Goal: Information Seeking & Learning: Check status

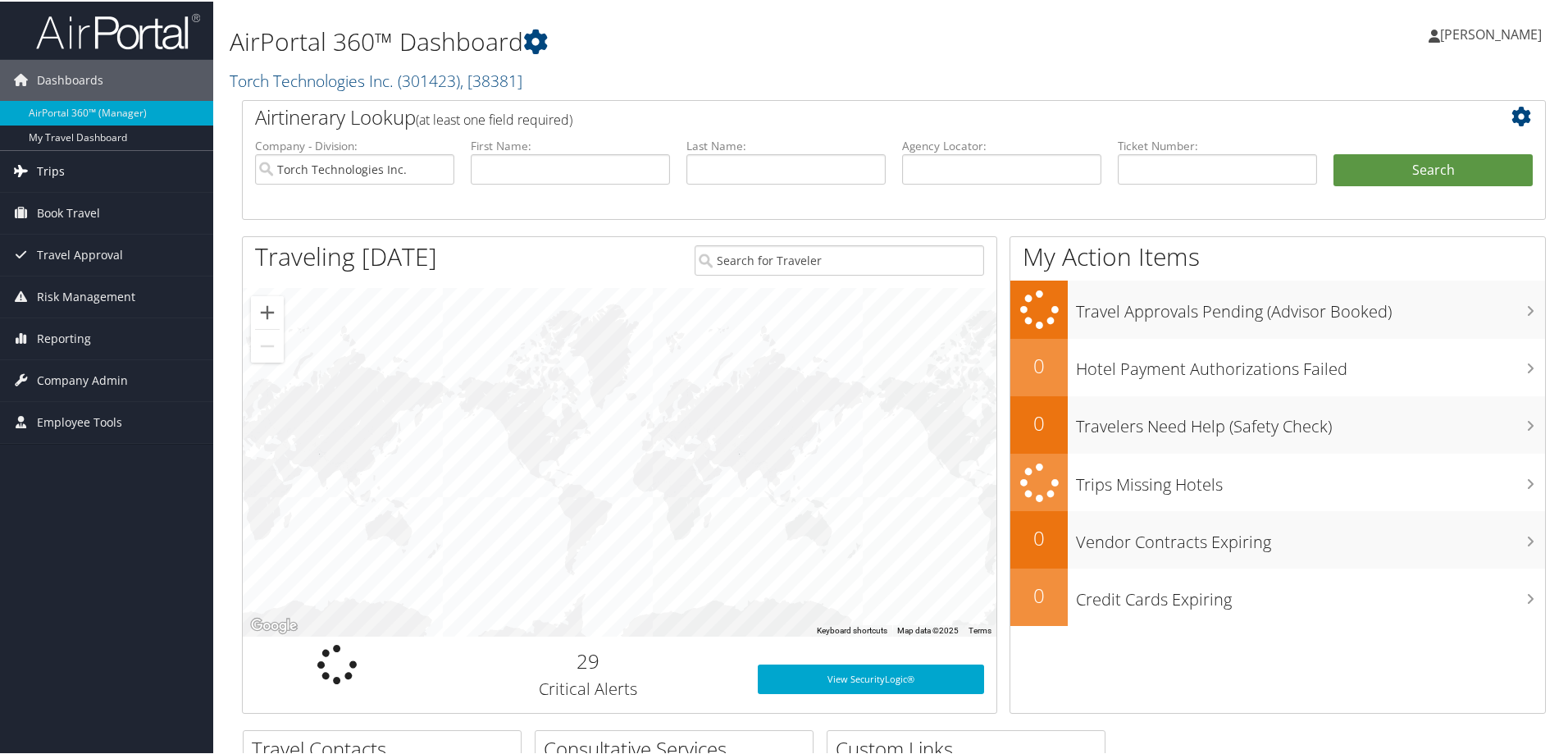
click at [49, 168] on span "Trips" at bounding box center [50, 170] width 28 height 41
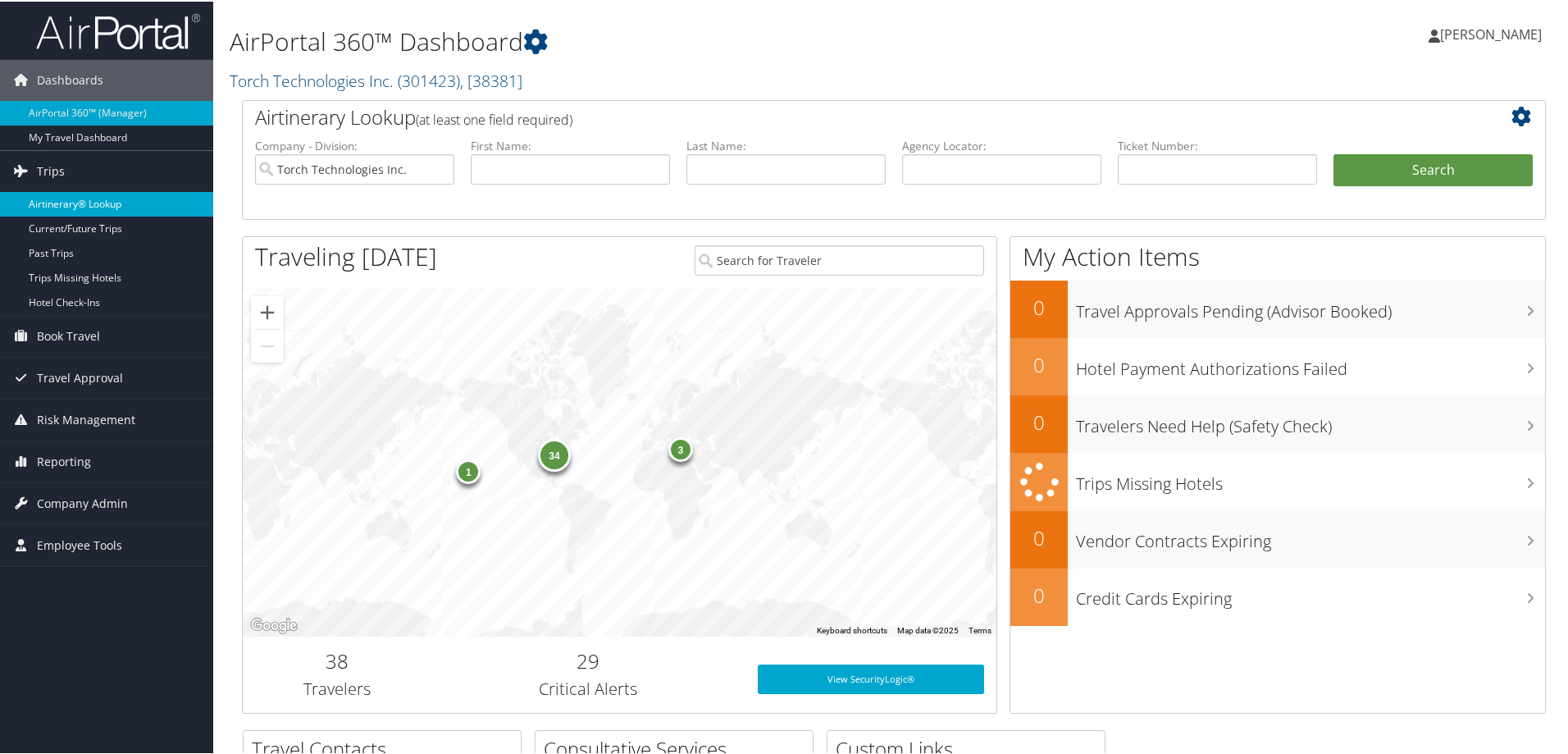
click at [87, 200] on link "Airtinerary® Lookup" at bounding box center [106, 202] width 213 height 24
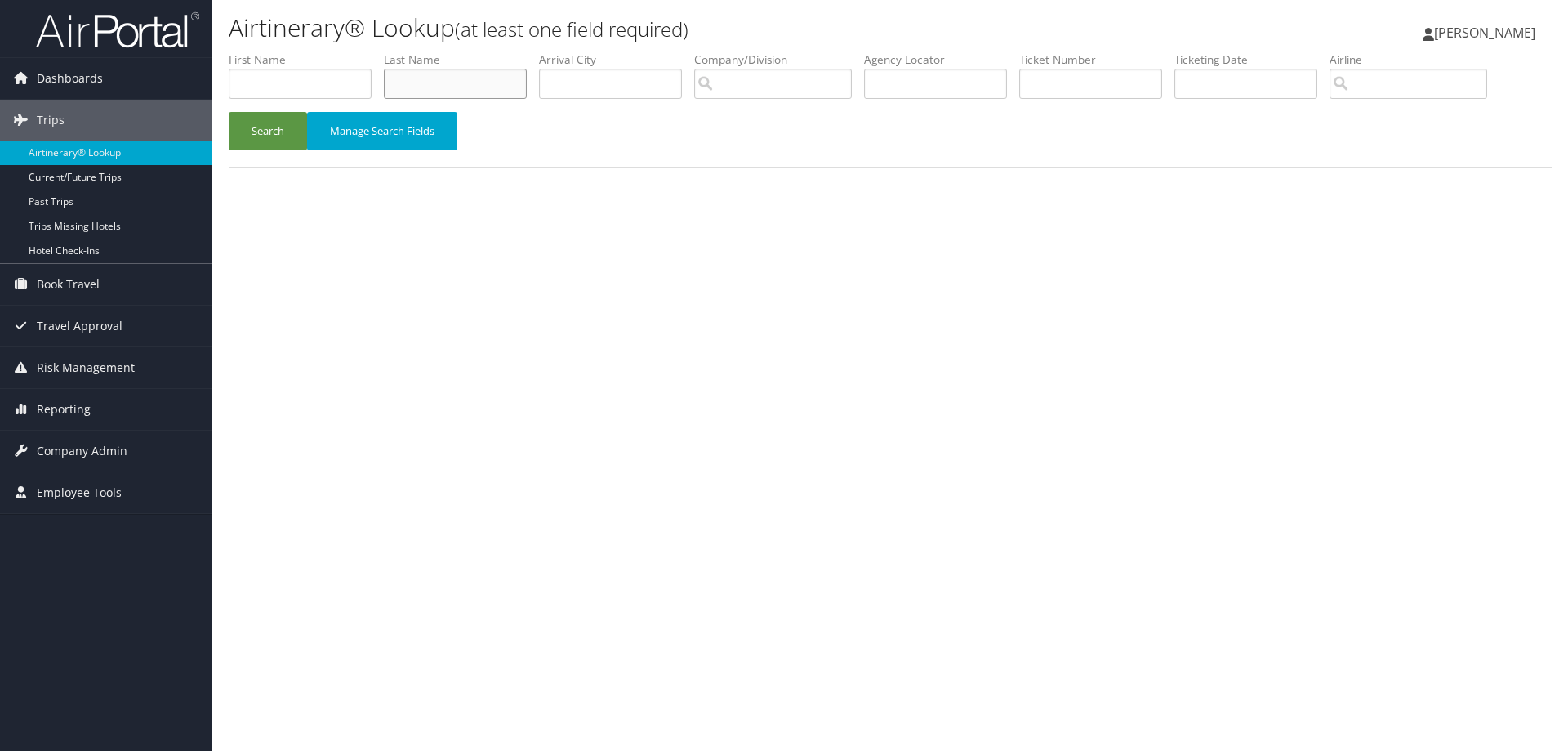
click at [429, 84] on input "text" at bounding box center [454, 84] width 143 height 31
type input "Rogers"
click at [748, 77] on input "search" at bounding box center [773, 84] width 158 height 31
click at [774, 116] on div "Torch Technologies Inc. (301423)" at bounding box center [820, 114] width 230 height 16
type input "Torch Technologies Inc."
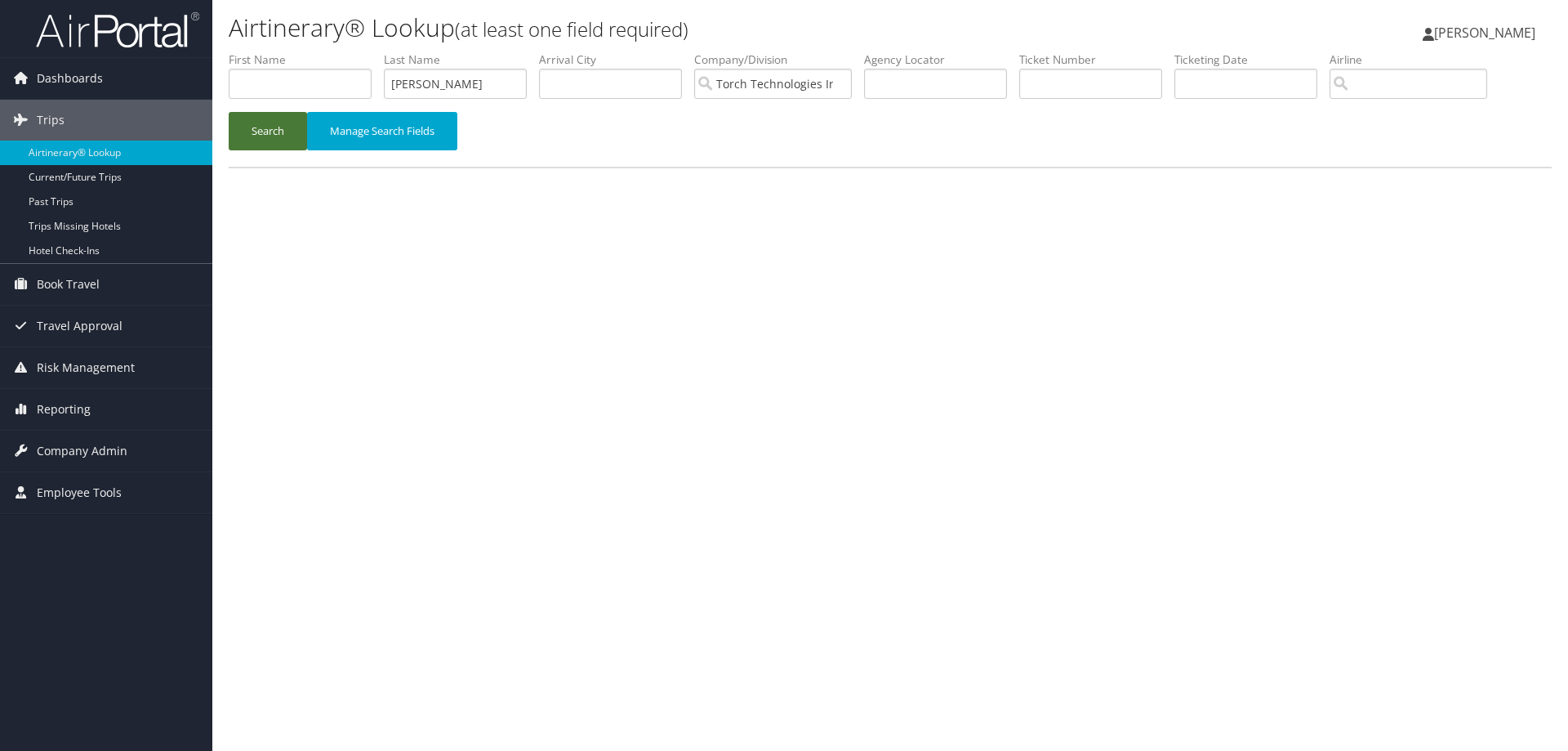
click at [258, 128] on button "Search" at bounding box center [268, 131] width 78 height 39
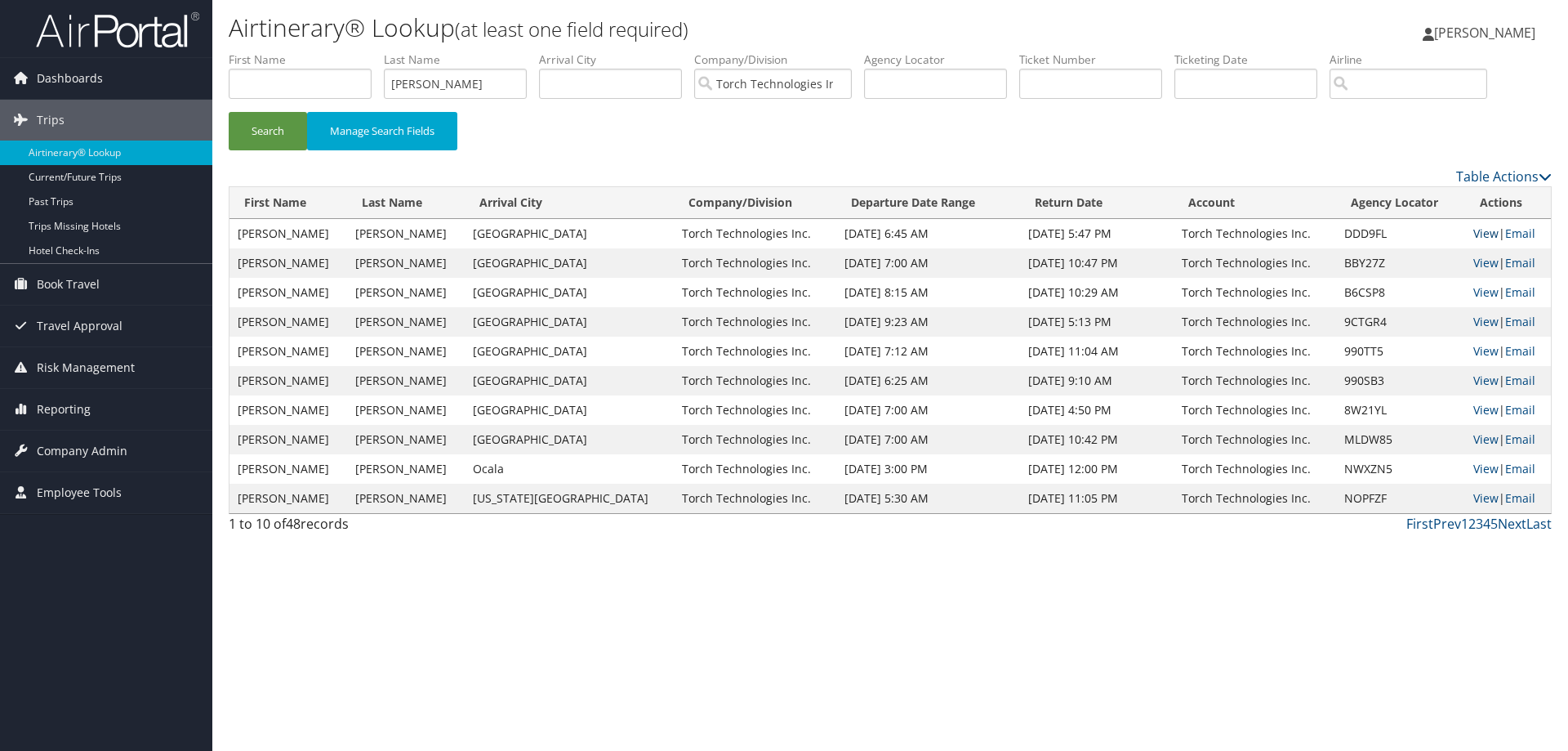
click at [1474, 231] on link "View" at bounding box center [1486, 233] width 25 height 15
drag, startPoint x: 450, startPoint y: 87, endPoint x: 327, endPoint y: 100, distance: 123.7
click at [330, 51] on ul "First Name Last Name Rogers Departure City Arrival City Company/Division Torch …" at bounding box center [890, 51] width 1323 height 0
click at [256, 129] on button "Search" at bounding box center [268, 131] width 78 height 39
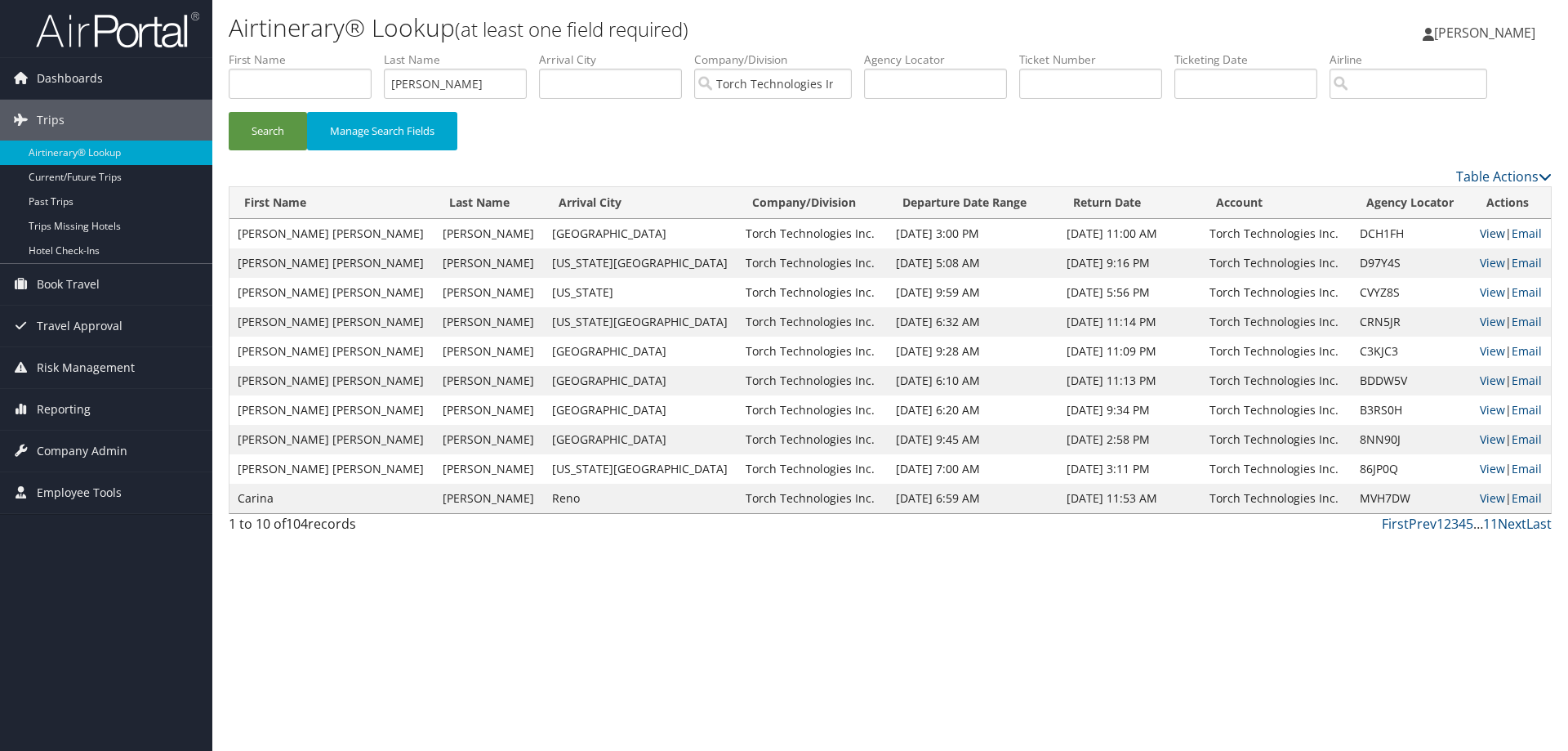
click at [1480, 234] on link "View" at bounding box center [1493, 233] width 25 height 15
drag, startPoint x: 451, startPoint y: 86, endPoint x: 371, endPoint y: 84, distance: 80.0
click at [371, 51] on ul "First Name Last Name Rodgers Departure City Arrival City Company/Division Torch…" at bounding box center [890, 51] width 1323 height 0
type input "E"
click at [259, 130] on button "Search" at bounding box center [268, 131] width 78 height 39
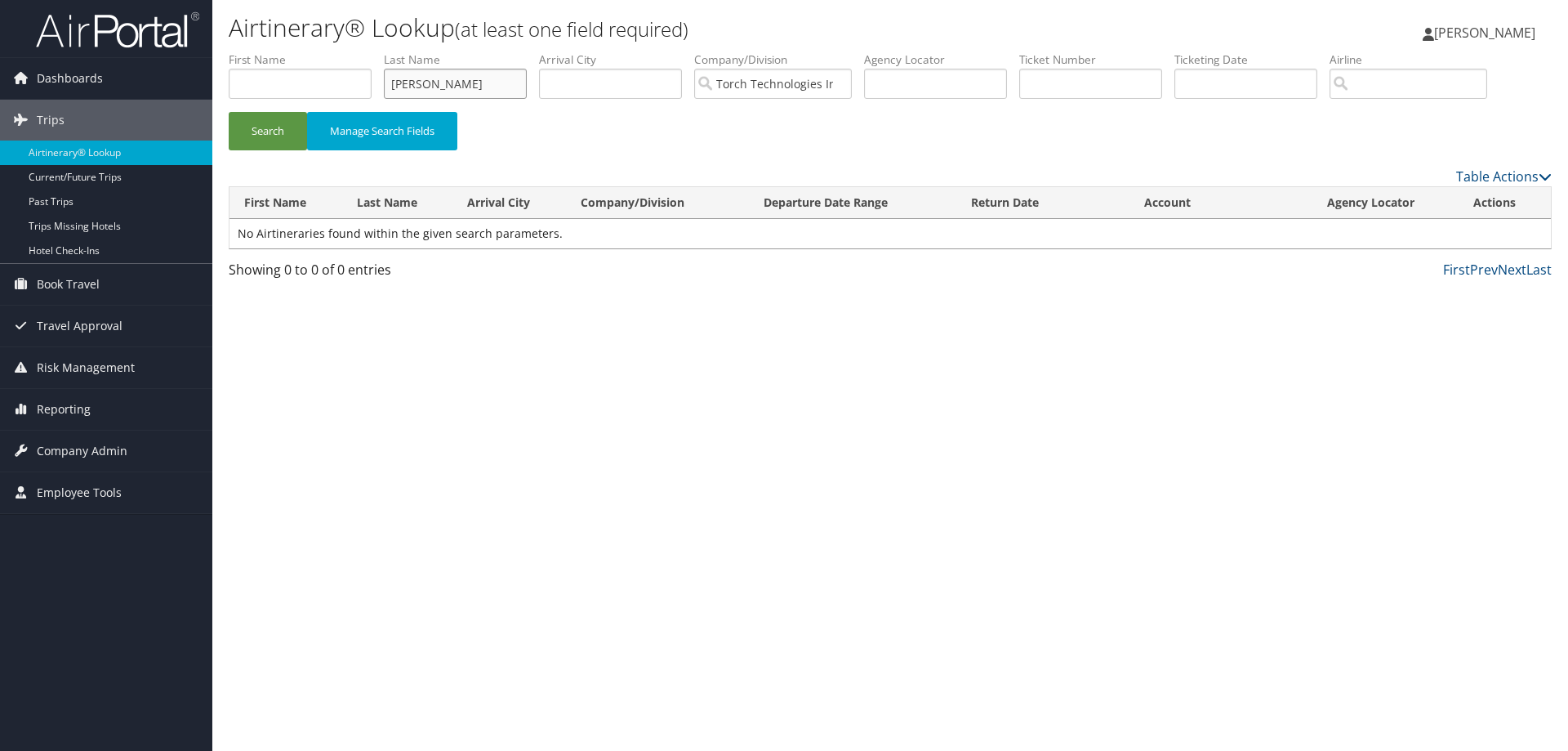
drag, startPoint x: 472, startPoint y: 91, endPoint x: 357, endPoint y: 90, distance: 115.0
click at [357, 51] on ul "First Name Last Name Reimer Departure City Arrival City Company/Division Torch …" at bounding box center [890, 51] width 1323 height 0
click at [262, 132] on button "Search" at bounding box center [268, 131] width 78 height 39
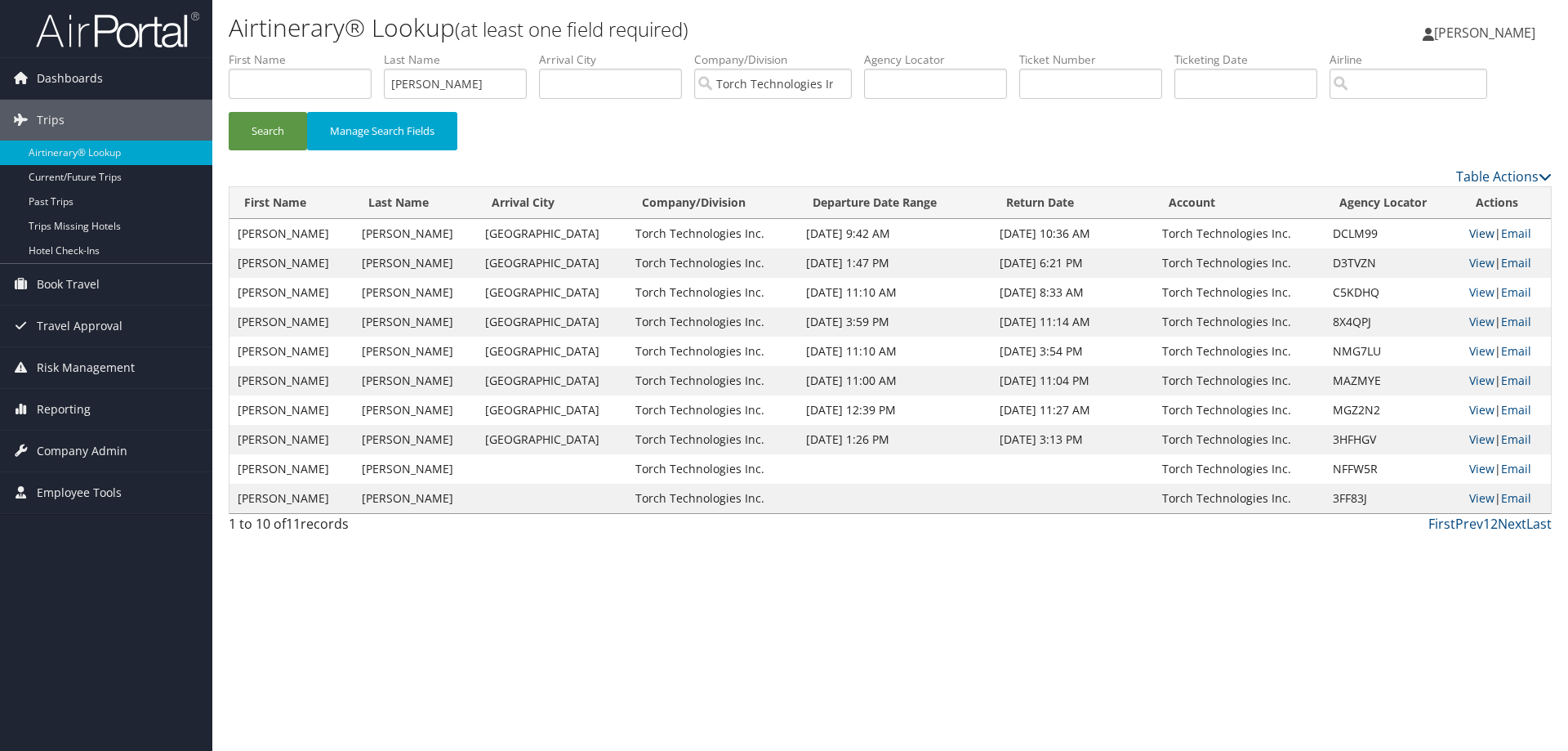
click at [1472, 231] on link "View" at bounding box center [1482, 233] width 25 height 15
drag, startPoint x: 468, startPoint y: 89, endPoint x: 374, endPoint y: 89, distance: 94.0
click at [374, 51] on ul "First Name Last Name Riemer Departure City Arrival City Company/Division Torch …" at bounding box center [890, 51] width 1323 height 0
click at [269, 128] on button "Search" at bounding box center [268, 131] width 78 height 39
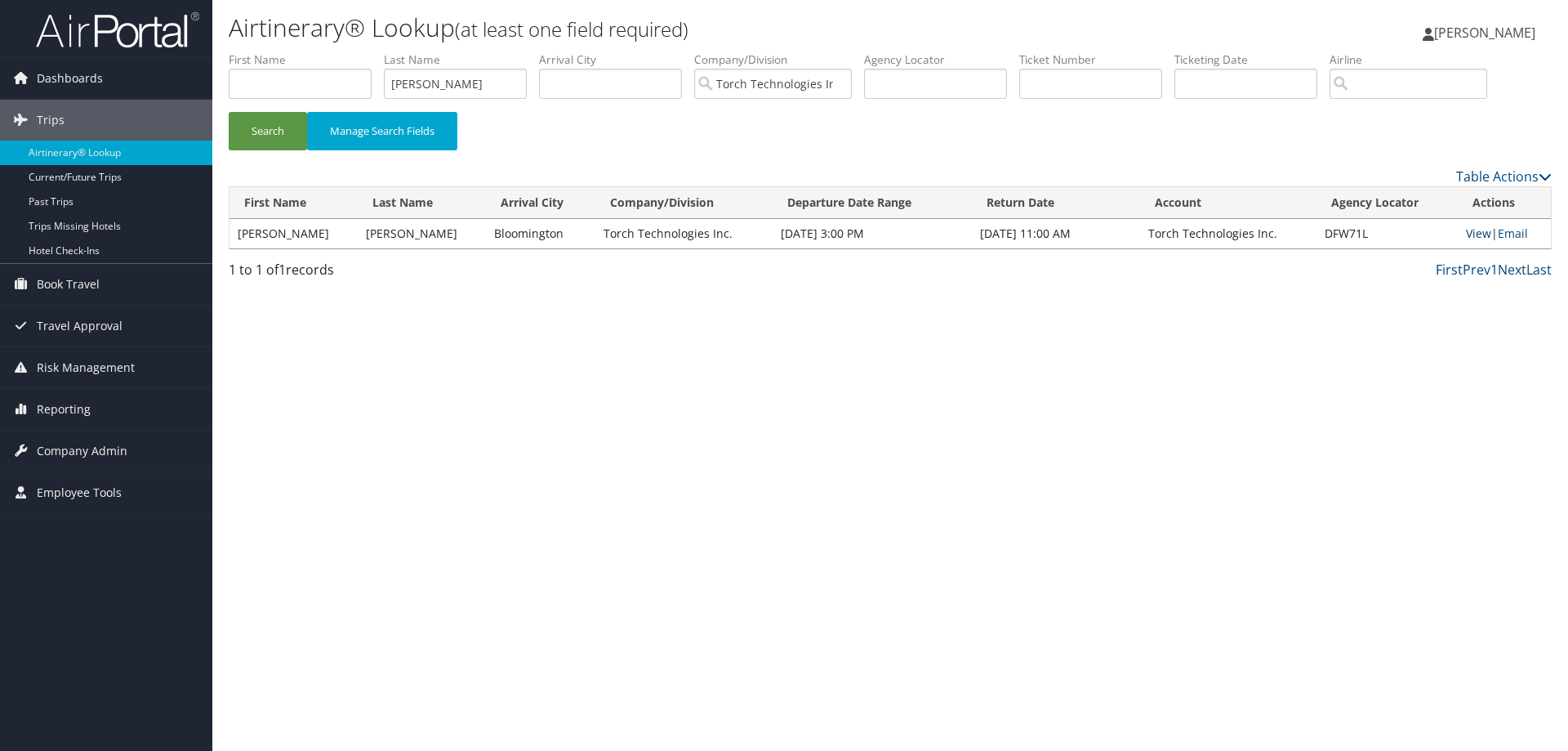
click at [1472, 231] on link "View" at bounding box center [1479, 233] width 25 height 15
drag, startPoint x: 461, startPoint y: 84, endPoint x: 366, endPoint y: 94, distance: 95.5
click at [366, 51] on ul "First Name Last Name Rogillio Departure City Arrival City Company/Division Torc…" at bounding box center [890, 51] width 1323 height 0
drag, startPoint x: 283, startPoint y: 129, endPoint x: 274, endPoint y: 124, distance: 10.3
click at [280, 128] on button "Search" at bounding box center [268, 131] width 78 height 39
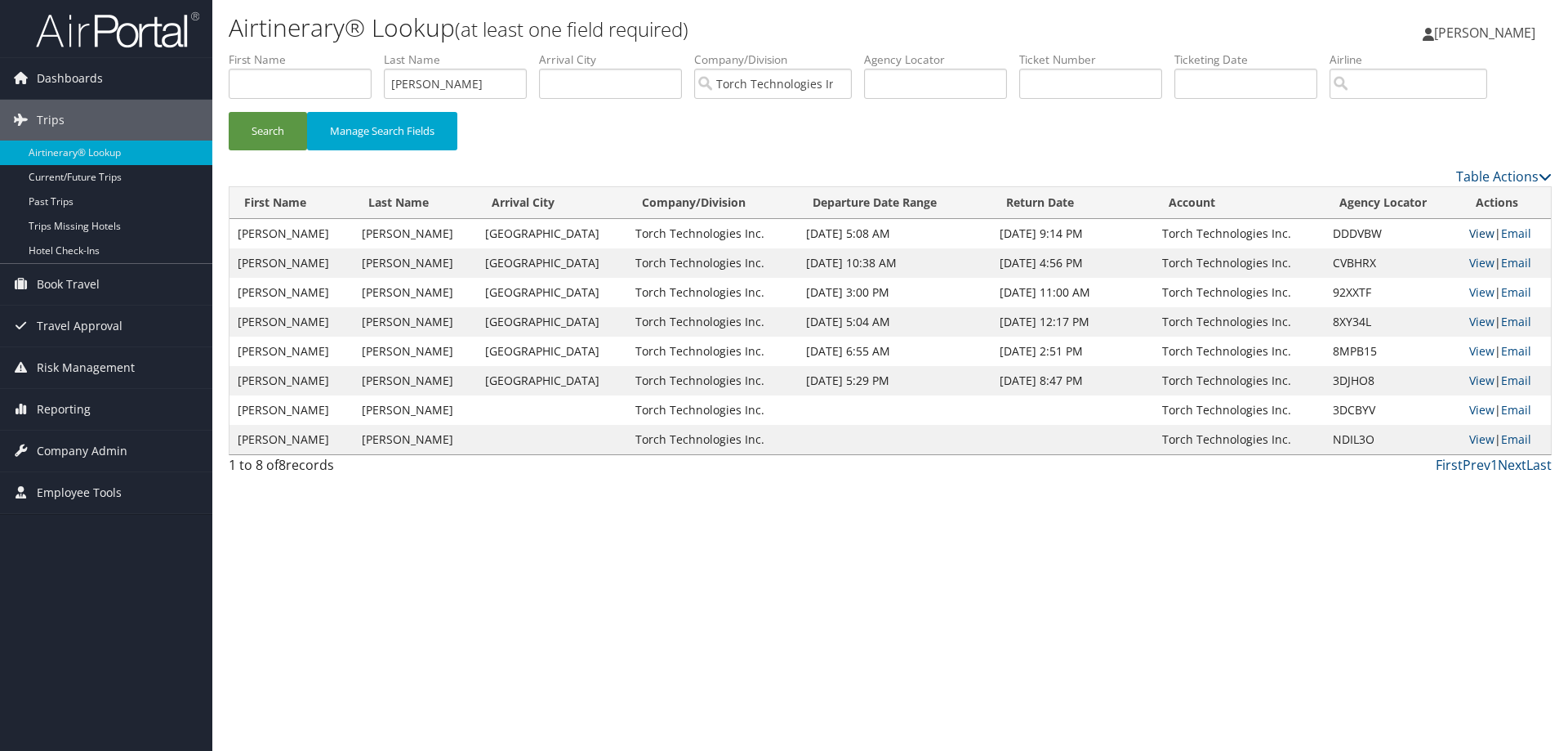
click at [1472, 230] on link "View" at bounding box center [1482, 233] width 25 height 15
drag, startPoint x: 471, startPoint y: 85, endPoint x: 374, endPoint y: 96, distance: 97.6
click at [377, 51] on ul "First Name Last Name Rodrigues Departure City Arrival City Company/Division Tor…" at bounding box center [890, 51] width 1323 height 0
click at [267, 128] on button "Search" at bounding box center [268, 131] width 78 height 39
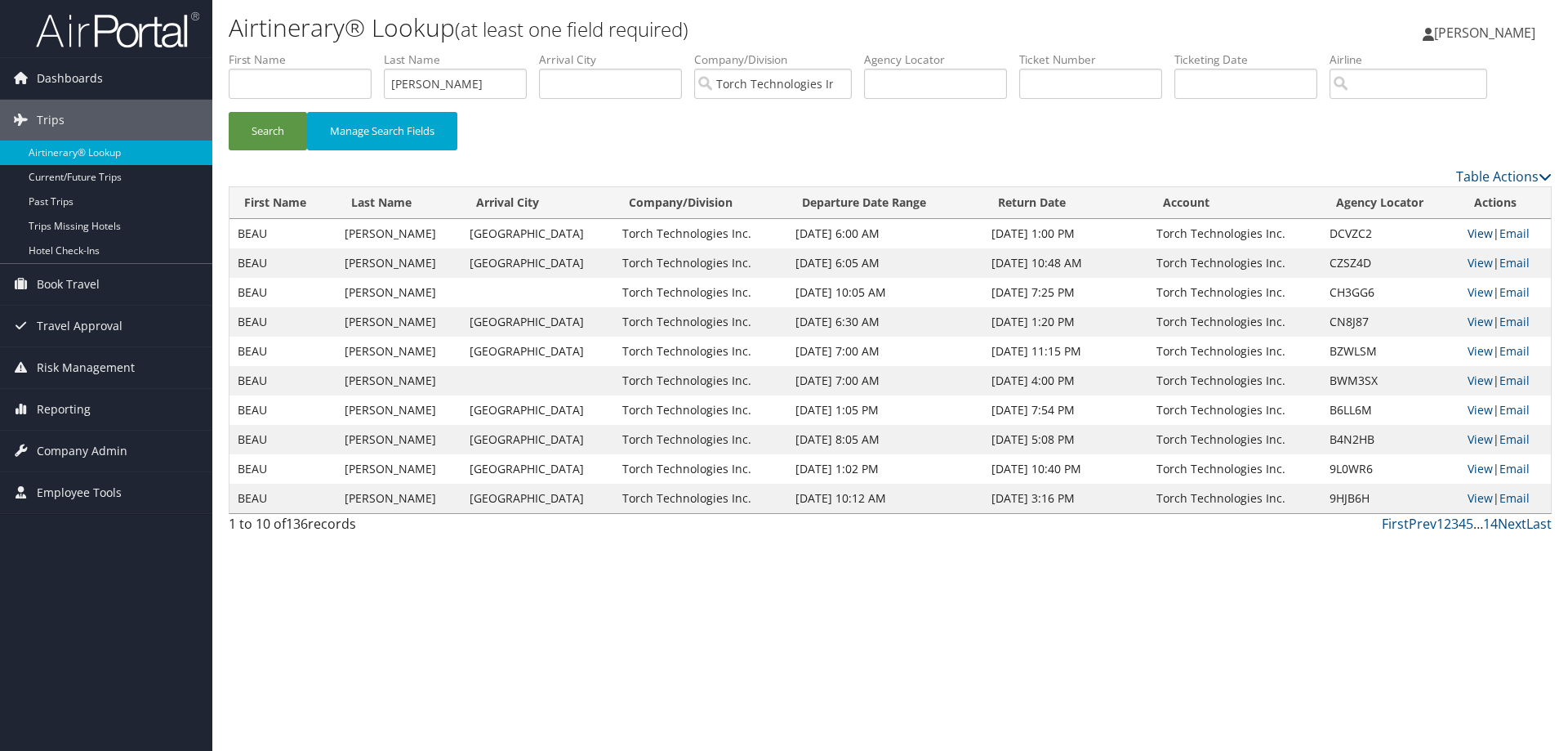
click at [1467, 233] on link "View" at bounding box center [1480, 233] width 25 height 15
drag, startPoint x: 494, startPoint y: 84, endPoint x: 362, endPoint y: 84, distance: 132.0
click at [362, 51] on ul "First Name Last Name Rodgerson Departure City Arrival City Company/Division Tor…" at bounding box center [890, 51] width 1323 height 0
click at [258, 133] on button "Search" at bounding box center [268, 131] width 78 height 39
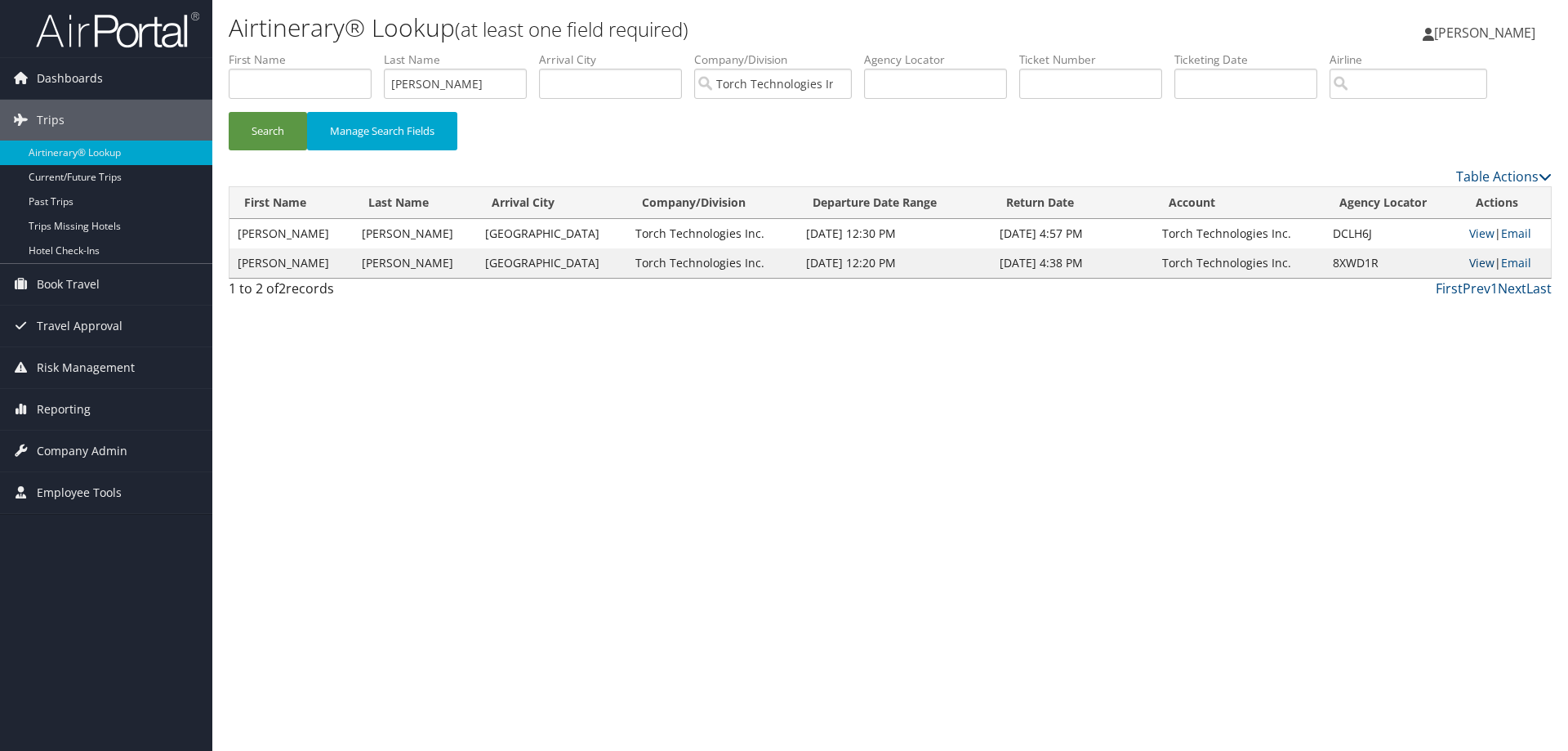
click at [1476, 265] on link "View" at bounding box center [1482, 262] width 25 height 15
click at [1477, 234] on link "View" at bounding box center [1482, 233] width 25 height 15
drag, startPoint x: 468, startPoint y: 84, endPoint x: 380, endPoint y: 97, distance: 89.0
click at [380, 51] on ul "First Name Last Name Rockafellow Departure City Arrival City Company/Division T…" at bounding box center [890, 51] width 1323 height 0
click at [270, 136] on button "Search" at bounding box center [268, 131] width 78 height 39
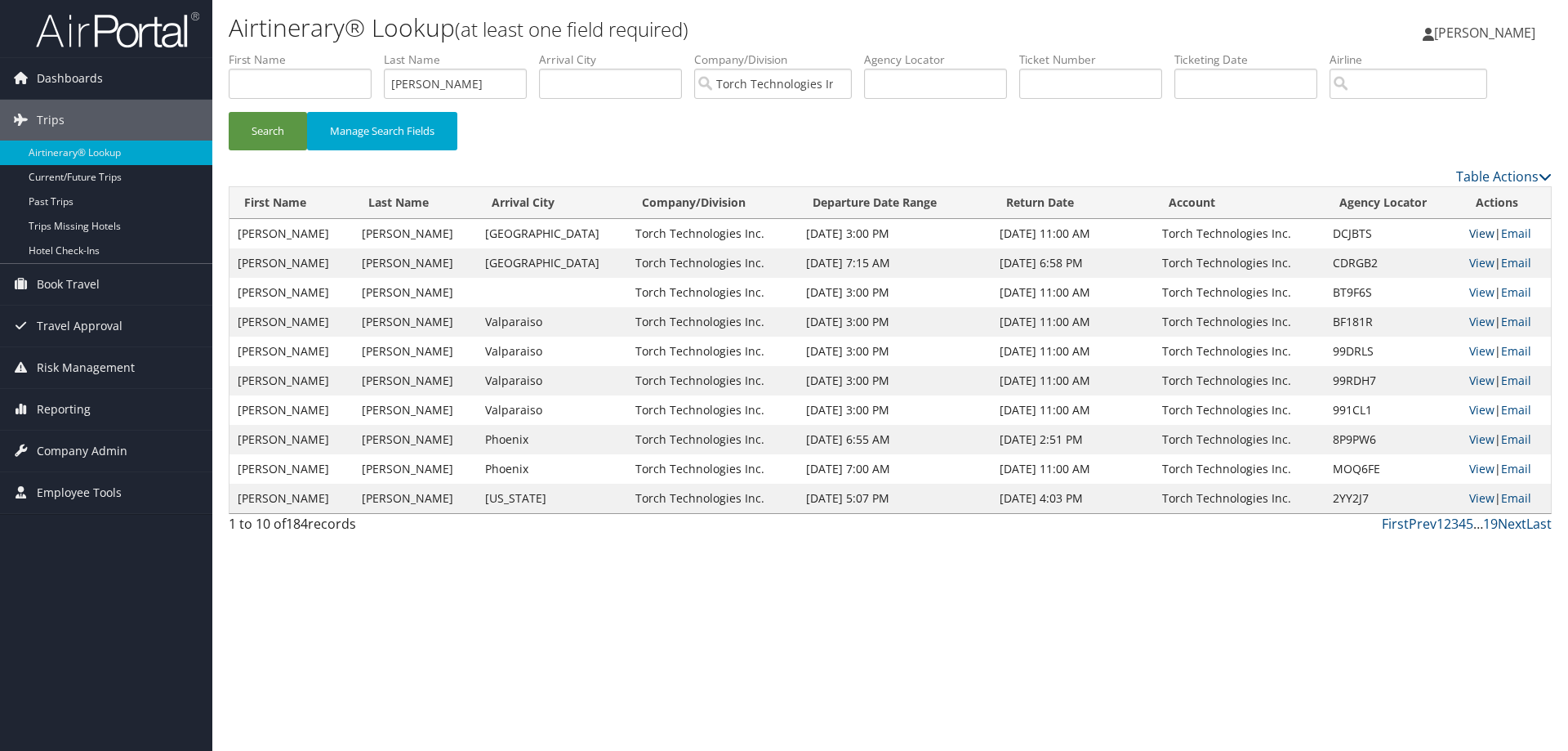
click at [1476, 230] on link "View" at bounding box center [1482, 233] width 25 height 15
drag, startPoint x: 476, startPoint y: 88, endPoint x: 348, endPoint y: 108, distance: 129.6
click at [348, 51] on ul "First Name Last Name Robinson Departure City Arrival City Company/Division Torc…" at bounding box center [890, 51] width 1323 height 0
click at [270, 123] on button "Search" at bounding box center [268, 131] width 78 height 39
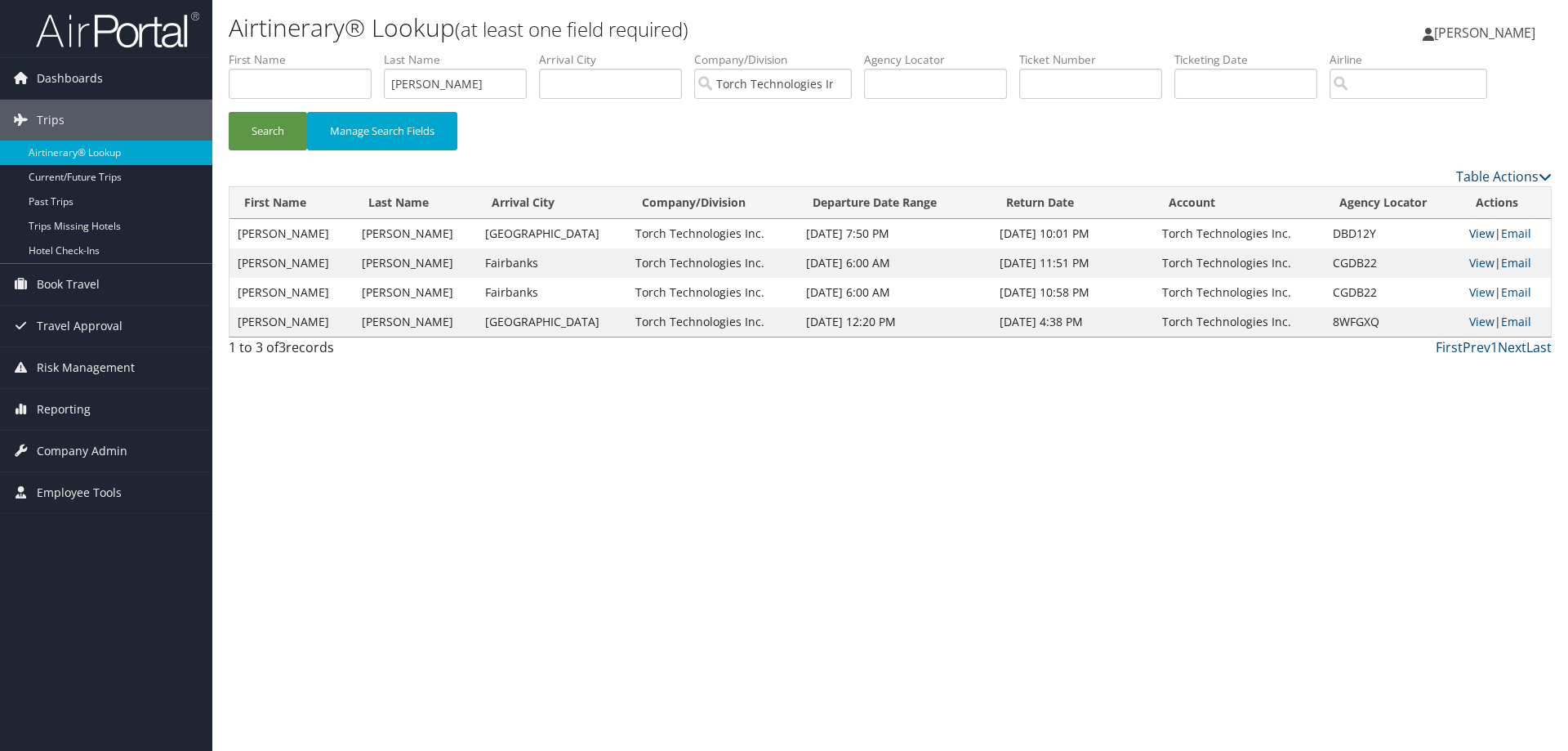
click at [1469, 232] on link "View" at bounding box center [1482, 233] width 25 height 15
drag, startPoint x: 471, startPoint y: 84, endPoint x: 336, endPoint y: 86, distance: 135.0
click at [336, 51] on ul "First Name Last Name Rayle Departure City Arrival City Company/Division Torch T…" at bounding box center [890, 51] width 1323 height 0
click at [282, 126] on button "Search" at bounding box center [268, 131] width 78 height 39
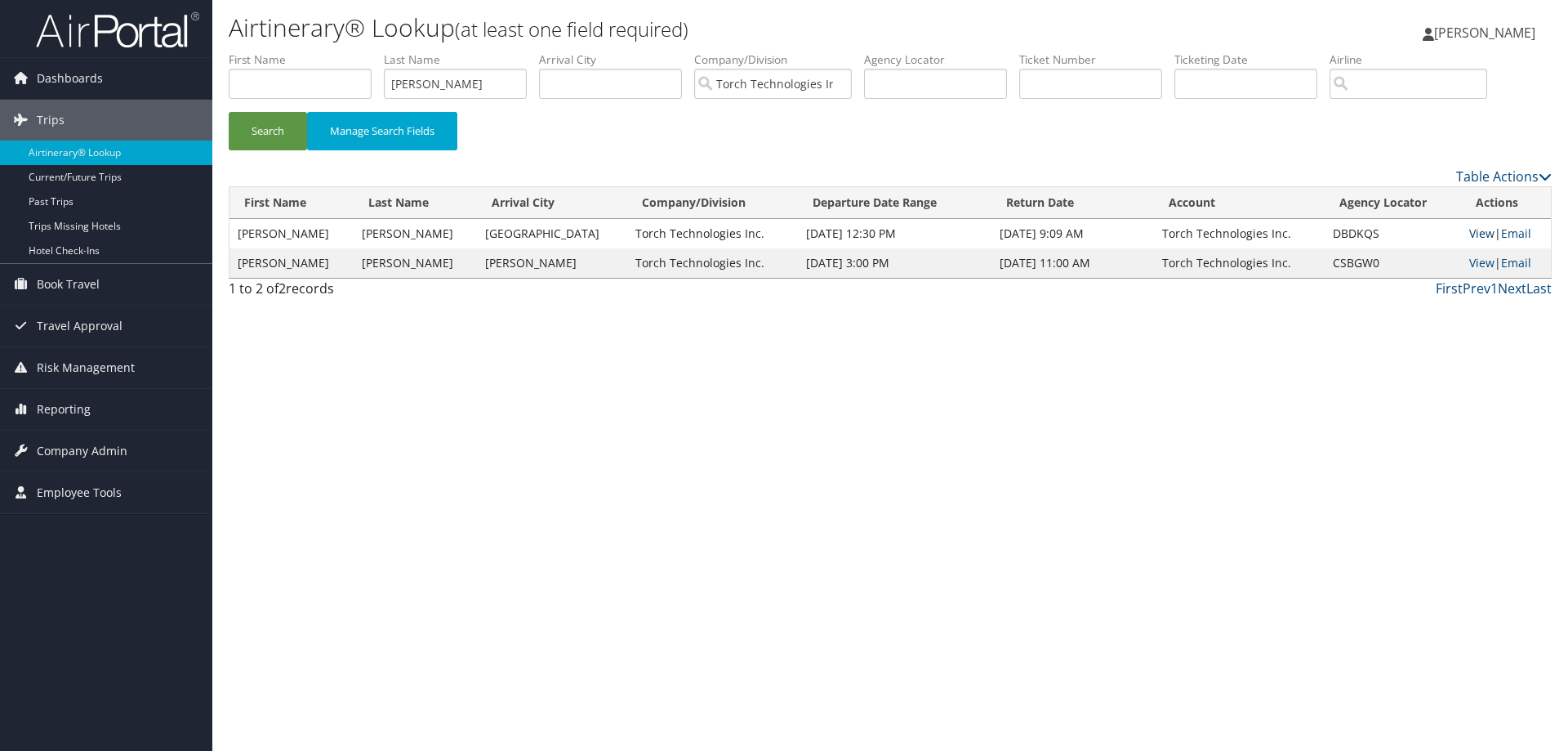
click at [1476, 230] on link "View" at bounding box center [1482, 233] width 25 height 15
drag, startPoint x: 465, startPoint y: 85, endPoint x: 363, endPoint y: 91, distance: 102.2
click at [365, 51] on ul "First Name Last Name Stricklen Departure City Arrival City Company/Division Tor…" at bounding box center [890, 51] width 1323 height 0
click at [272, 123] on button "Search" at bounding box center [268, 131] width 78 height 39
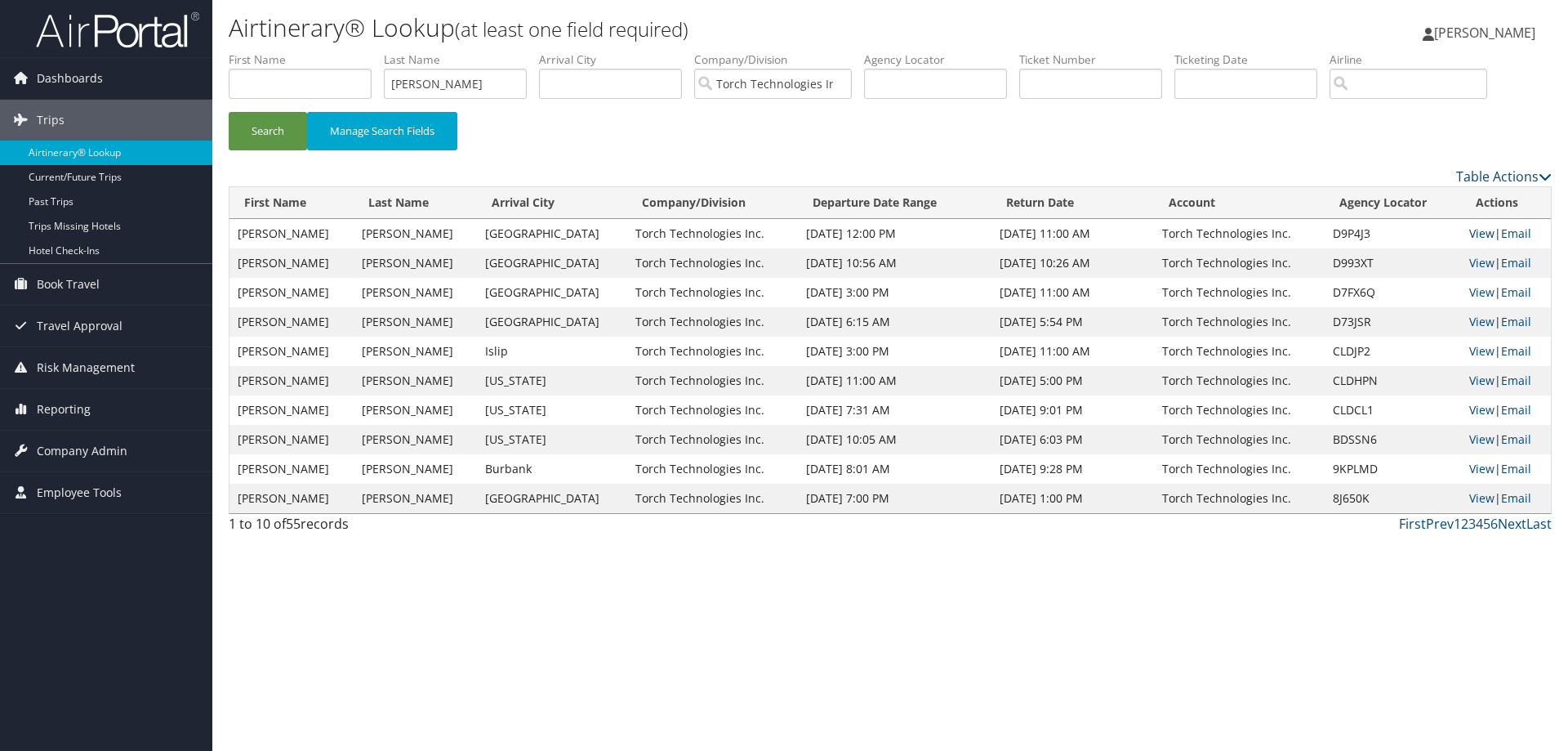
click at [1479, 230] on link "View" at bounding box center [1482, 233] width 25 height 15
click at [1473, 263] on link "View" at bounding box center [1482, 262] width 25 height 15
drag, startPoint x: 462, startPoint y: 84, endPoint x: 343, endPoint y: 102, distance: 120.4
click at [343, 51] on ul "First Name Last Name Sizemore Departure City Arrival City Company/Division Torc…" at bounding box center [890, 51] width 1323 height 0
click at [275, 130] on button "Search" at bounding box center [268, 131] width 78 height 39
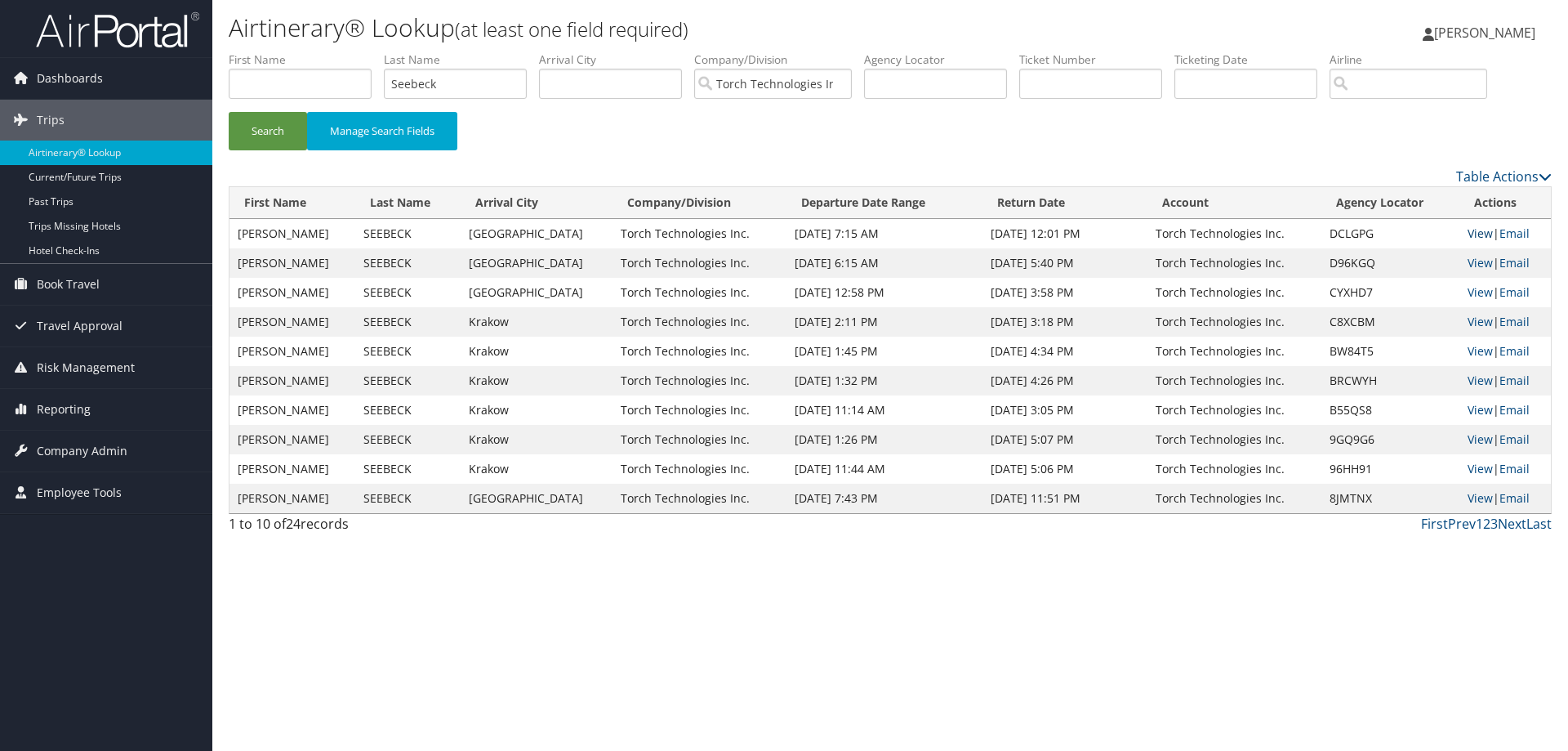
click at [1476, 231] on link "View" at bounding box center [1480, 233] width 25 height 15
drag, startPoint x: 465, startPoint y: 89, endPoint x: 351, endPoint y: 93, distance: 114.1
click at [351, 51] on ul "First Name Last Name Seebeck Departure City Arrival City Company/Division Torch…" at bounding box center [890, 51] width 1323 height 0
click at [278, 124] on button "Search" at bounding box center [268, 131] width 78 height 39
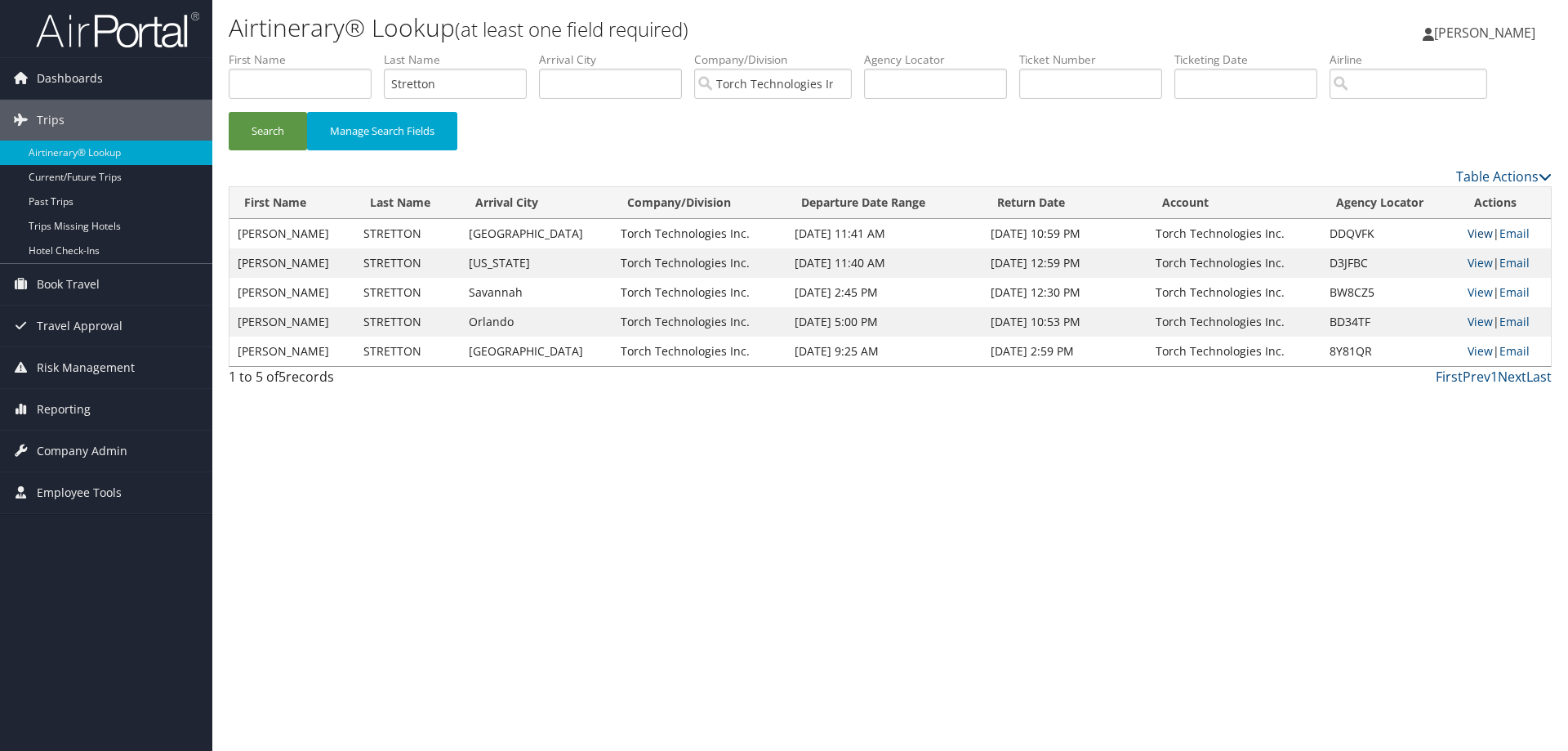
click at [1472, 233] on link "View" at bounding box center [1480, 233] width 25 height 15
drag, startPoint x: 473, startPoint y: 82, endPoint x: 352, endPoint y: 89, distance: 121.2
click at [352, 51] on ul "First Name Last Name Stretton Departure City Arrival City Company/Division Torc…" at bounding box center [890, 51] width 1323 height 0
click at [275, 125] on button "Search" at bounding box center [268, 131] width 78 height 39
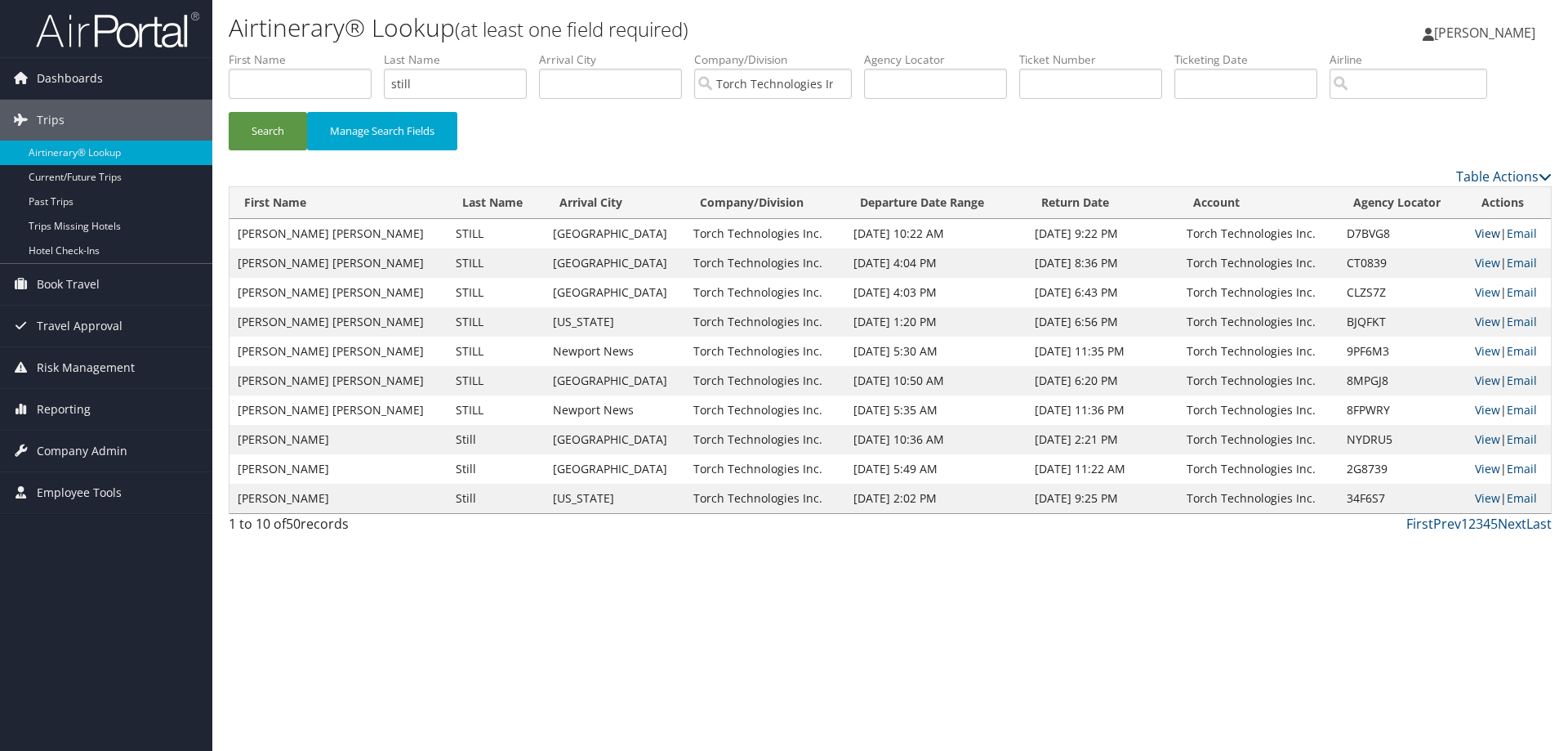
click at [1476, 230] on link "View" at bounding box center [1488, 233] width 25 height 15
drag, startPoint x: 440, startPoint y: 85, endPoint x: 351, endPoint y: 103, distance: 90.8
click at [351, 51] on ul "First Name Last Name still Departure City Arrival City Company/Division Torch T…" at bounding box center [890, 51] width 1323 height 0
click at [256, 133] on button "Search" at bounding box center [268, 131] width 78 height 39
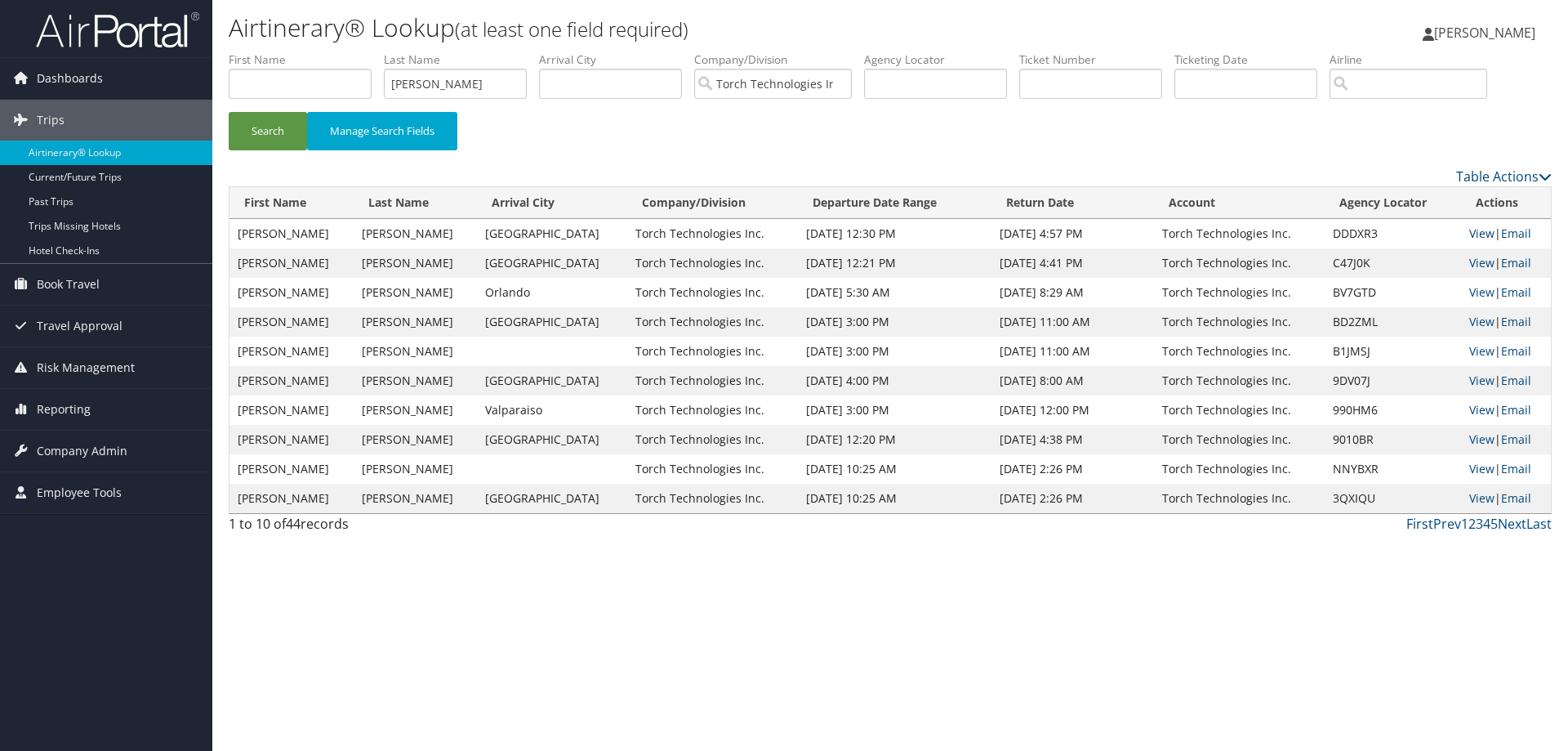
click at [1469, 234] on link "View" at bounding box center [1482, 233] width 25 height 15
drag, startPoint x: 467, startPoint y: 86, endPoint x: 370, endPoint y: 82, distance: 97.1
click at [374, 51] on ul "First Name Last Name Stewart Departure City Arrival City Company/Division Torch…" at bounding box center [890, 51] width 1323 height 0
click at [274, 124] on button "Search" at bounding box center [268, 131] width 78 height 39
click at [1476, 233] on link "View" at bounding box center [1483, 233] width 25 height 15
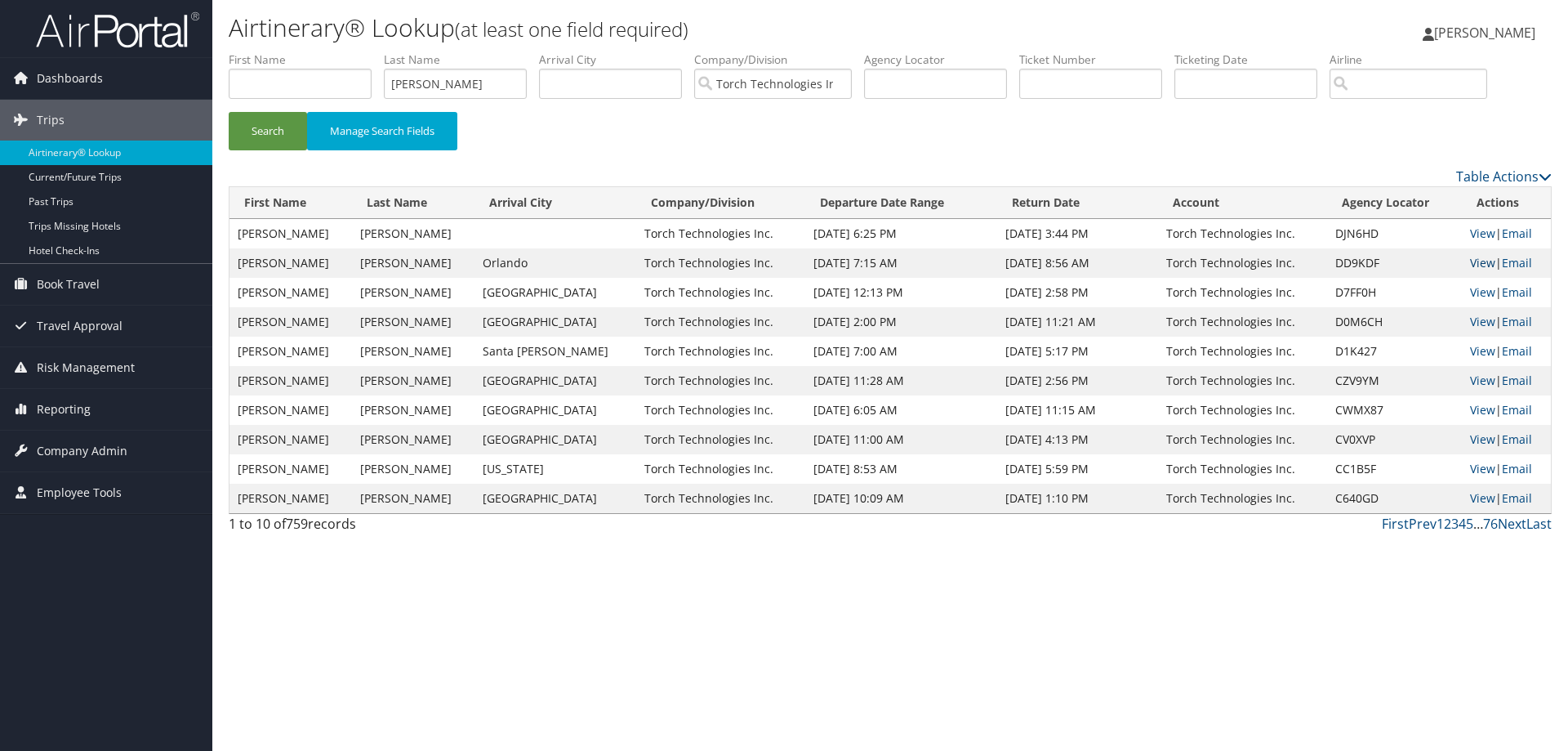
click at [1470, 261] on link "View" at bounding box center [1483, 262] width 25 height 15
click at [1478, 287] on link "View" at bounding box center [1483, 292] width 25 height 15
drag, startPoint x: 441, startPoint y: 84, endPoint x: 337, endPoint y: 84, distance: 104.0
click at [339, 51] on ul "First Name Last Name Smith Departure City Arrival City Company/Division Torch T…" at bounding box center [890, 51] width 1323 height 0
click at [267, 125] on button "Search" at bounding box center [268, 131] width 78 height 39
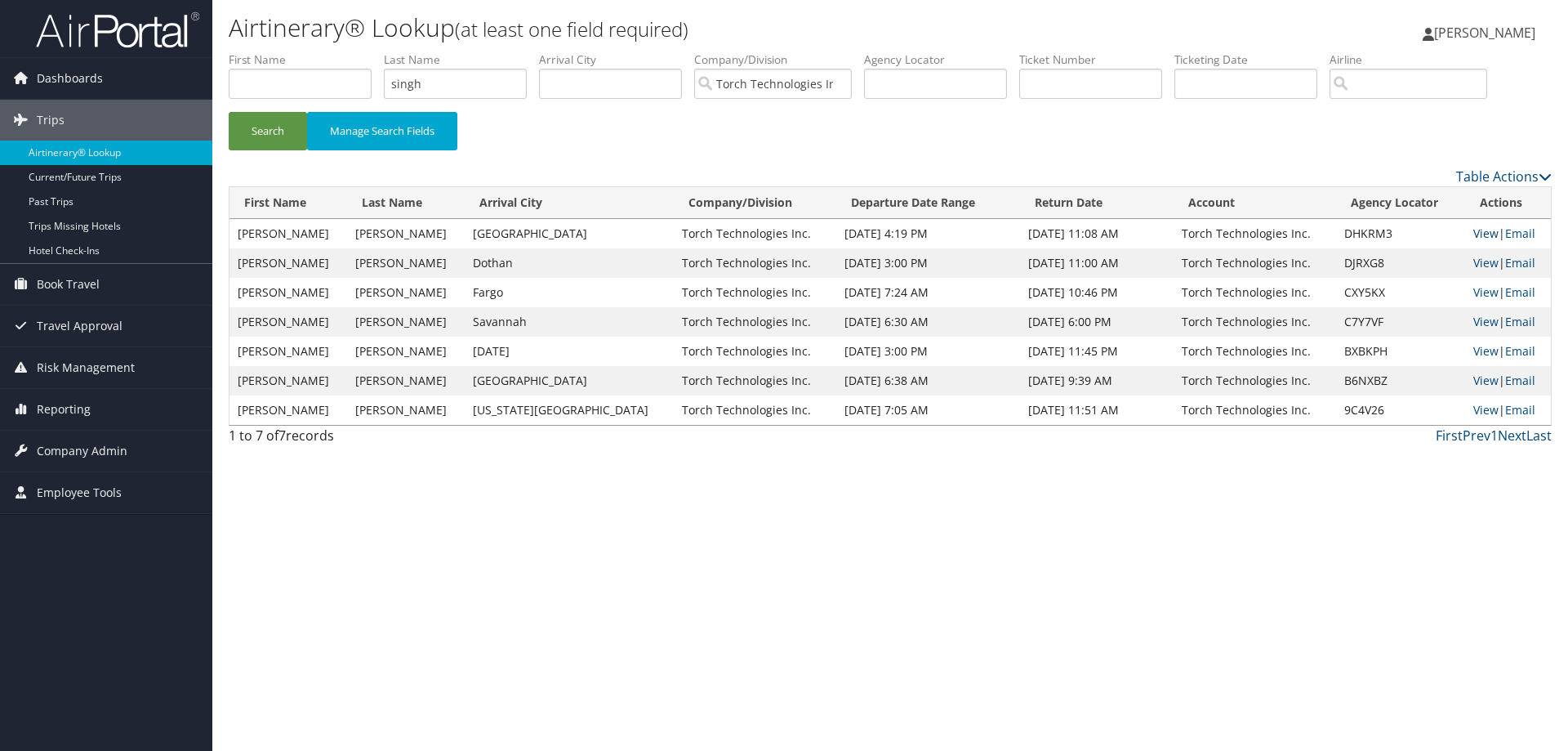
click at [1474, 232] on link "View" at bounding box center [1486, 233] width 25 height 15
drag, startPoint x: 449, startPoint y: 86, endPoint x: 335, endPoint y: 108, distance: 116.1
click at [339, 113] on form "First Name Last Name singh Departure City Arrival City Company/Division Torch T…" at bounding box center [890, 108] width 1323 height 114
click at [269, 128] on button "Search" at bounding box center [268, 131] width 78 height 39
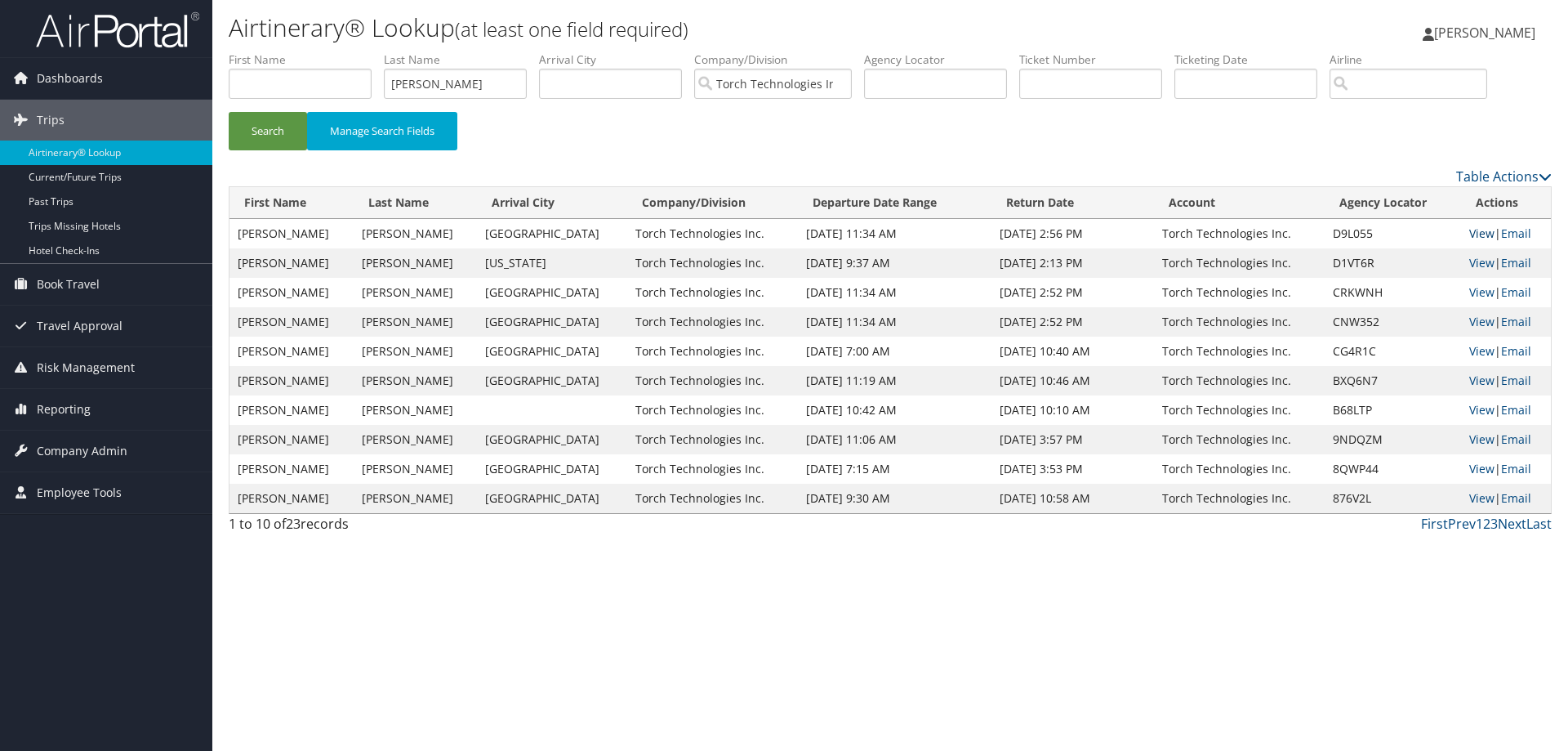
click at [1471, 231] on link "View" at bounding box center [1482, 233] width 25 height 15
drag, startPoint x: 465, startPoint y: 84, endPoint x: 383, endPoint y: 82, distance: 82.0
click at [383, 51] on ul "First Name Last Name Sheffey Departure City Arrival City Company/Division Torch…" at bounding box center [890, 51] width 1323 height 0
click at [274, 130] on button "Search" at bounding box center [268, 131] width 78 height 39
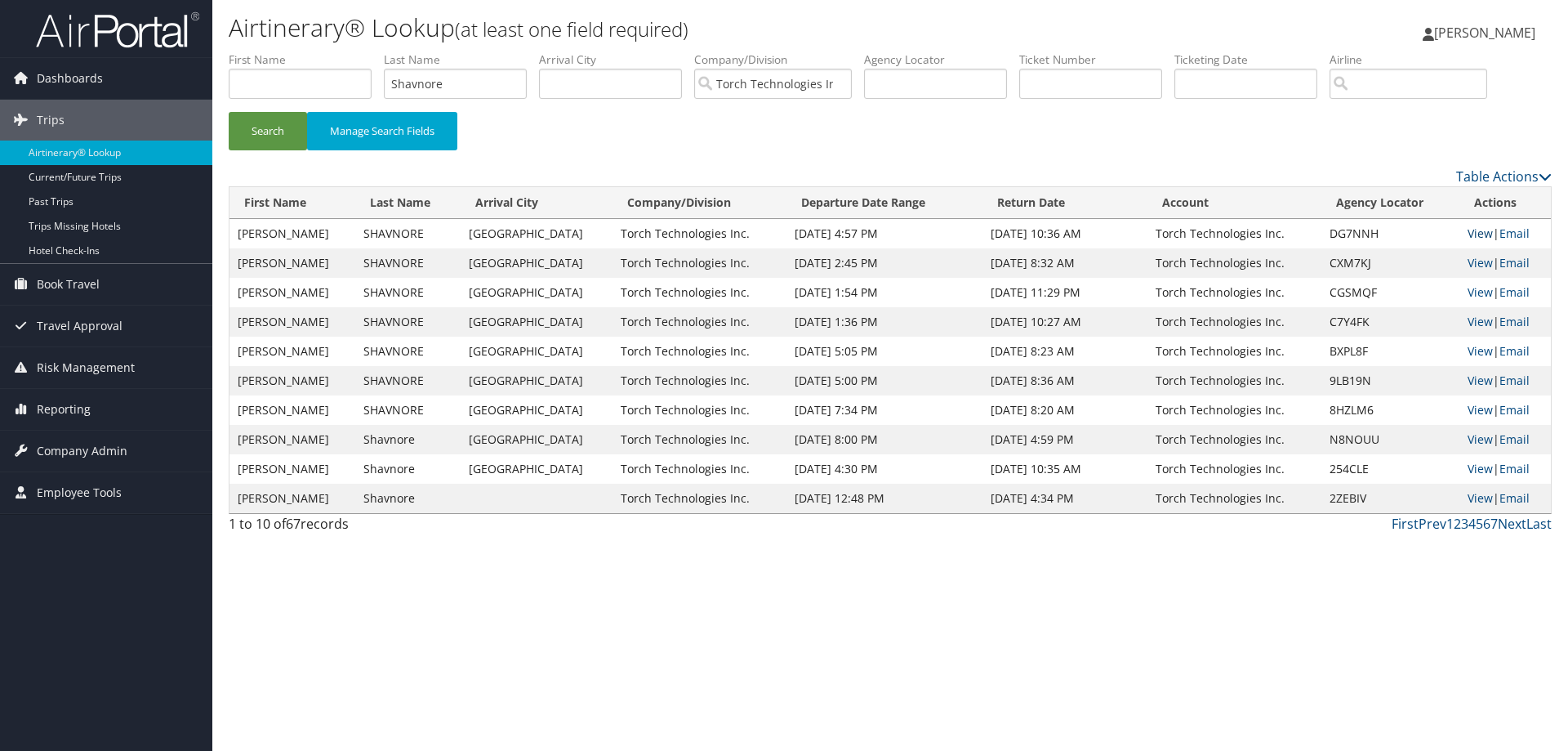
click at [1473, 233] on link "View" at bounding box center [1480, 233] width 25 height 15
drag, startPoint x: 480, startPoint y: 83, endPoint x: 366, endPoint y: 94, distance: 114.5
click at [366, 51] on ul "First Name Last Name Shavnore Departure City Arrival City Company/Division Torc…" at bounding box center [890, 51] width 1323 height 0
click at [276, 123] on button "Search" at bounding box center [268, 131] width 78 height 39
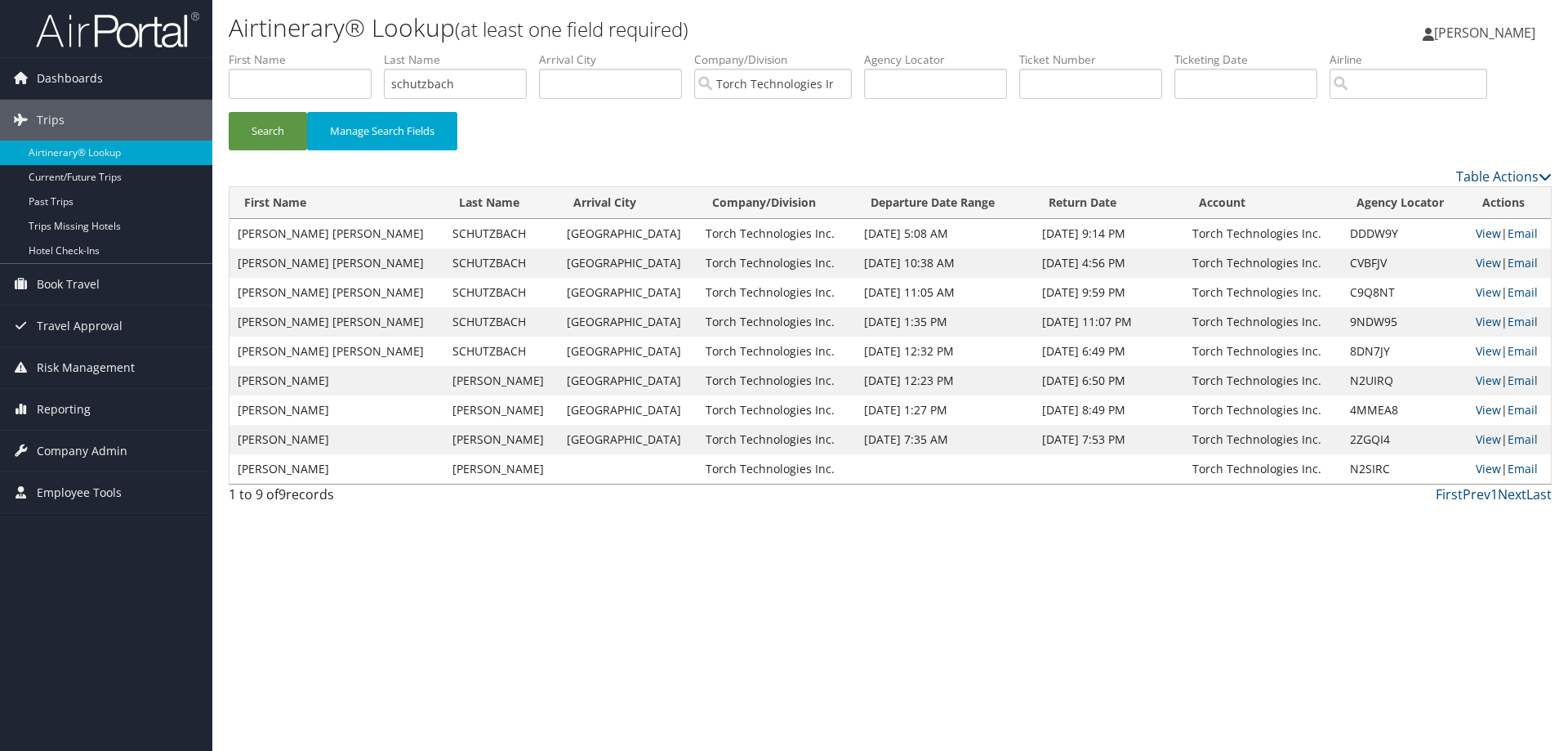
click at [1476, 234] on link "View" at bounding box center [1489, 233] width 25 height 15
drag, startPoint x: 485, startPoint y: 84, endPoint x: 346, endPoint y: 96, distance: 139.5
click at [346, 51] on ul "First Name Last Name schutzbach Departure City Arrival City Company/Division To…" at bounding box center [890, 51] width 1323 height 0
click at [271, 123] on button "Search" at bounding box center [268, 131] width 78 height 39
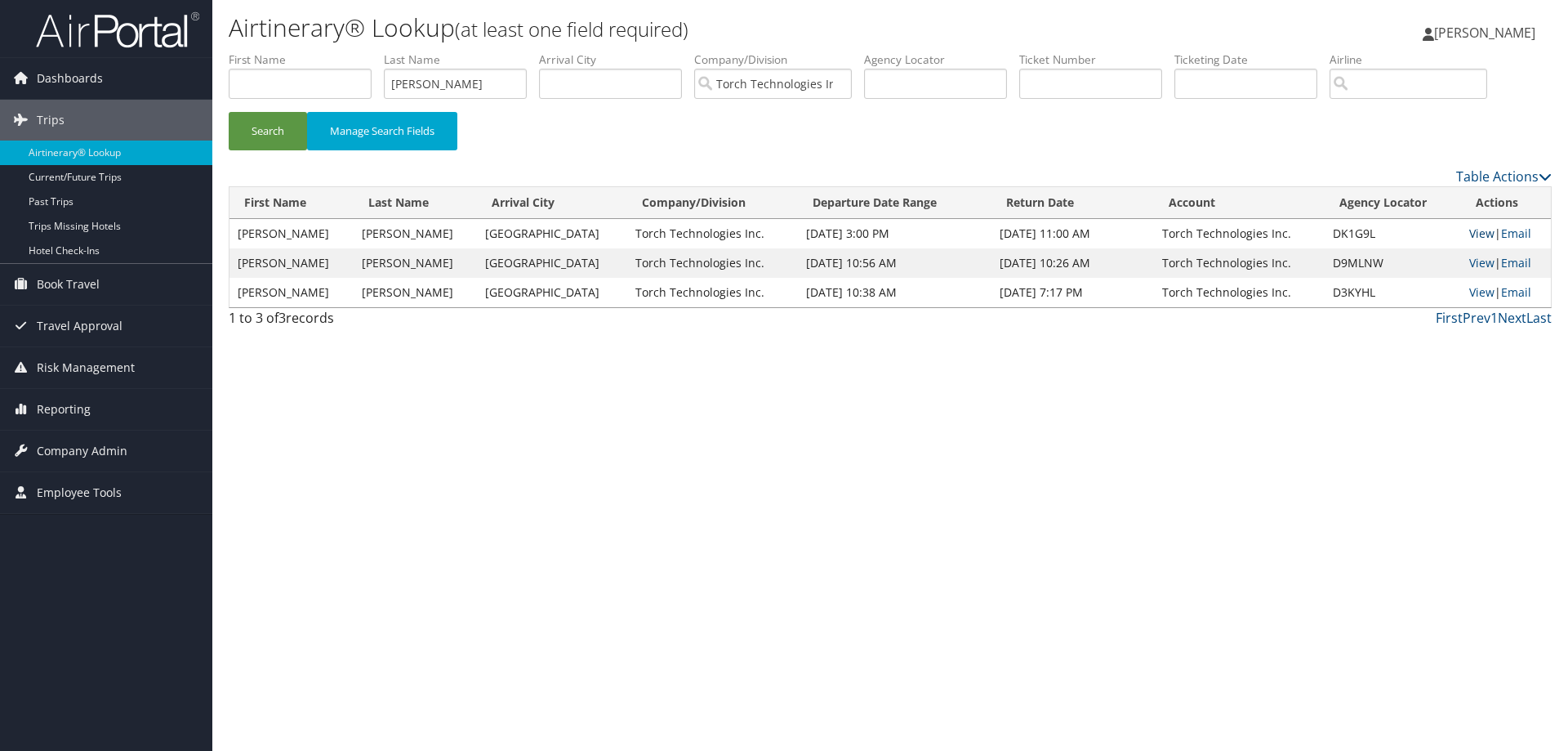
click at [1474, 233] on link "View" at bounding box center [1482, 233] width 25 height 15
click at [1476, 263] on link "View" at bounding box center [1482, 262] width 25 height 15
drag, startPoint x: 467, startPoint y: 75, endPoint x: 351, endPoint y: 100, distance: 118.7
click at [351, 51] on ul "First Name Last Name schussler Departure City Arrival City Company/Division Tor…" at bounding box center [890, 51] width 1323 height 0
click at [276, 125] on button "Search" at bounding box center [268, 131] width 78 height 39
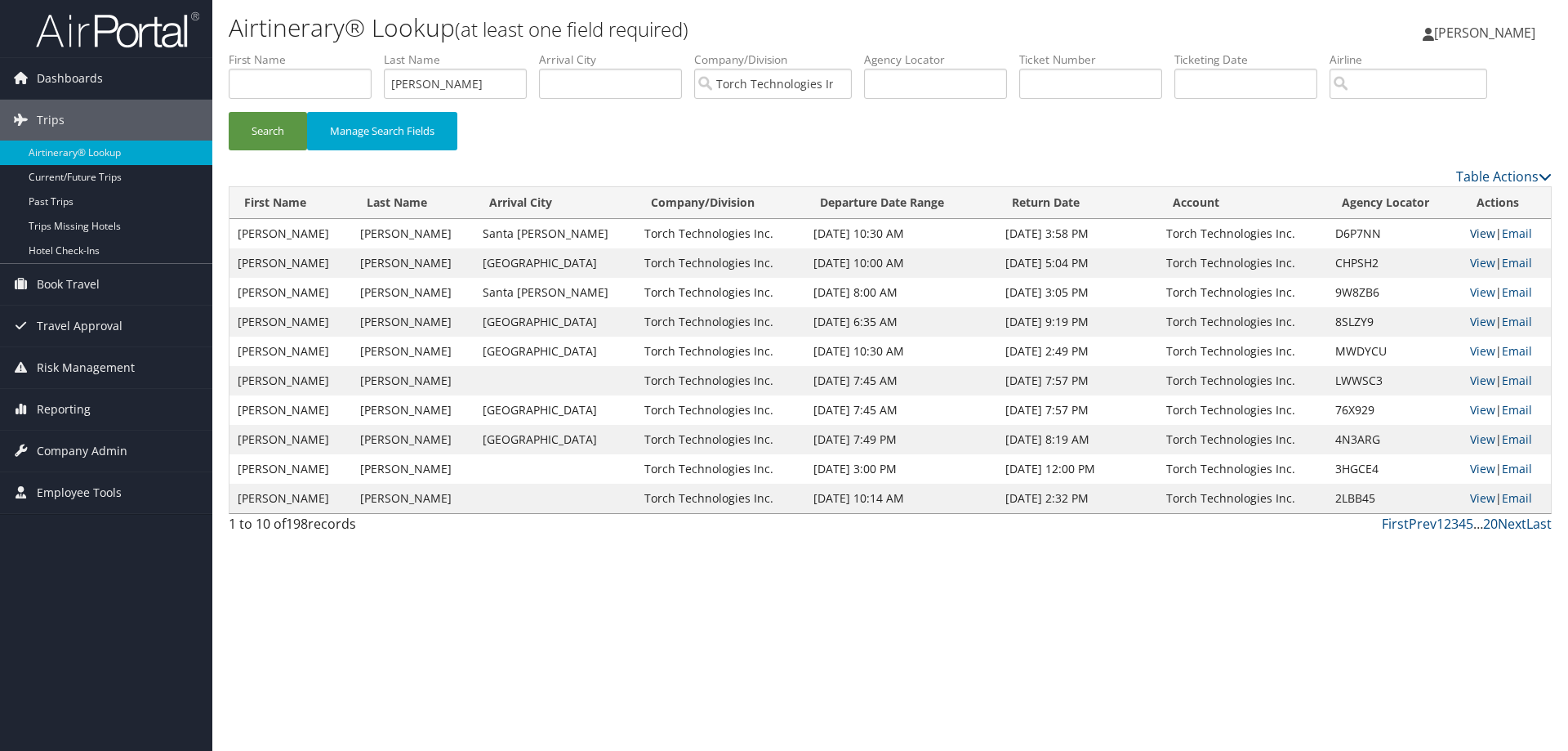
click at [1473, 229] on link "View" at bounding box center [1483, 233] width 25 height 15
drag, startPoint x: 445, startPoint y: 86, endPoint x: 366, endPoint y: 94, distance: 79.4
click at [366, 51] on ul "First Name Last Name Schmitz Departure City Arrival City Company/Division Torch…" at bounding box center [890, 51] width 1323 height 0
type input "Scearse"
click at [267, 128] on button "Search" at bounding box center [268, 131] width 78 height 39
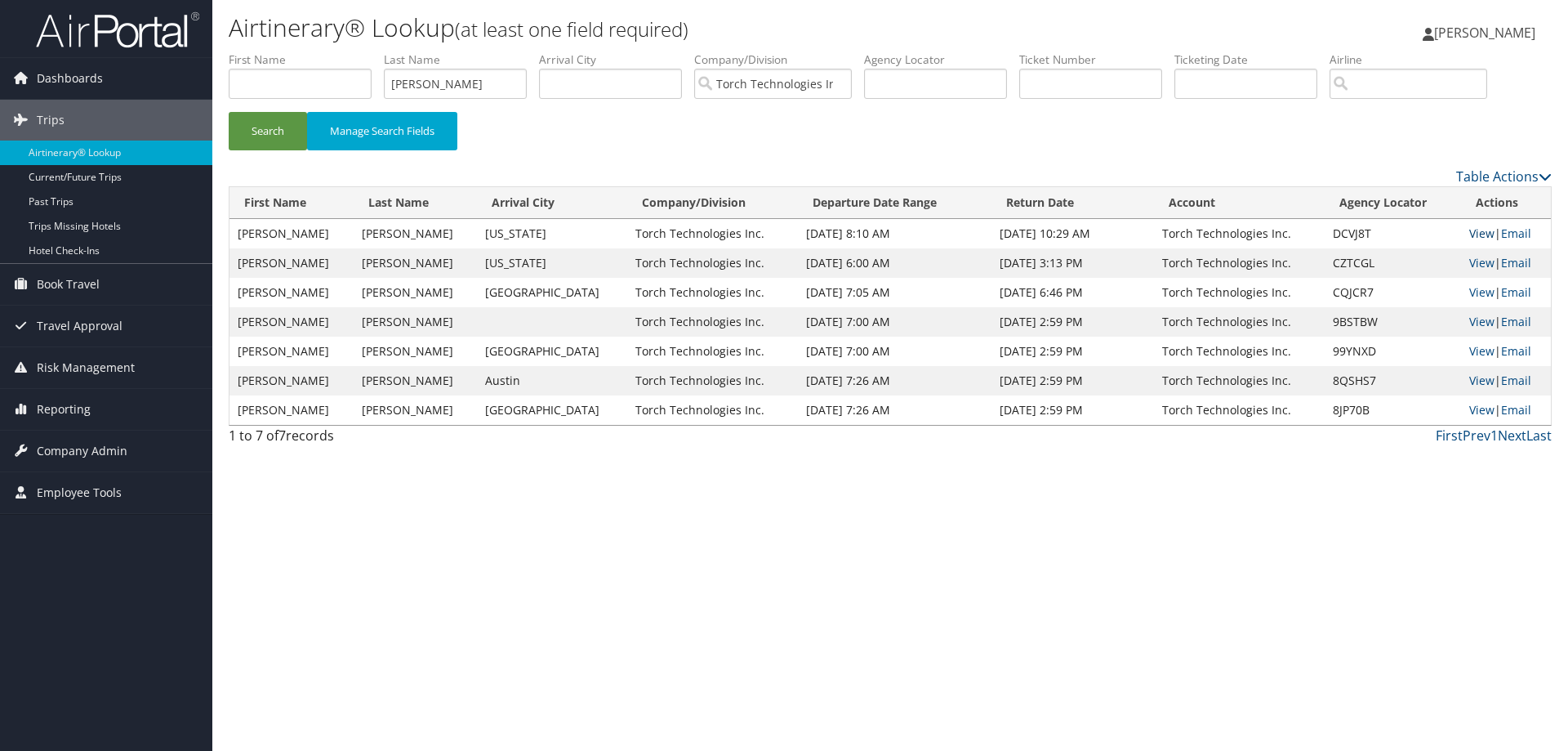
click at [1475, 232] on link "View" at bounding box center [1482, 233] width 25 height 15
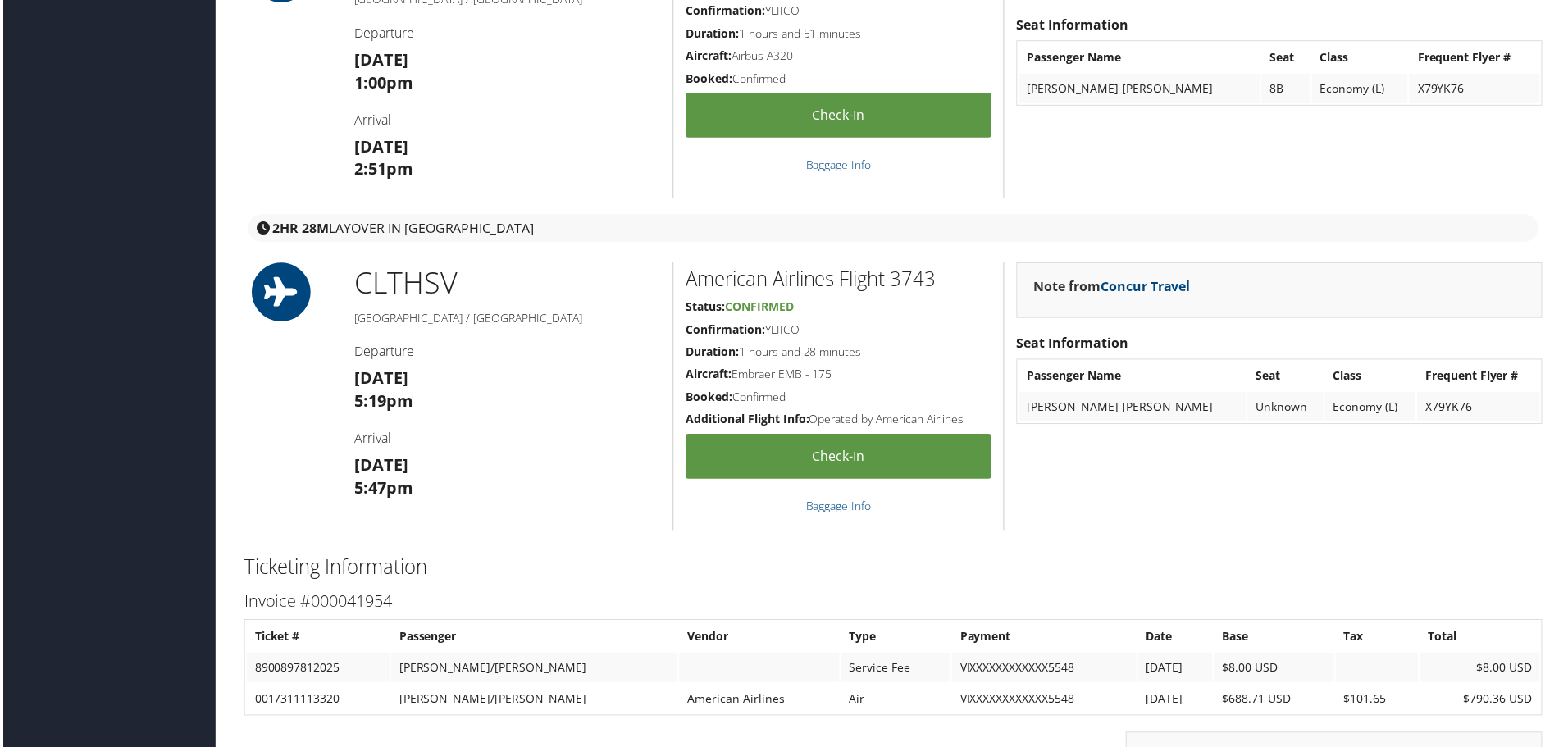
scroll to position [1557, 0]
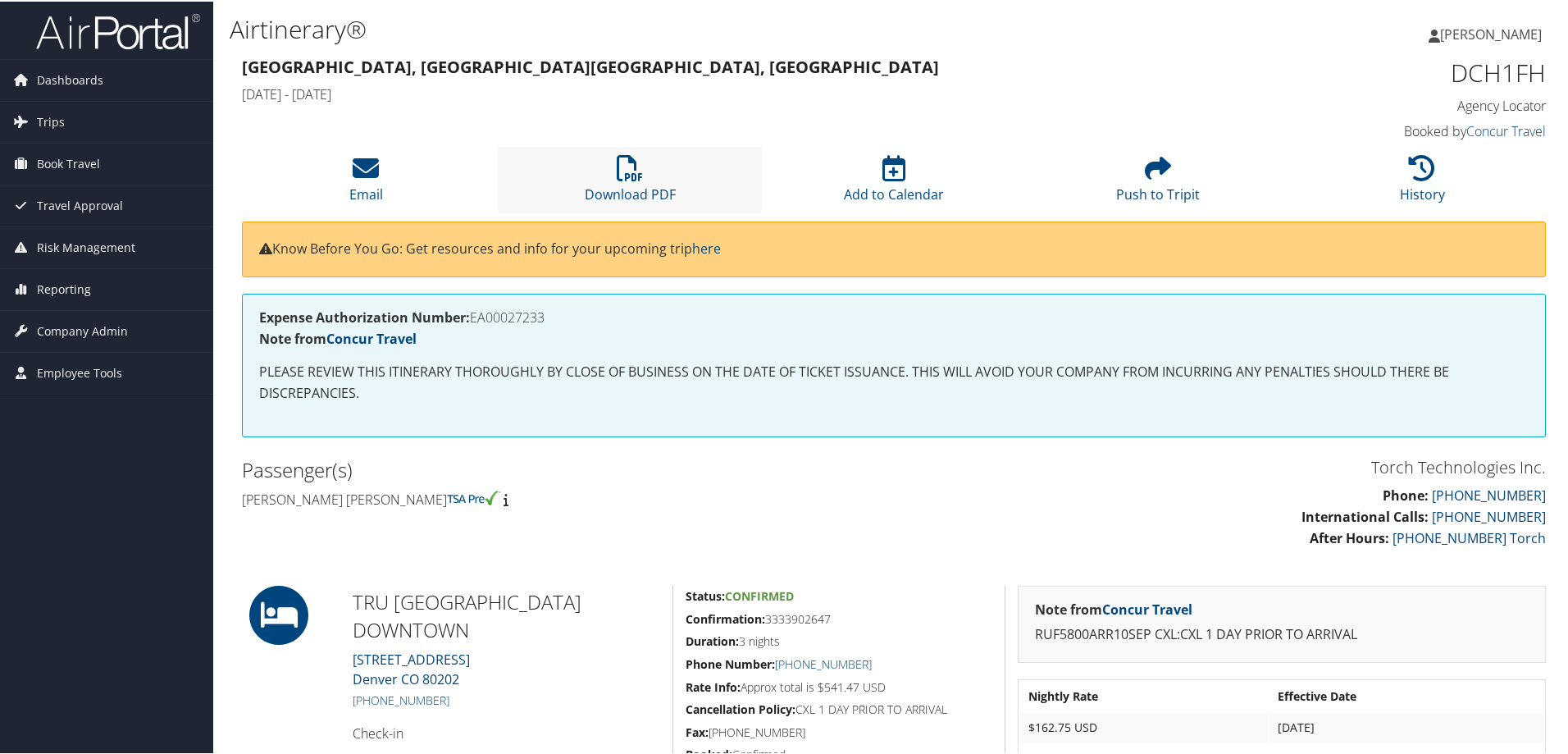
click at [633, 183] on li "Download PDF" at bounding box center [629, 179] width 264 height 67
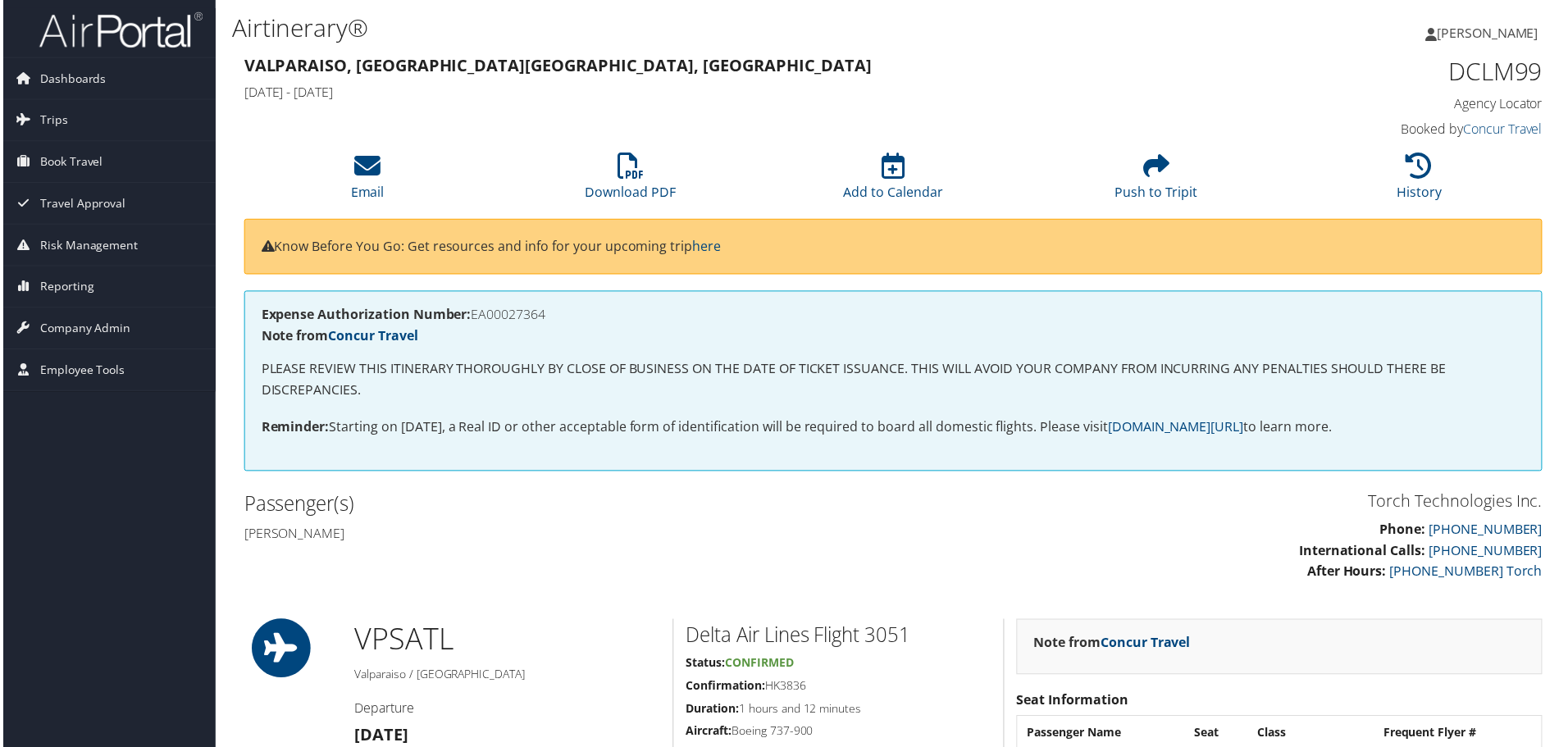
click at [702, 521] on div "Passenger(s) Neal matthew Riemer" at bounding box center [562, 520] width 665 height 61
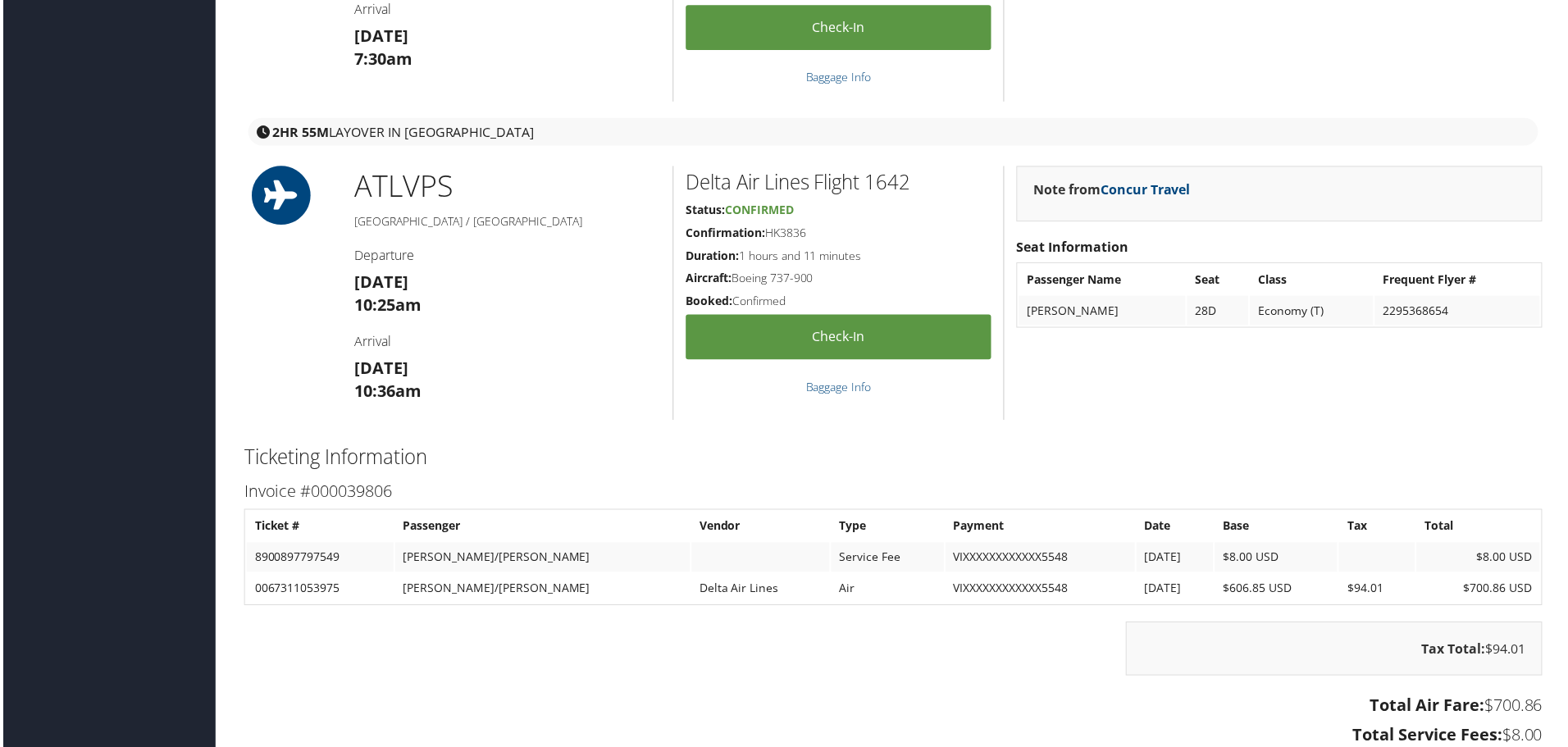
scroll to position [1885, 0]
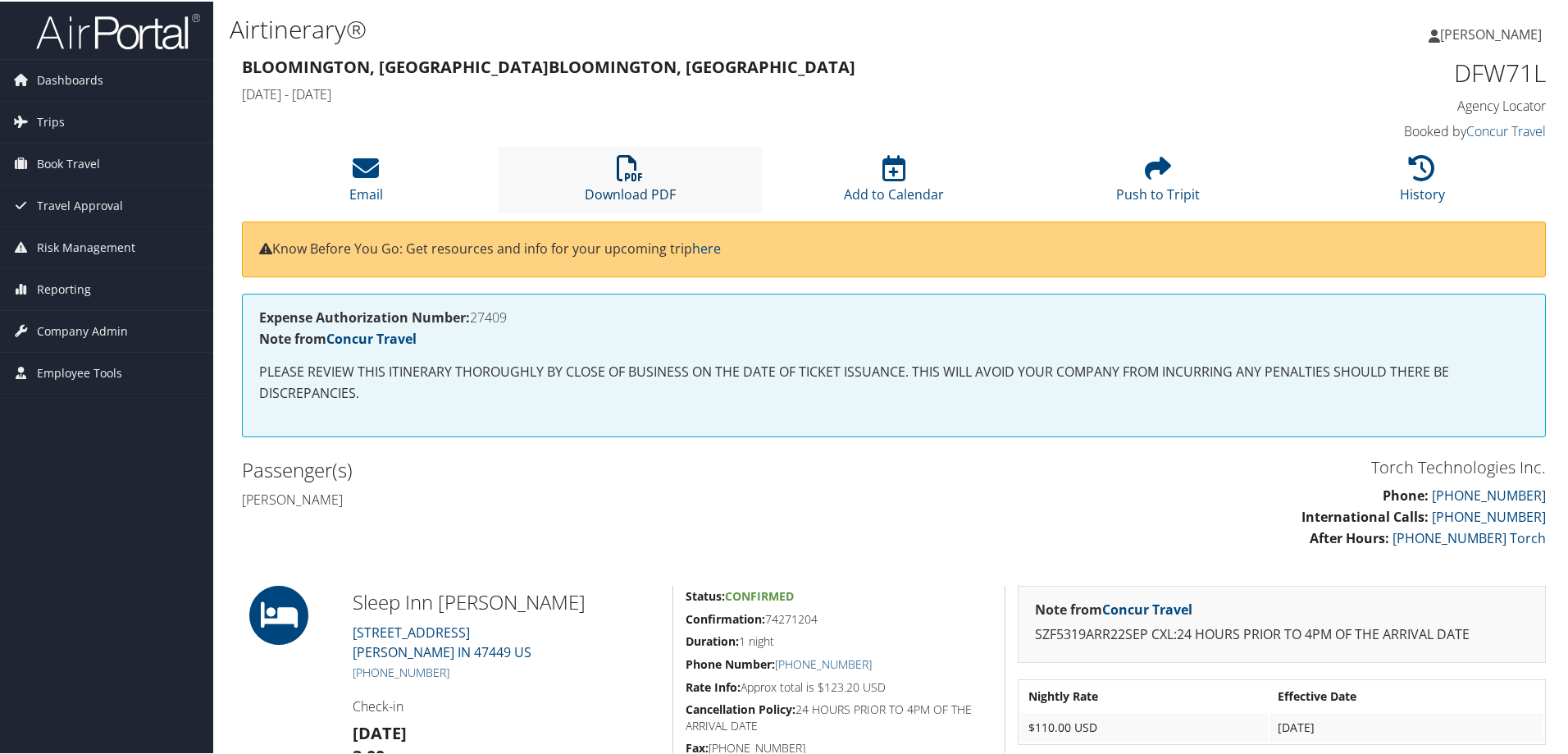
click at [625, 177] on icon at bounding box center [629, 166] width 26 height 26
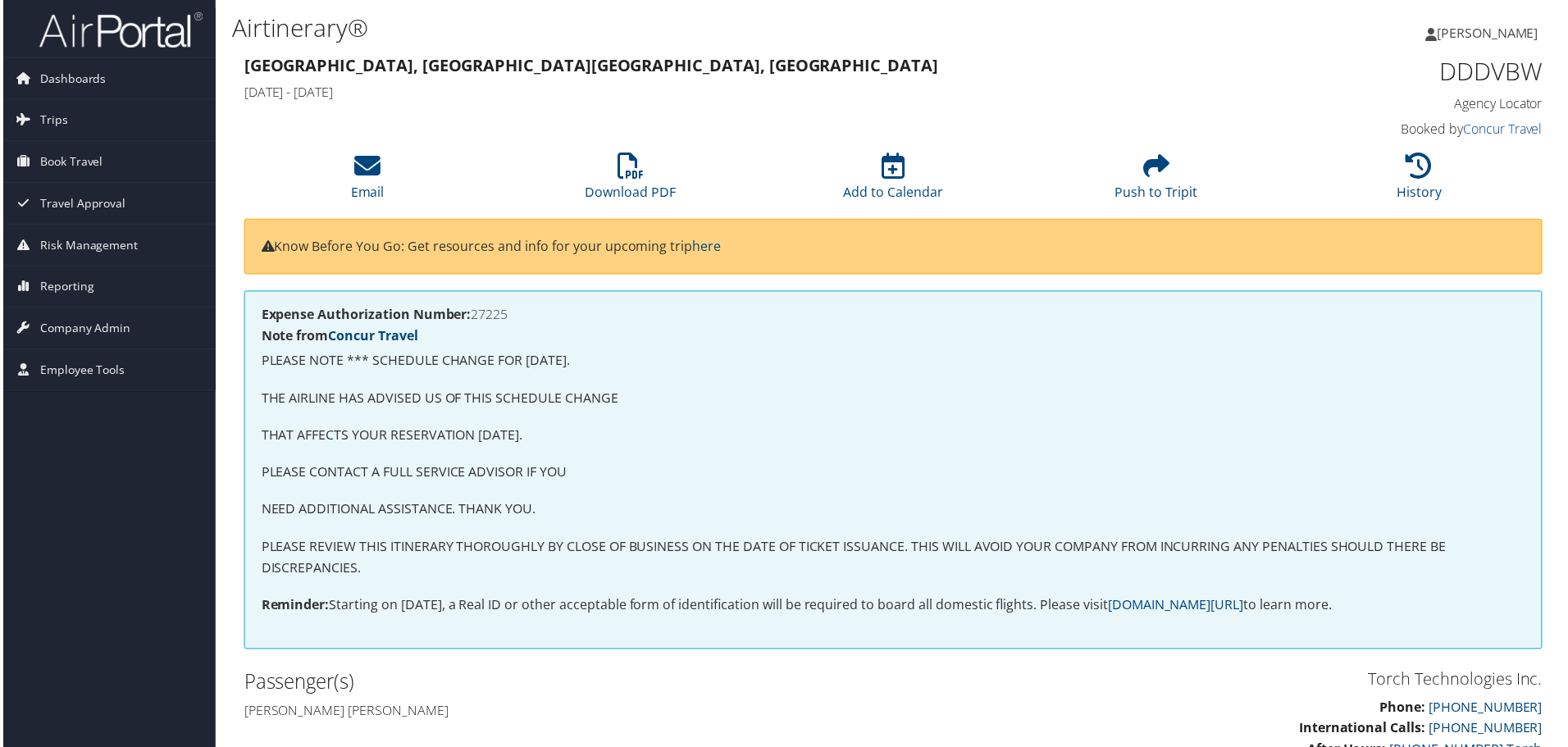
click at [832, 349] on div "Expense Authorization Number: 27225 Note from Concur Travel PLEASE NOTE *** SCH…" at bounding box center [894, 471] width 1304 height 360
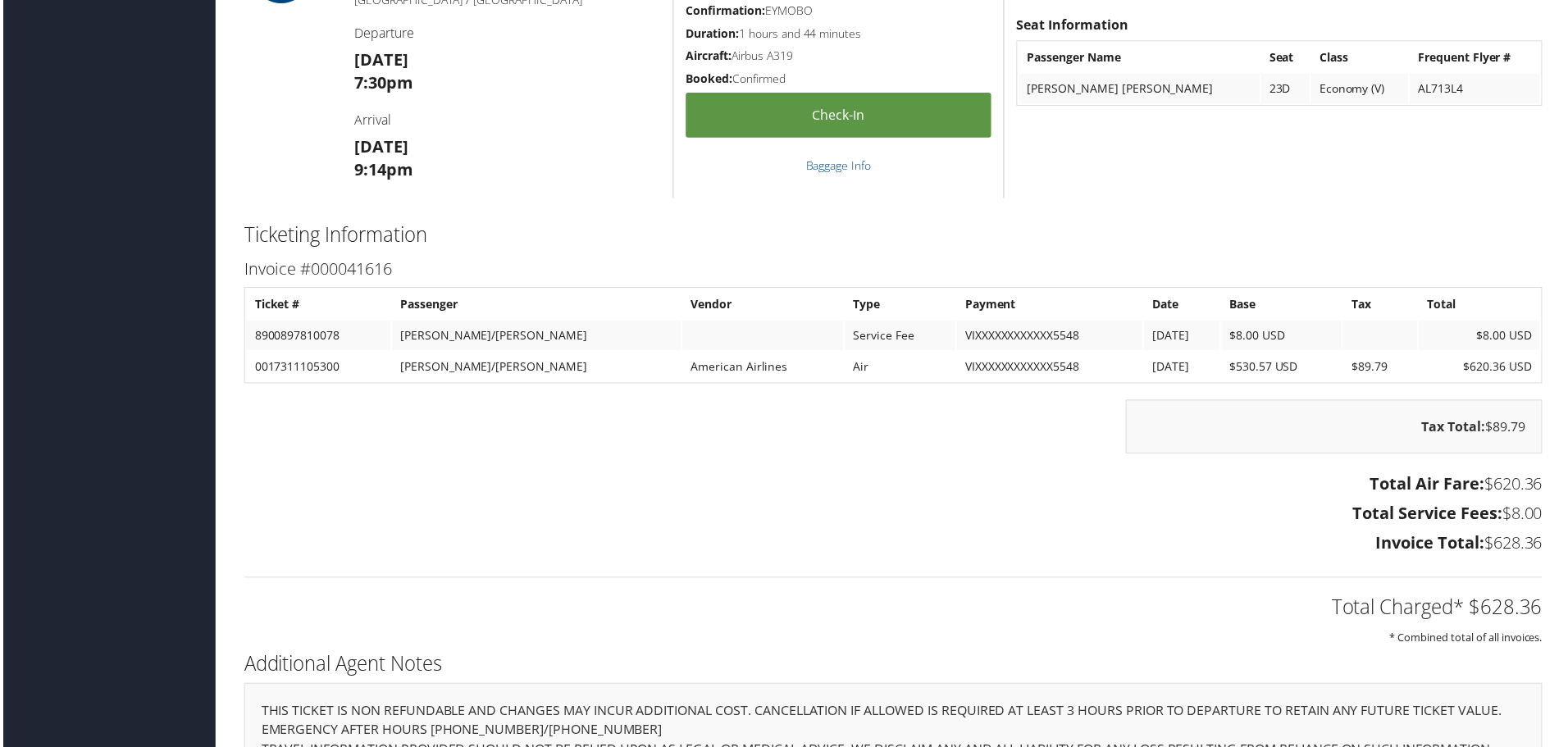
scroll to position [2377, 0]
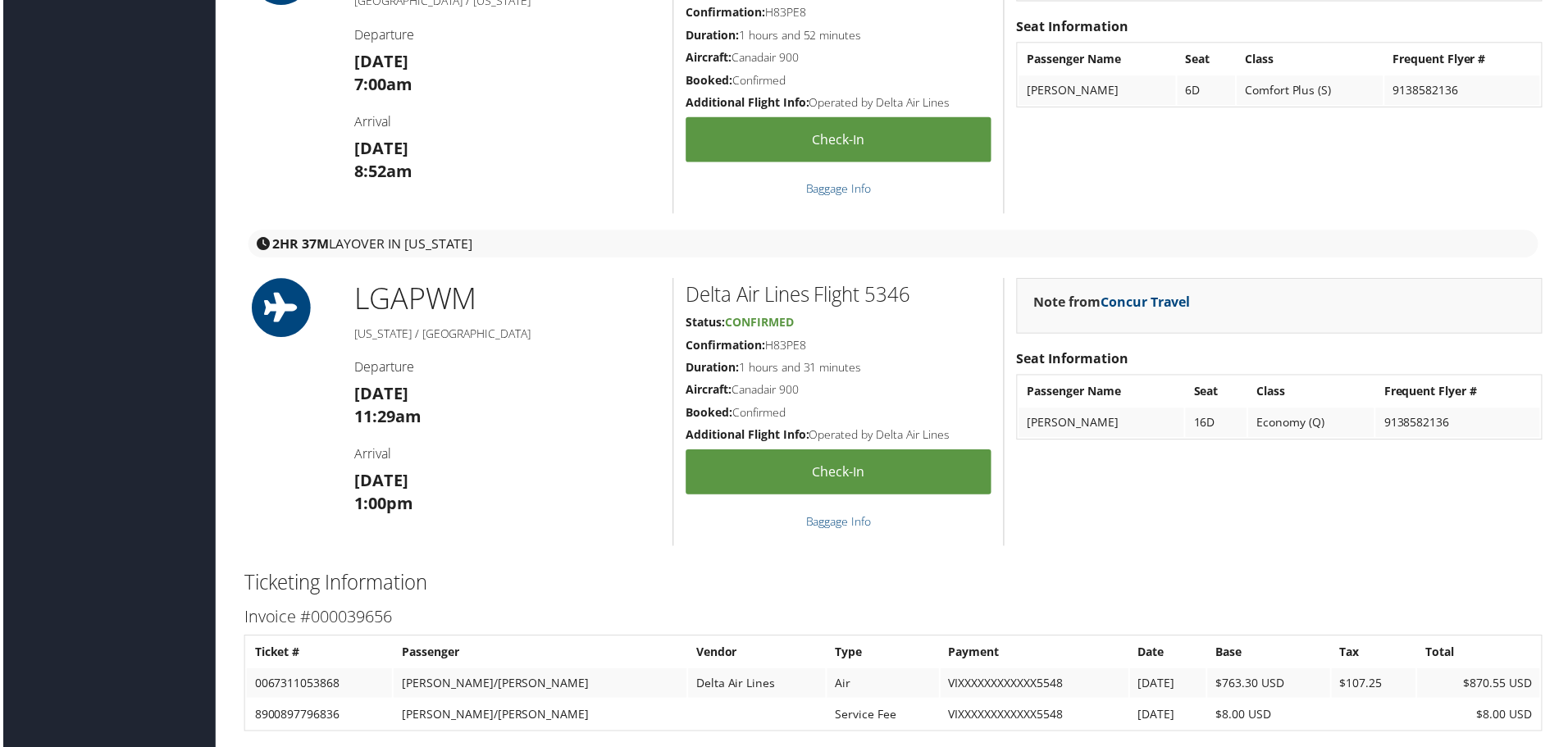
scroll to position [1885, 0]
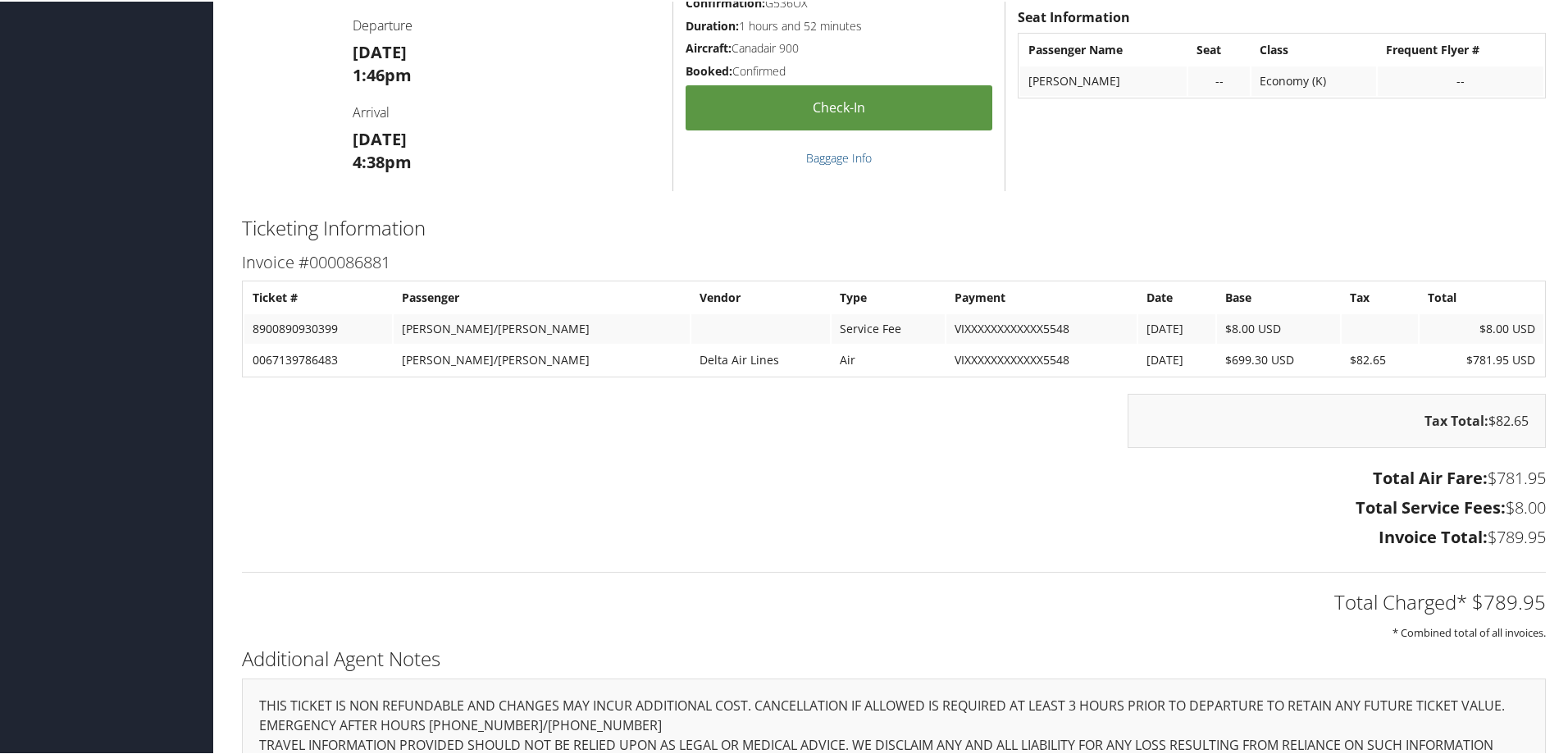
scroll to position [1723, 0]
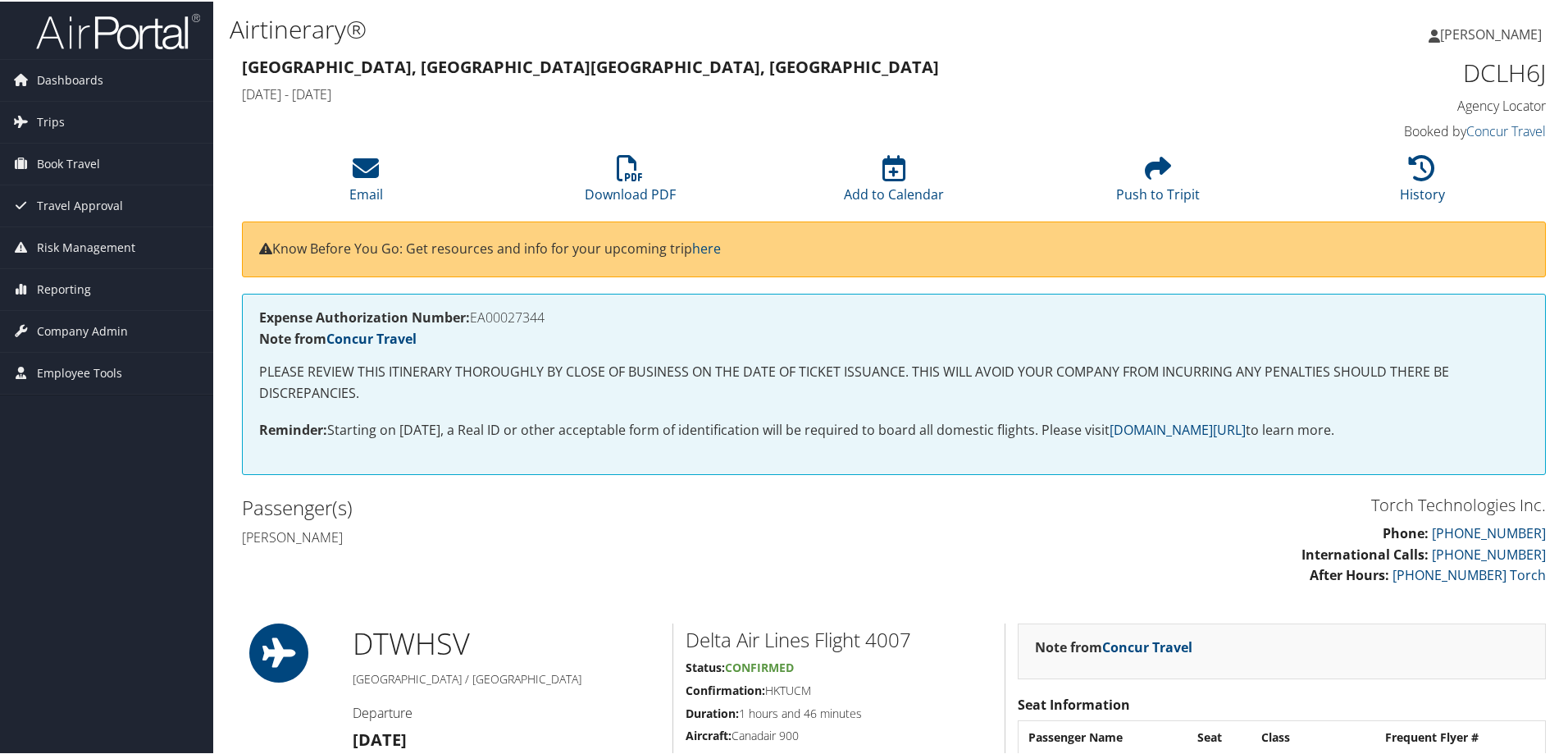
click at [720, 379] on p "PLEASE REVIEW THIS ITINERARY THOROUGHLY BY CLOSE OF BUSINESS ON THE DATE OF TIC…" at bounding box center [894, 381] width 1270 height 41
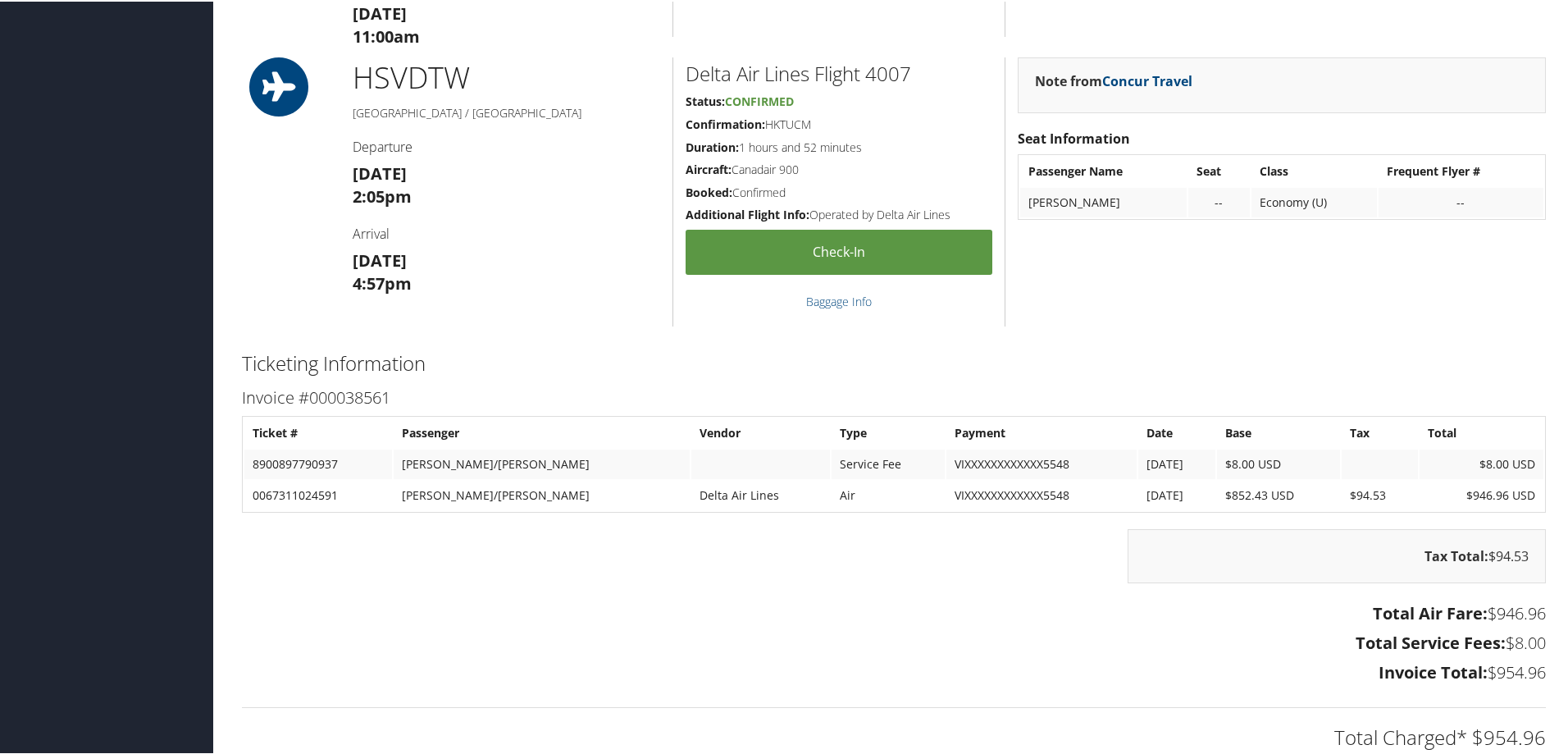
scroll to position [1476, 0]
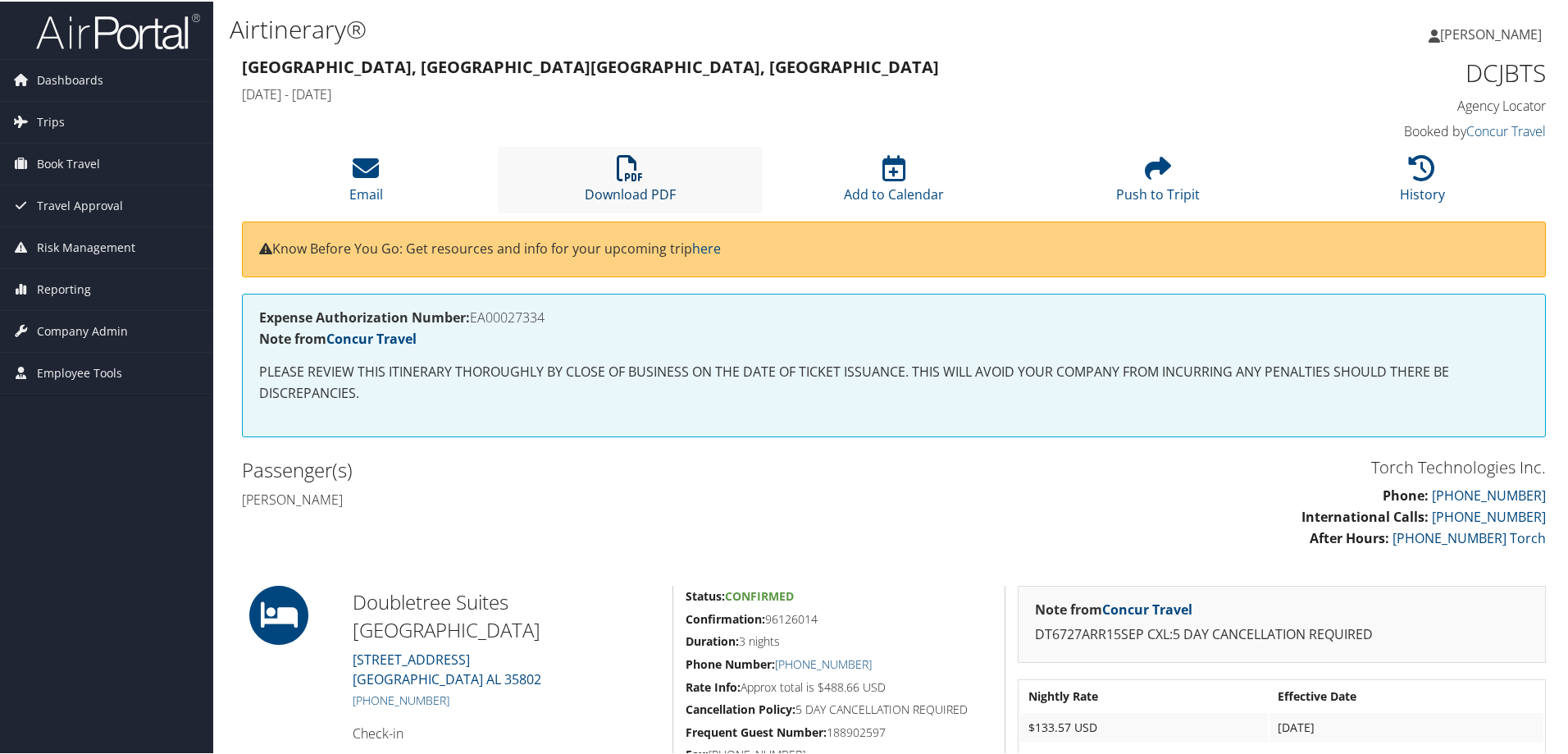
click at [617, 166] on icon at bounding box center [629, 166] width 26 height 26
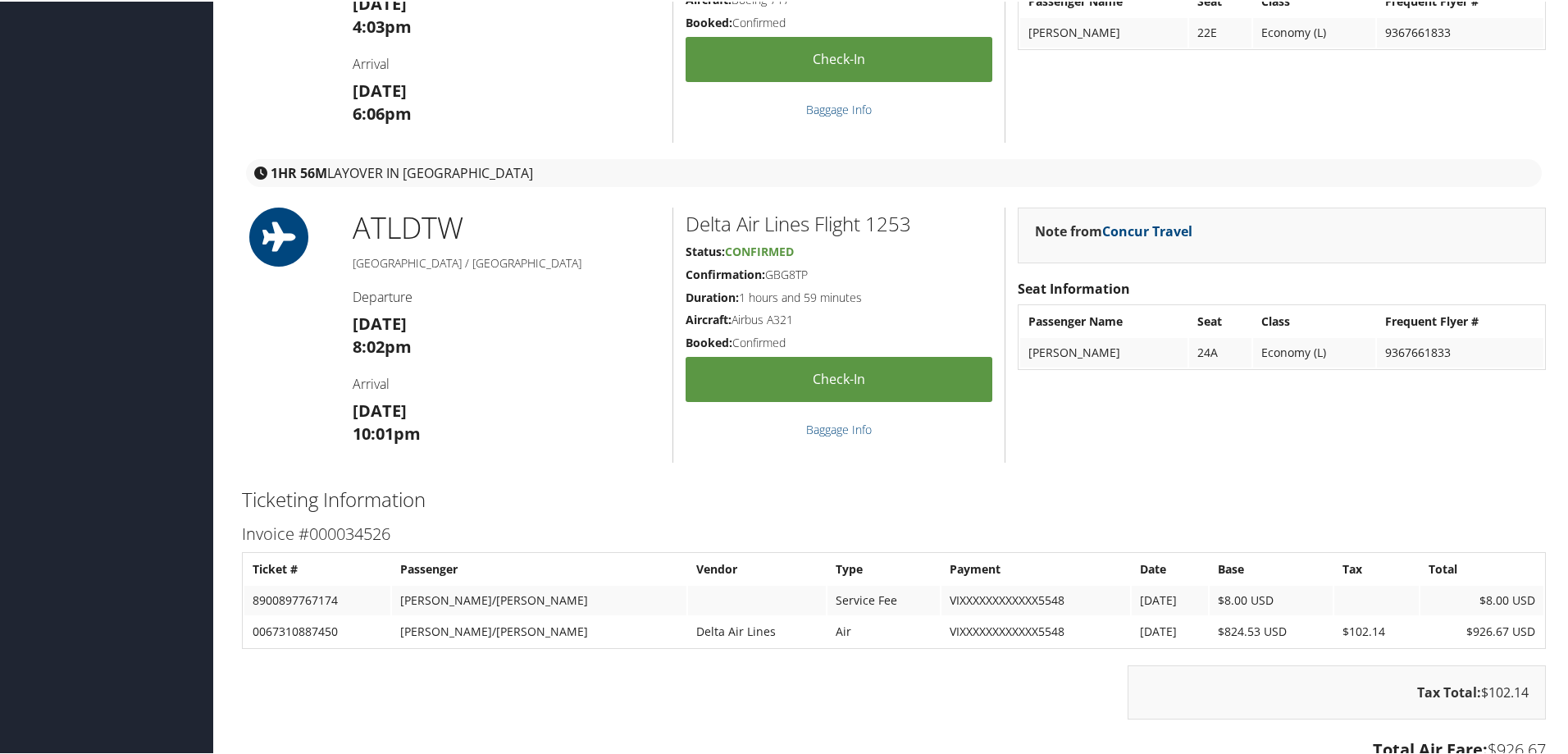
scroll to position [1723, 0]
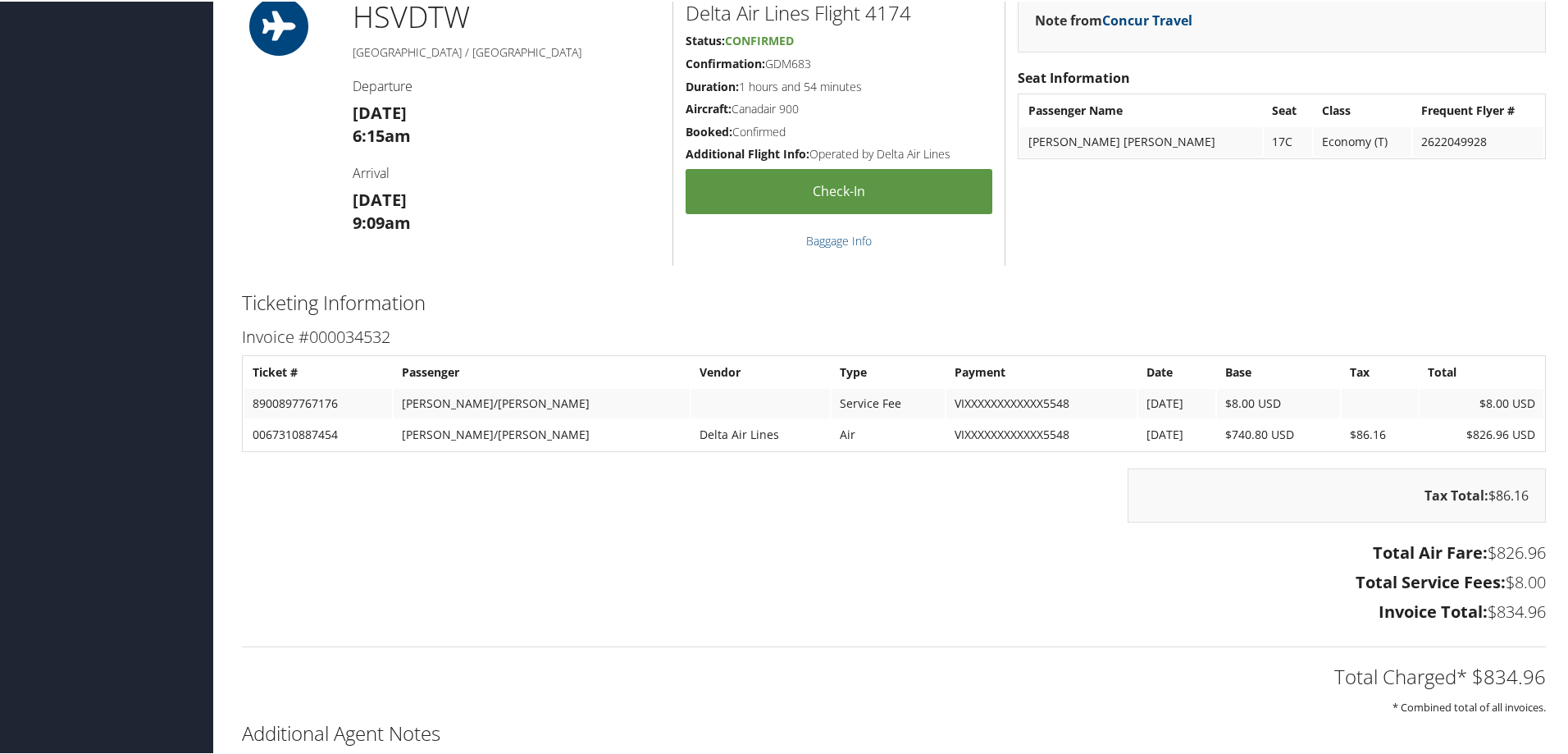
scroll to position [1550, 0]
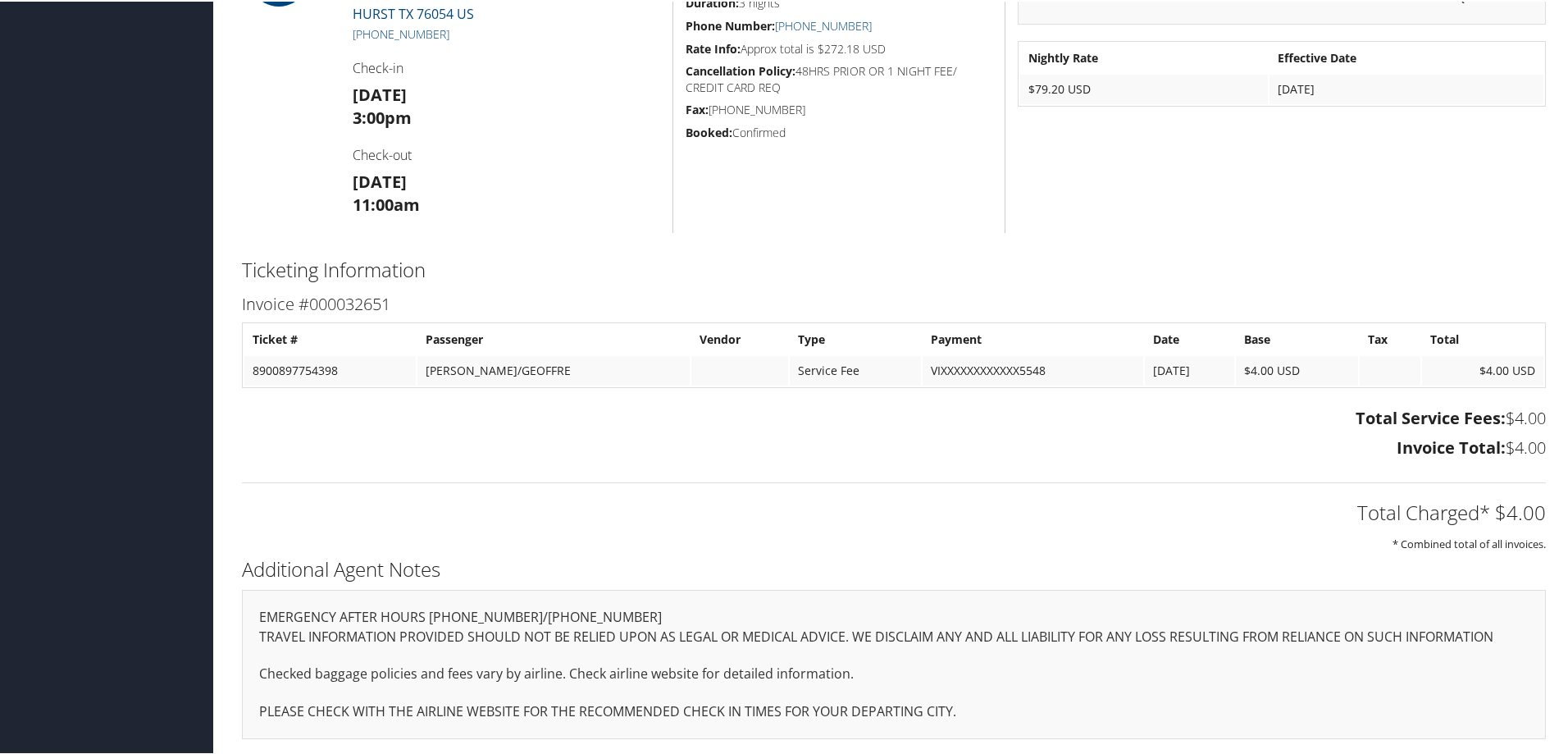
scroll to position [821, 0]
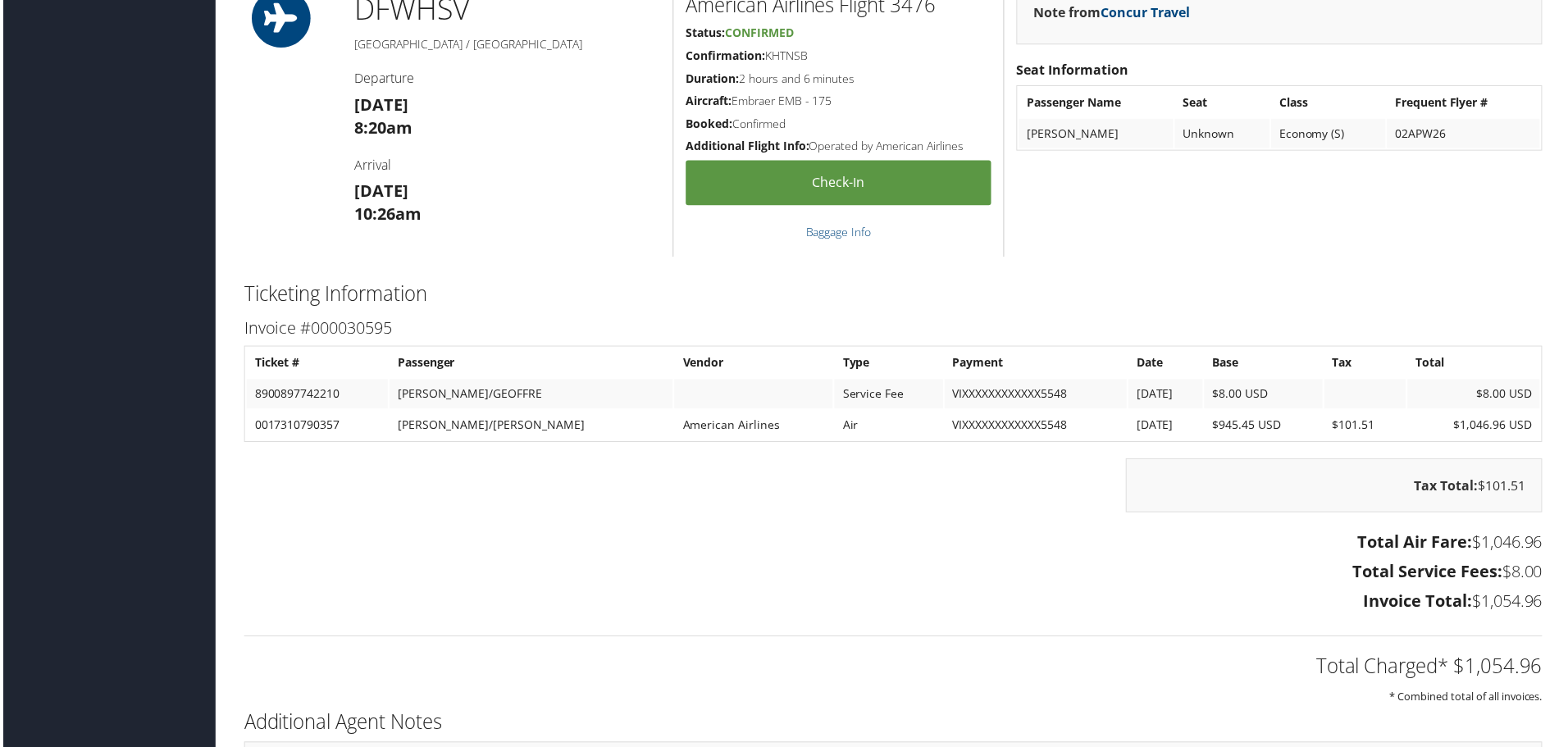
scroll to position [1147, 0]
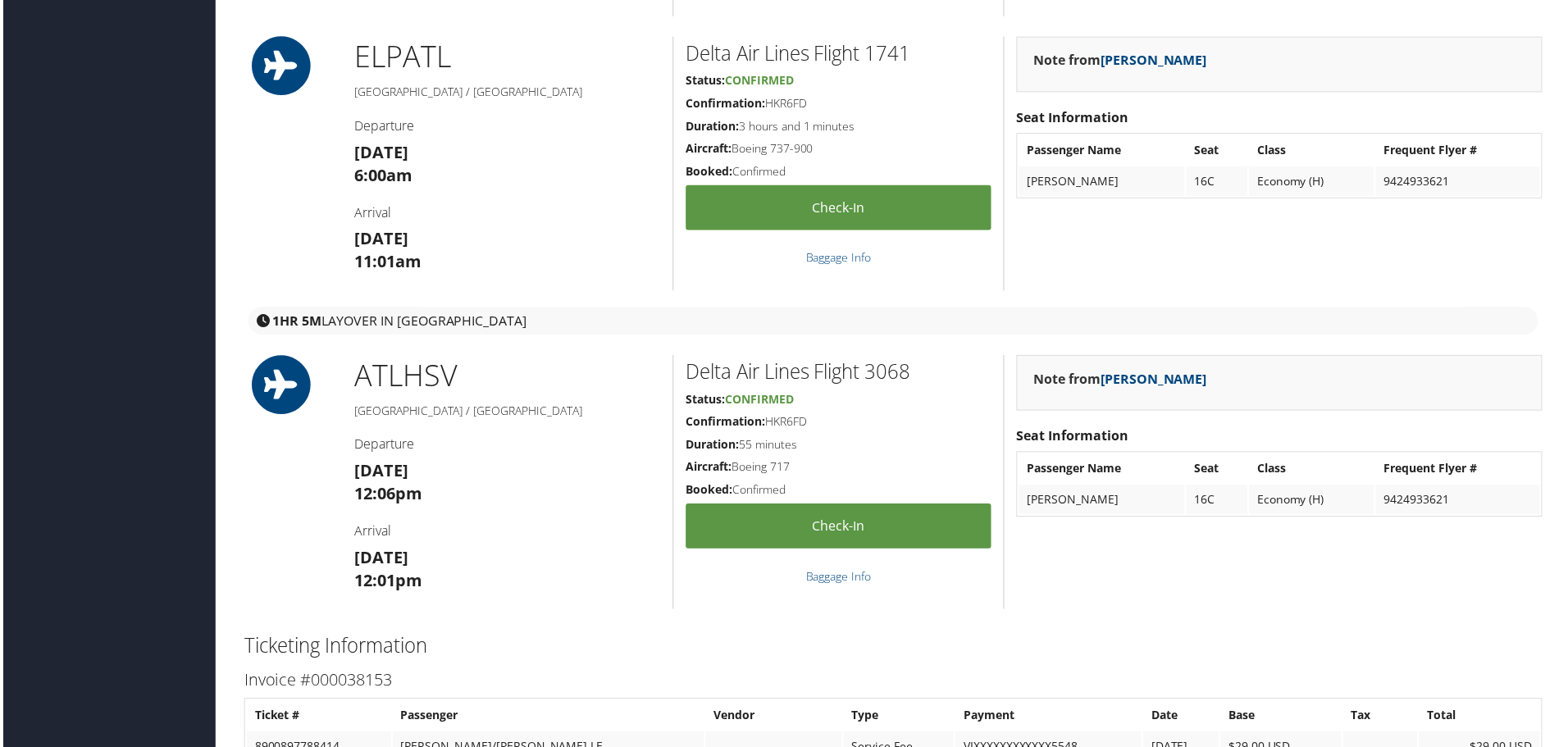
scroll to position [1885, 0]
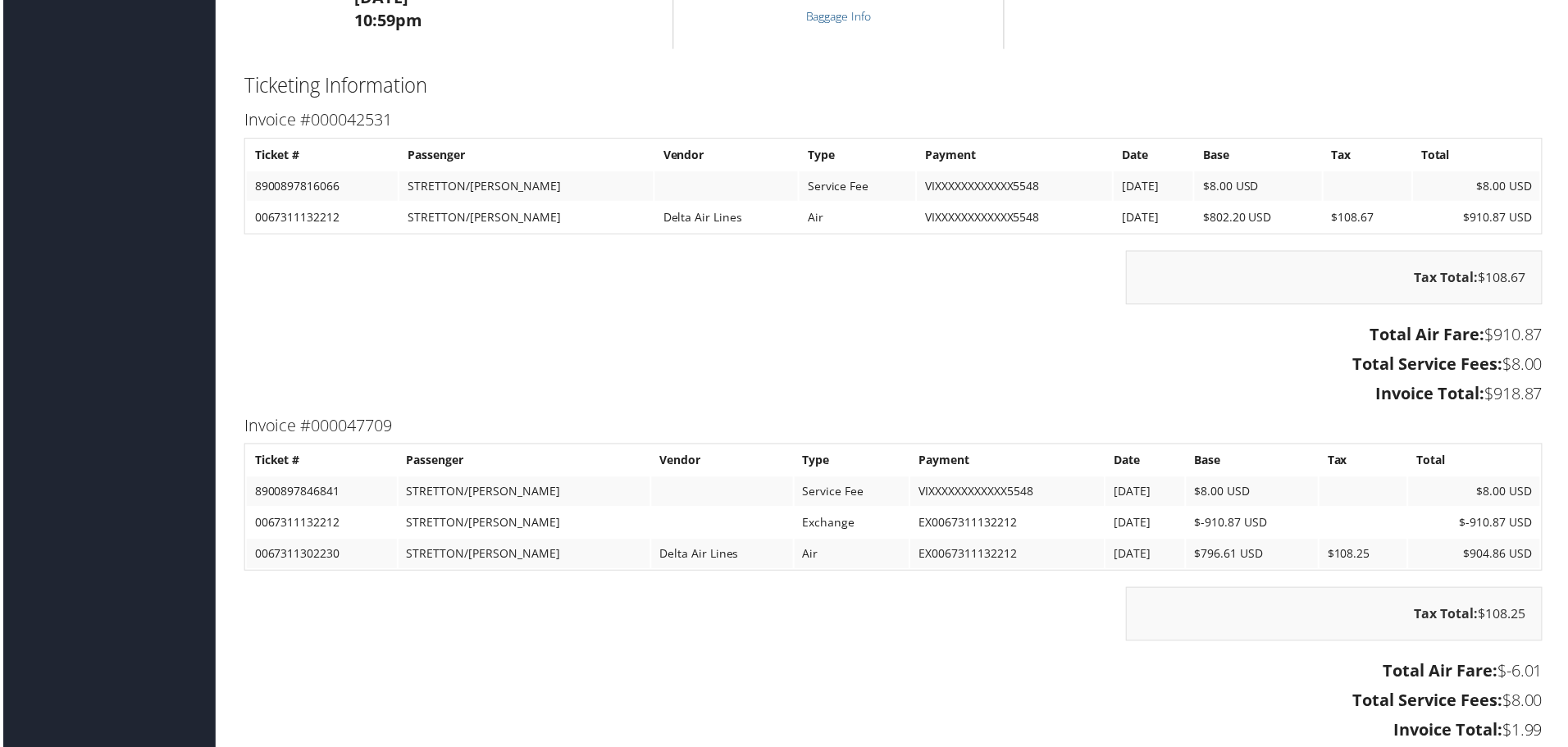
scroll to position [1967, 0]
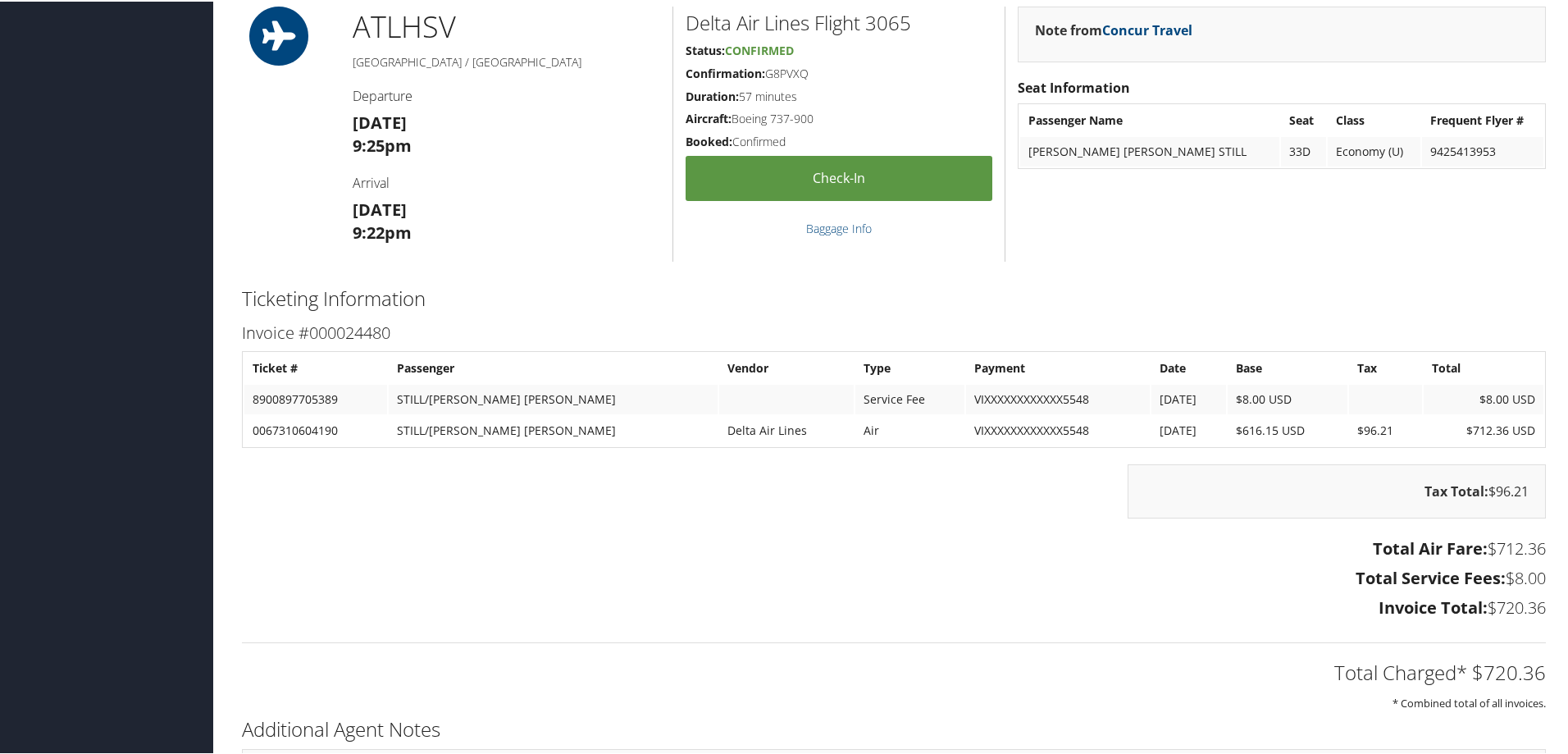
scroll to position [1805, 0]
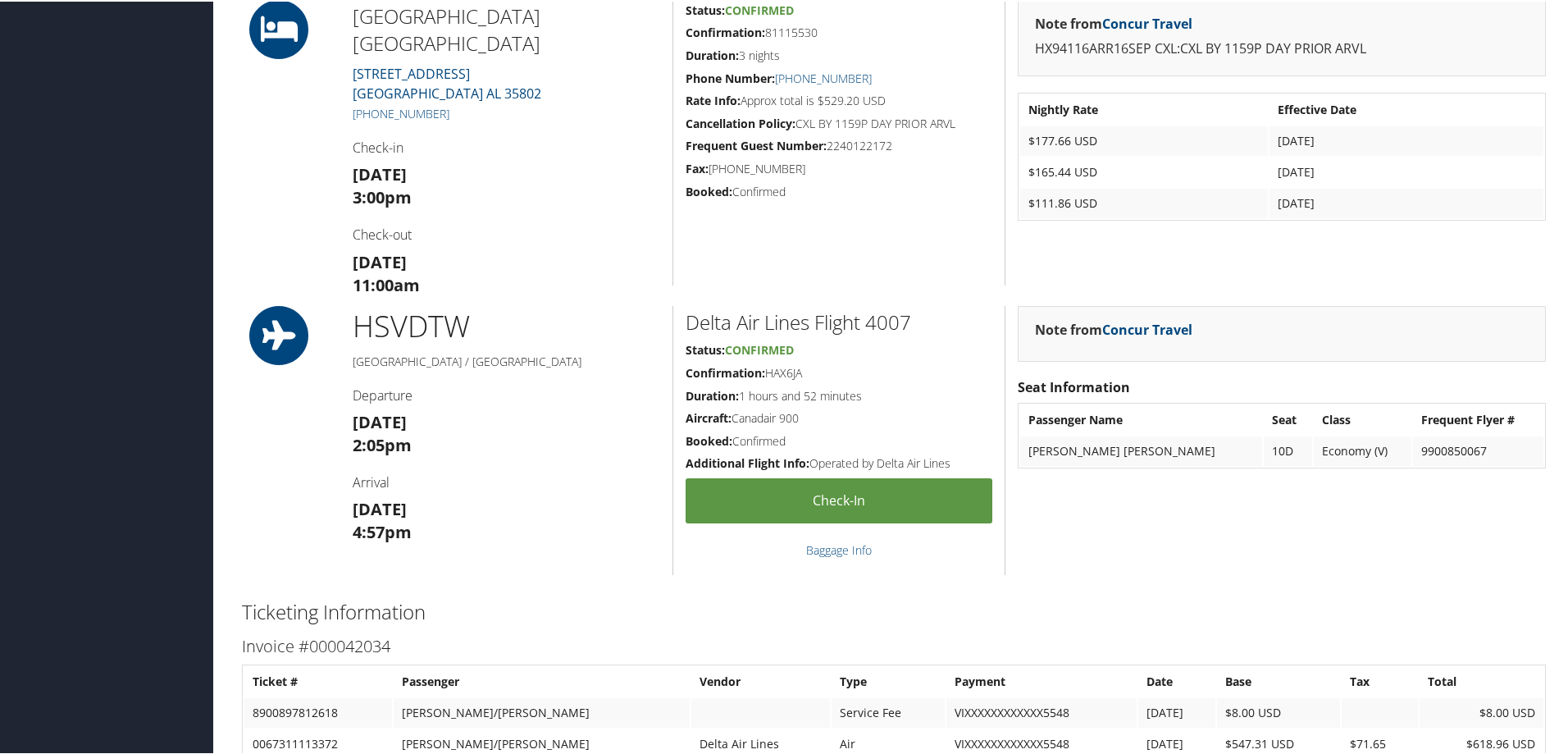
scroll to position [1230, 0]
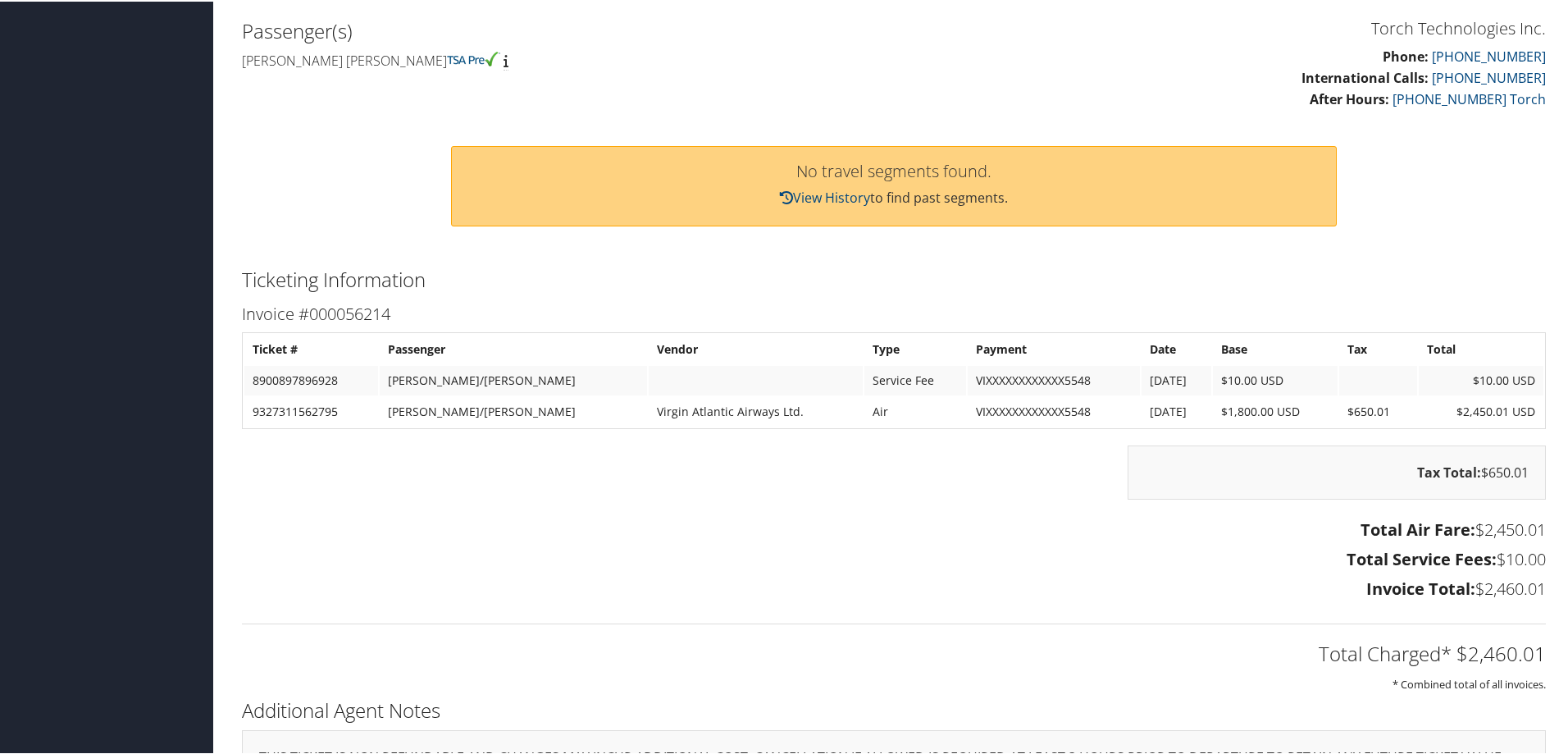
scroll to position [410, 0]
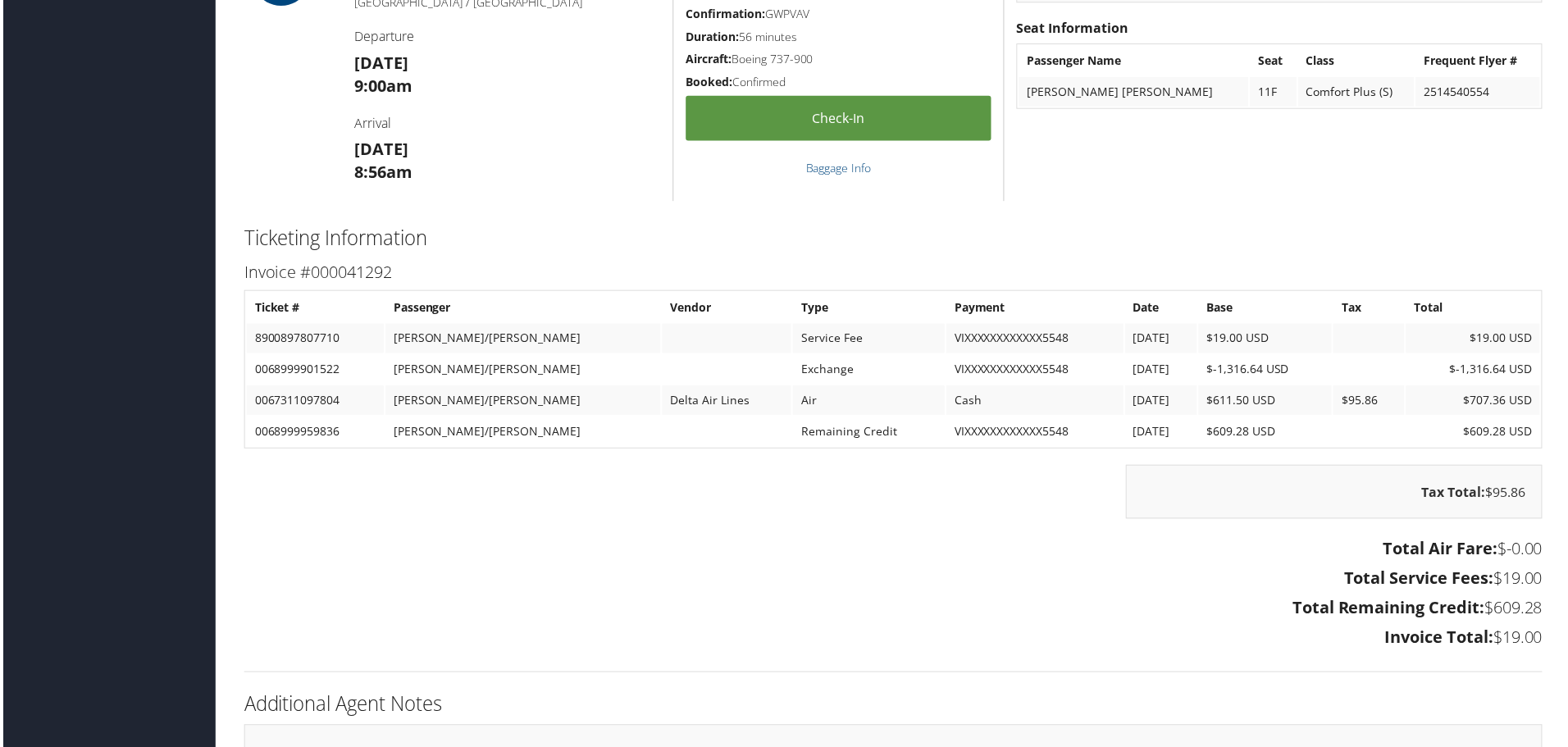
scroll to position [2295, 0]
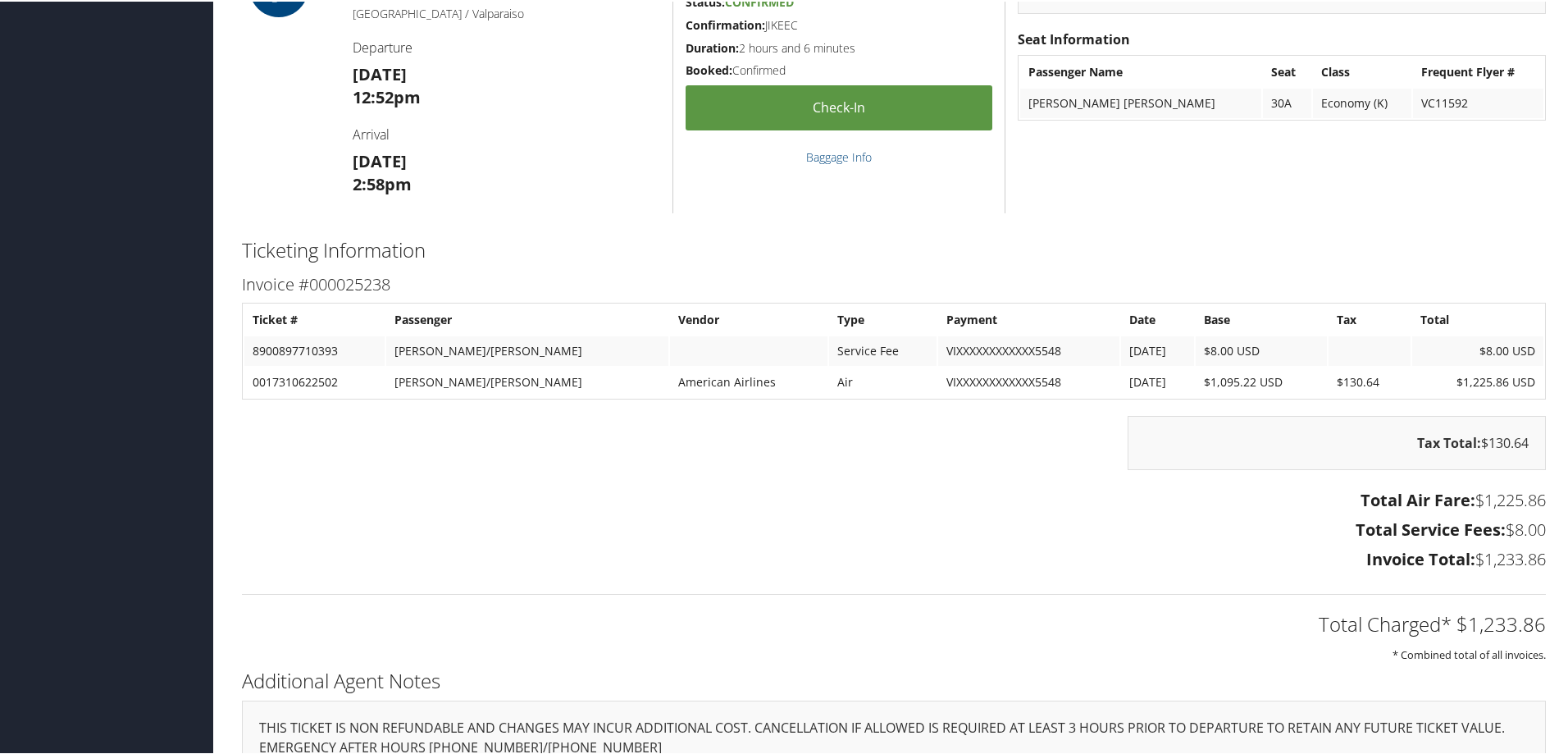
scroll to position [1805, 0]
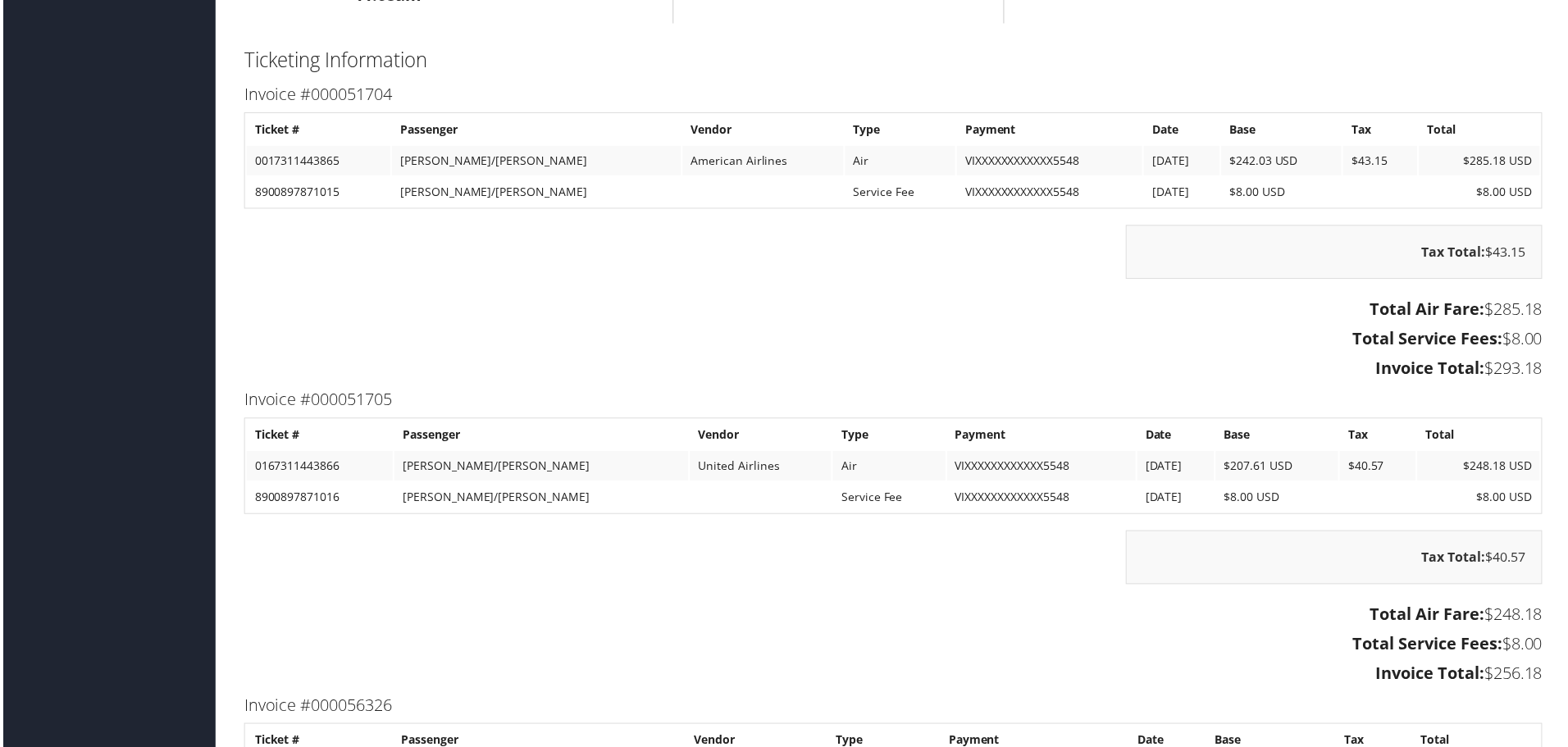
scroll to position [2049, 0]
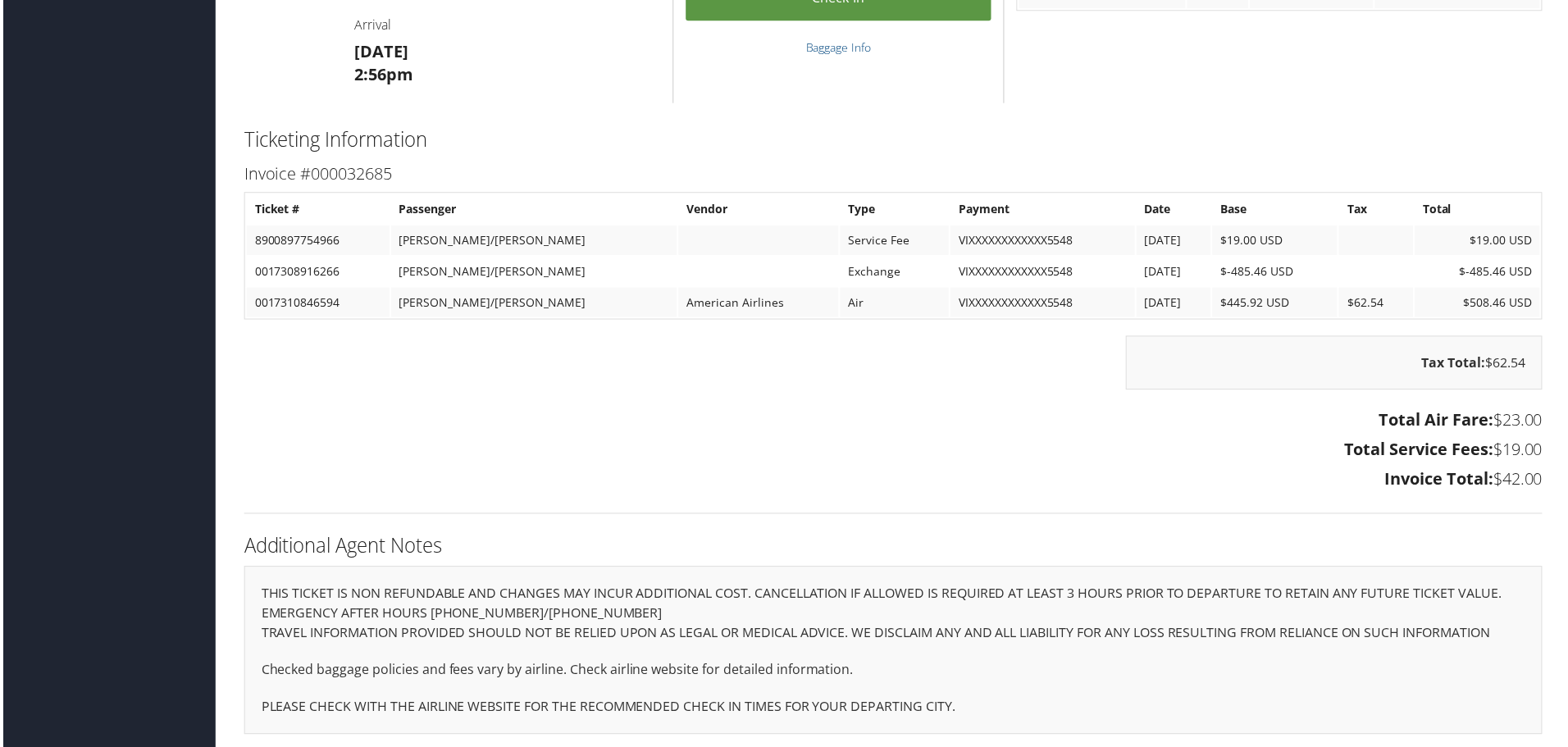
scroll to position [1571, 0]
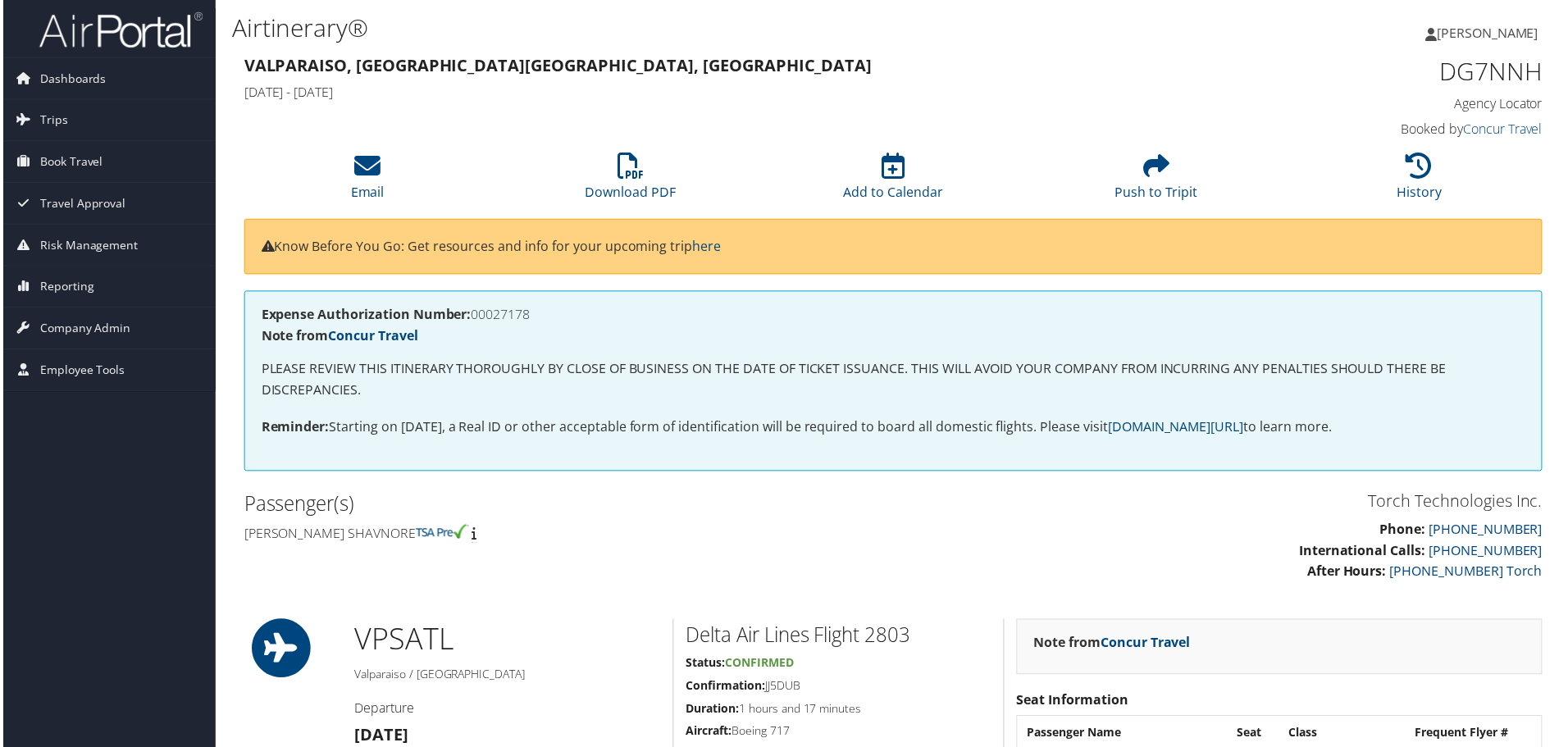
click at [557, 503] on h2 "Passenger(s)" at bounding box center [561, 506] width 639 height 28
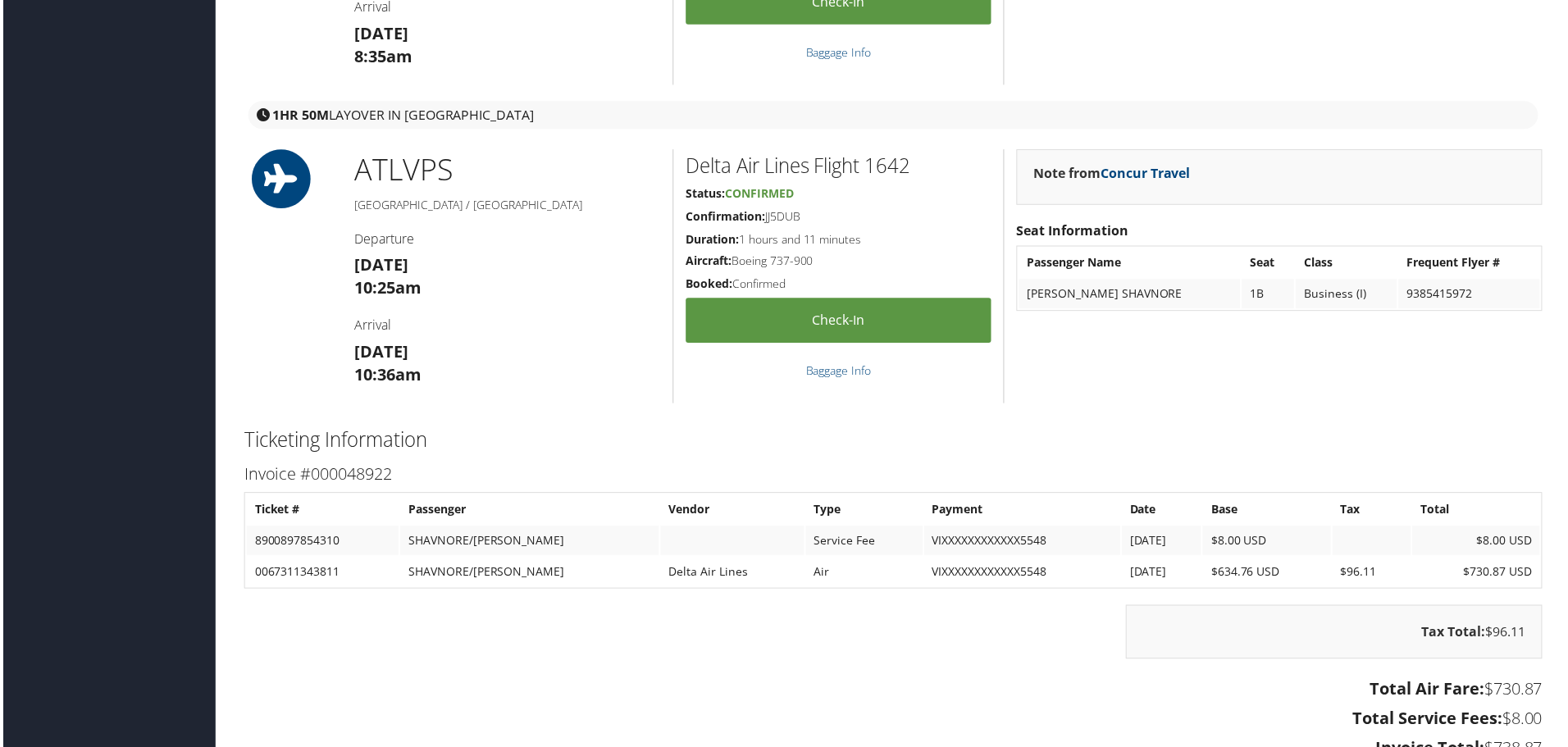
scroll to position [1721, 0]
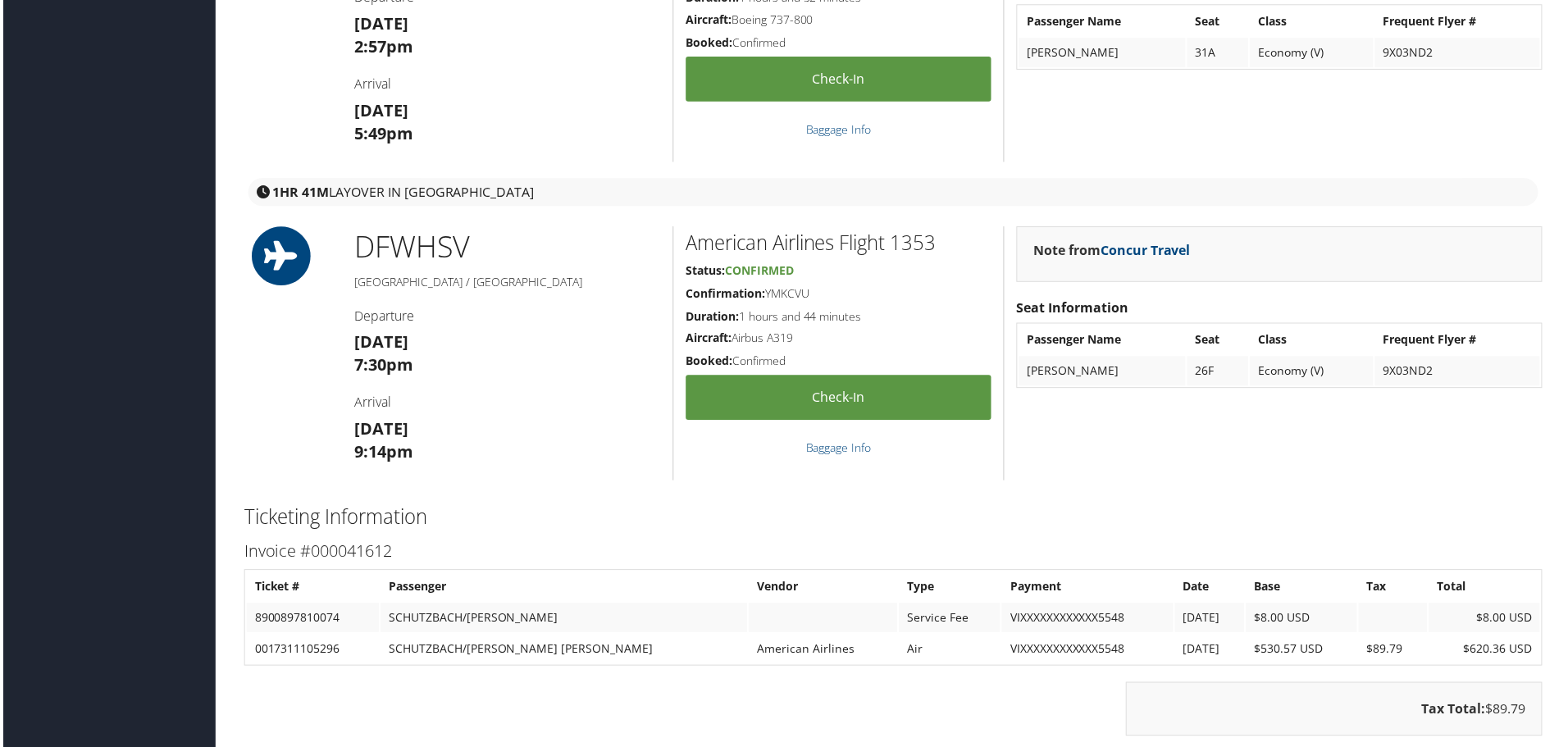
scroll to position [1557, 0]
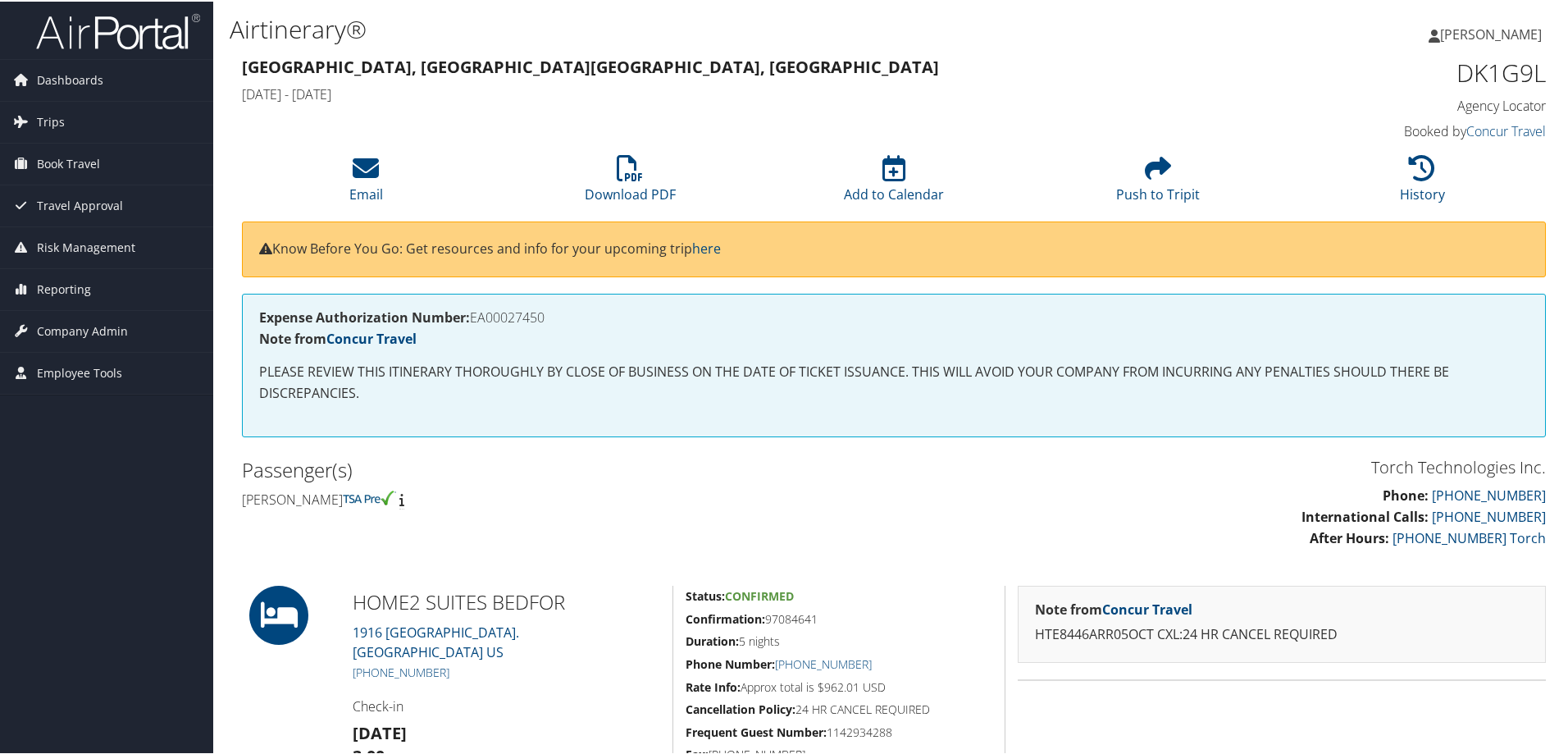
click at [962, 467] on h3 "Torch Technologies Inc." at bounding box center [1225, 465] width 639 height 23
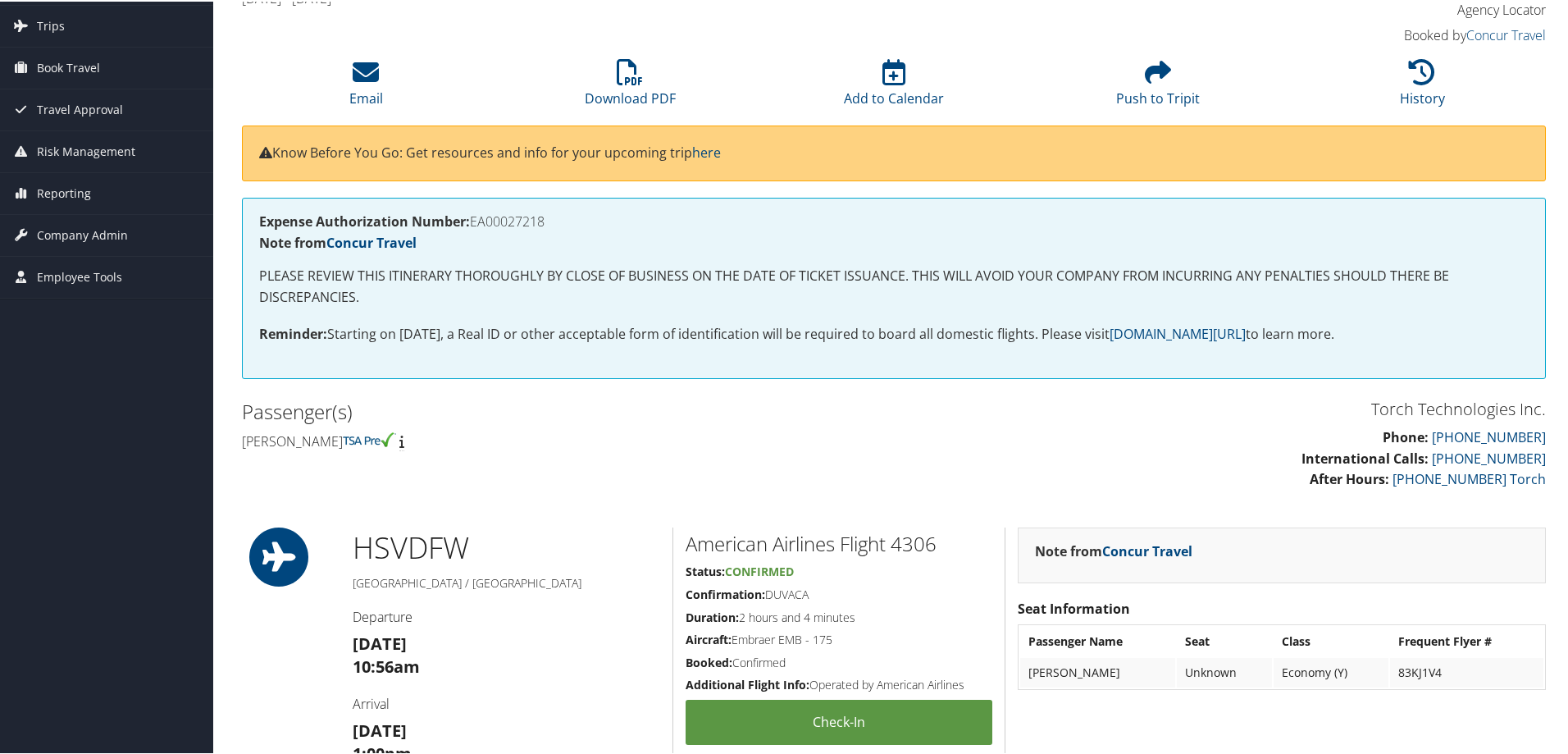
scroll to position [74, 0]
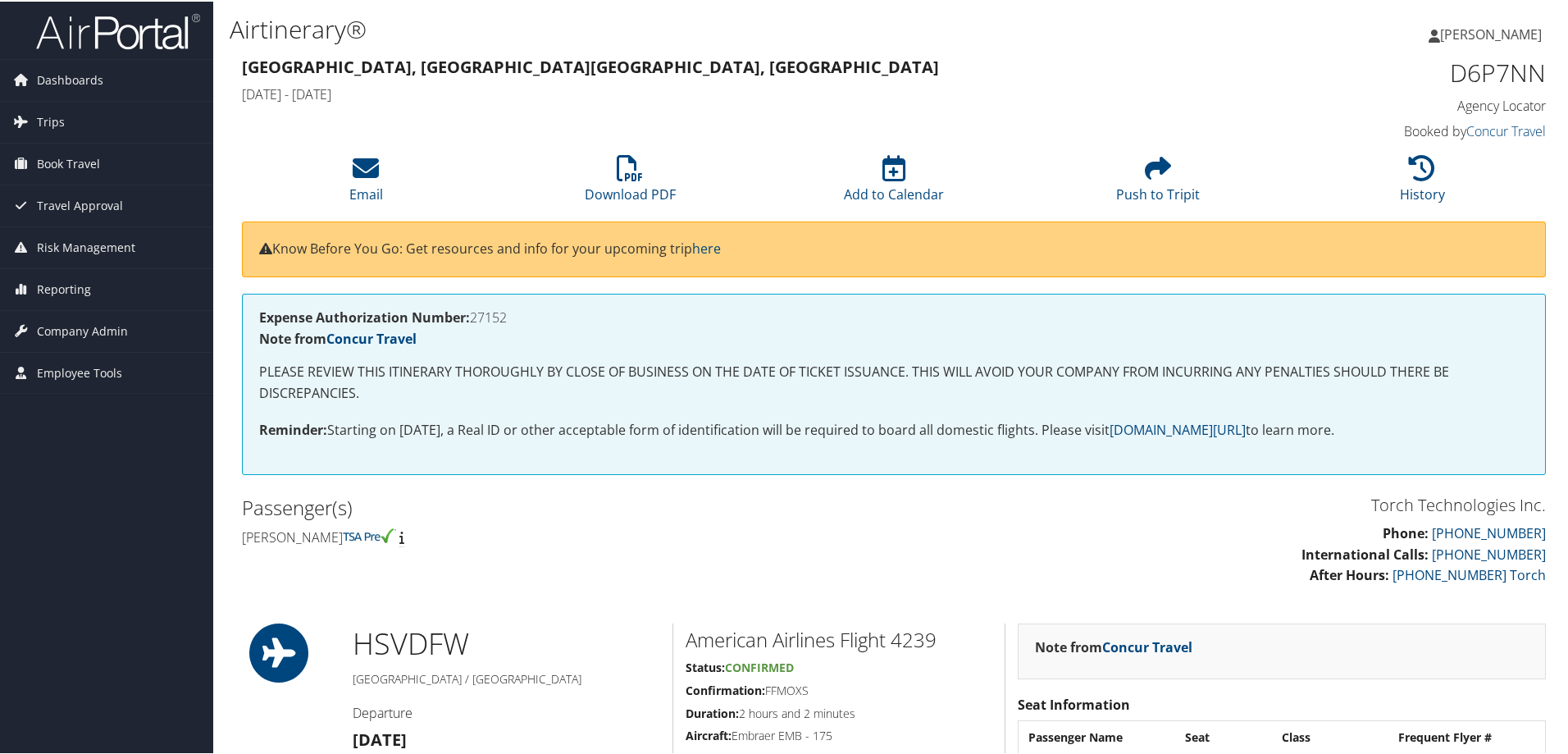
click at [550, 441] on div "Expense Authorization Number: 27152 Note from Concur Travel PLEASE REVIEW THIS …" at bounding box center [894, 382] width 1304 height 181
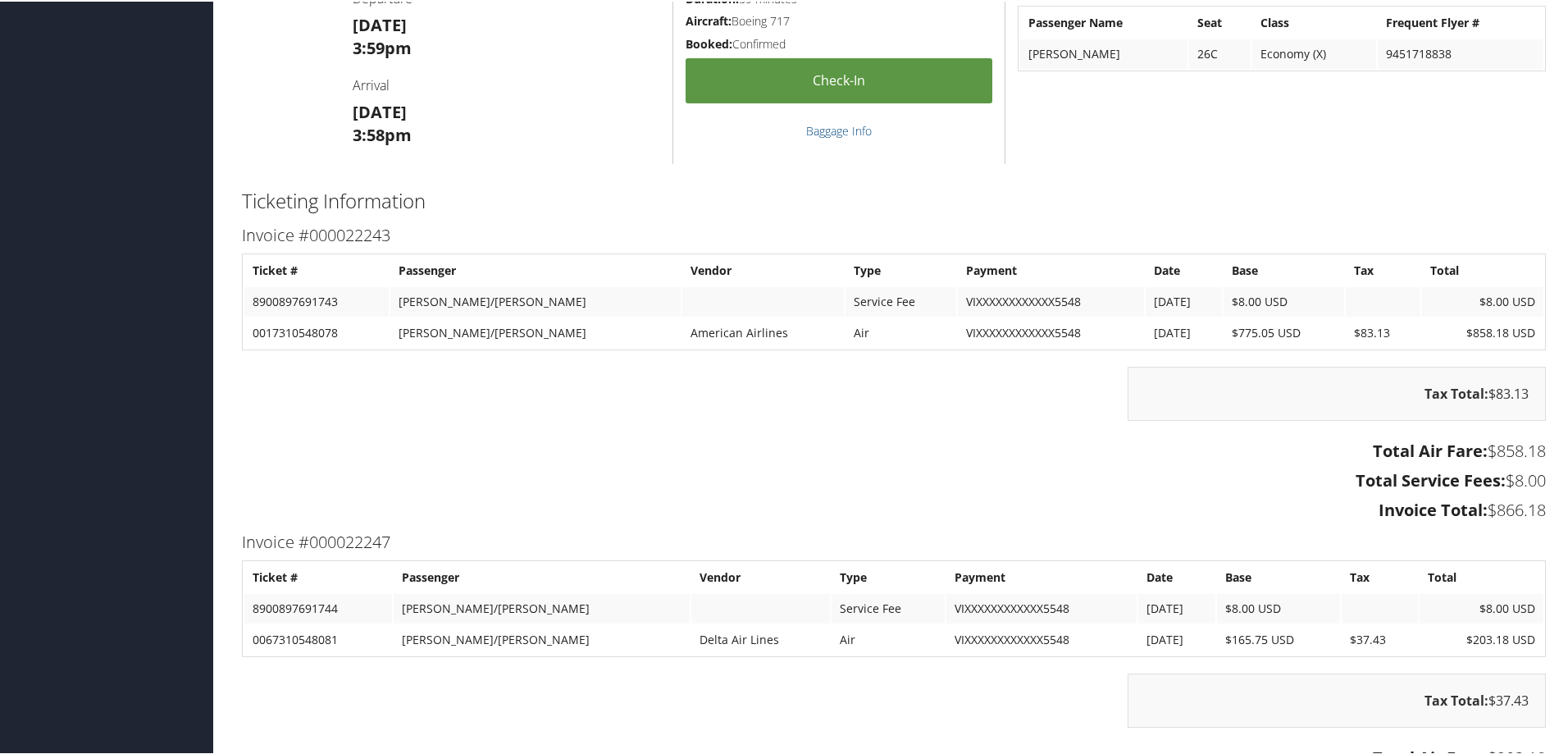
scroll to position [2297, 0]
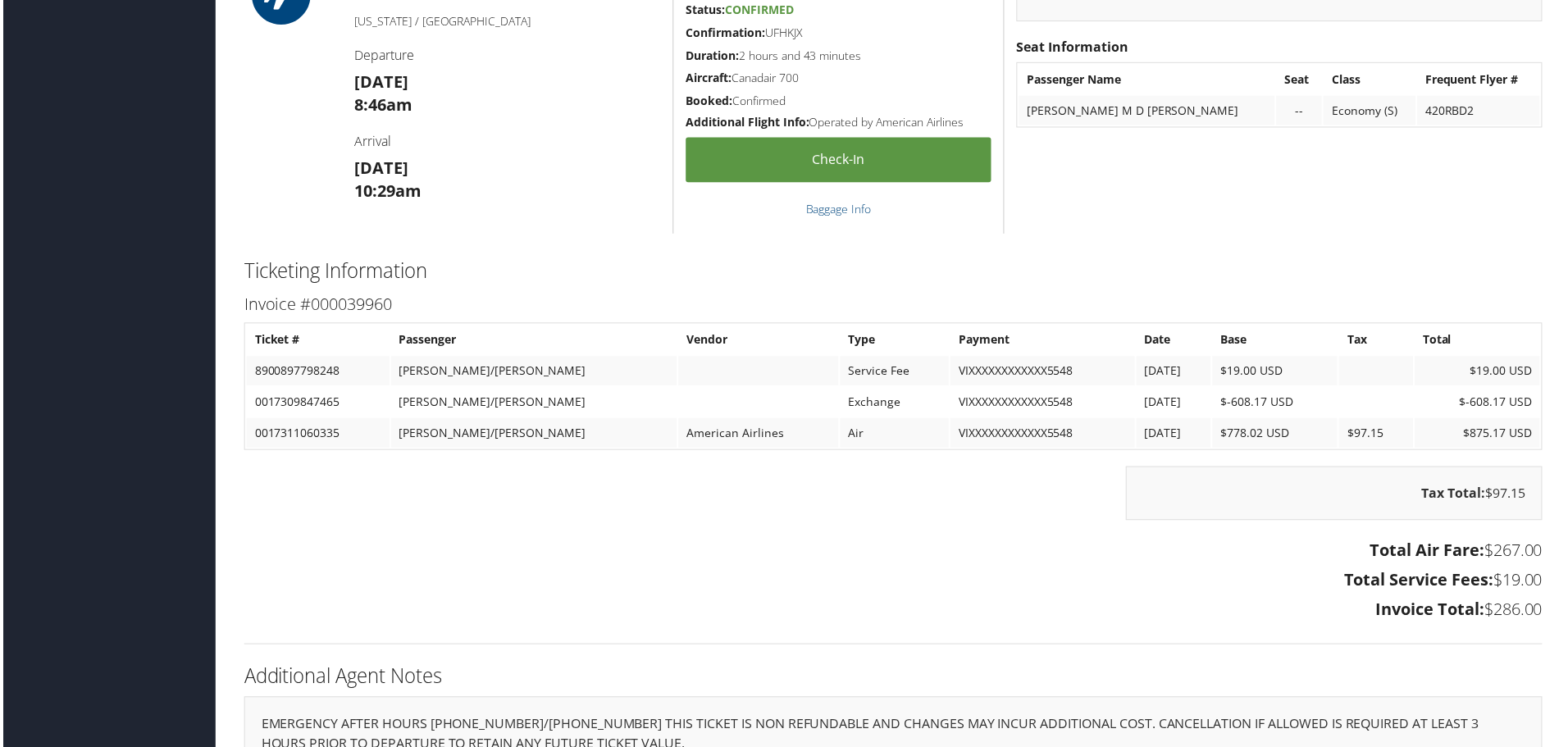
scroll to position [2088, 0]
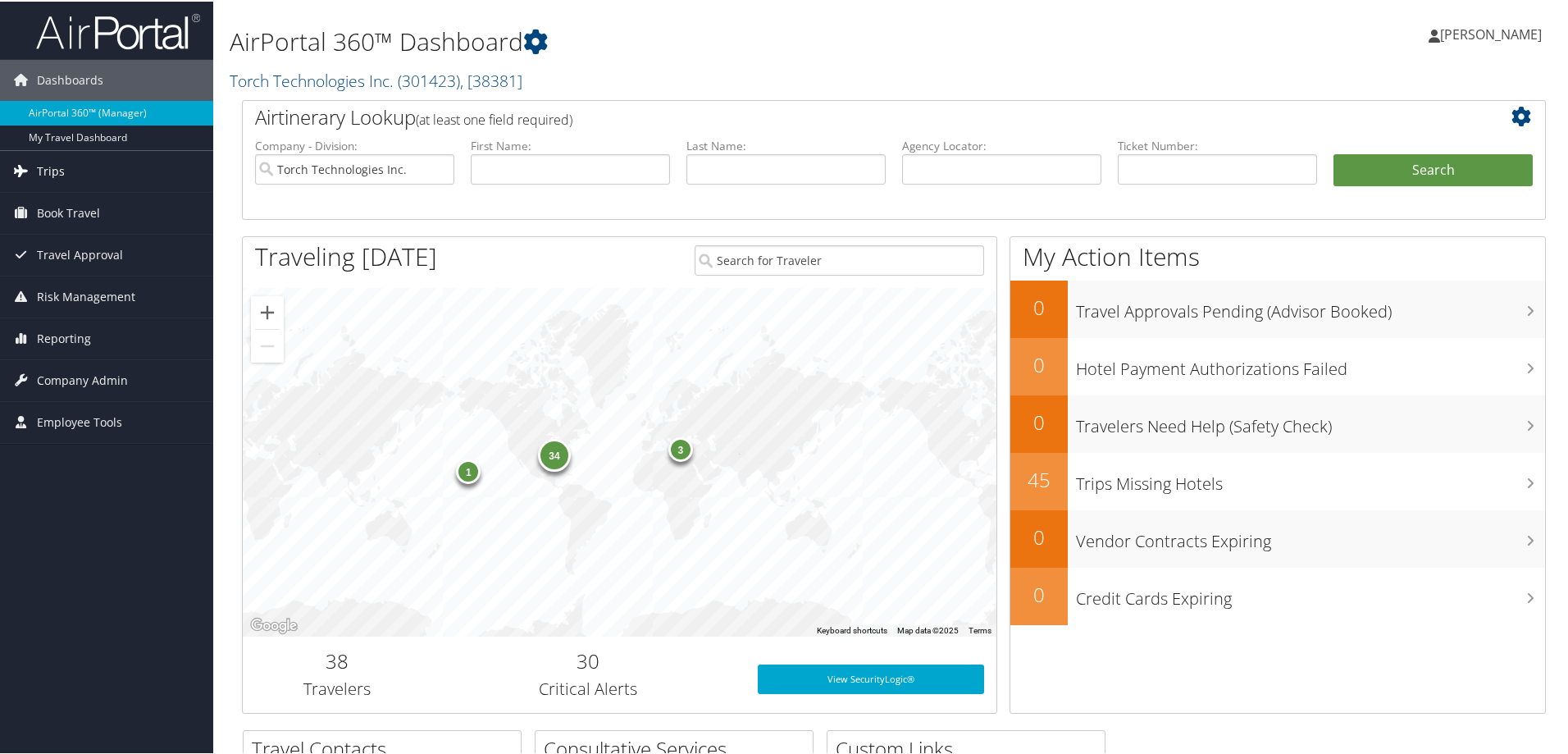
click at [42, 177] on span "Trips" at bounding box center [50, 170] width 28 height 41
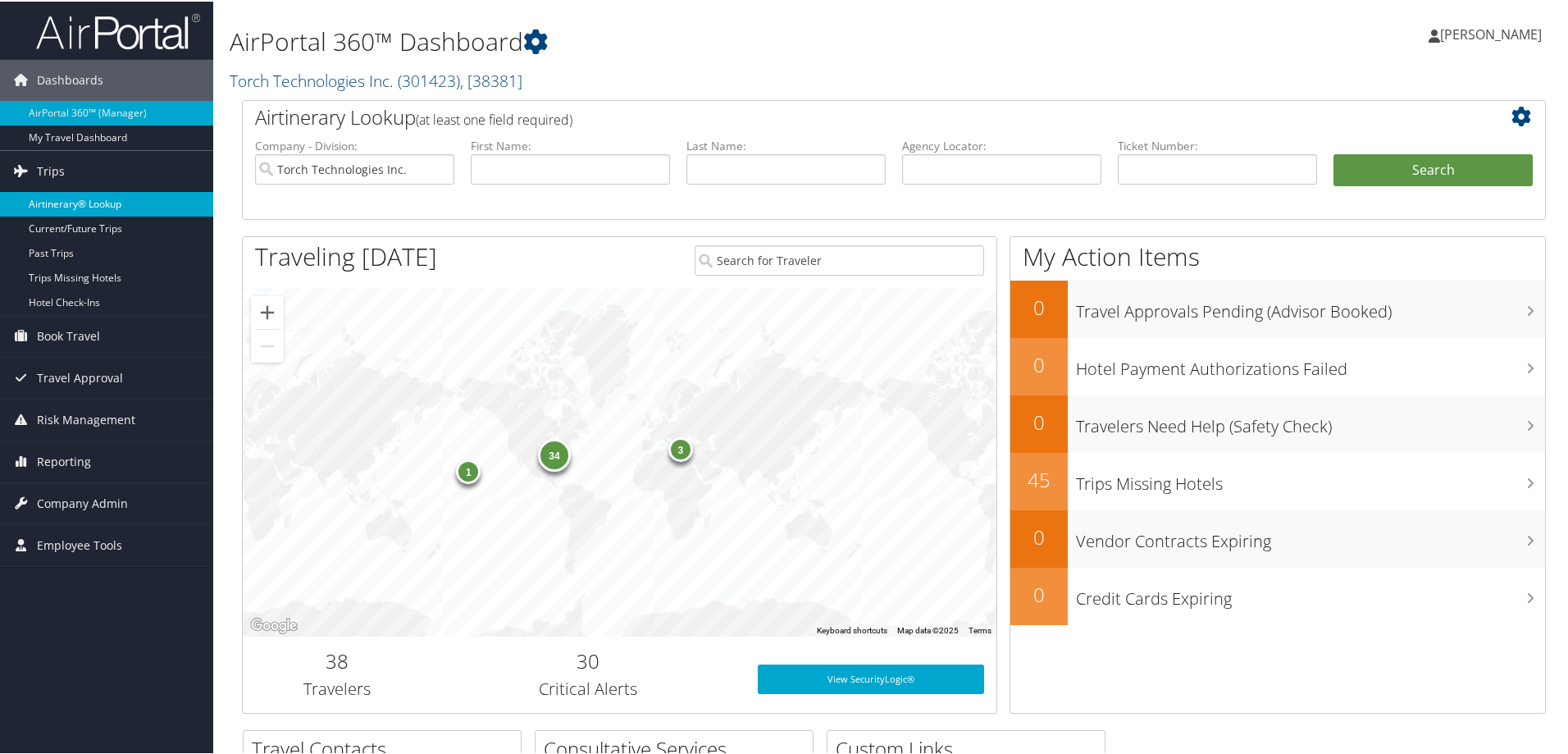
click at [78, 203] on link "Airtinerary® Lookup" at bounding box center [106, 202] width 213 height 24
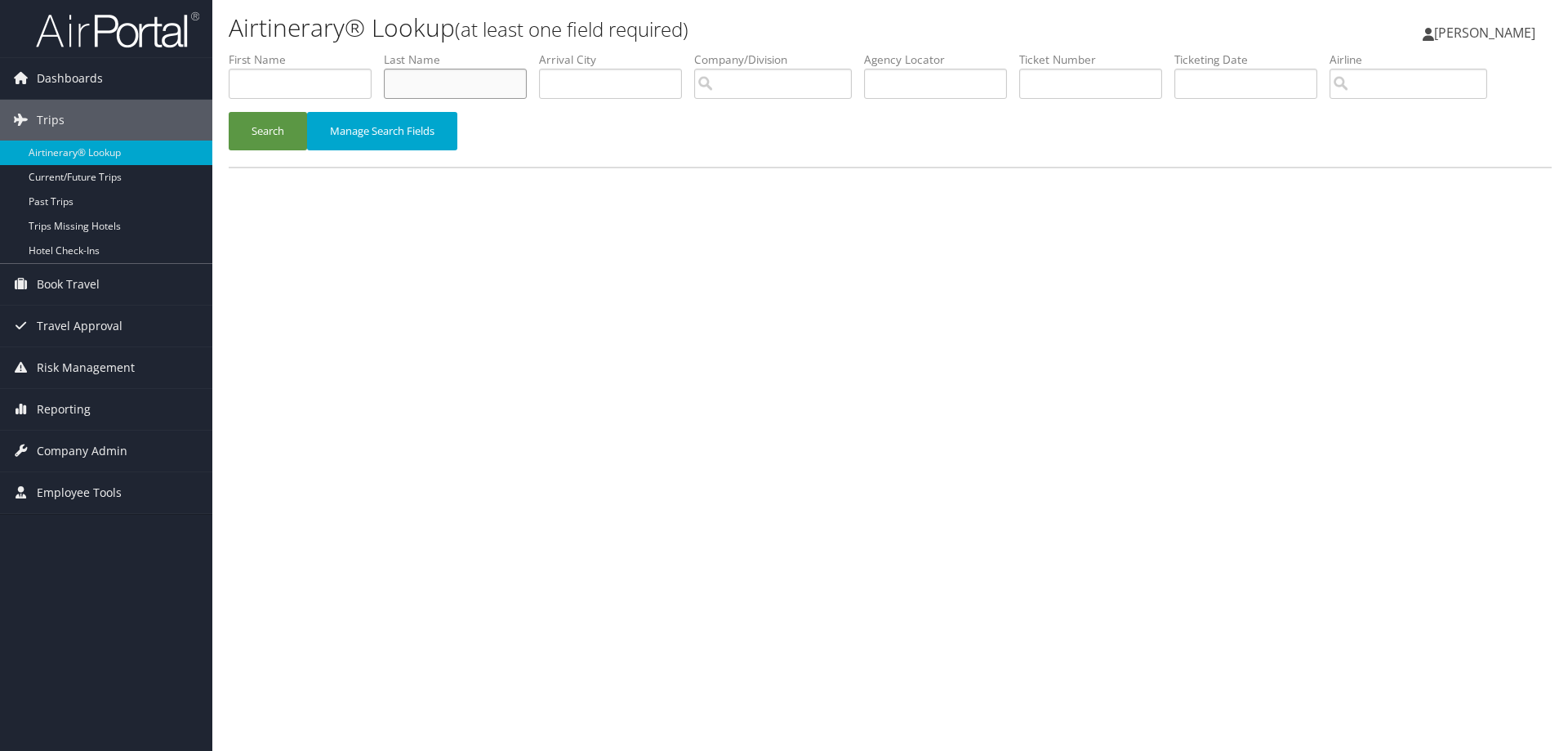
click at [428, 86] on input "text" at bounding box center [454, 84] width 143 height 31
type input "[PERSON_NAME]"
type input "r"
click at [752, 122] on div "Torch Technologies Inc. (301423)" at bounding box center [820, 114] width 230 height 16
type input "Torch Technologies Inc."
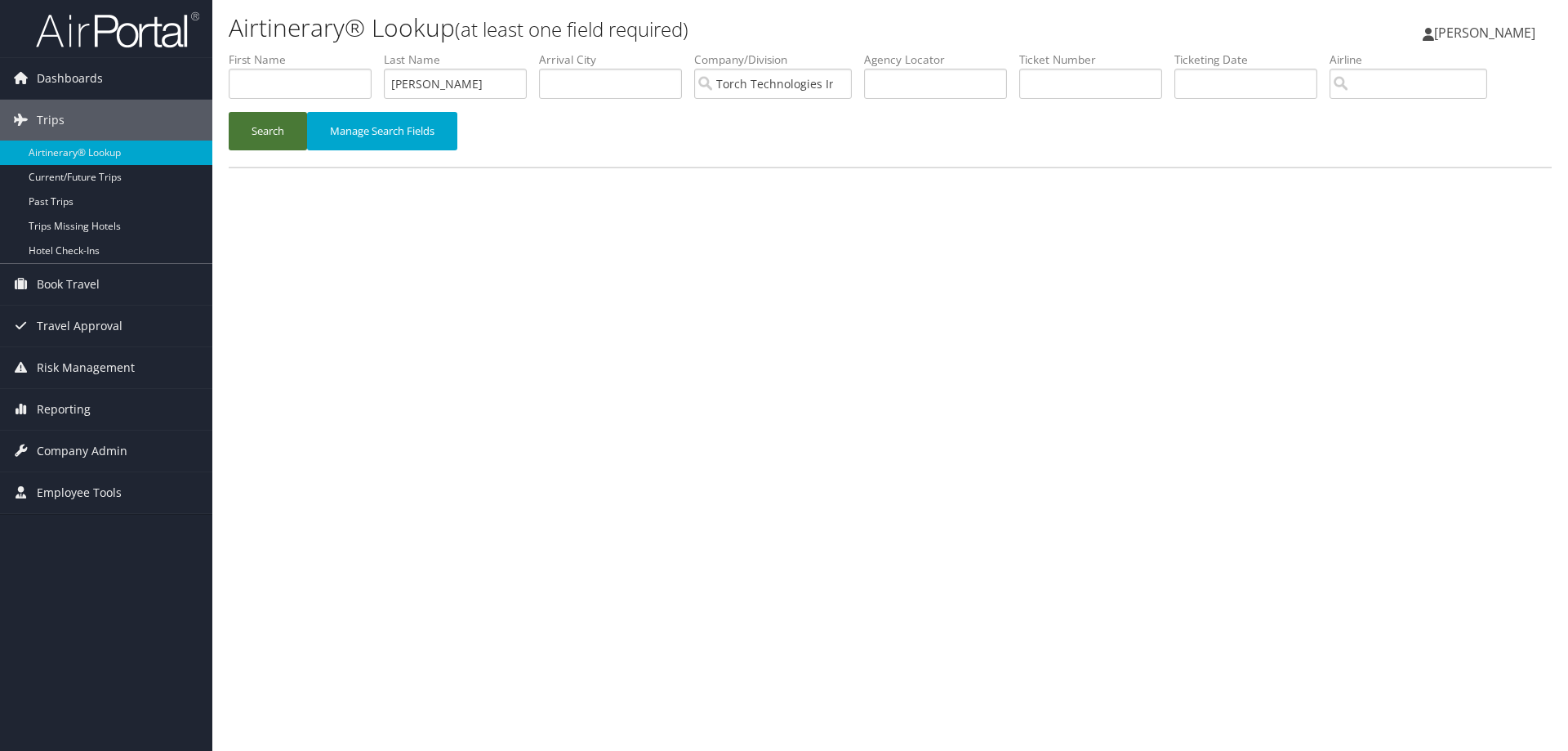
click at [262, 129] on button "Search" at bounding box center [268, 131] width 78 height 39
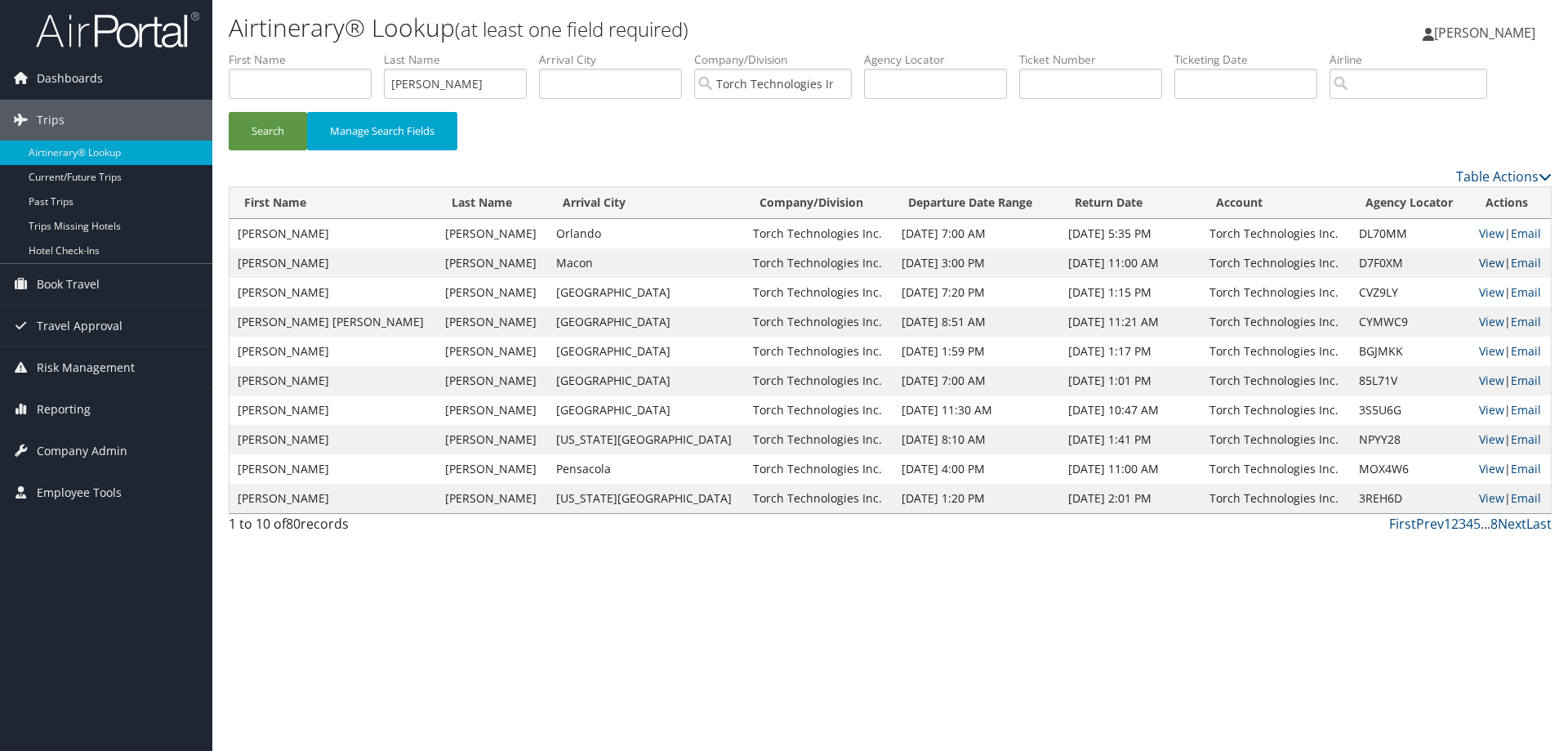
click at [1479, 261] on link "View" at bounding box center [1492, 262] width 25 height 15
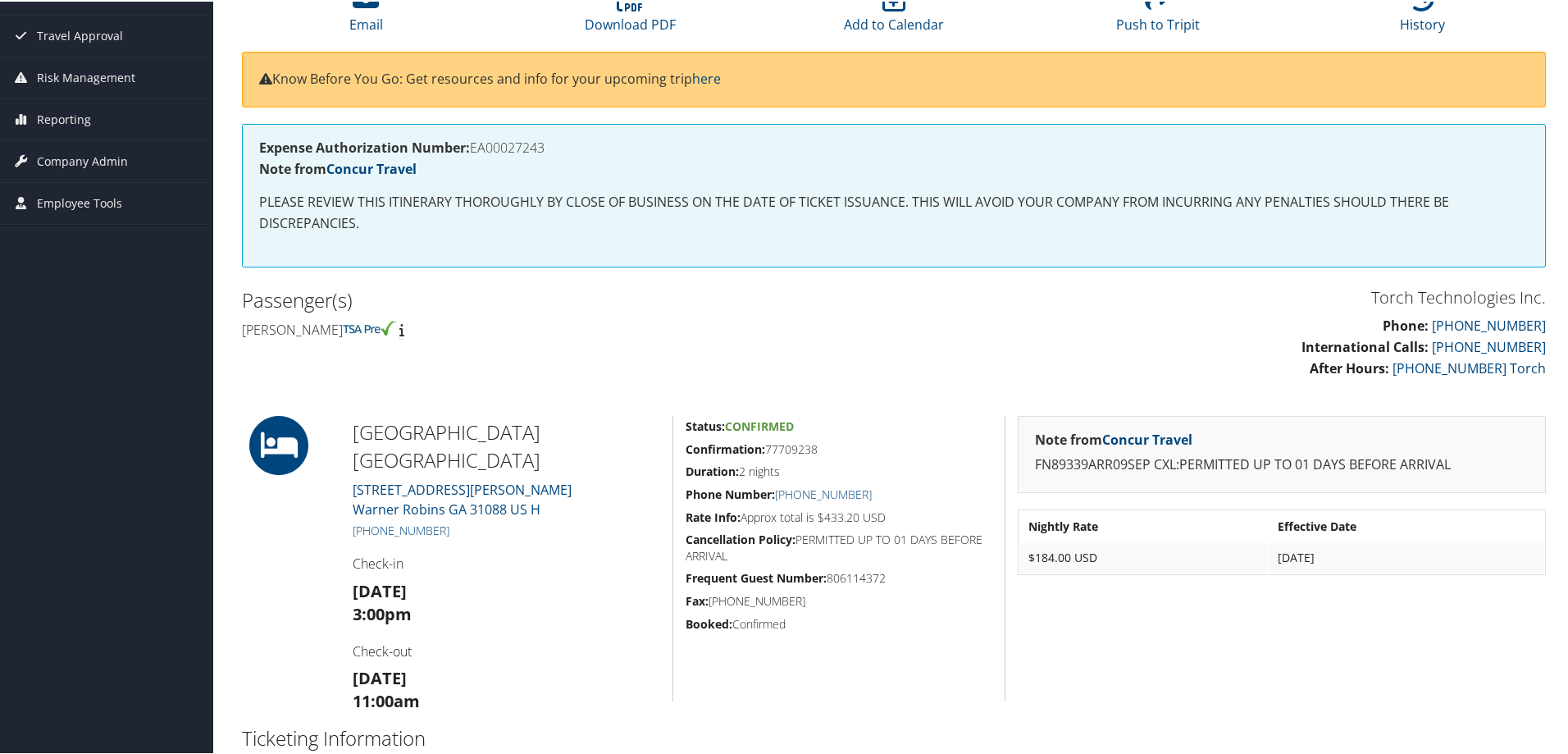
scroll to position [164, 0]
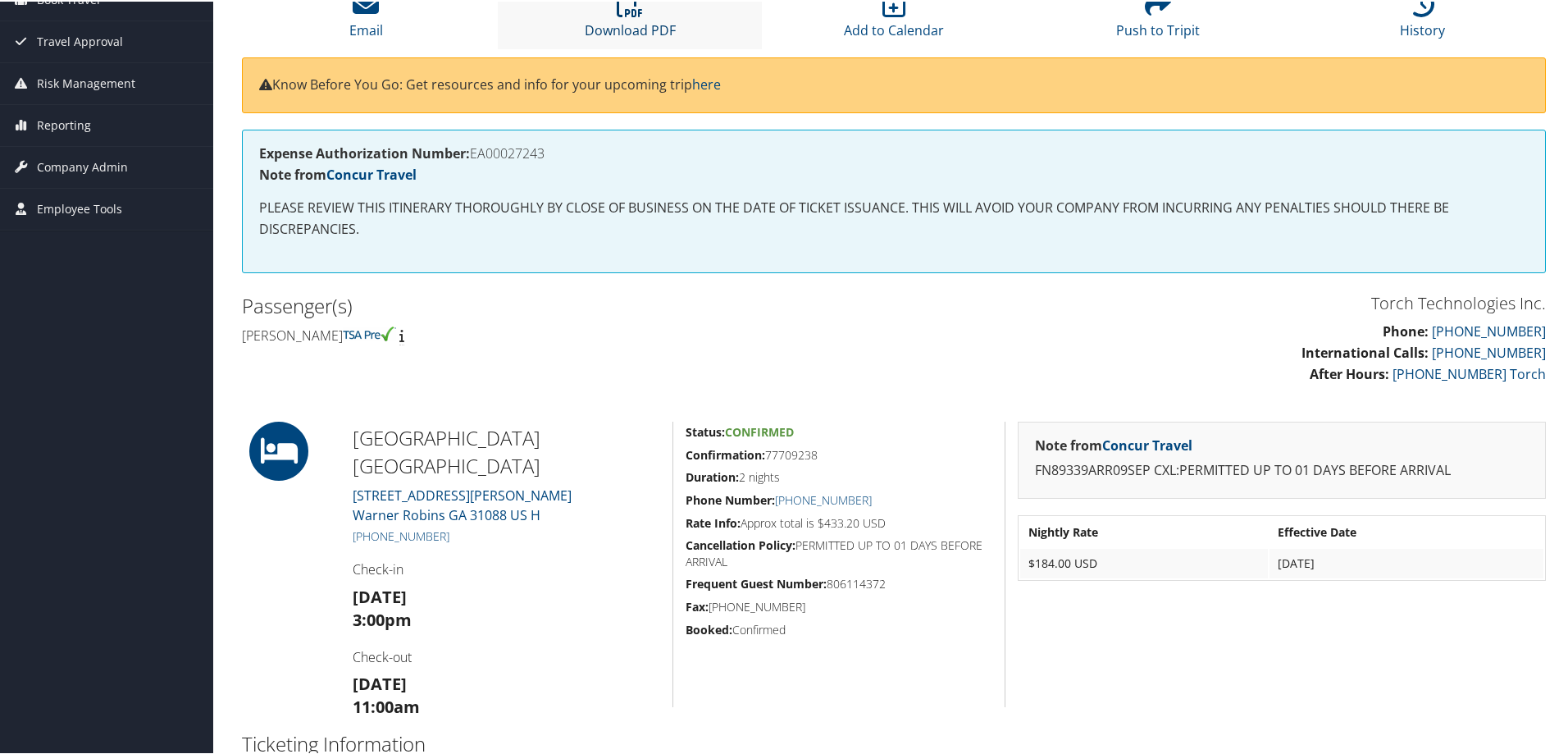
click at [639, 14] on icon at bounding box center [629, 2] width 26 height 26
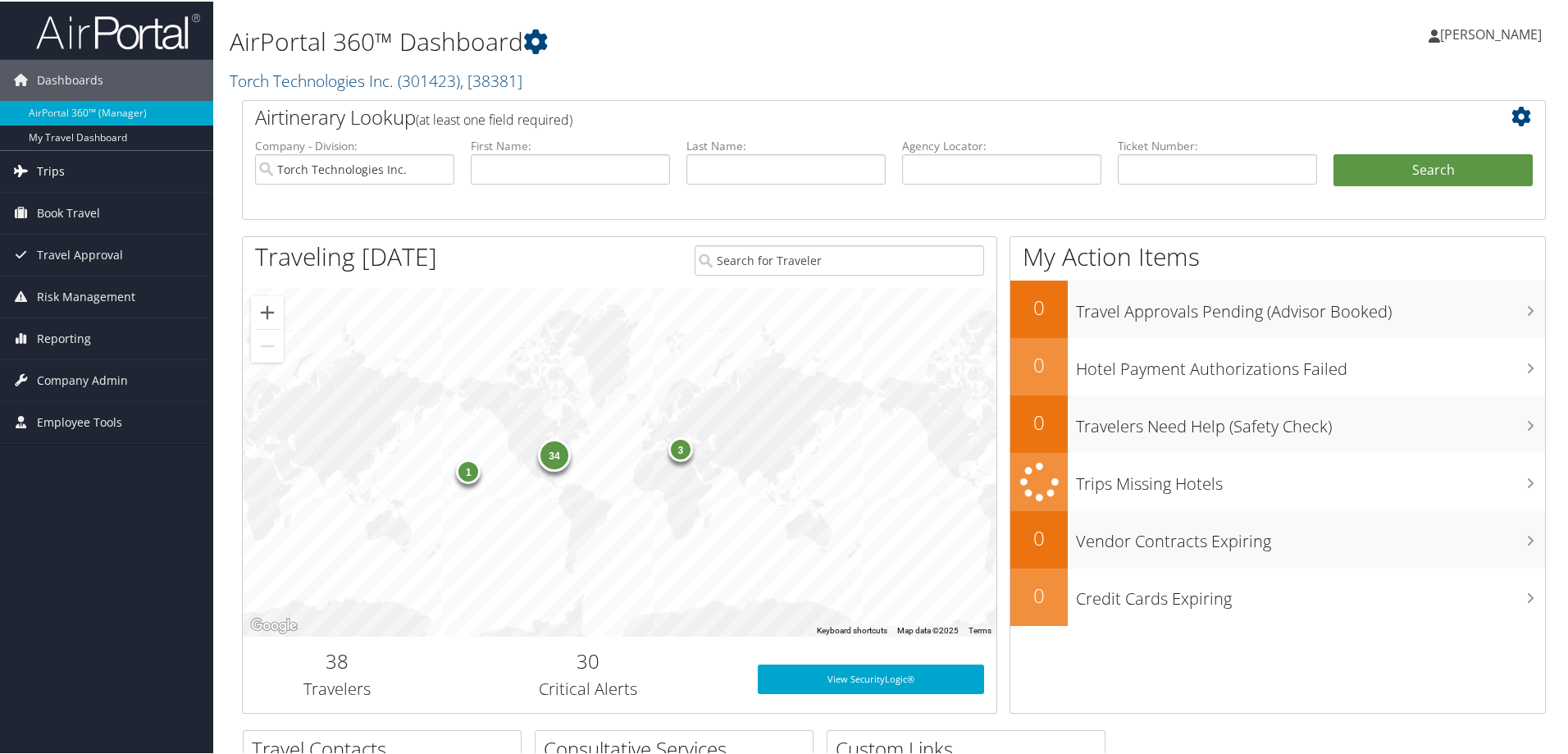
click at [54, 168] on span "Trips" at bounding box center [50, 170] width 28 height 41
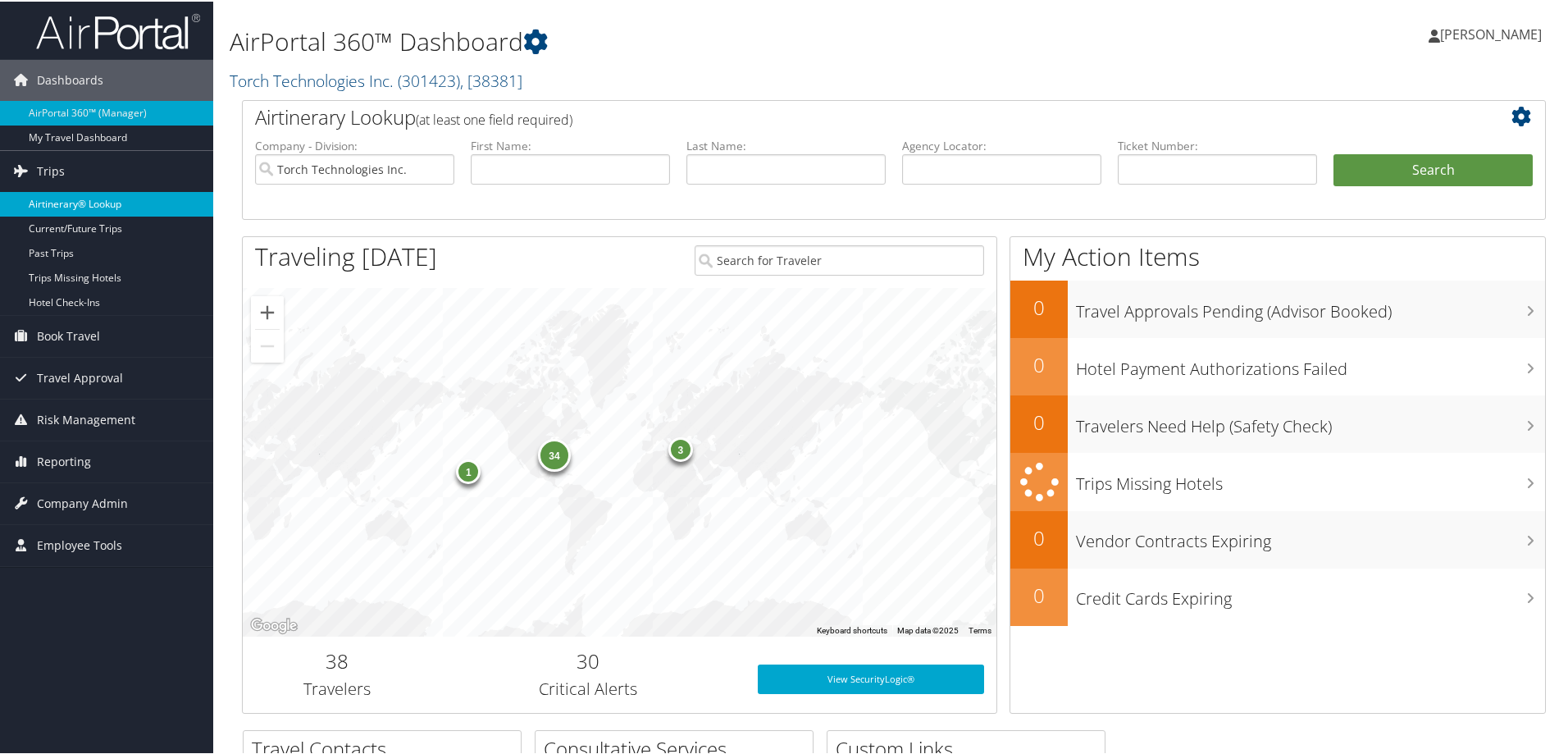
click at [68, 200] on link "Airtinerary® Lookup" at bounding box center [106, 202] width 213 height 24
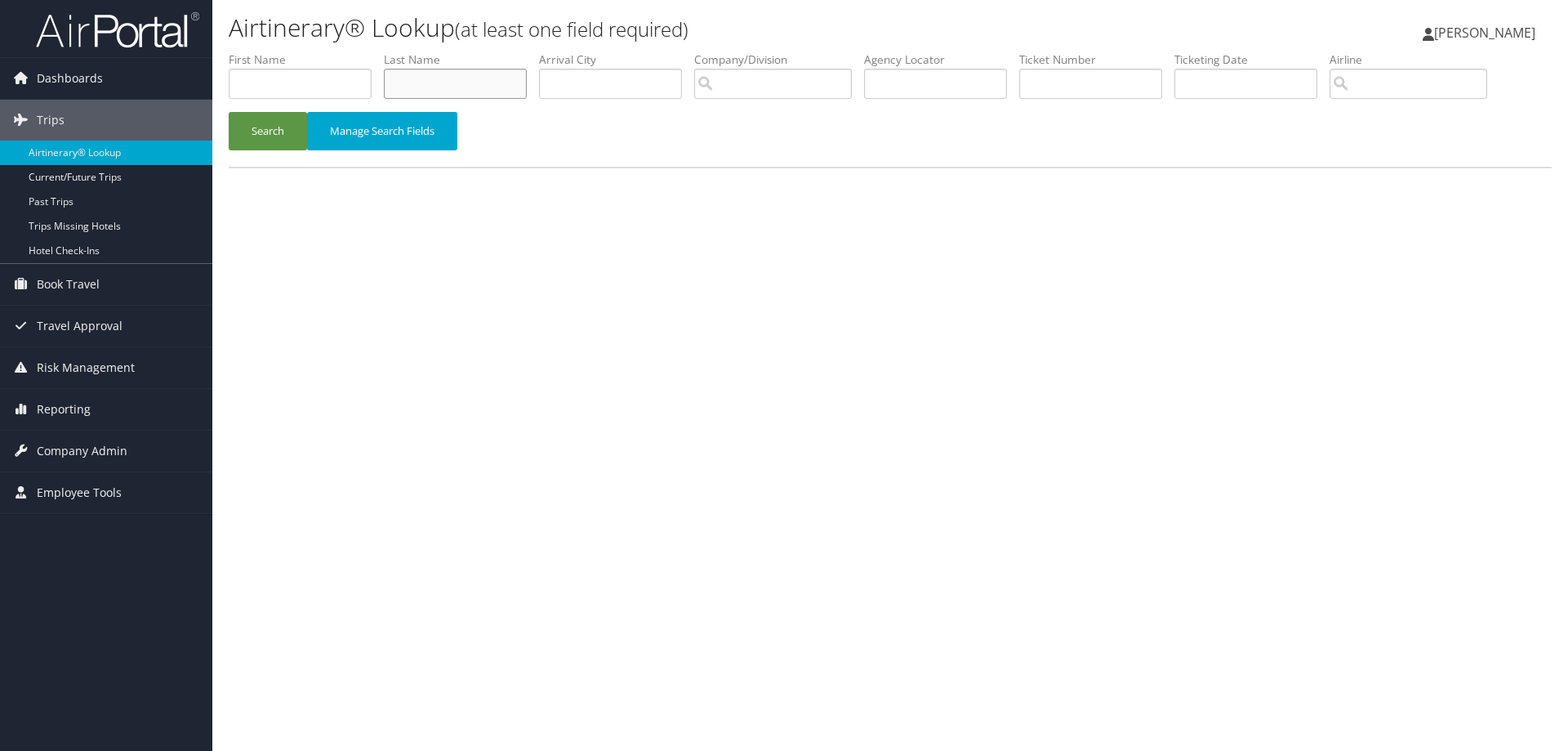
click at [410, 85] on input "text" at bounding box center [454, 84] width 143 height 31
type input "[PERSON_NAME]"
click at [736, 80] on input "search" at bounding box center [773, 84] width 158 height 31
click at [776, 111] on div "Torch Technologies Inc. (301423)" at bounding box center [820, 114] width 230 height 16
type input "Torch Technologies Inc."
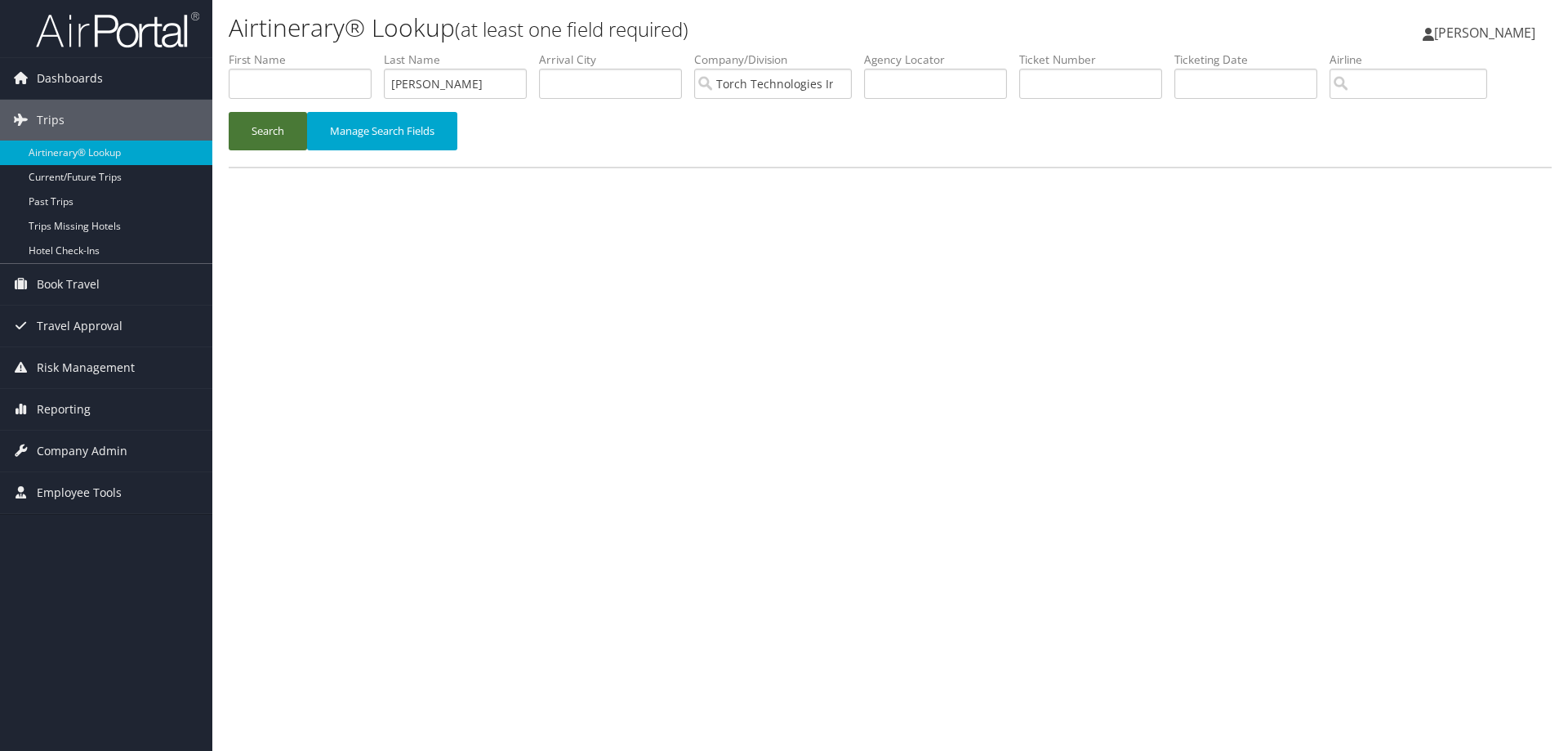
click at [258, 126] on button "Search" at bounding box center [268, 131] width 78 height 39
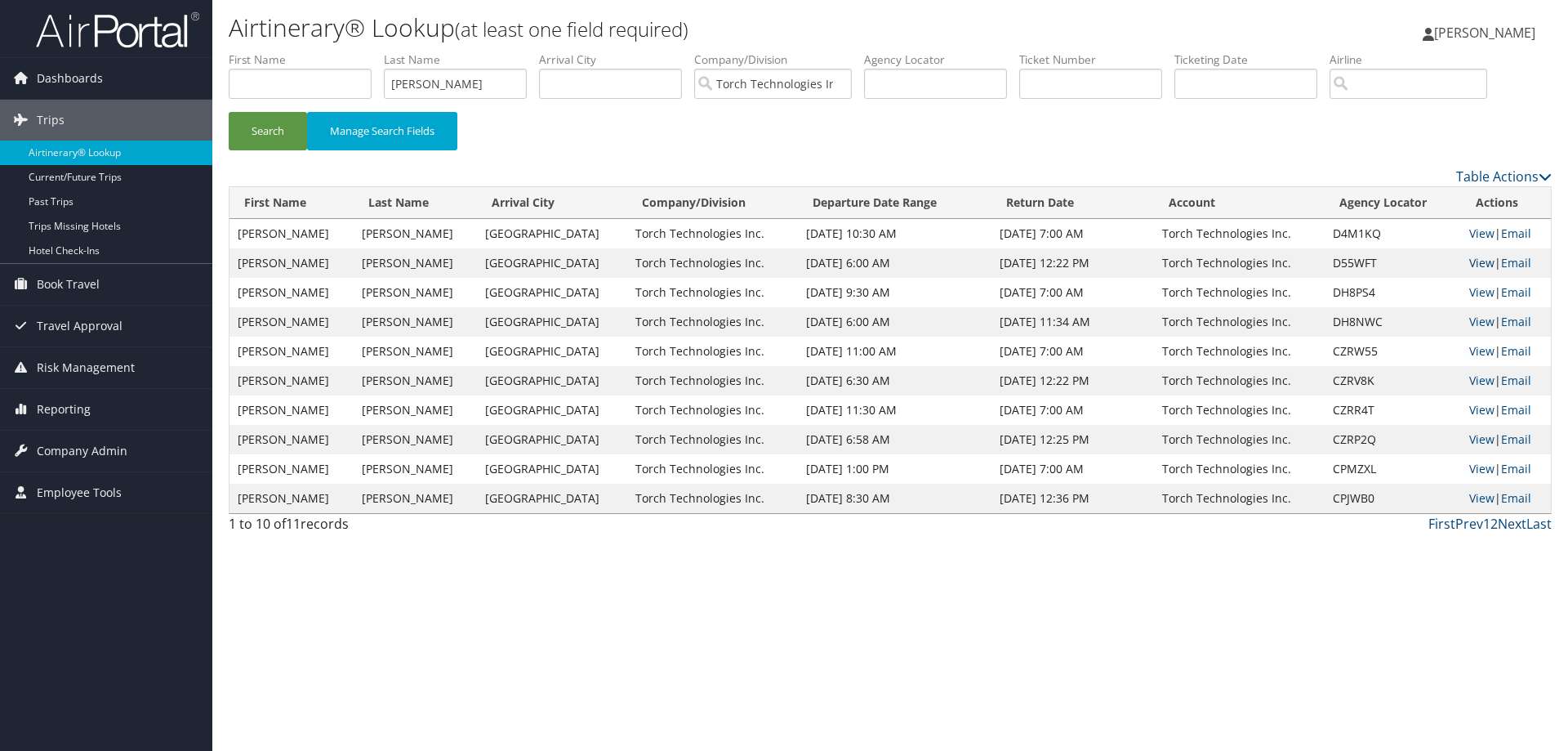
click at [1469, 263] on link "View" at bounding box center [1482, 262] width 25 height 15
click at [1469, 321] on link "View" at bounding box center [1482, 321] width 25 height 15
click at [1469, 289] on link "View" at bounding box center [1482, 292] width 25 height 15
drag, startPoint x: 467, startPoint y: 83, endPoint x: 374, endPoint y: 92, distance: 93.4
click at [374, 51] on ul "First Name Last Name Trombly Departure City Arrival City Company/Division Torch…" at bounding box center [890, 51] width 1323 height 0
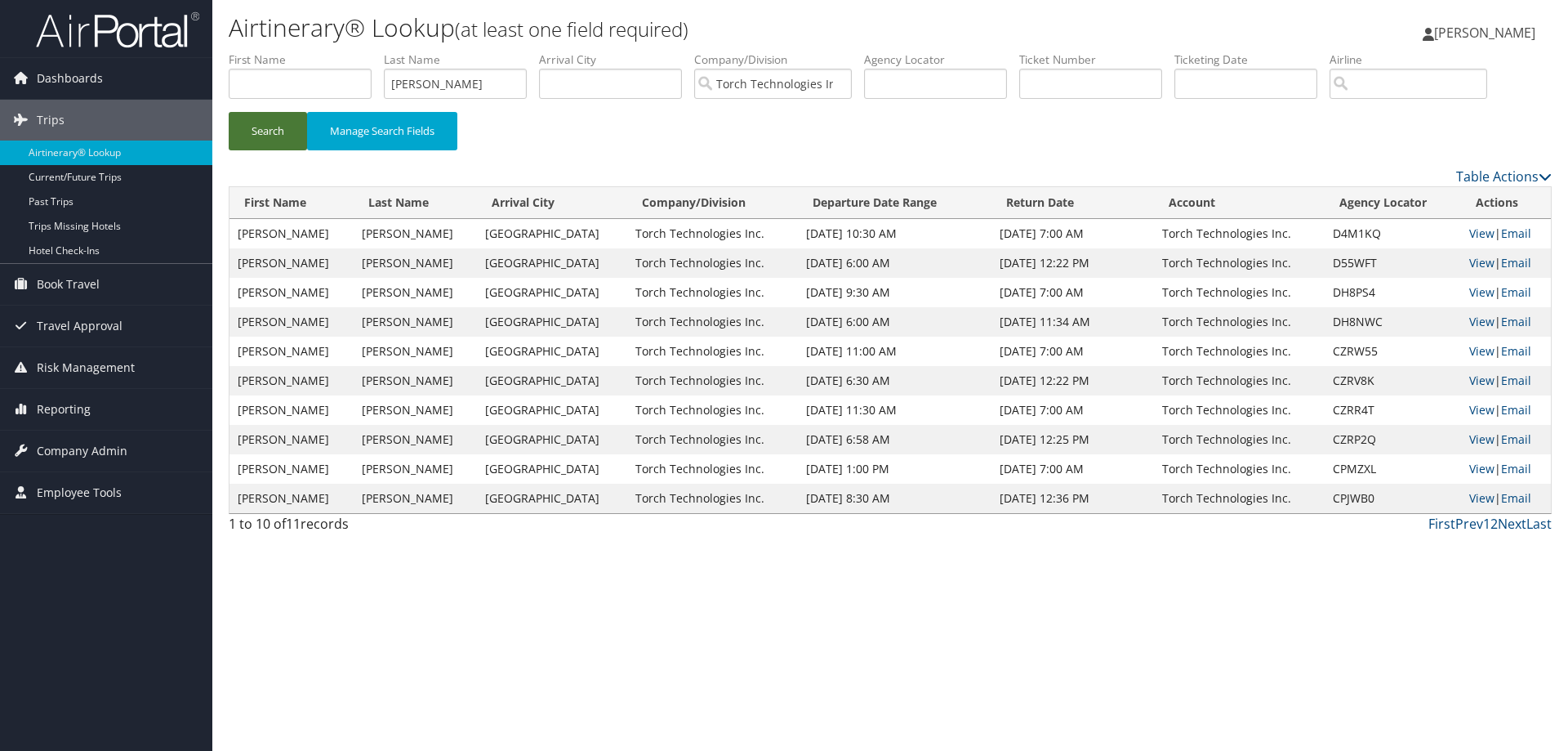
click at [277, 131] on button "Search" at bounding box center [268, 131] width 78 height 39
click at [1469, 229] on link "View" at bounding box center [1482, 233] width 25 height 15
drag, startPoint x: 439, startPoint y: 81, endPoint x: 356, endPoint y: 84, distance: 83.1
click at [361, 51] on ul "First Name Last Name Trieu Departure City Arrival City Company/Division Torch T…" at bounding box center [890, 51] width 1323 height 0
click at [265, 129] on button "Search" at bounding box center [268, 131] width 78 height 39
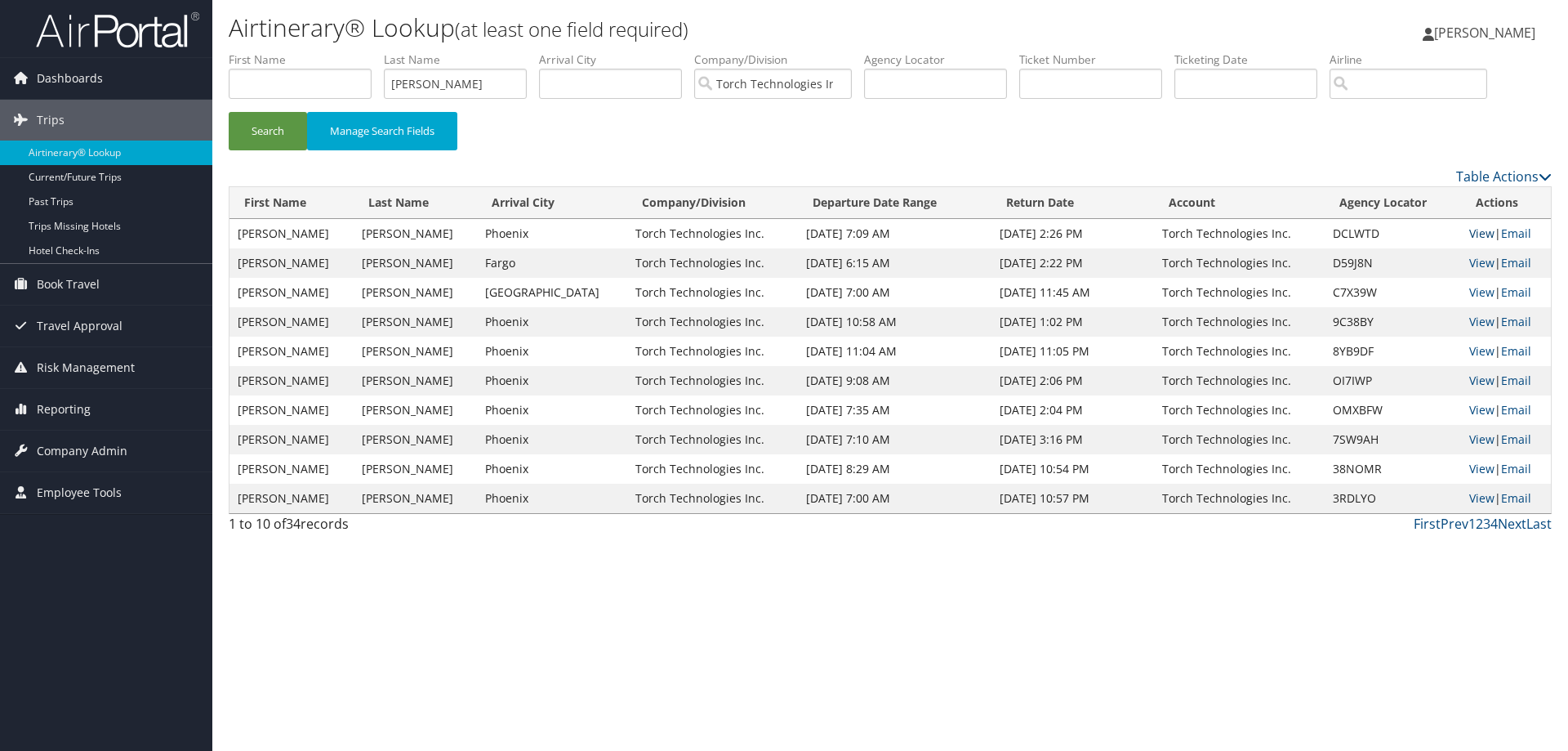
click at [1470, 234] on link "View" at bounding box center [1482, 233] width 25 height 15
drag, startPoint x: 484, startPoint y: 82, endPoint x: 337, endPoint y: 95, distance: 147.6
click at [337, 51] on ul "First Name Last Name Treadway Departure City Arrival City Company/Division Torc…" at bounding box center [890, 51] width 1323 height 0
click at [276, 124] on button "Search" at bounding box center [268, 131] width 78 height 39
click at [1476, 235] on link "View" at bounding box center [1482, 233] width 25 height 15
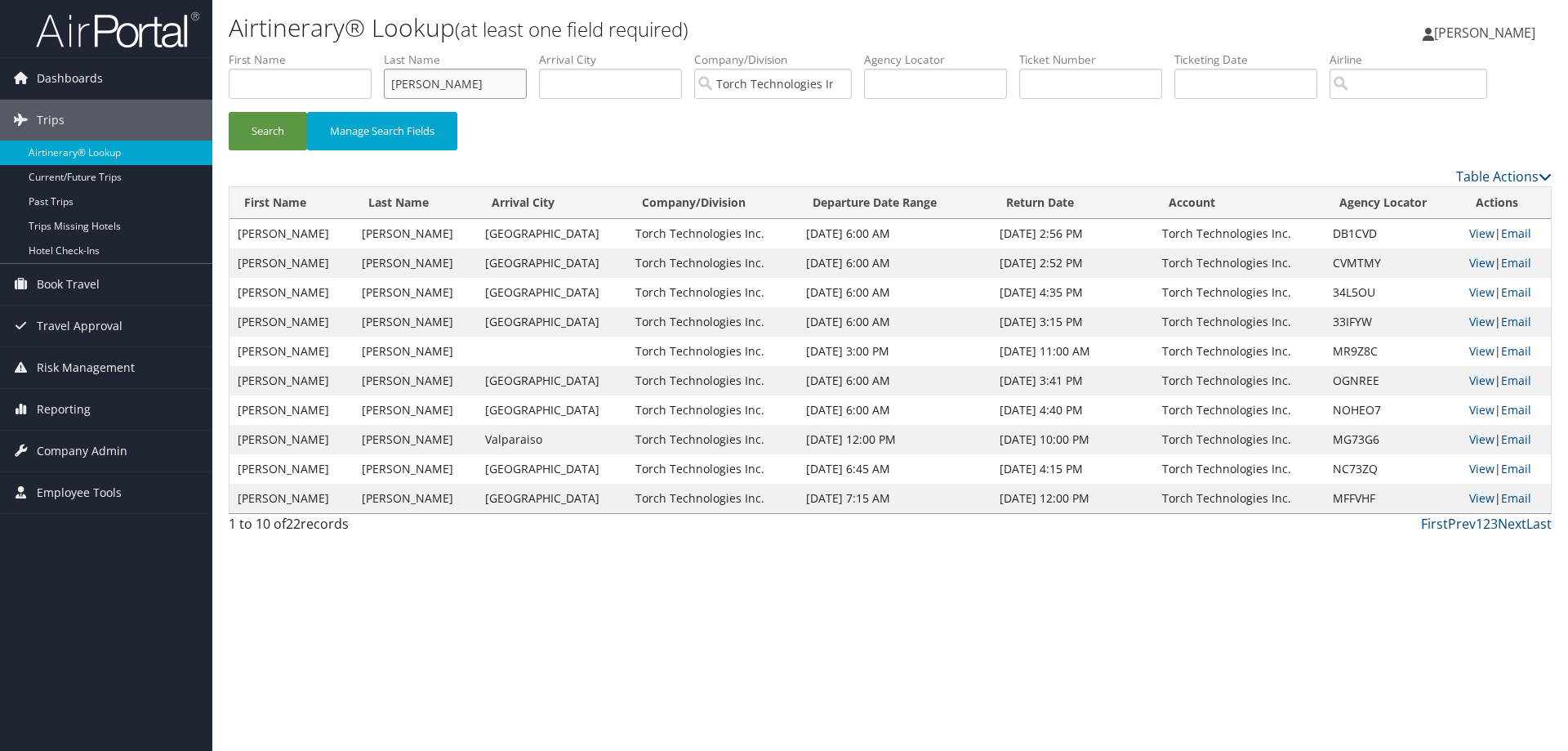
drag, startPoint x: 462, startPoint y: 86, endPoint x: 364, endPoint y: 83, distance: 98.0
click at [367, 51] on ul "First Name Last Name Tippin Departure City Arrival City Company/Division Torch …" at bounding box center [890, 51] width 1323 height 0
click at [269, 121] on button "Search" at bounding box center [268, 131] width 78 height 39
click at [1475, 232] on link "View" at bounding box center [1482, 233] width 25 height 15
drag, startPoint x: 474, startPoint y: 86, endPoint x: 331, endPoint y: 93, distance: 143.2
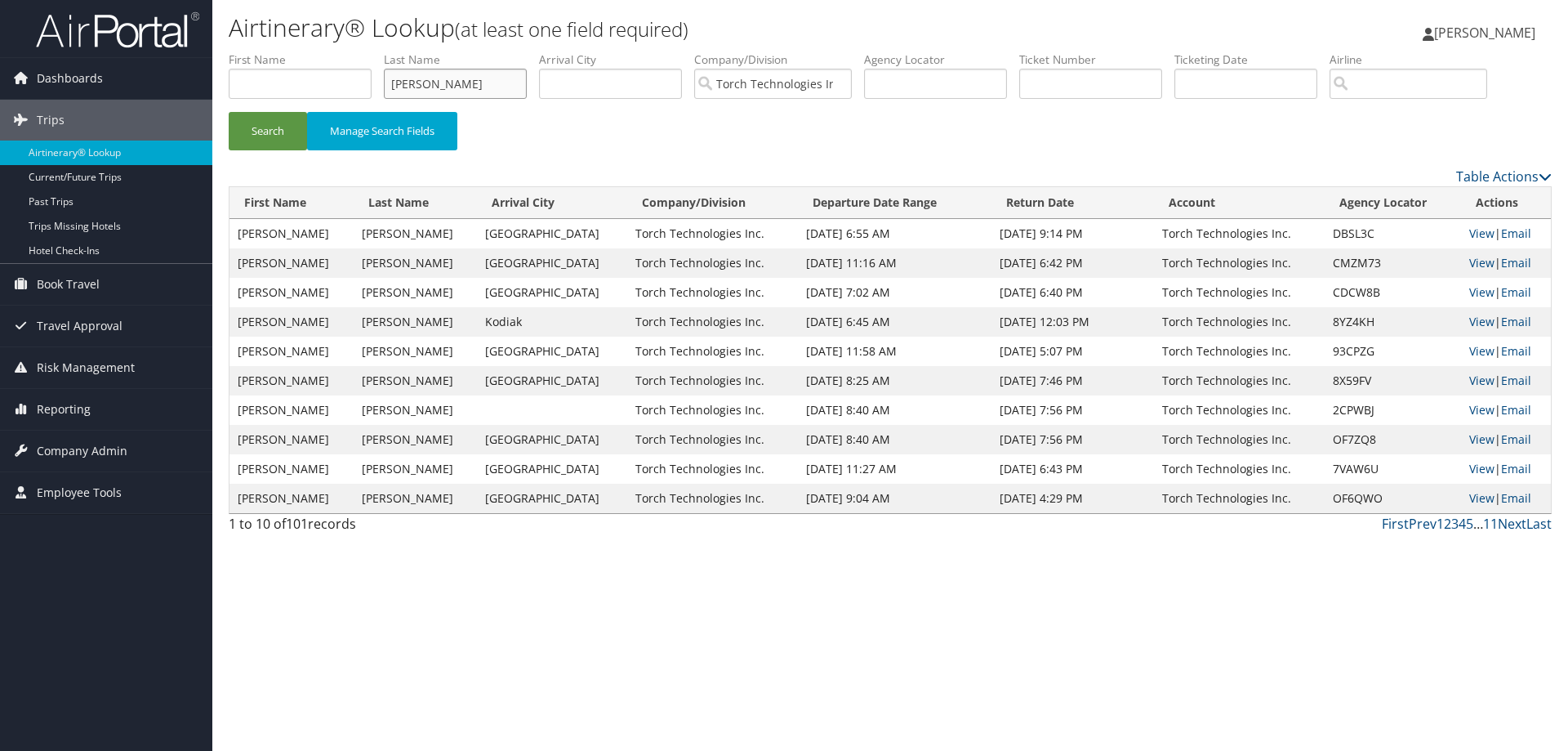
click at [331, 51] on ul "First Name Last Name Thomas Departure City Arrival City Company/Division Torch …" at bounding box center [890, 51] width 1323 height 0
click at [270, 134] on button "Search" at bounding box center [268, 131] width 78 height 39
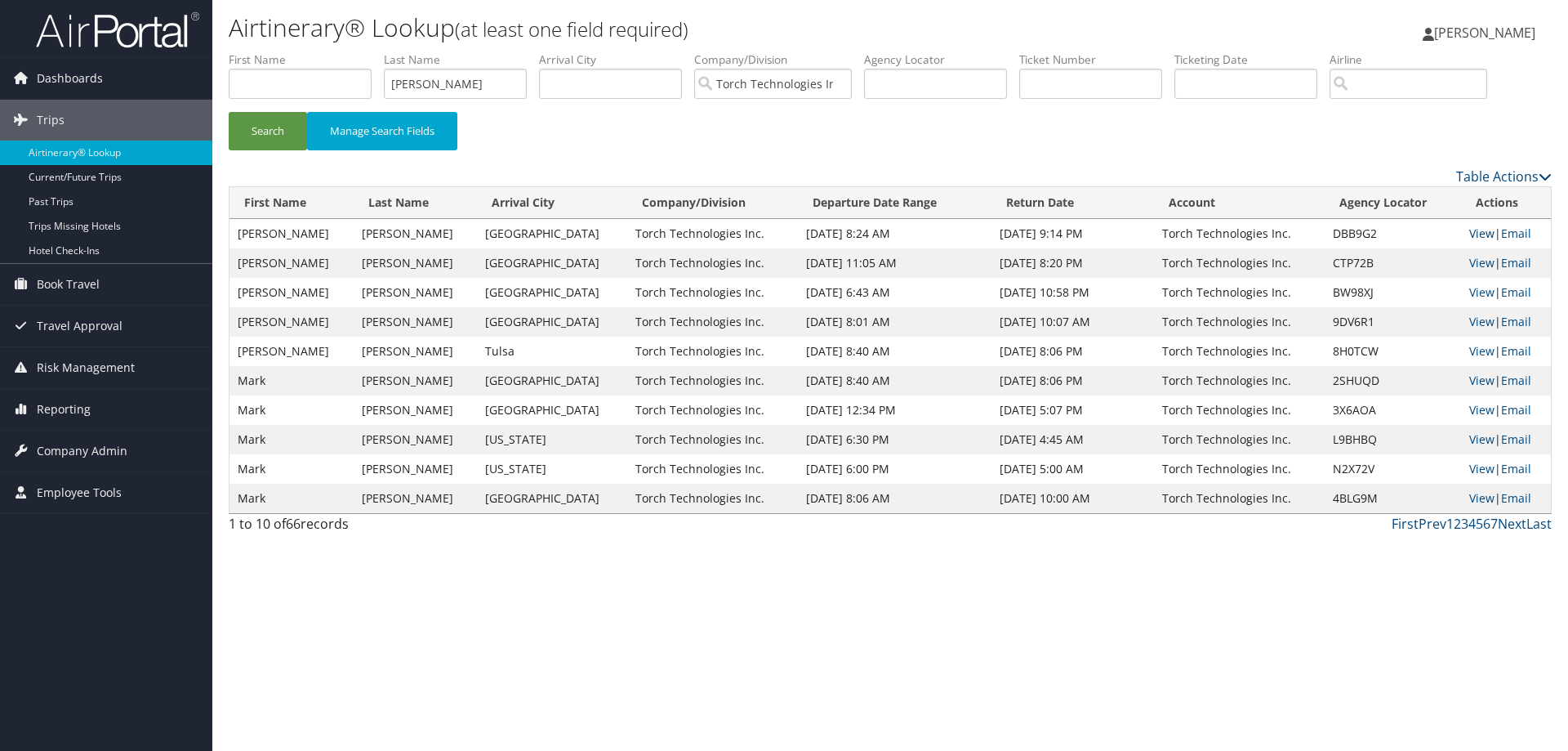
click at [1469, 234] on link "View" at bounding box center [1482, 233] width 25 height 15
drag, startPoint x: 456, startPoint y: 82, endPoint x: 362, endPoint y: 92, distance: 94.5
click at [364, 51] on ul "First Name Last Name Thimsen Departure City Arrival City Company/Division Torch…" at bounding box center [890, 51] width 1323 height 0
click at [283, 134] on button "Search" at bounding box center [268, 131] width 78 height 39
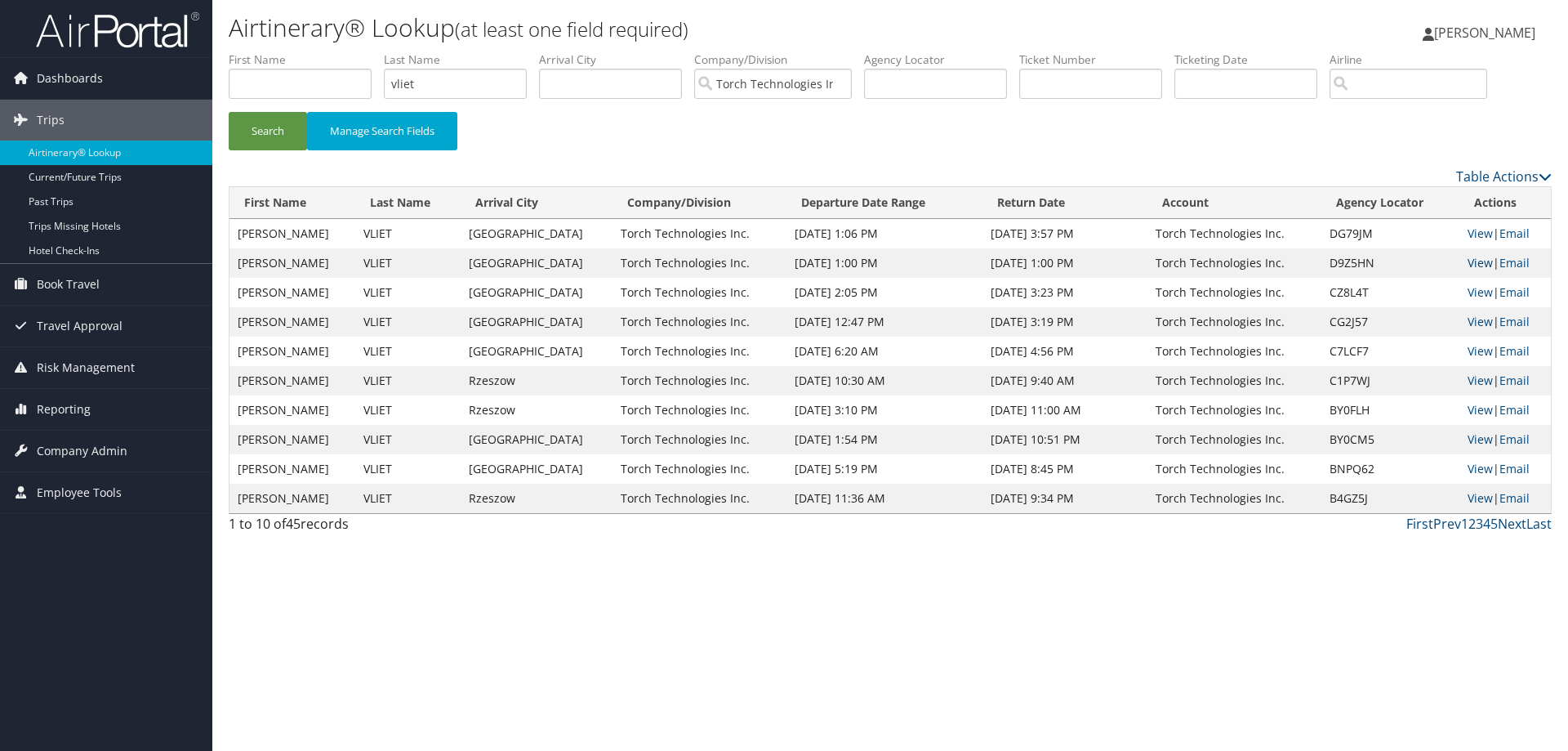
click at [1472, 261] on link "View" at bounding box center [1480, 262] width 25 height 15
click at [1468, 263] on link "View" at bounding box center [1480, 262] width 25 height 15
click at [1467, 231] on link "View" at bounding box center [1480, 233] width 25 height 15
drag, startPoint x: 445, startPoint y: 84, endPoint x: 374, endPoint y: 95, distance: 71.8
click at [376, 51] on ul "First Name Last Name vliet Departure City Arrival City Company/Division Torch T…" at bounding box center [890, 51] width 1323 height 0
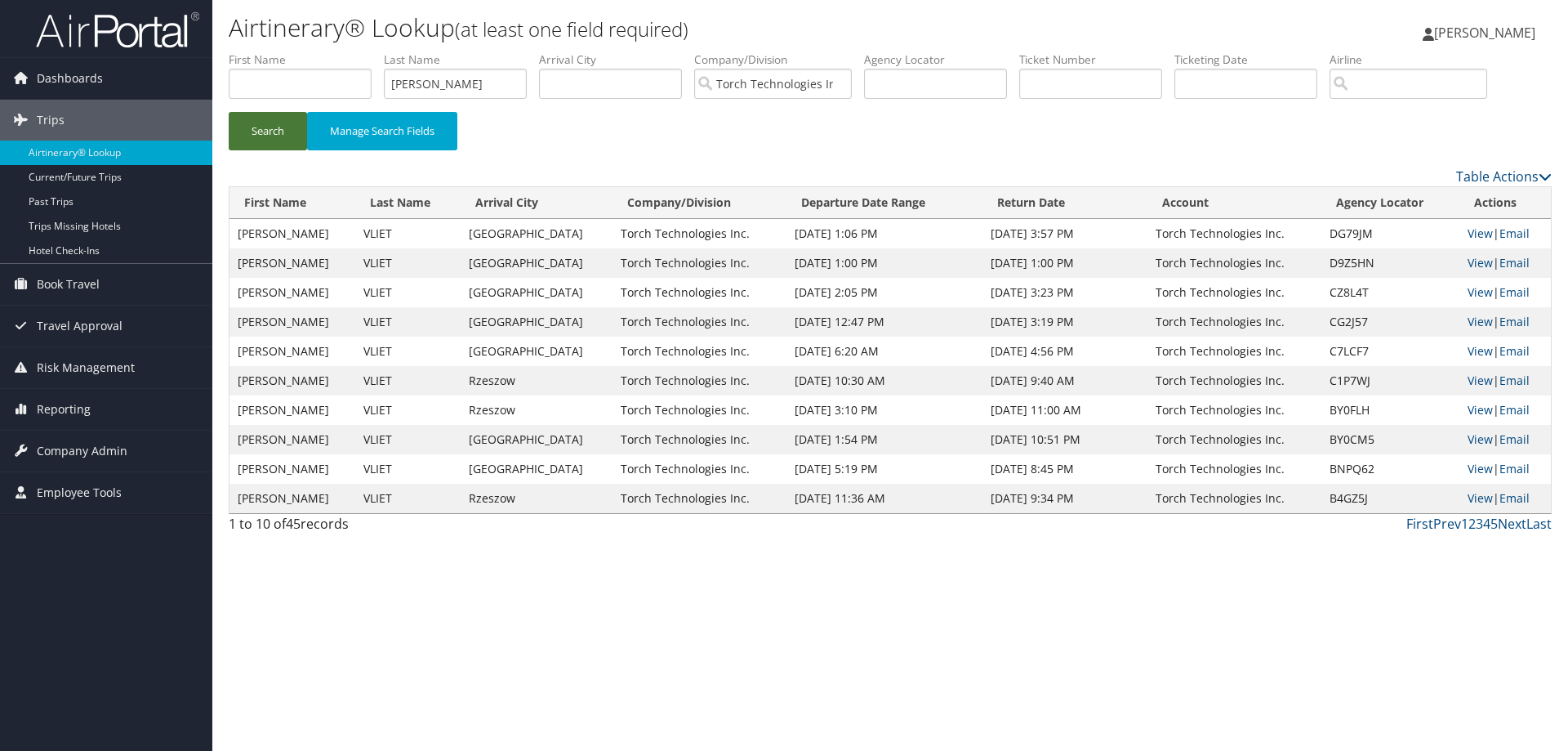
click at [269, 132] on button "Search" at bounding box center [268, 131] width 78 height 39
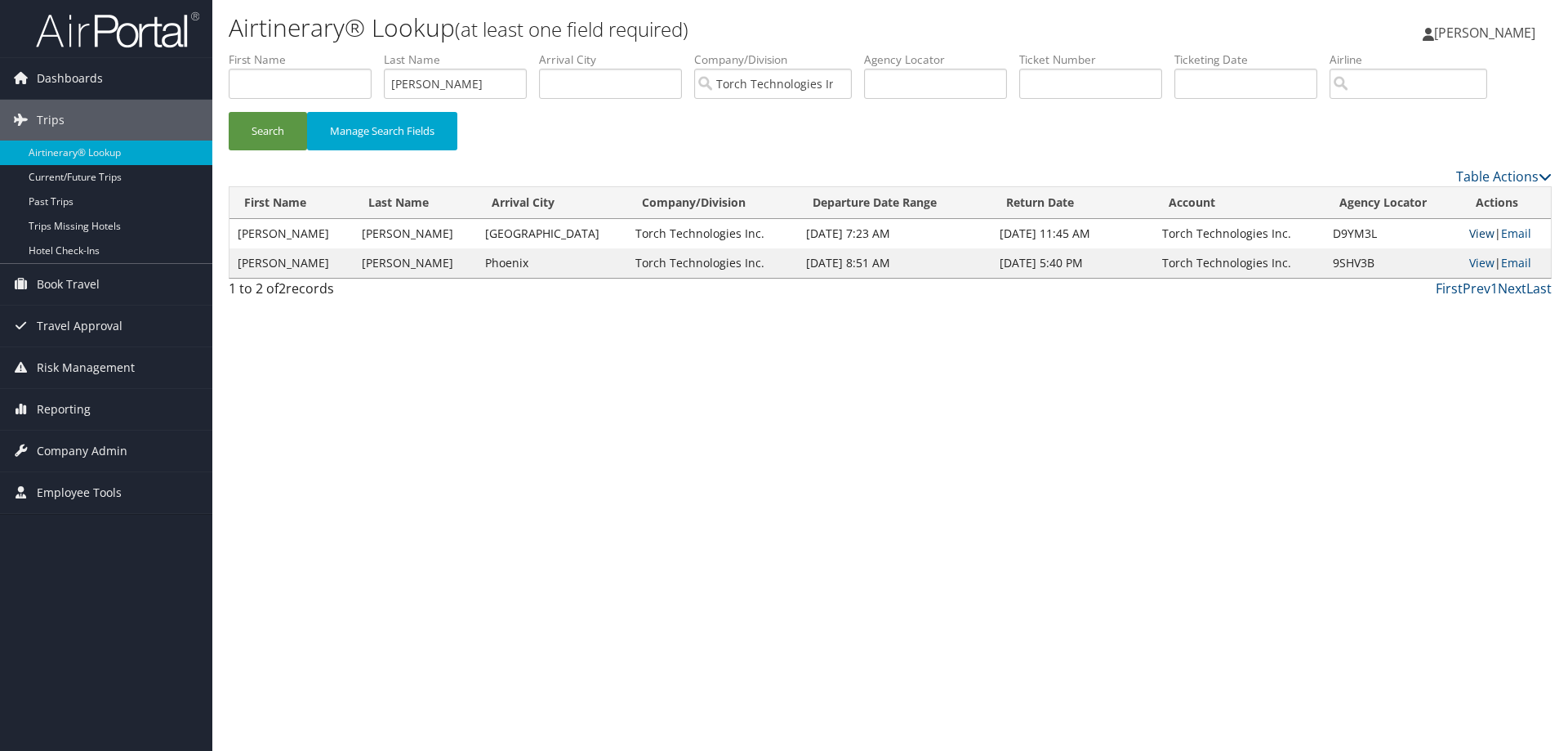
click at [1469, 231] on link "View" at bounding box center [1482, 233] width 25 height 15
drag, startPoint x: 468, startPoint y: 86, endPoint x: 366, endPoint y: 89, distance: 102.0
click at [366, 51] on ul "First Name Last Name Valerio Departure City Arrival City Company/Division Torch…" at bounding box center [890, 51] width 1323 height 0
click at [272, 128] on button "Search" at bounding box center [268, 131] width 78 height 39
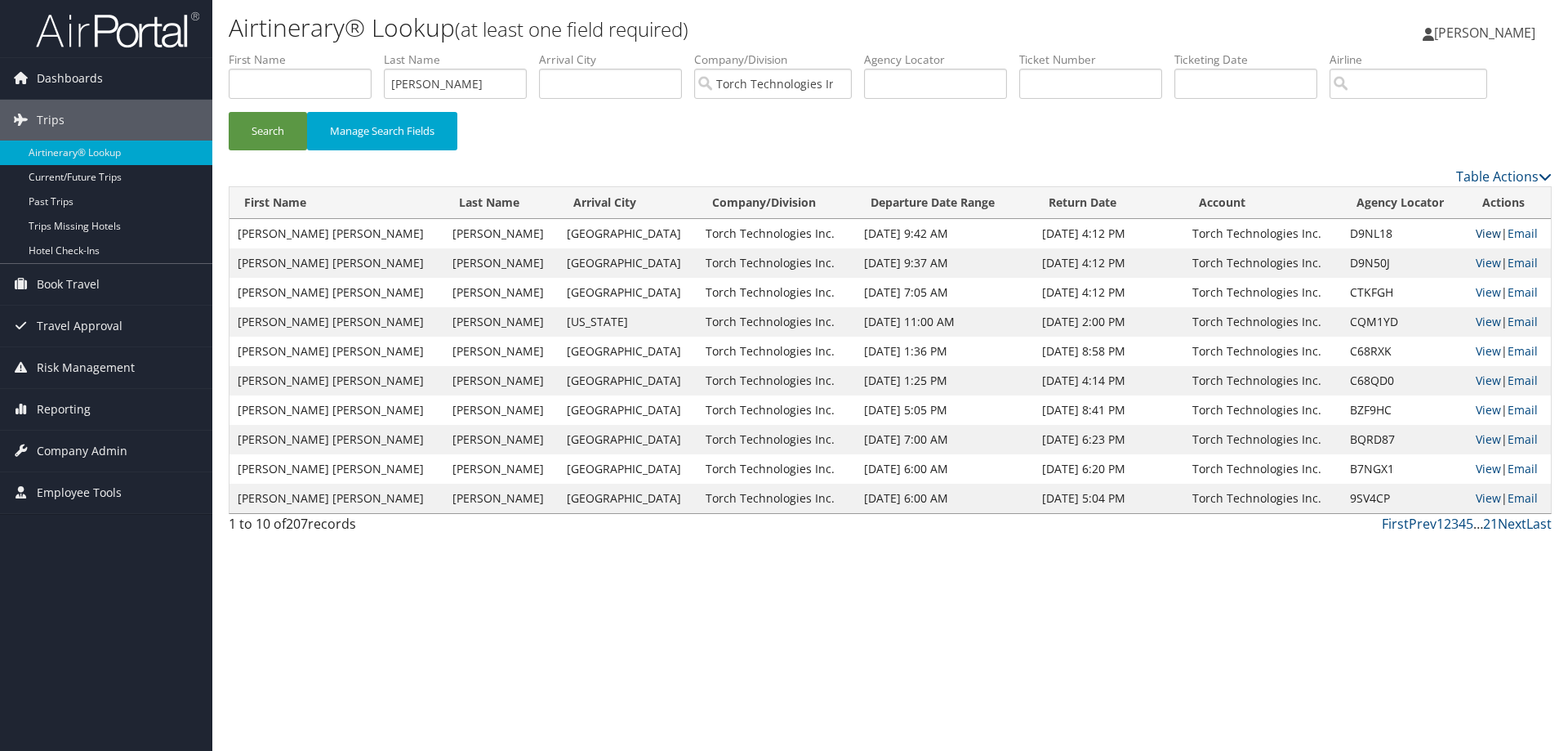
click at [1476, 233] on link "View" at bounding box center [1489, 233] width 25 height 15
drag, startPoint x: 463, startPoint y: 86, endPoint x: 333, endPoint y: 102, distance: 131.0
click at [333, 51] on ul "First Name Last Name vogel Departure City Arrival City Company/Division Torch T…" at bounding box center [890, 51] width 1323 height 0
click at [277, 133] on button "Search" at bounding box center [268, 131] width 78 height 39
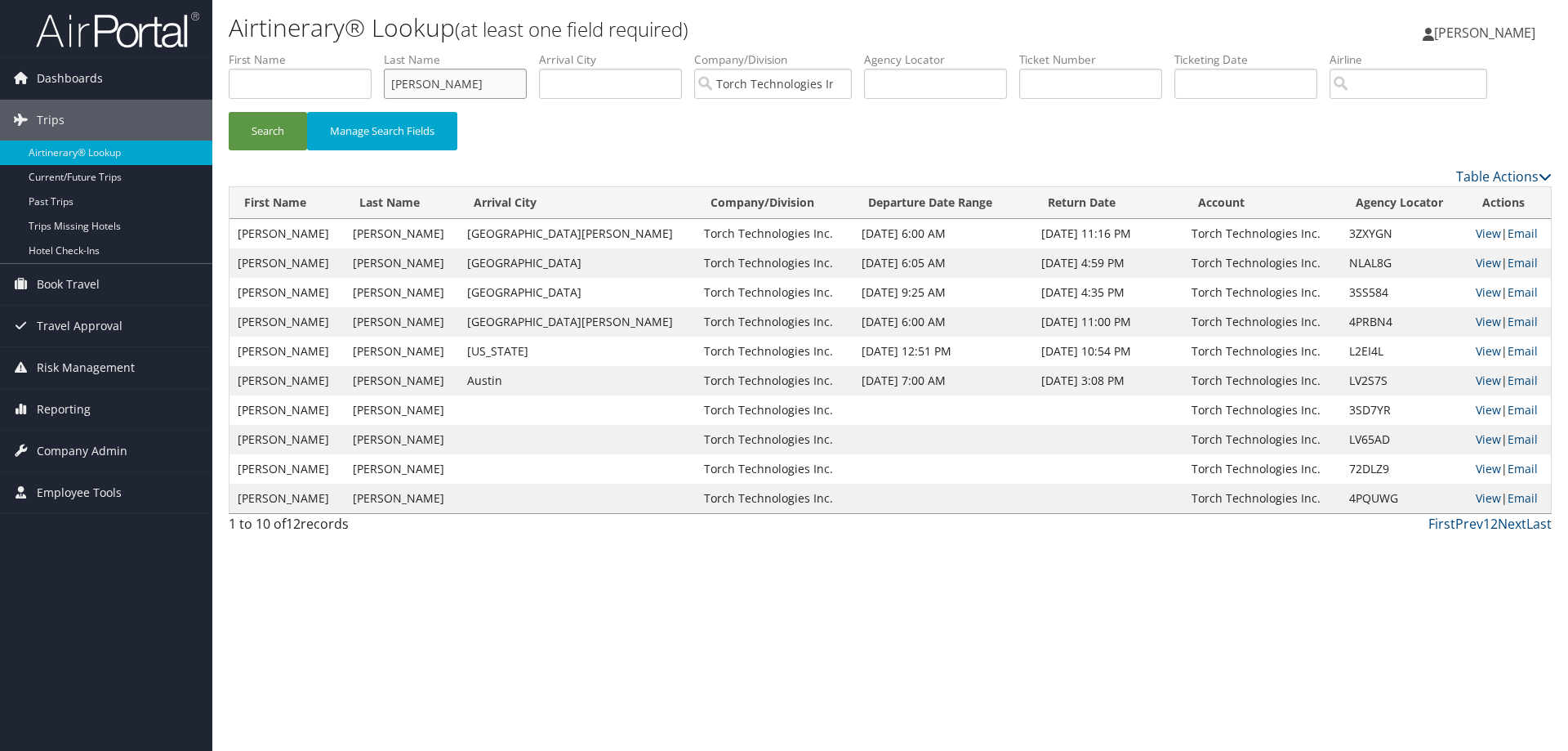
drag, startPoint x: 471, startPoint y: 84, endPoint x: 373, endPoint y: 84, distance: 98.0
click at [378, 51] on ul "First Name Last Name vonhagel Departure City Arrival City Company/Division Torc…" at bounding box center [890, 51] width 1323 height 0
click at [285, 131] on button "Search" at bounding box center [268, 131] width 78 height 39
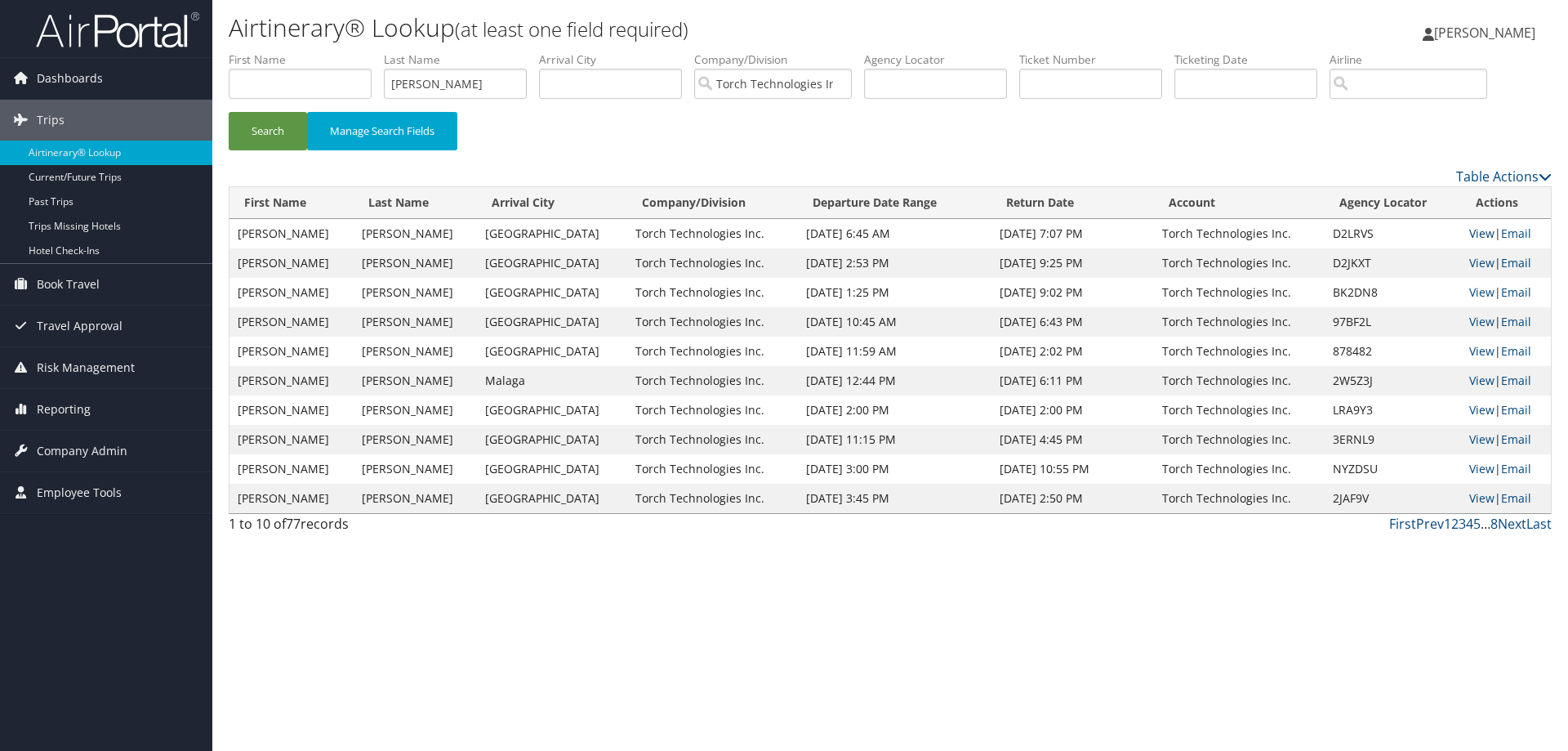
click at [1473, 230] on link "View" at bounding box center [1482, 233] width 25 height 15
click at [1469, 263] on link "View" at bounding box center [1482, 262] width 25 height 15
drag, startPoint x: 450, startPoint y: 86, endPoint x: 373, endPoint y: 84, distance: 77.0
click at [375, 51] on ul "First Name Last Name vasquez Departure City Arrival City Company/Division Torch…" at bounding box center [890, 51] width 1323 height 0
type input "yen"
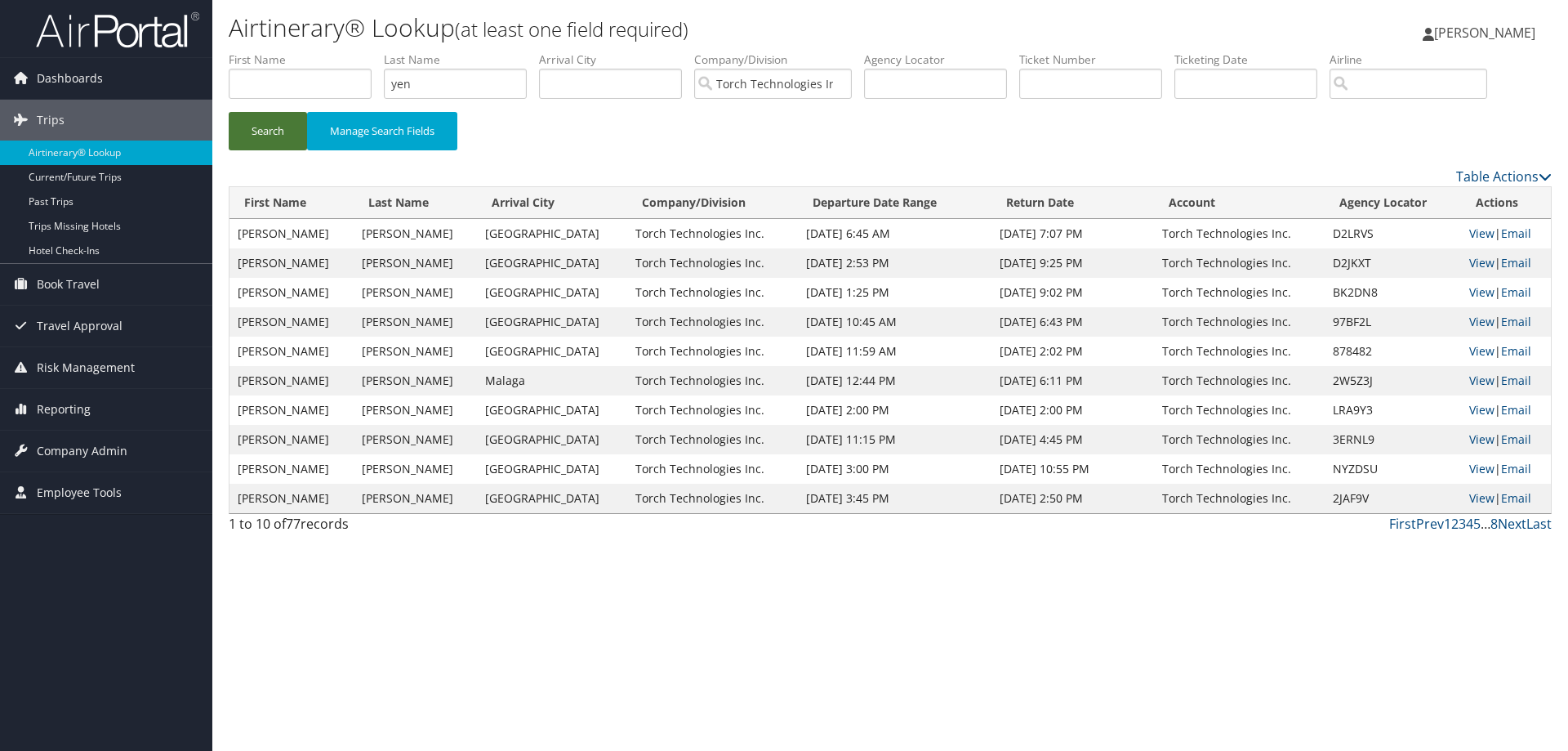
click at [275, 132] on button "Search" at bounding box center [268, 131] width 78 height 39
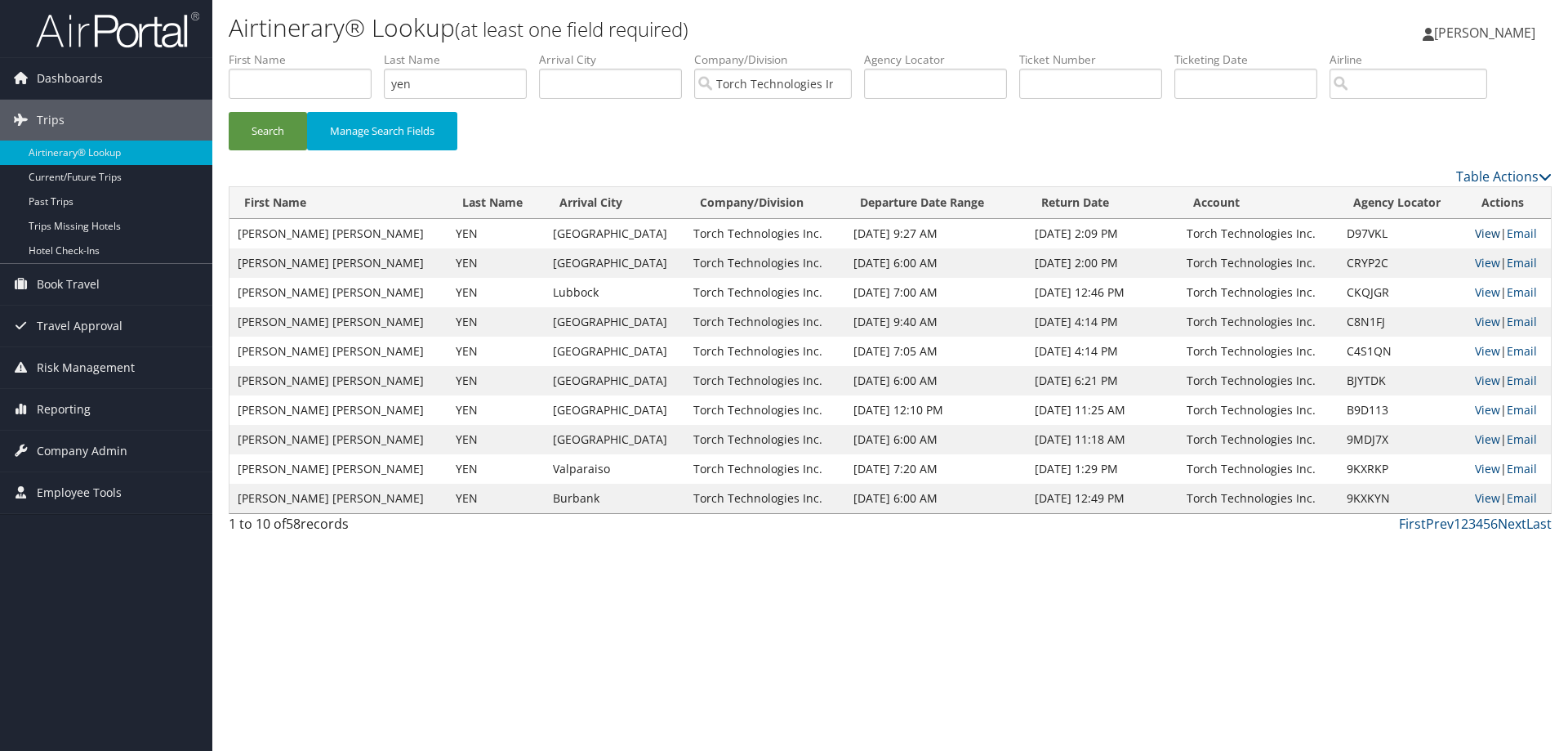
click at [1476, 231] on link "View" at bounding box center [1488, 233] width 25 height 15
click at [1476, 260] on link "View" at bounding box center [1488, 262] width 25 height 15
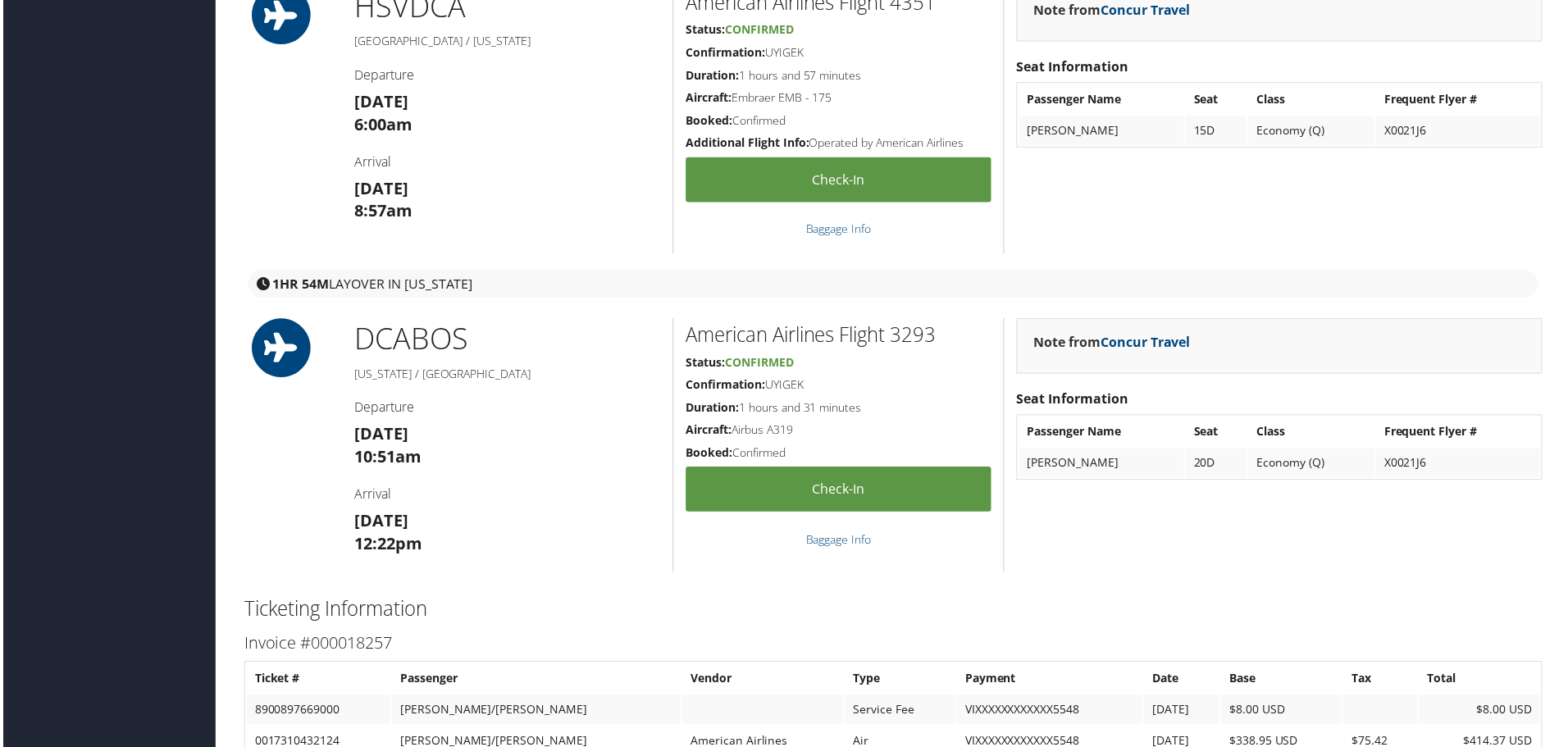
scroll to position [1967, 0]
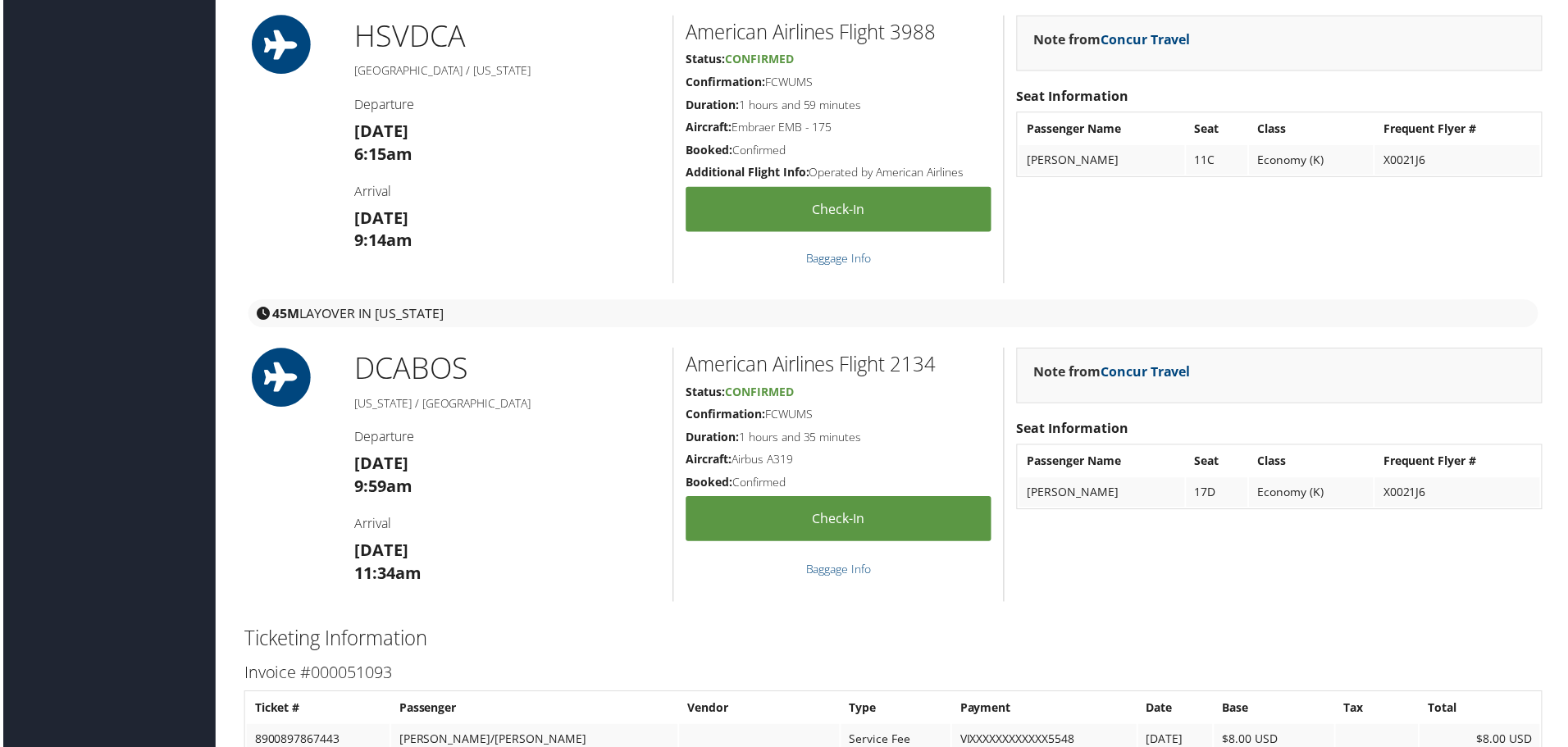
scroll to position [1557, 0]
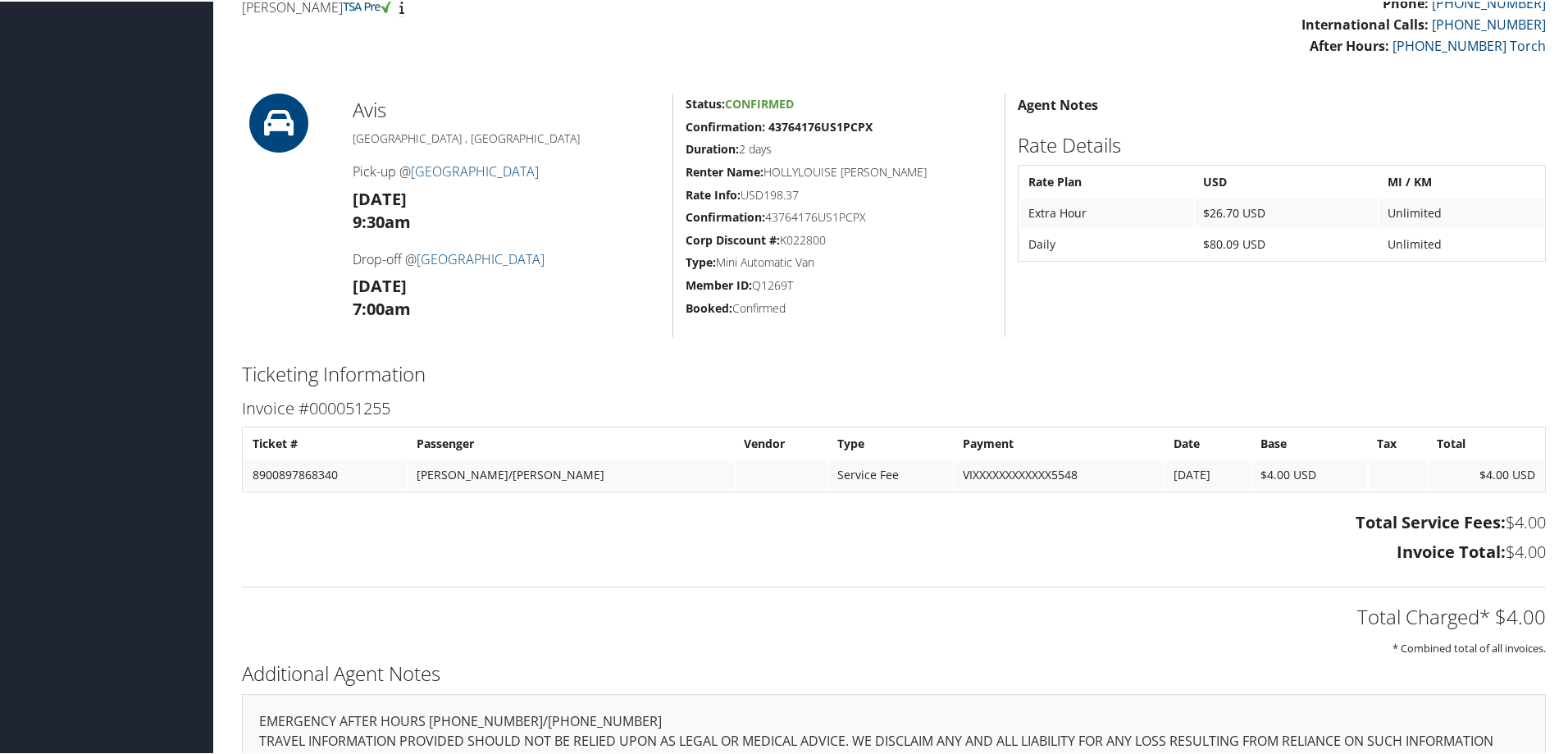
scroll to position [410, 0]
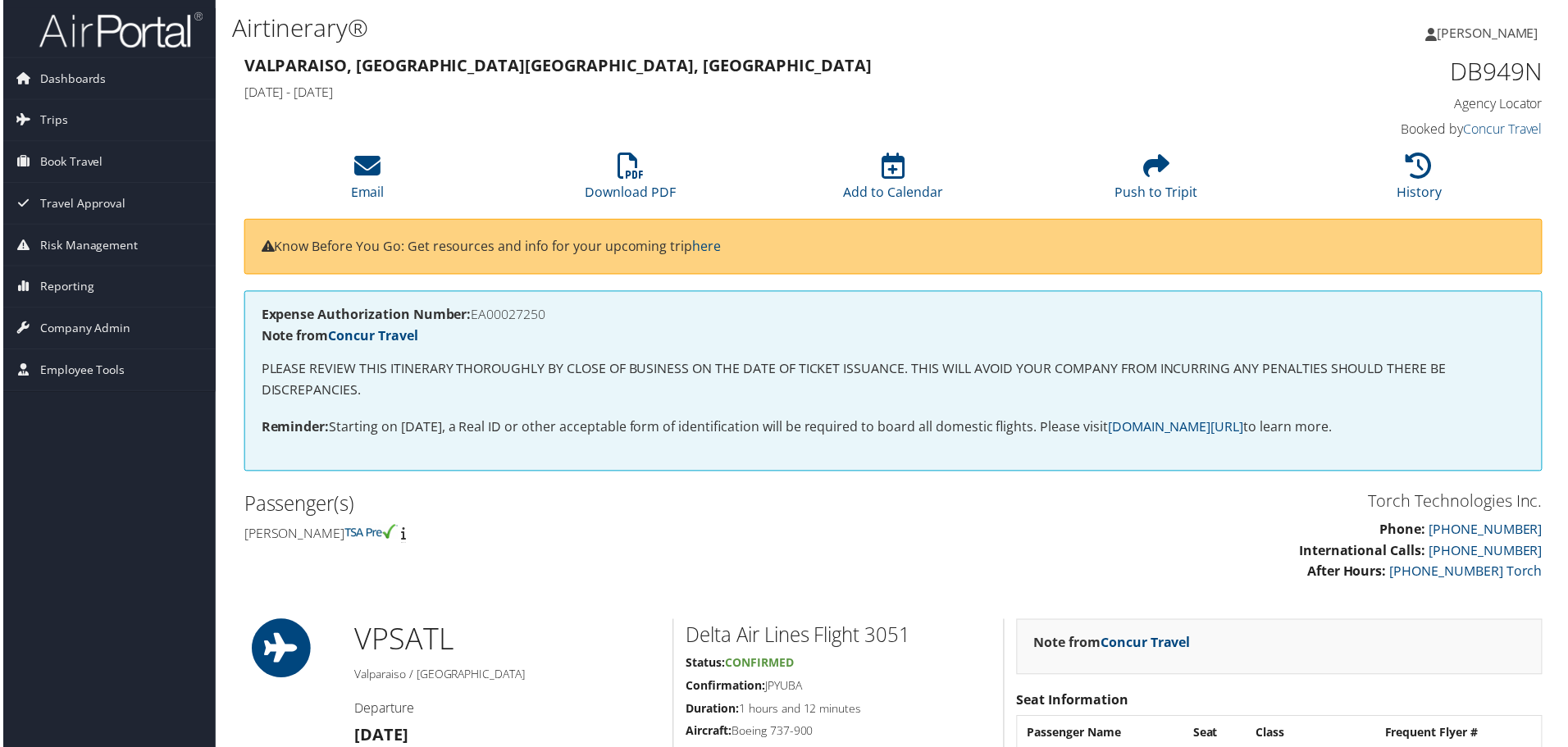
click at [727, 559] on div "Torch Technologies Inc. Phone: 800-251-9691 International Calls: 801-997-8688 A…" at bounding box center [894, 545] width 1328 height 112
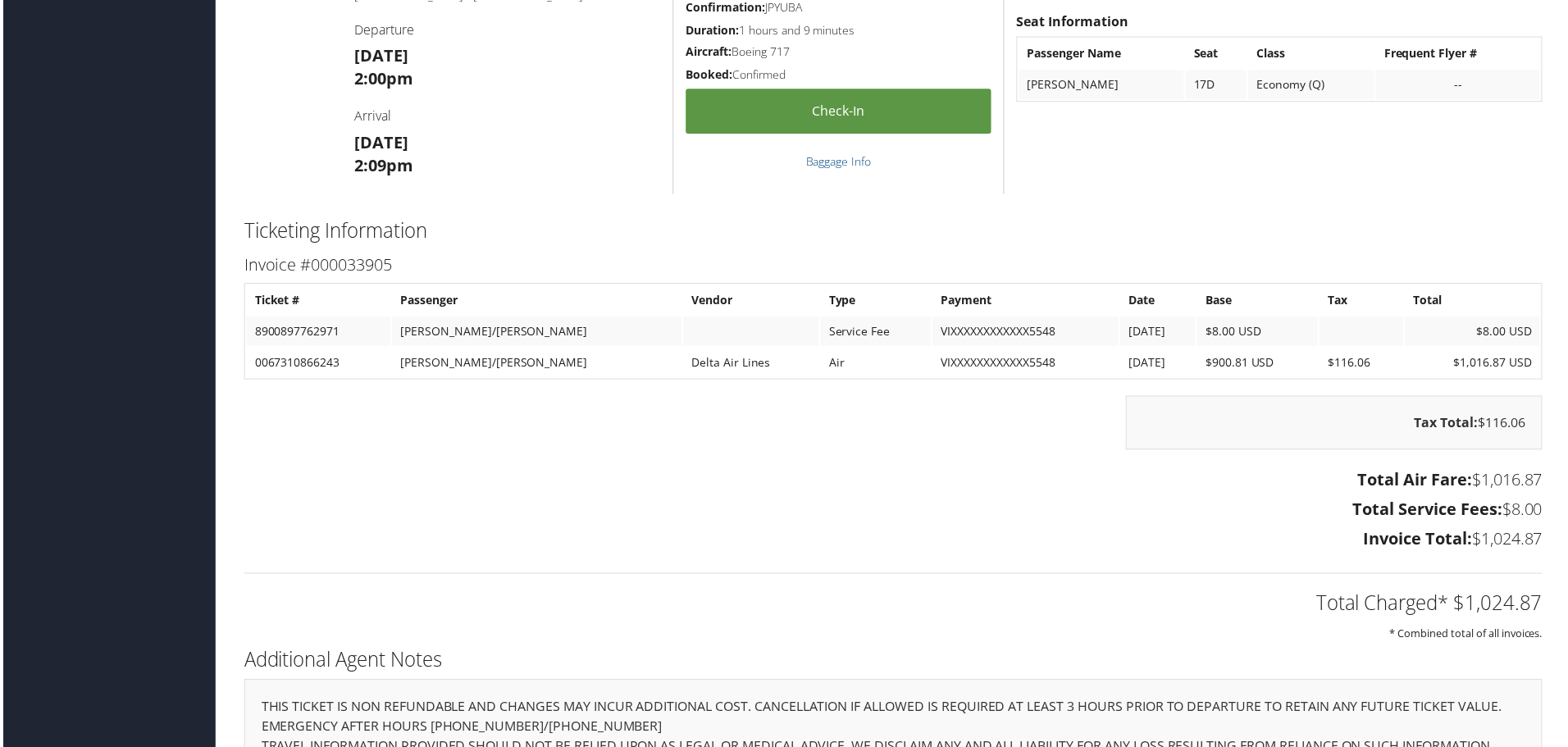
scroll to position [1885, 0]
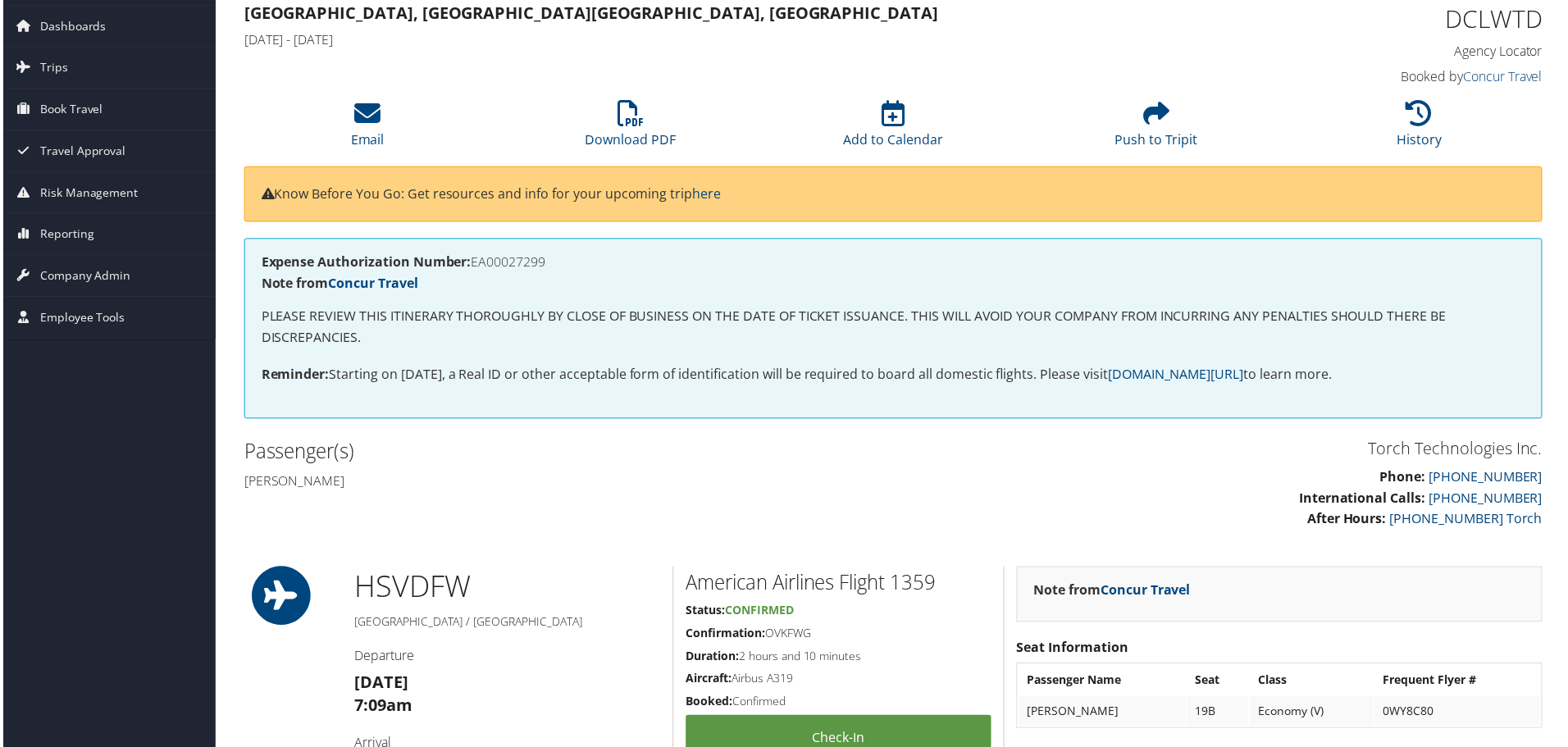
scroll to position [82, 0]
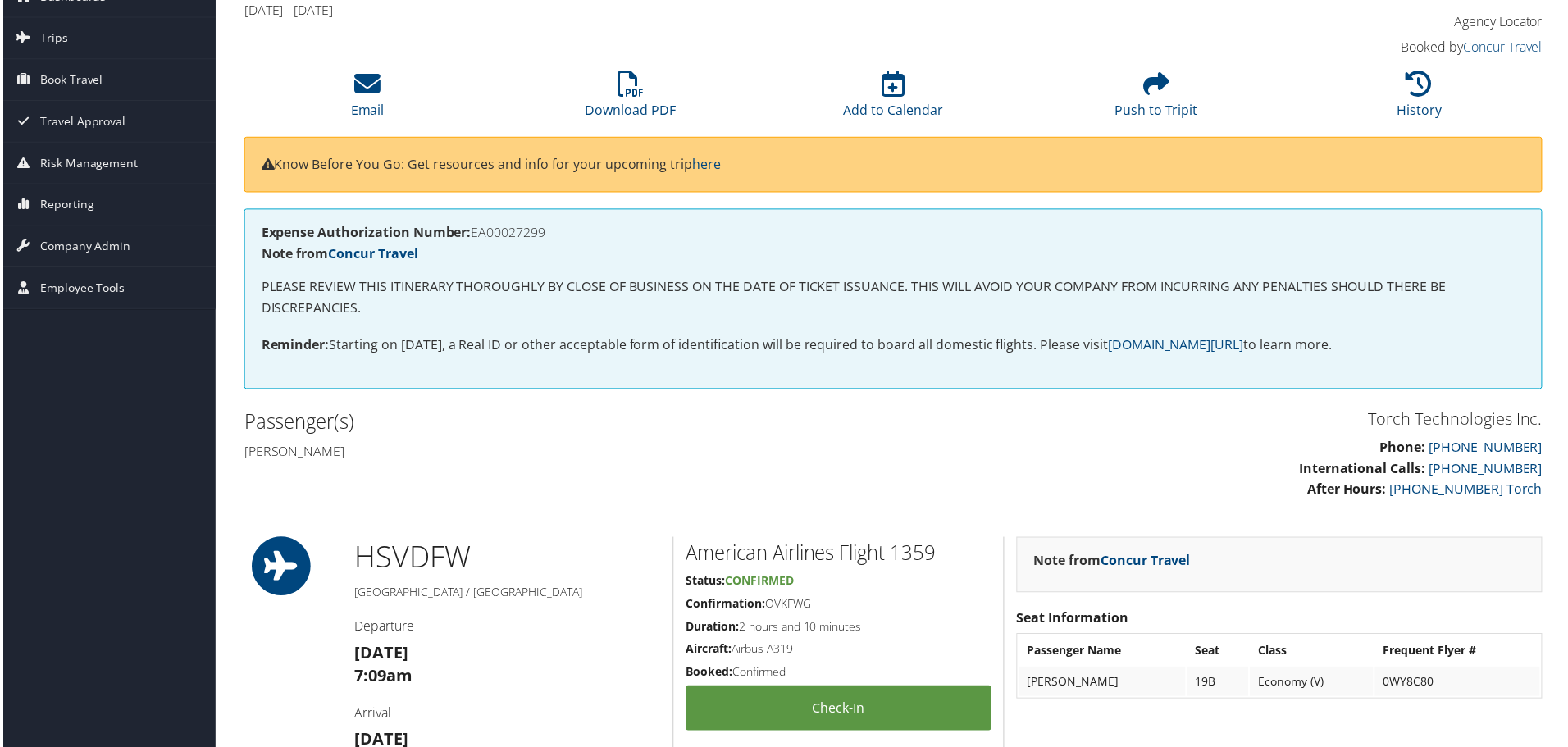
click at [823, 465] on div "Passenger(s) Andrew lee Treadway" at bounding box center [562, 438] width 665 height 61
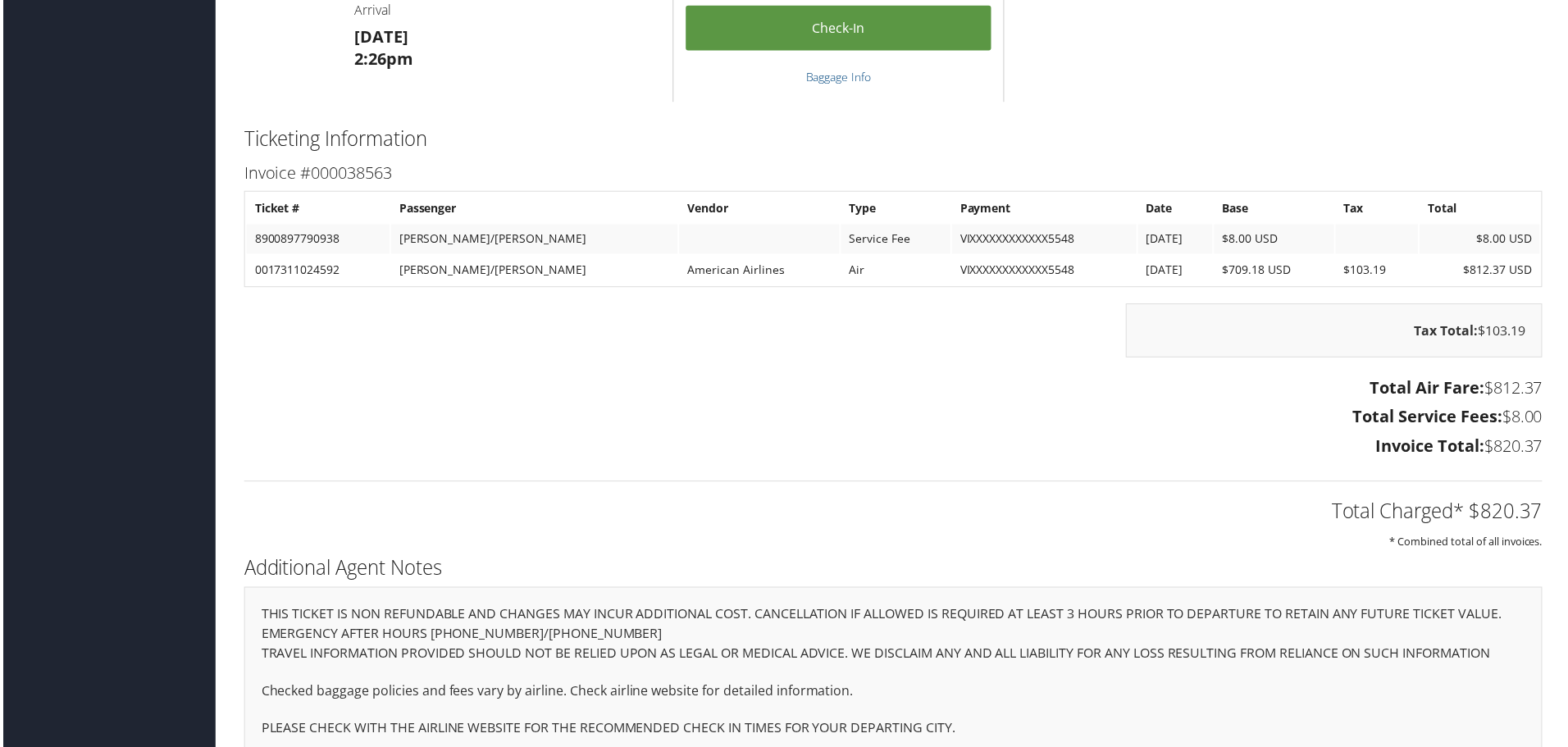
scroll to position [2295, 0]
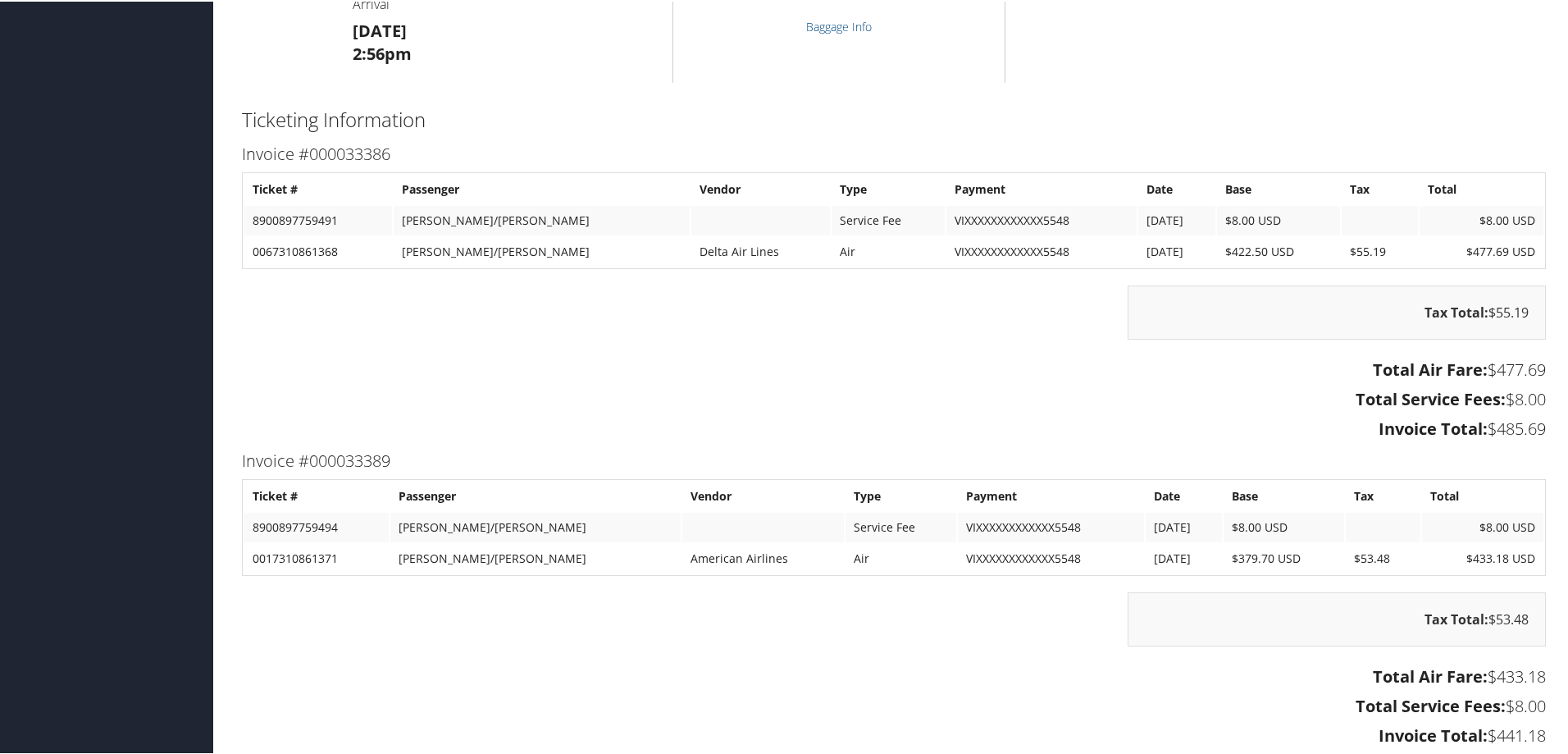
scroll to position [2379, 0]
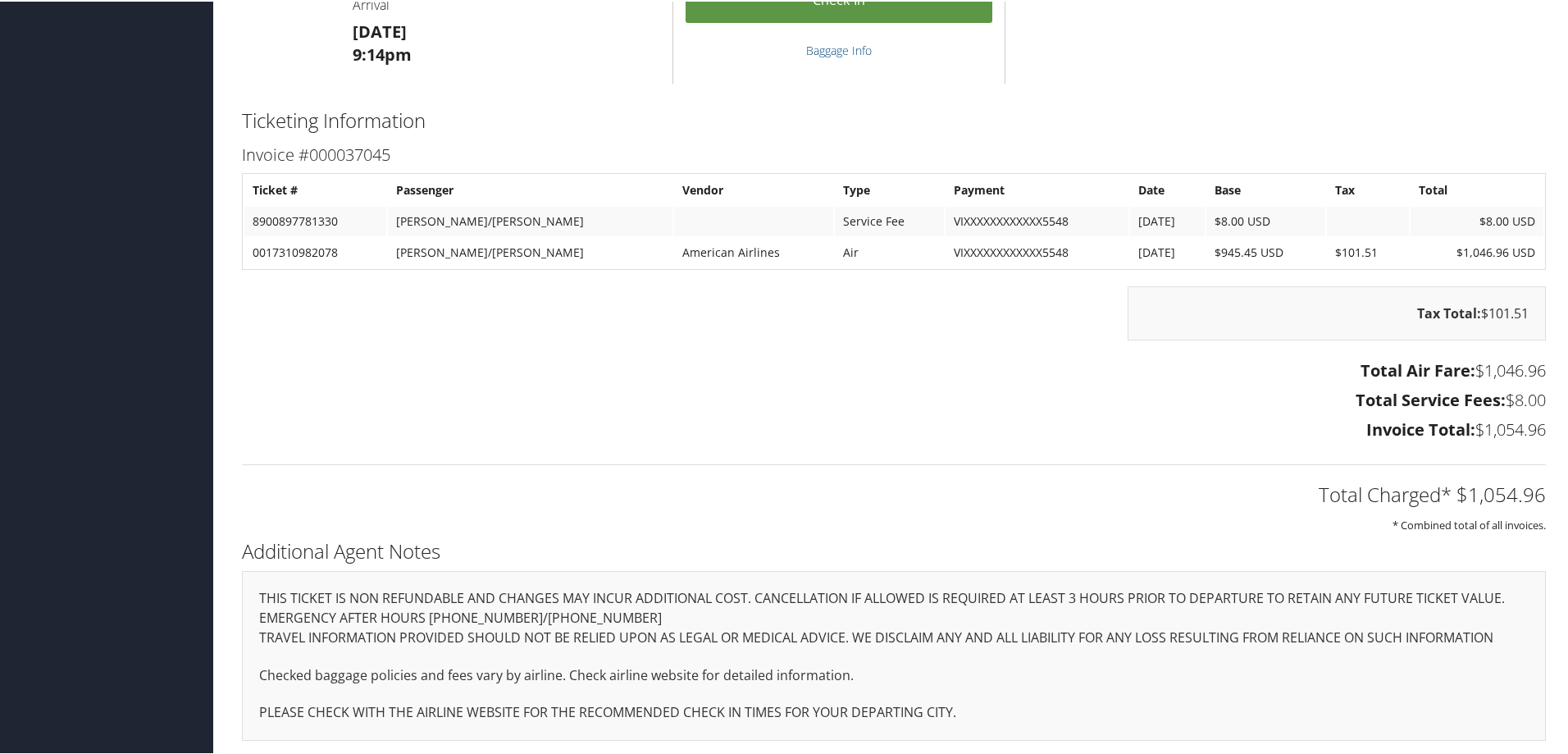
scroll to position [1559, 0]
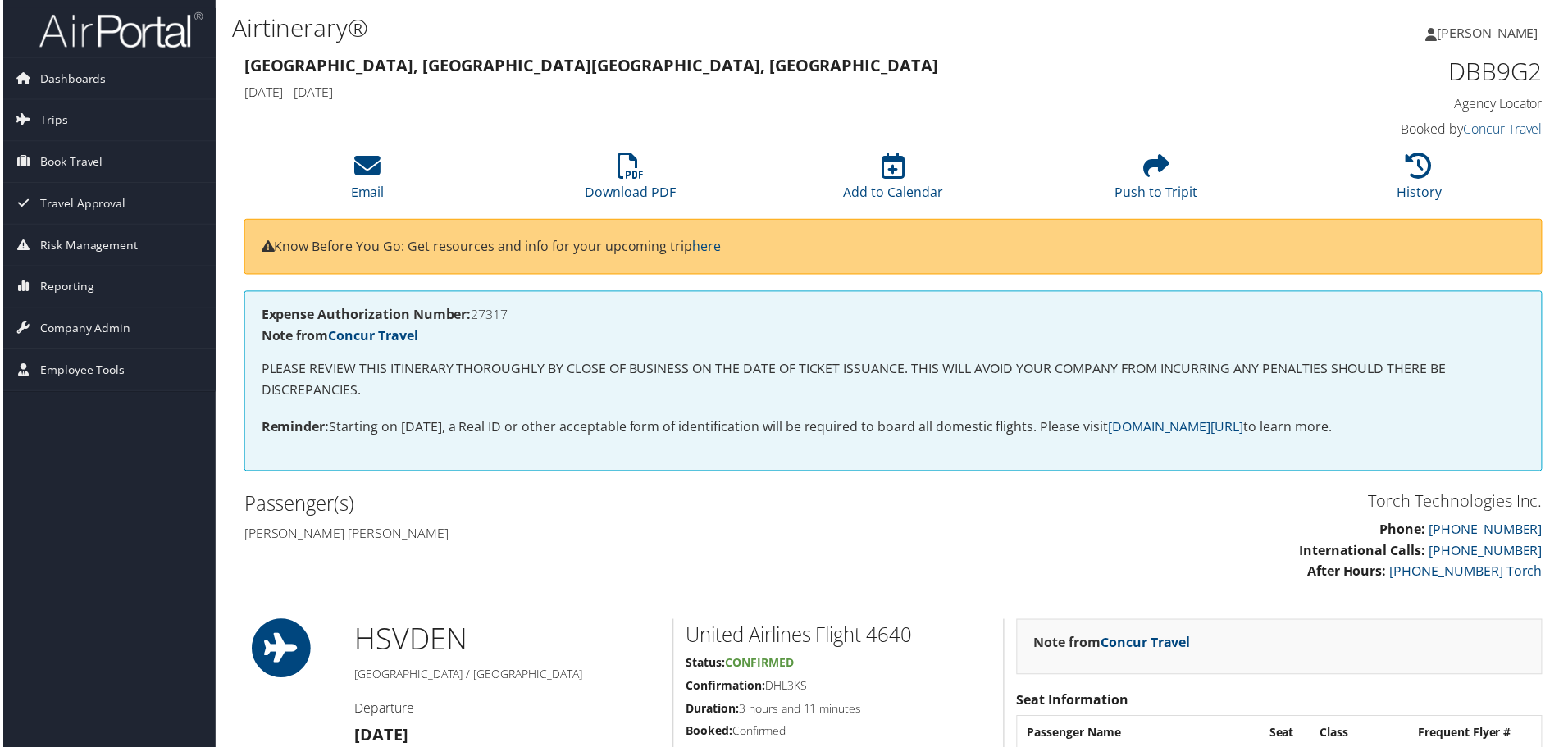
click at [603, 470] on div "Expense Authorization Number: 27317 Note from Concur Travel PLEASE REVIEW THIS …" at bounding box center [894, 382] width 1304 height 181
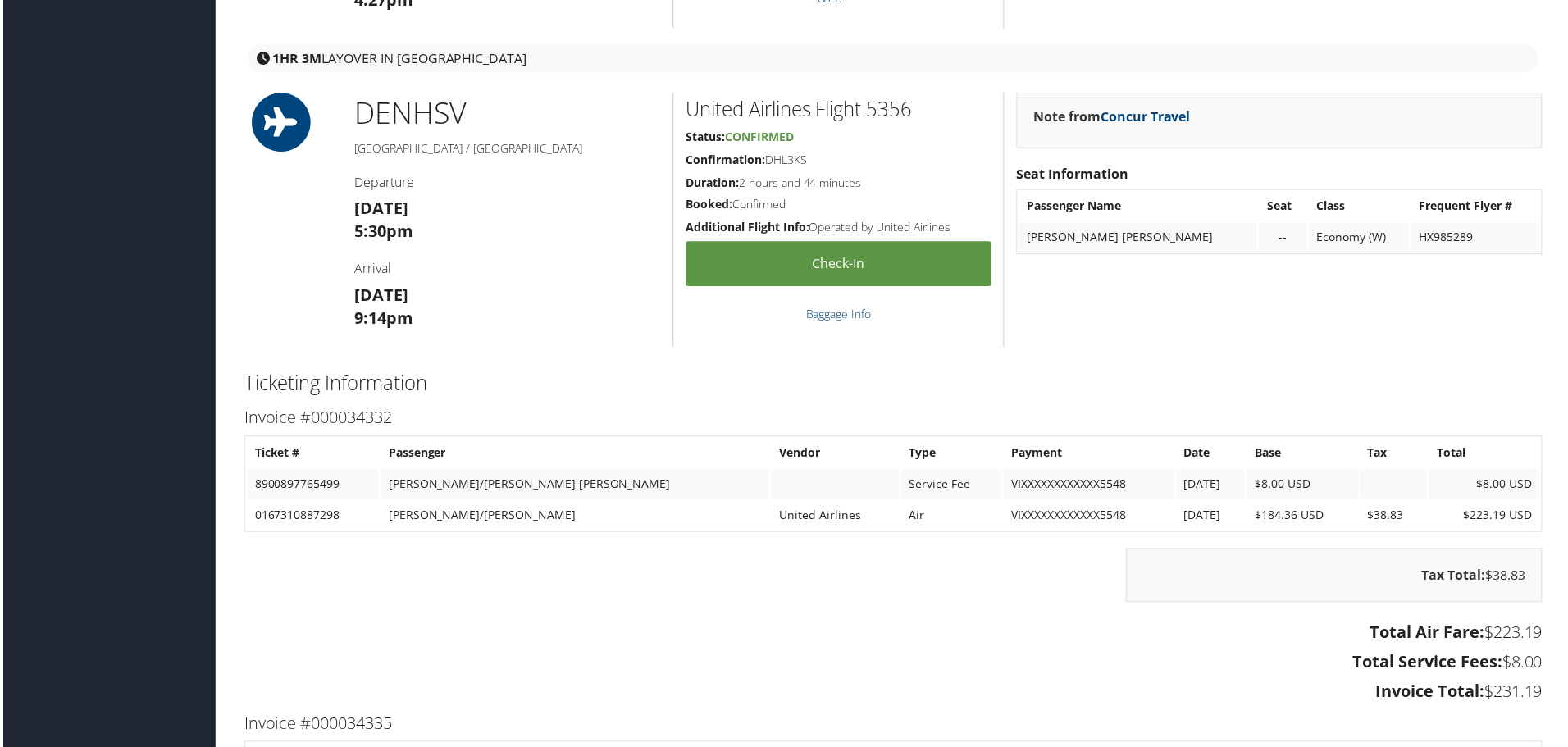
scroll to position [1885, 0]
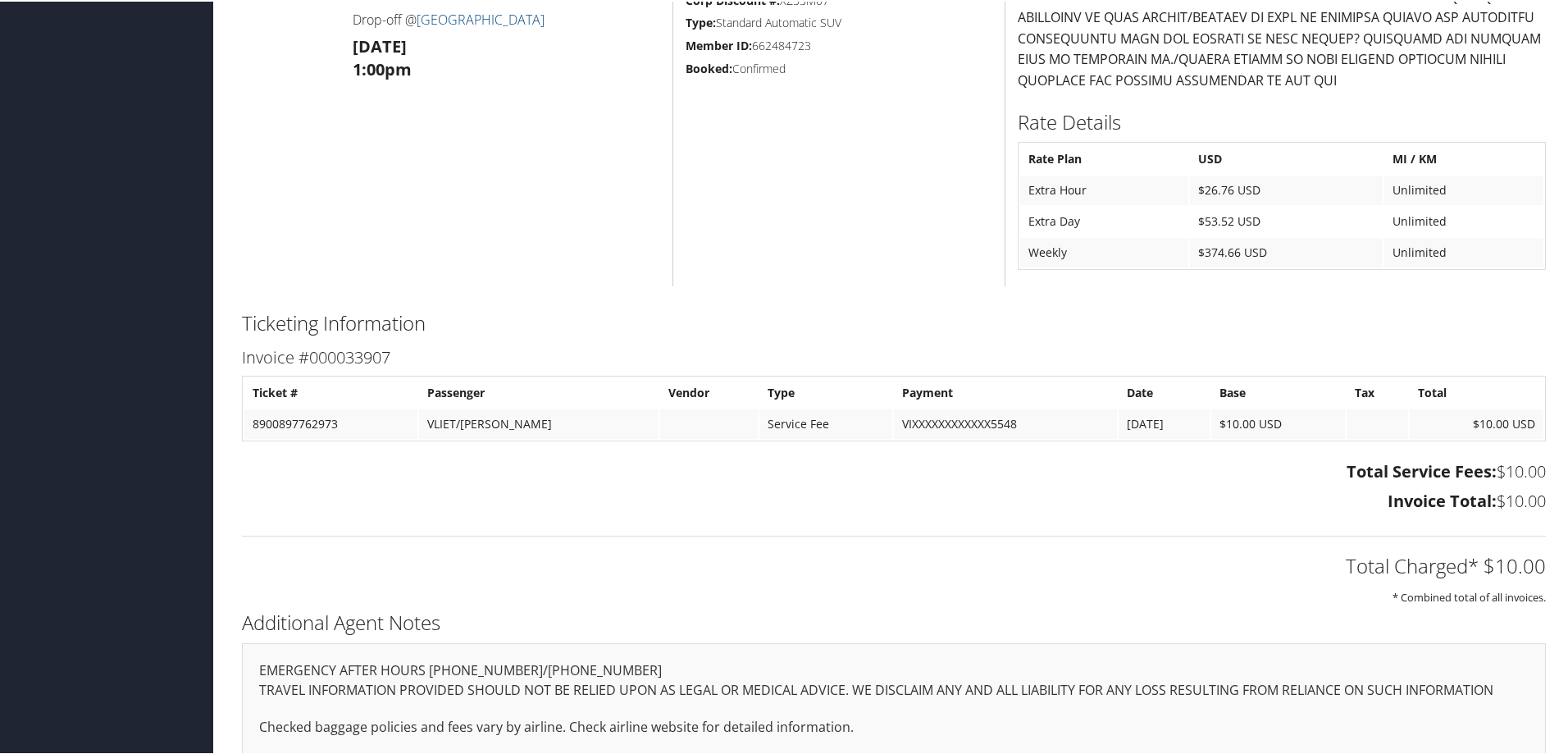
scroll to position [703, 0]
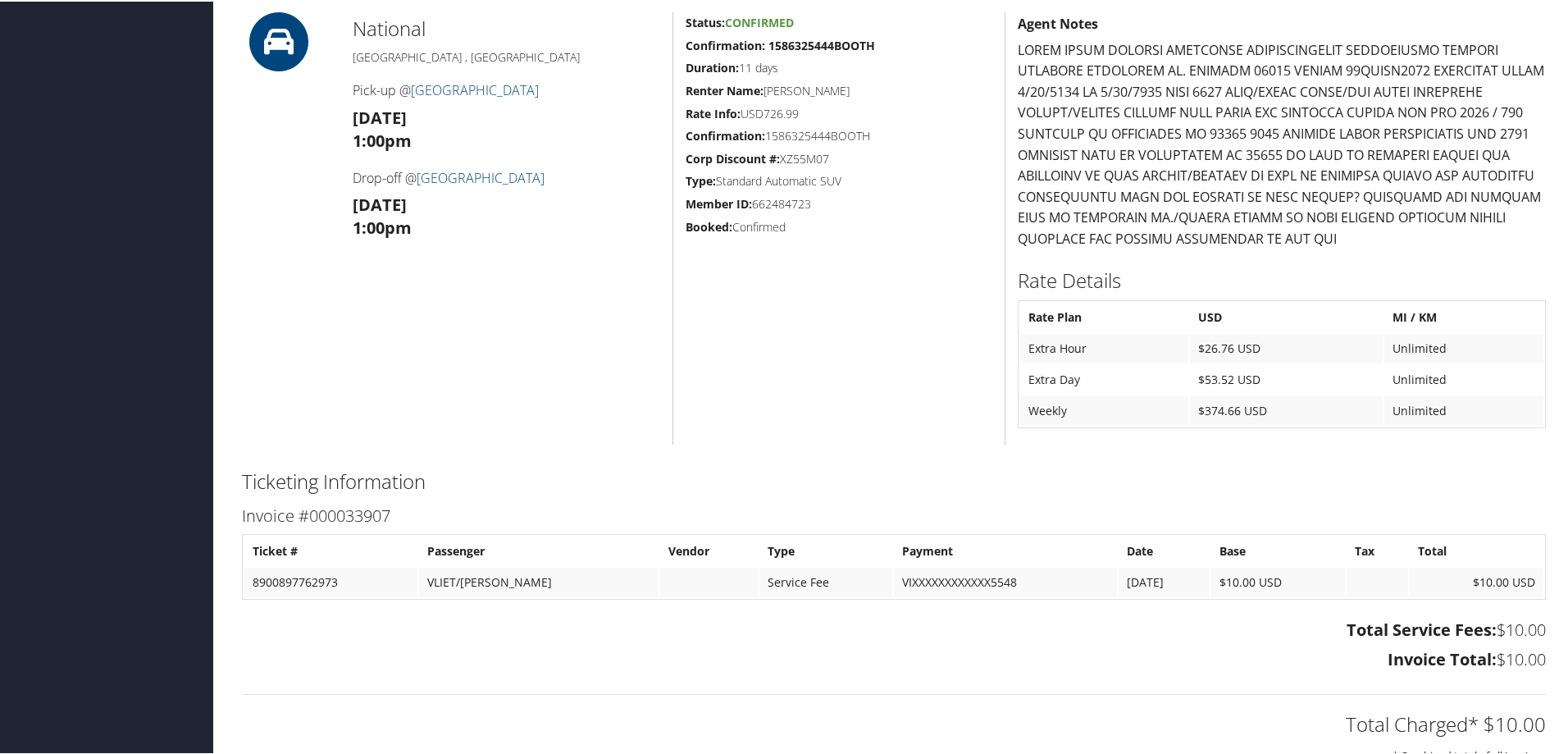
scroll to position [410, 0]
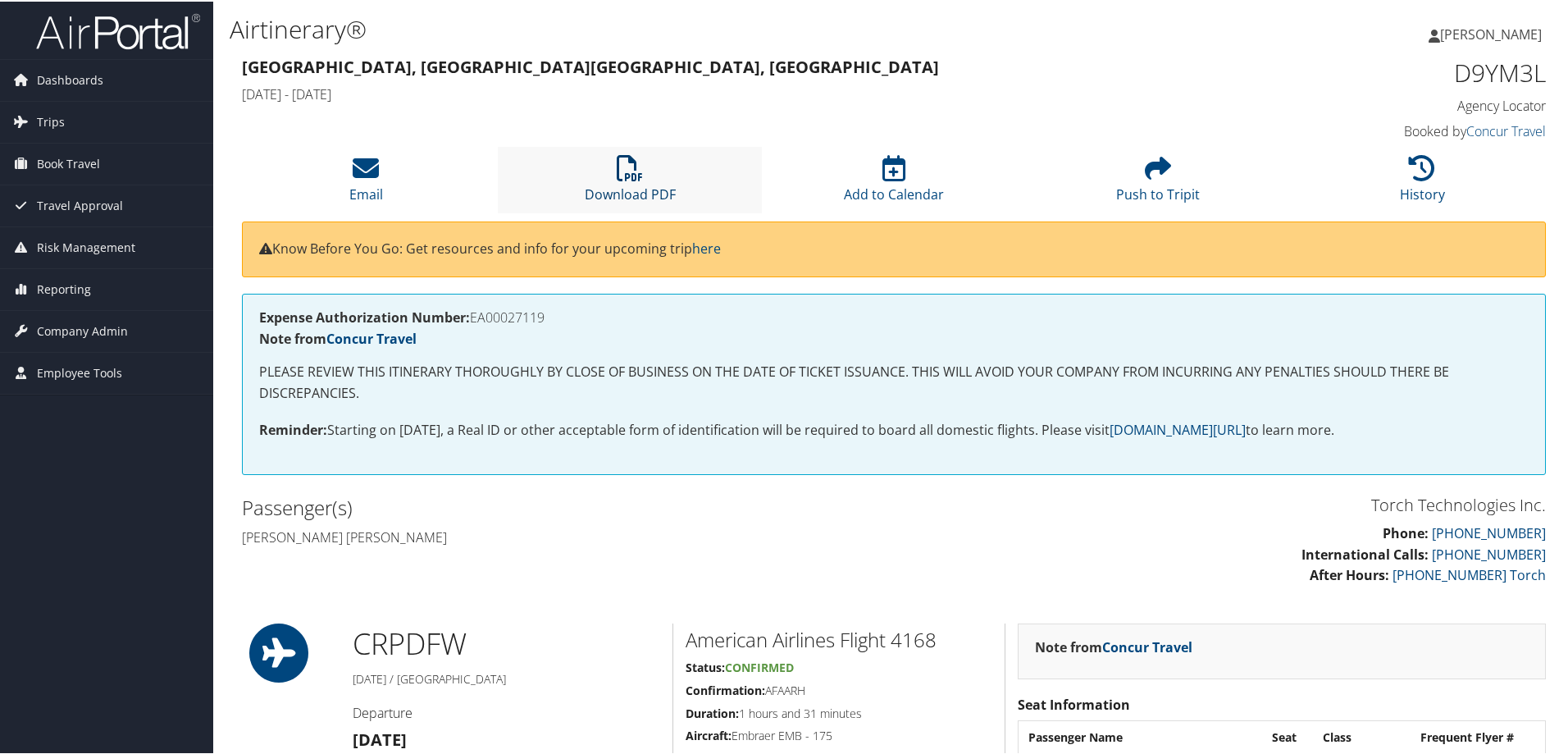
click at [626, 167] on icon at bounding box center [629, 166] width 26 height 26
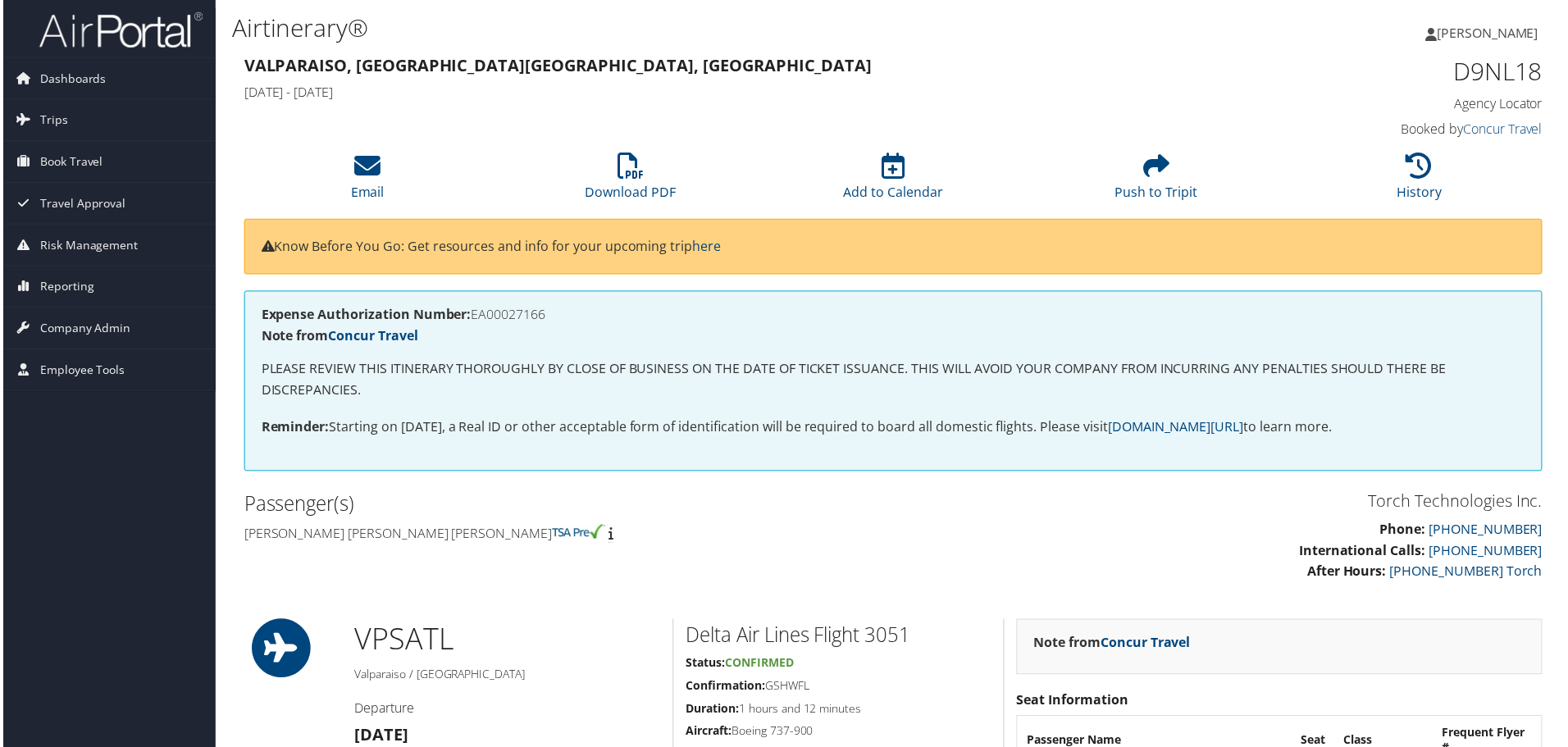
click at [639, 460] on div "Expense Authorization Number: EA00027166 Note from Concur Travel PLEASE REVIEW …" at bounding box center [894, 382] width 1304 height 181
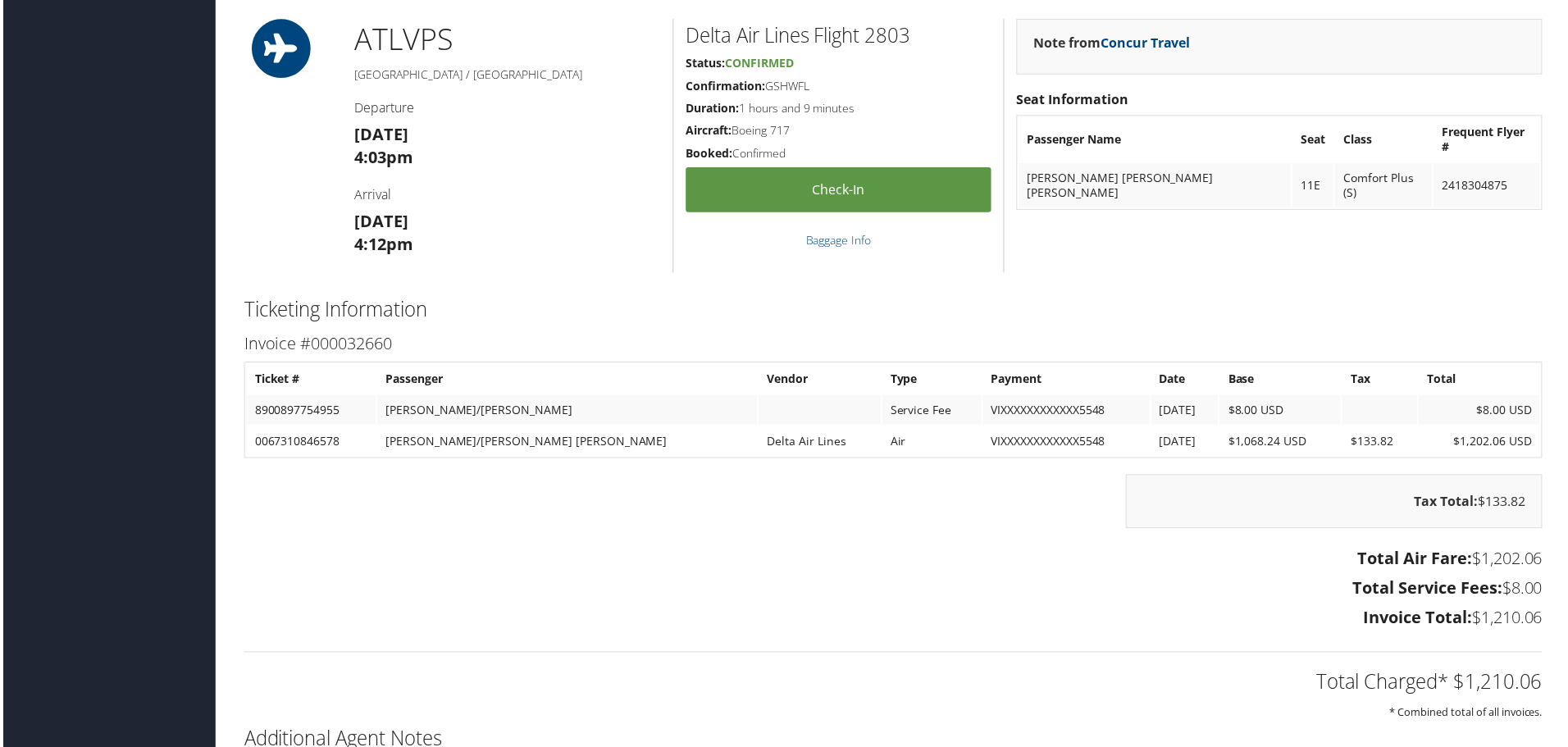
scroll to position [2541, 0]
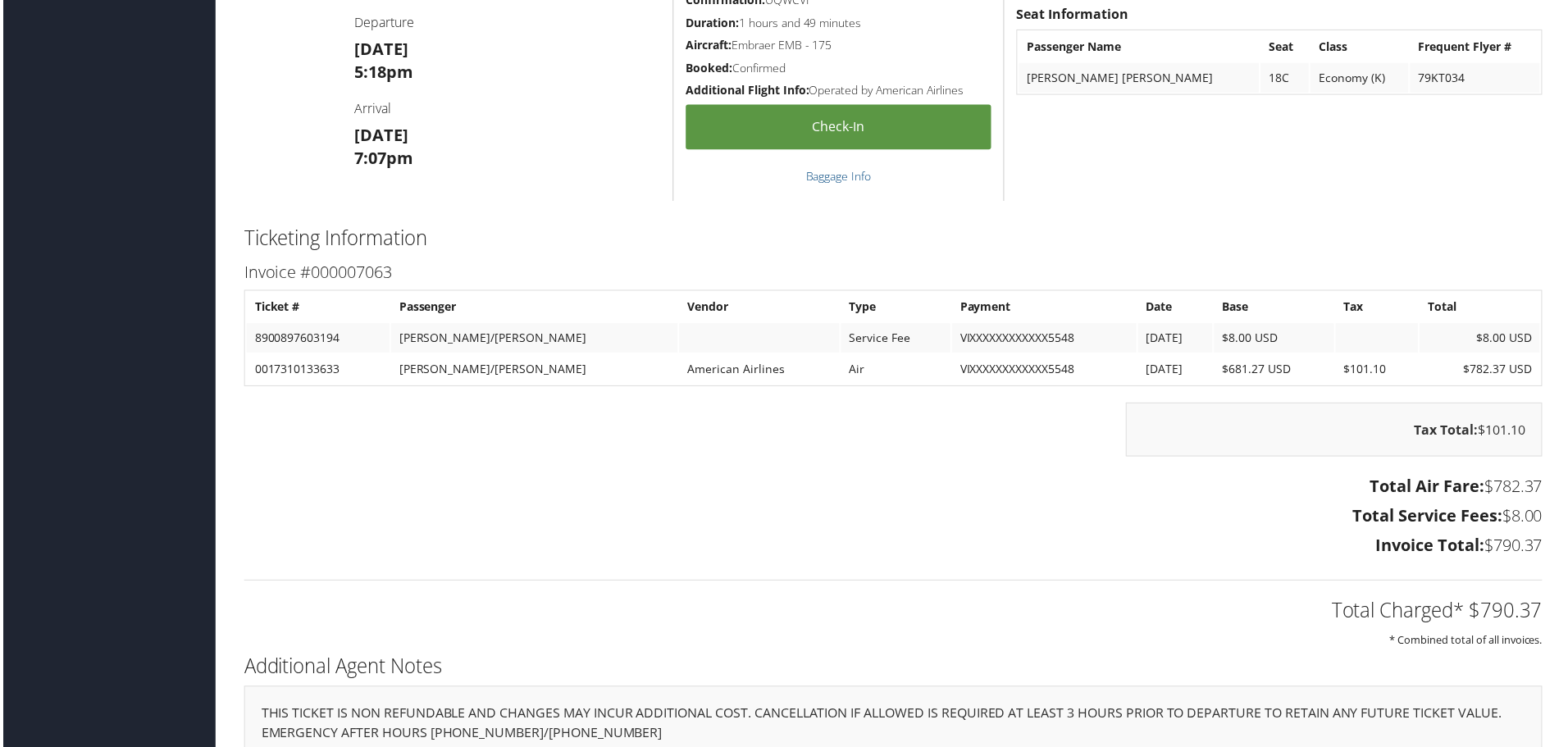
scroll to position [2287, 0]
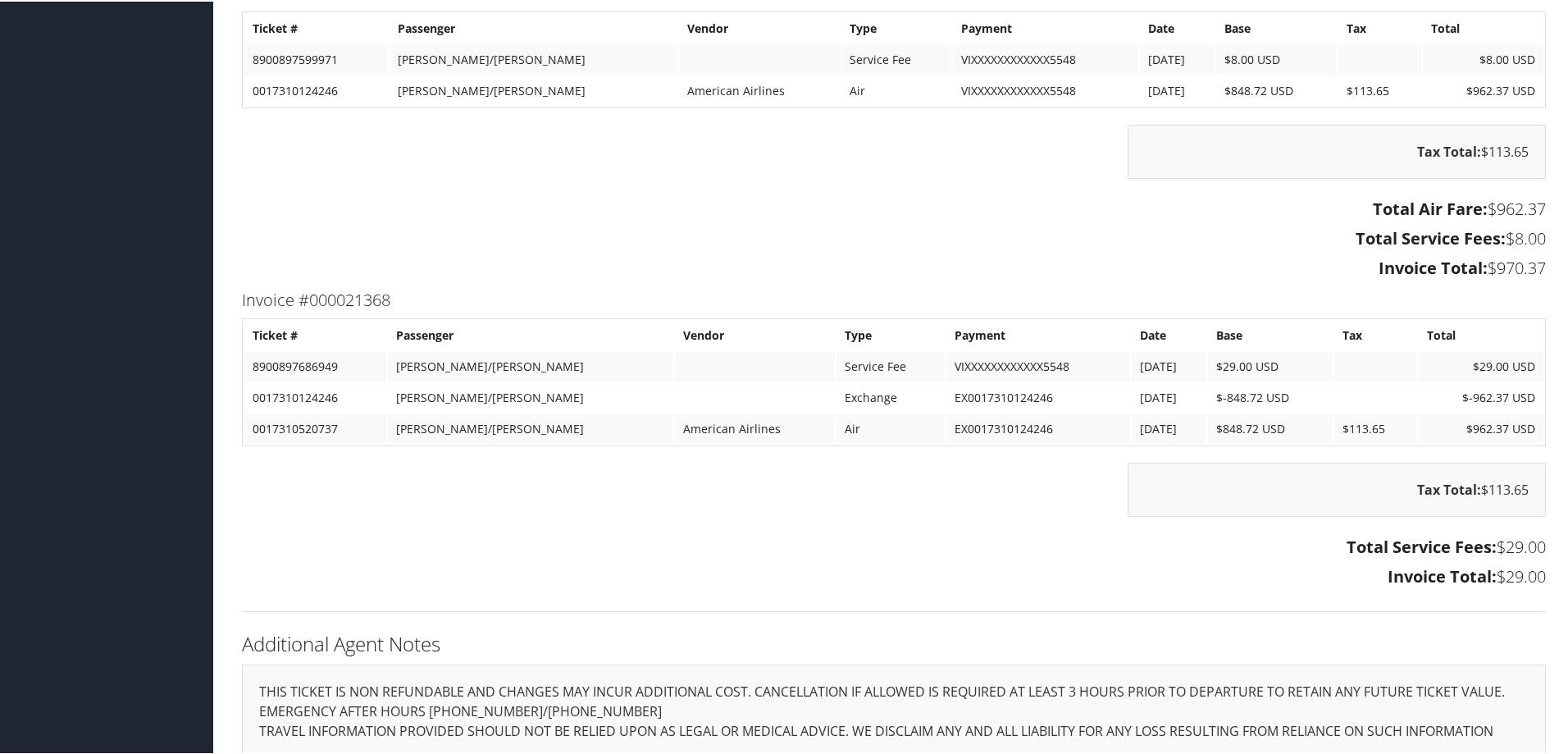
scroll to position [2625, 0]
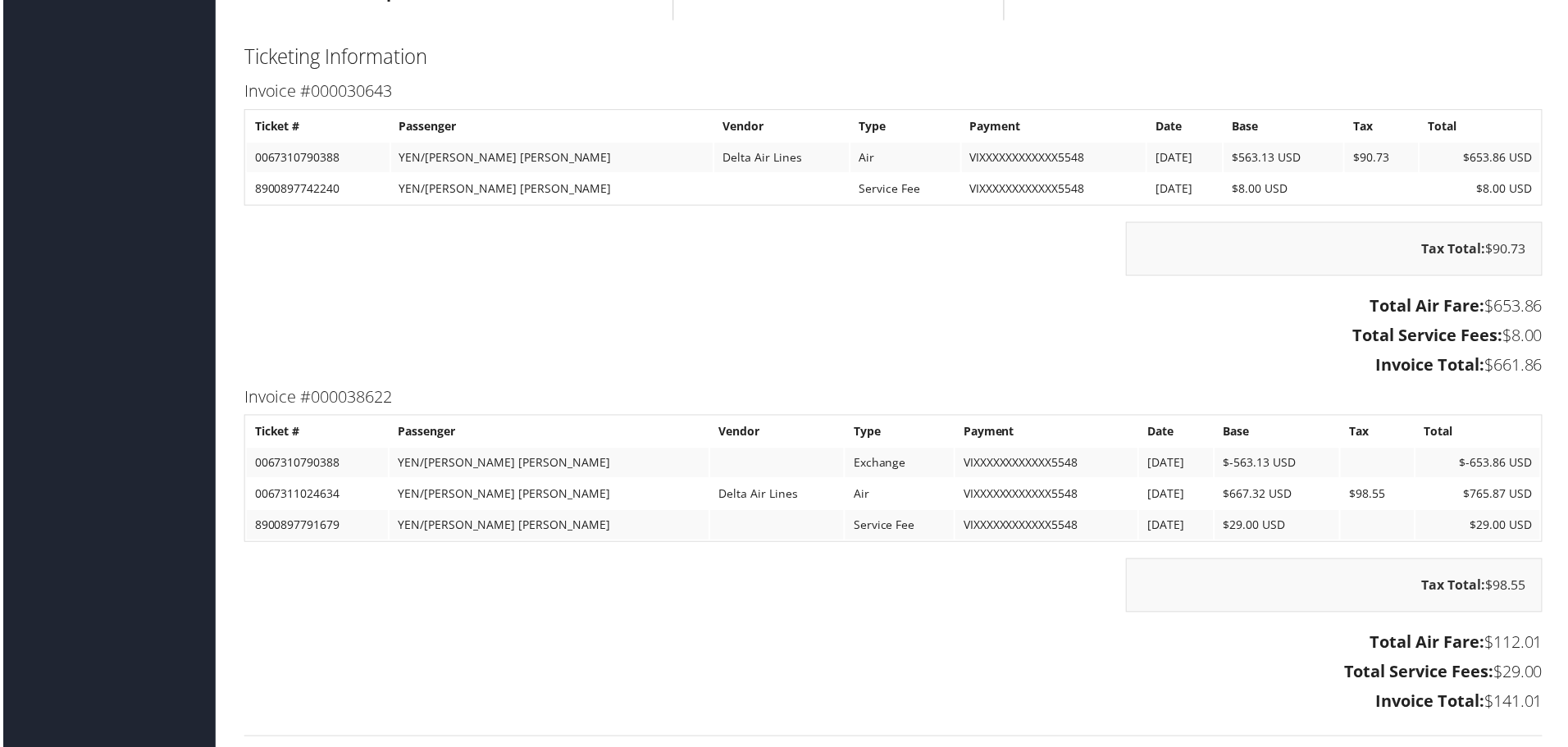
scroll to position [2049, 0]
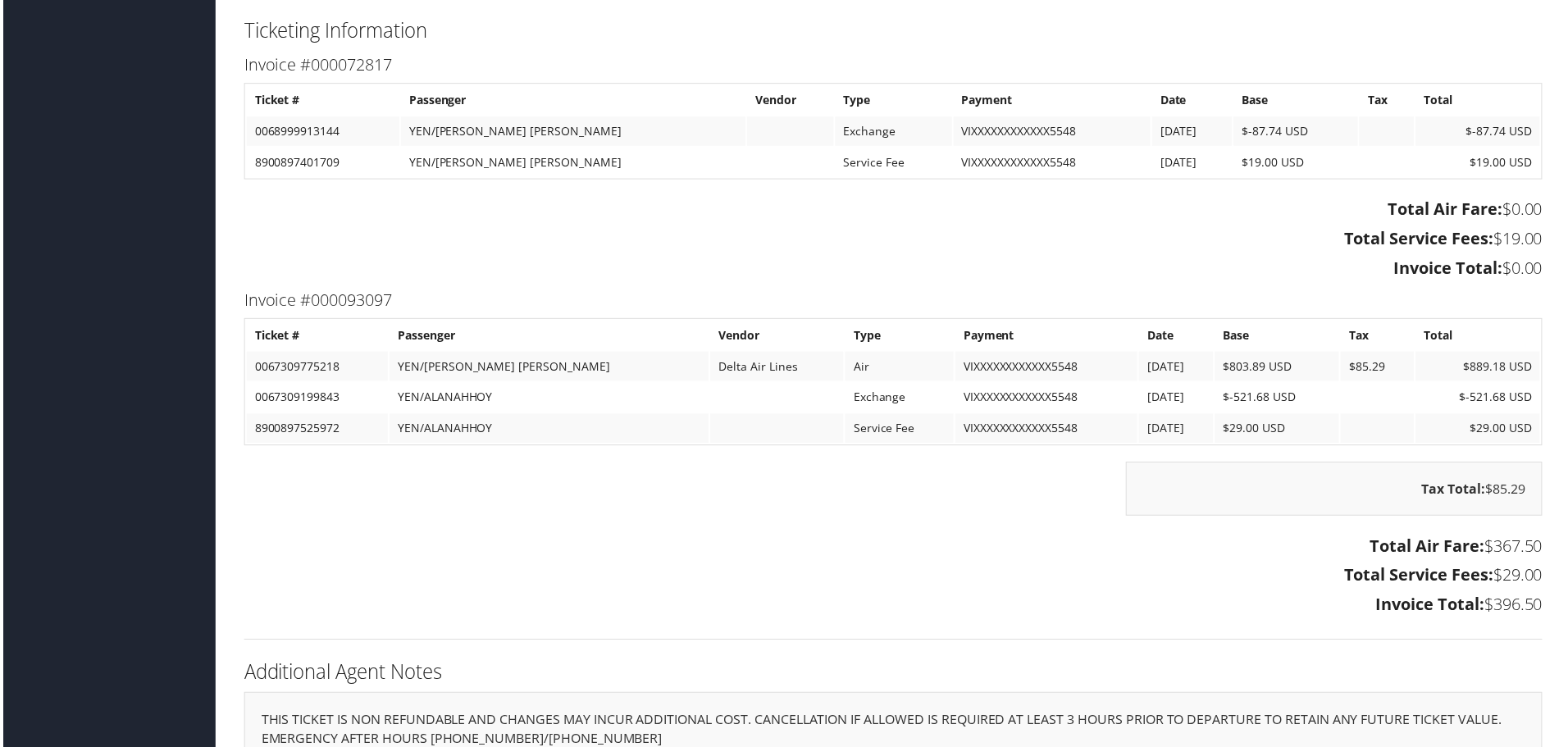
scroll to position [2020, 0]
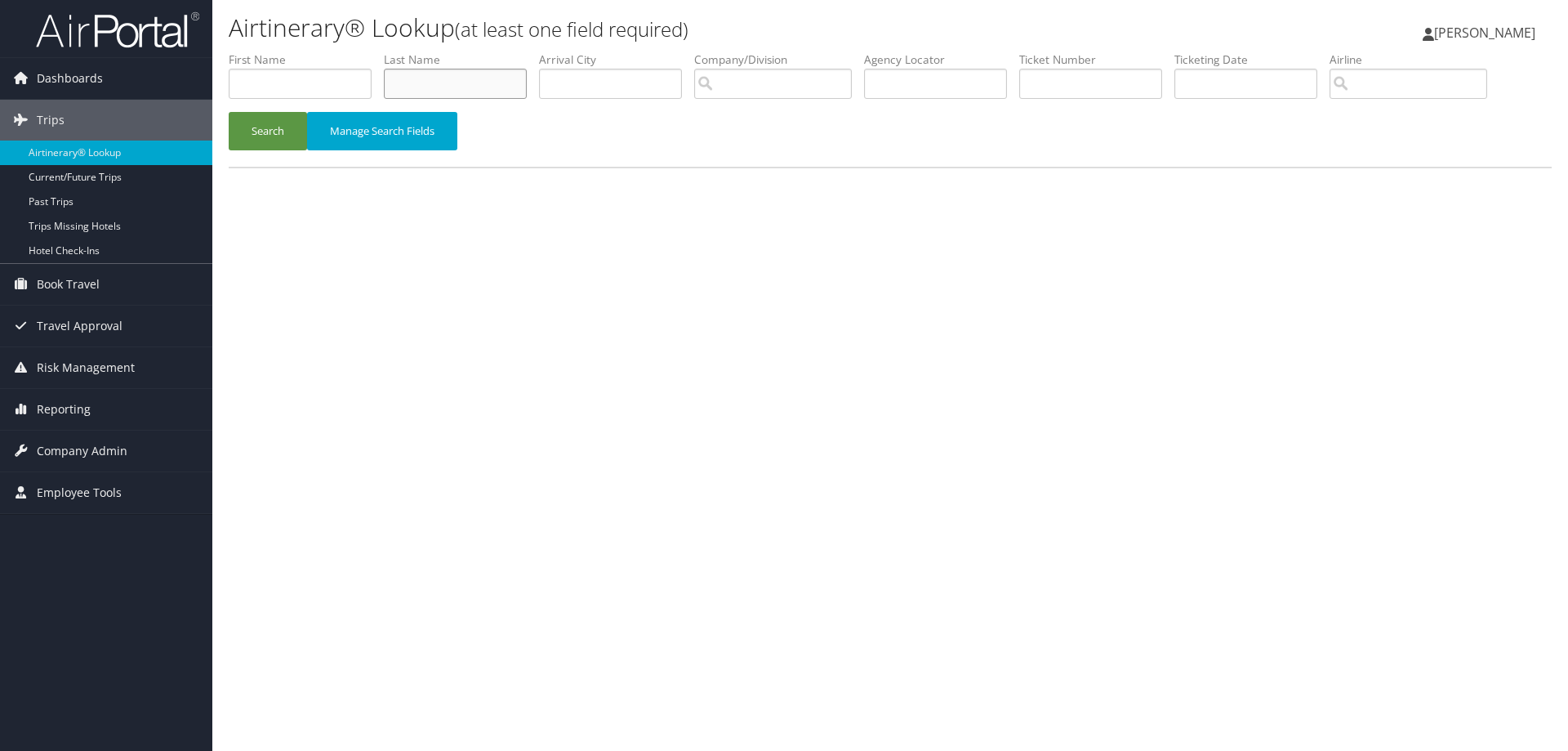
click at [410, 69] on input "text" at bounding box center [454, 84] width 143 height 31
type input "[PERSON_NAME]"
click at [765, 85] on input "search" at bounding box center [773, 84] width 158 height 31
click at [753, 124] on div "Account" at bounding box center [820, 130] width 230 height 16
type input "Torch Technologies Inc."
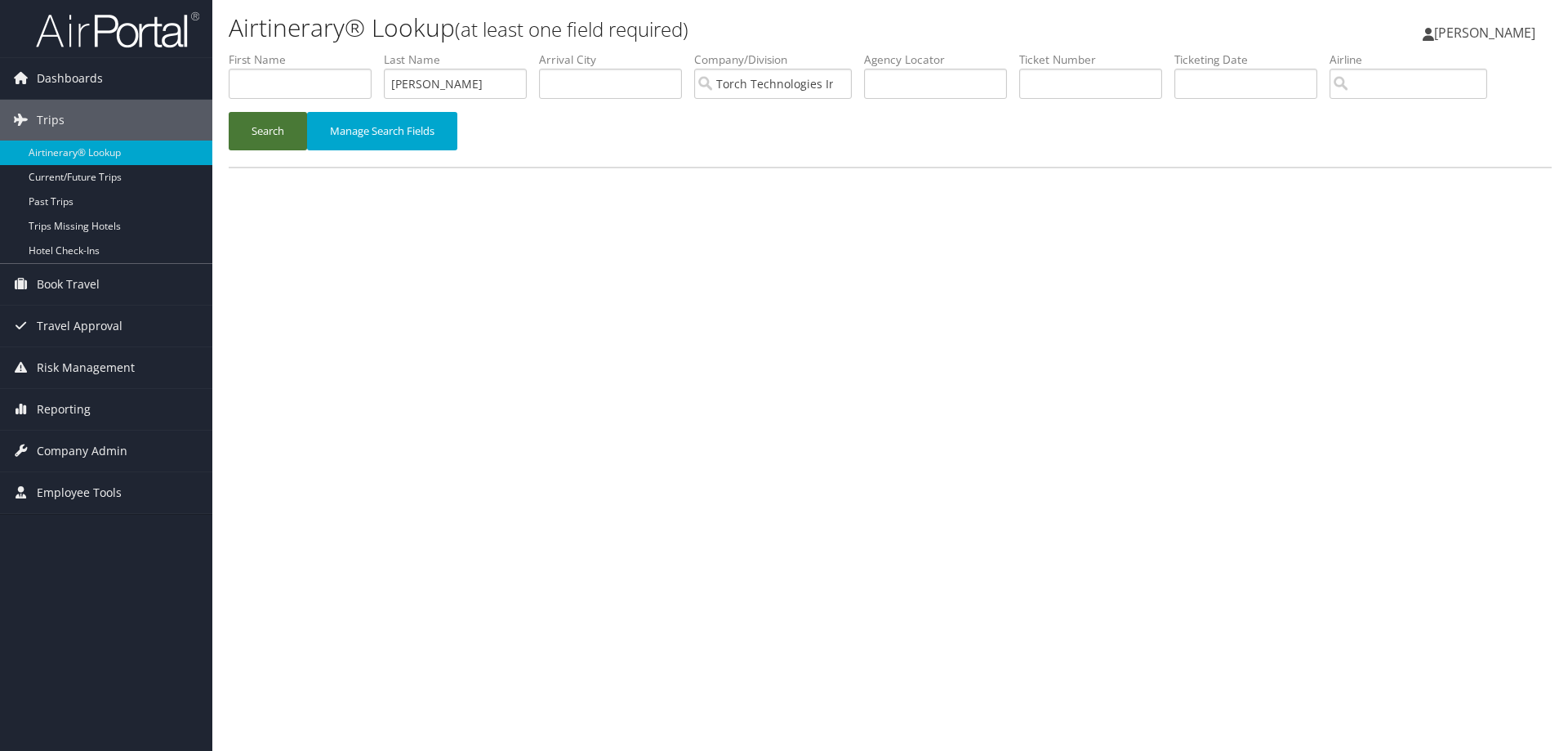
click at [277, 132] on button "Search" at bounding box center [268, 131] width 78 height 39
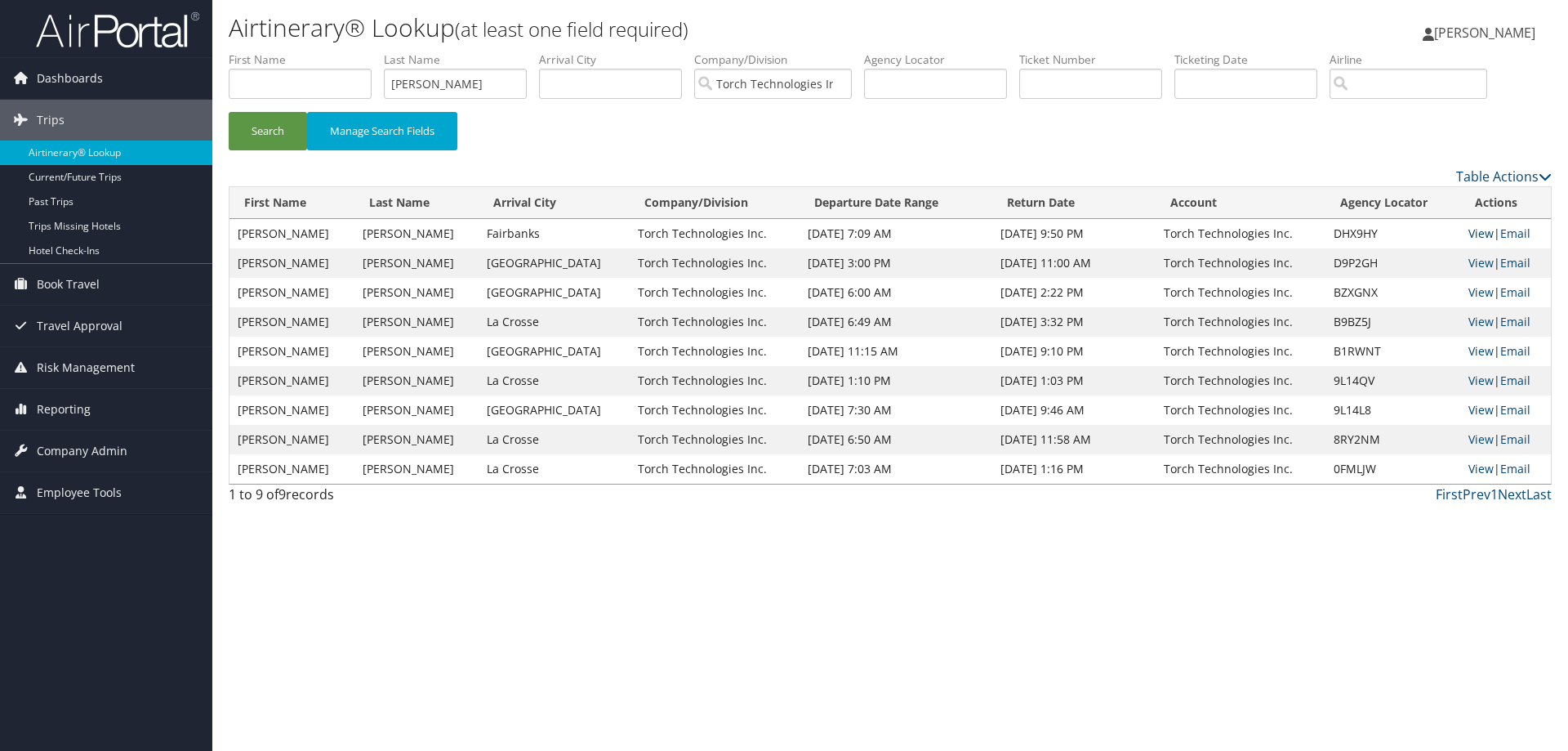
click at [1469, 228] on link "View" at bounding box center [1481, 233] width 25 height 15
click at [1468, 261] on link "View" at bounding box center [1481, 262] width 25 height 15
drag, startPoint x: 472, startPoint y: 84, endPoint x: 351, endPoint y: 78, distance: 121.1
click at [351, 51] on ul "First Name Last Name Westbrooks Departure City Arrival City Company/Division To…" at bounding box center [890, 51] width 1323 height 0
type input "Wolstenholme"
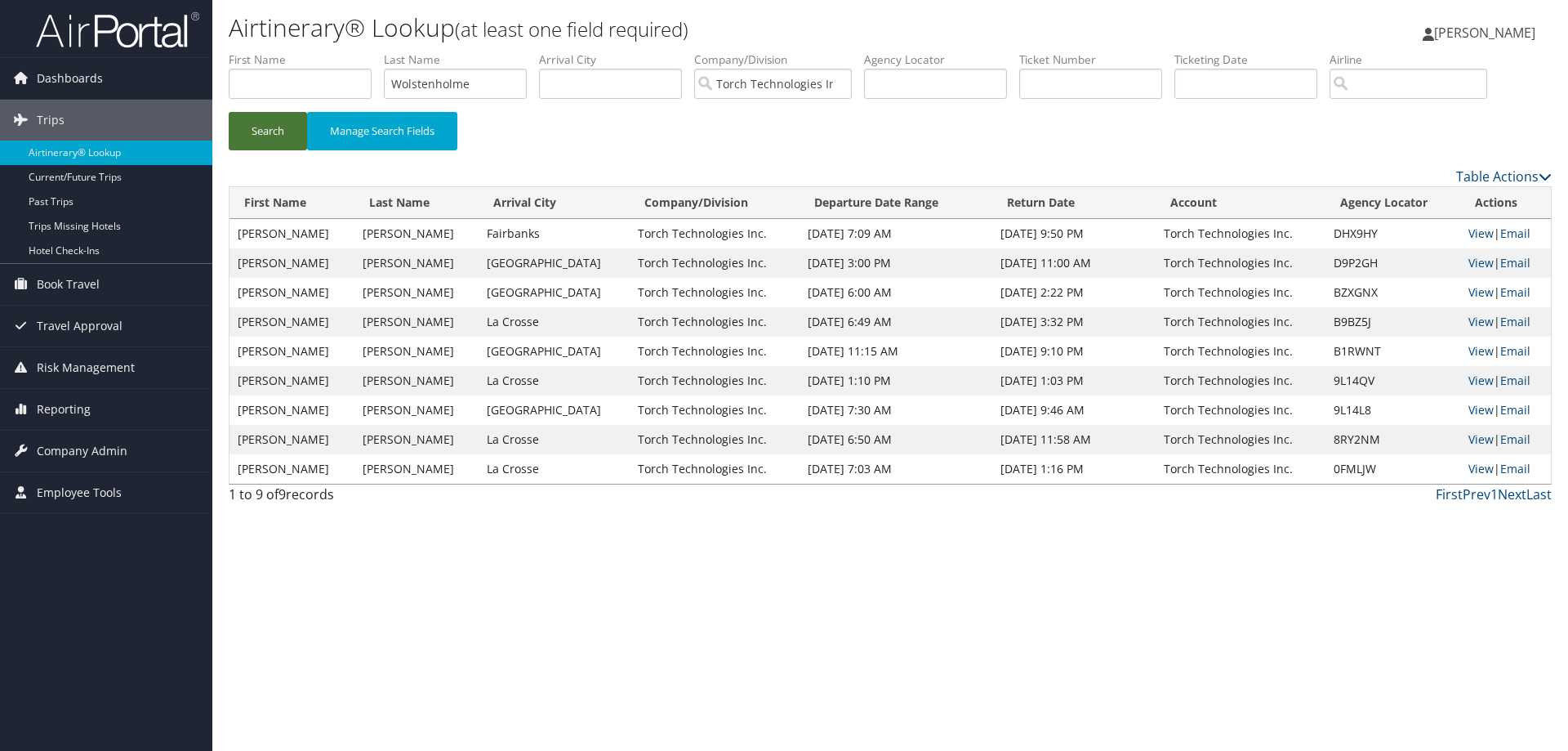
click at [278, 132] on button "Search" at bounding box center [268, 131] width 78 height 39
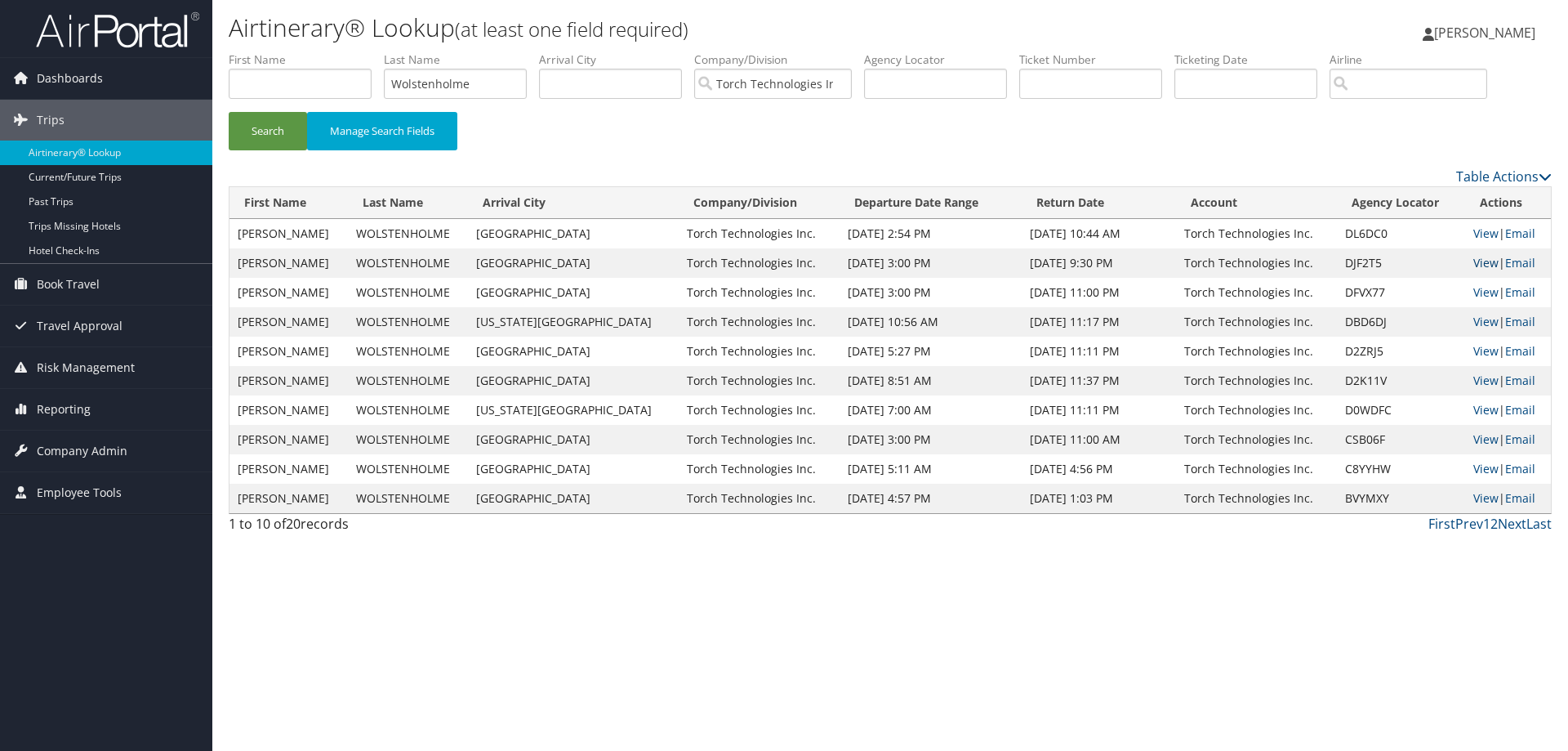
click at [1474, 260] on link "View" at bounding box center [1486, 262] width 25 height 15
click at [1474, 320] on link "View" at bounding box center [1486, 321] width 25 height 15
click at [1476, 292] on link "View" at bounding box center [1486, 292] width 25 height 15
drag, startPoint x: 494, startPoint y: 90, endPoint x: 352, endPoint y: 99, distance: 142.3
click at [352, 51] on ul "First Name Last Name Wolstenholme Departure City Arrival City Company/Division …" at bounding box center [890, 51] width 1323 height 0
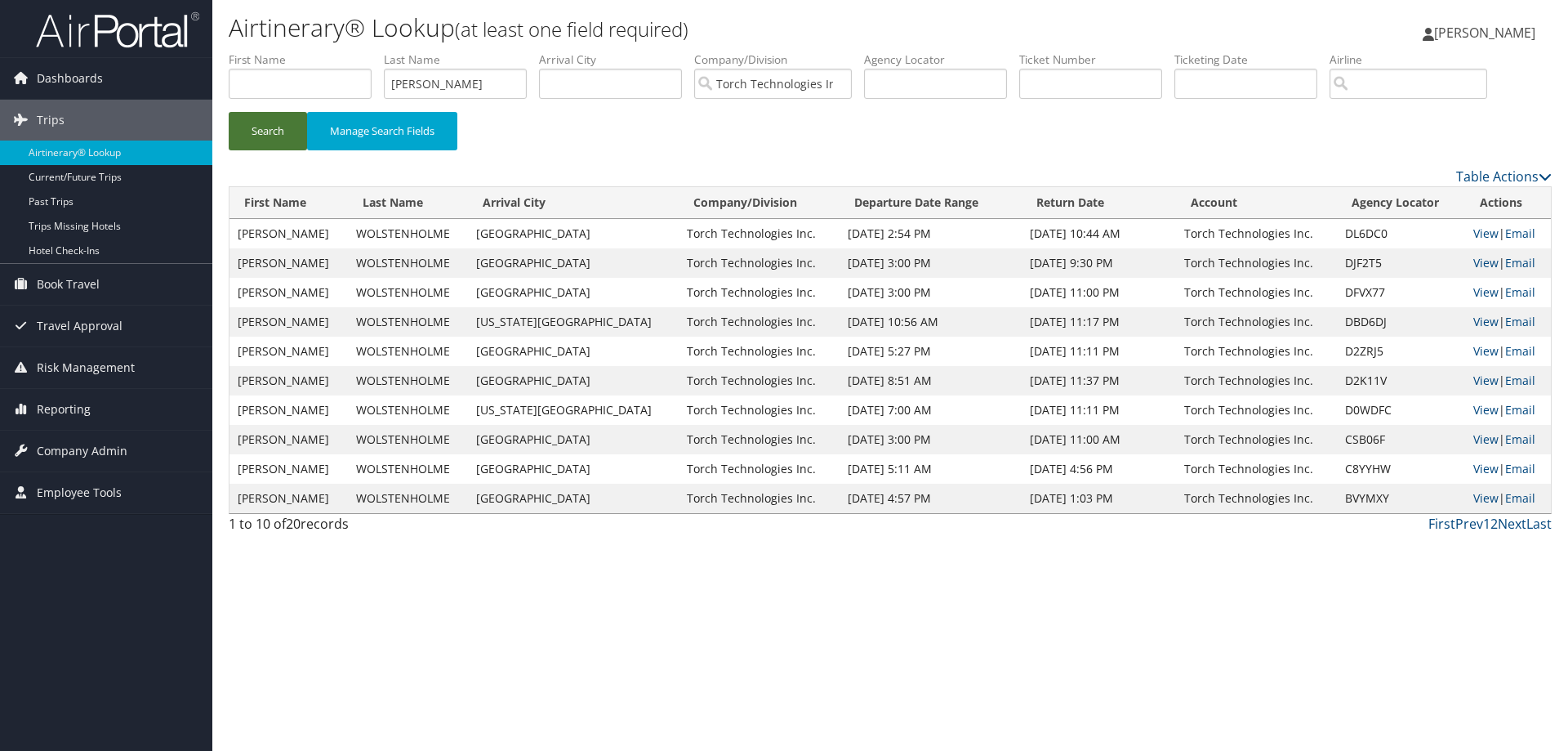
click at [260, 130] on button "Search" at bounding box center [268, 131] width 78 height 39
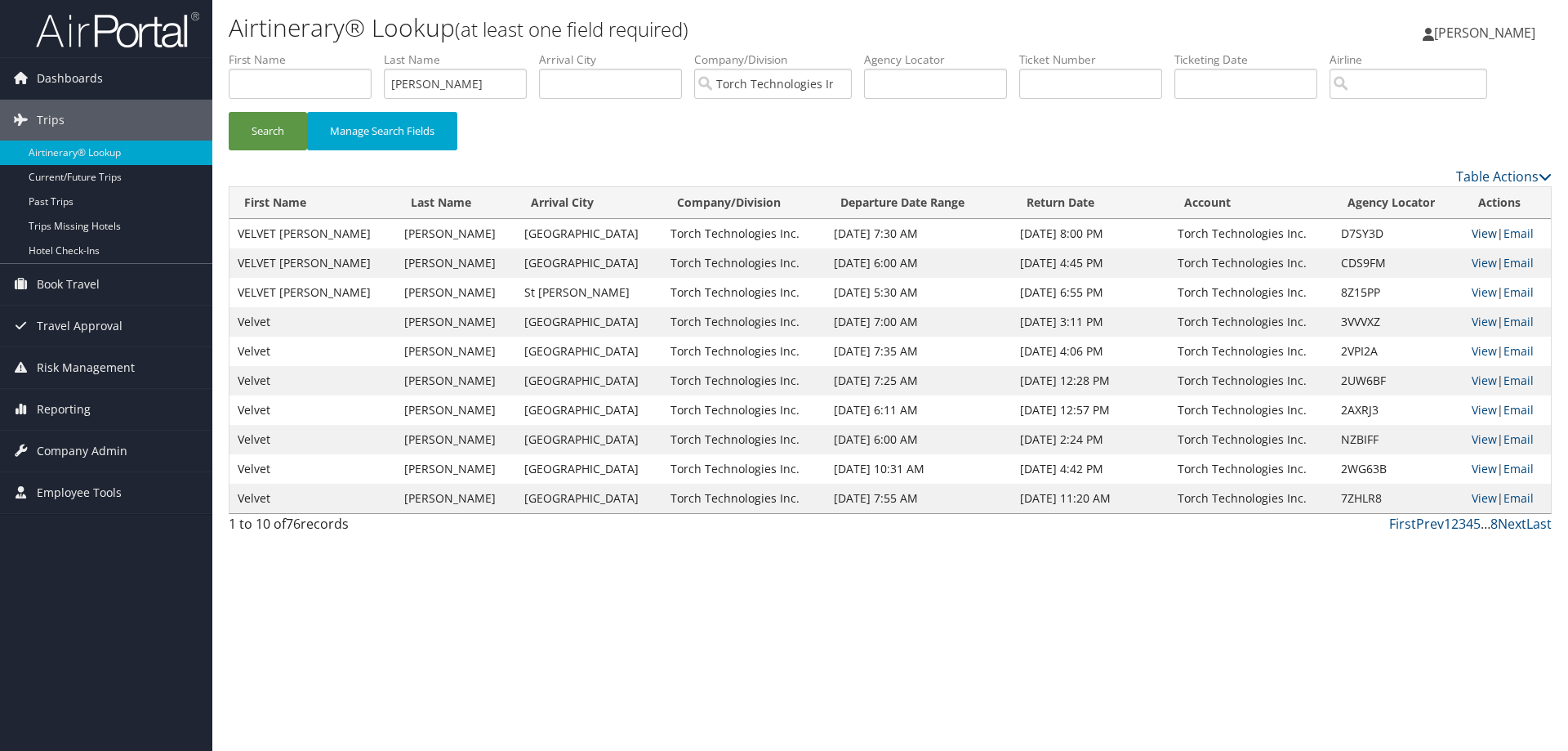
click at [1480, 232] on link "View" at bounding box center [1484, 233] width 25 height 15
drag, startPoint x: 480, startPoint y: 86, endPoint x: 366, endPoint y: 85, distance: 114.0
click at [366, 51] on ul "First Name Last Name wayand Departure City Arrival City Company/Division Torch …" at bounding box center [890, 51] width 1323 height 0
click at [285, 121] on button "Search" at bounding box center [268, 131] width 78 height 39
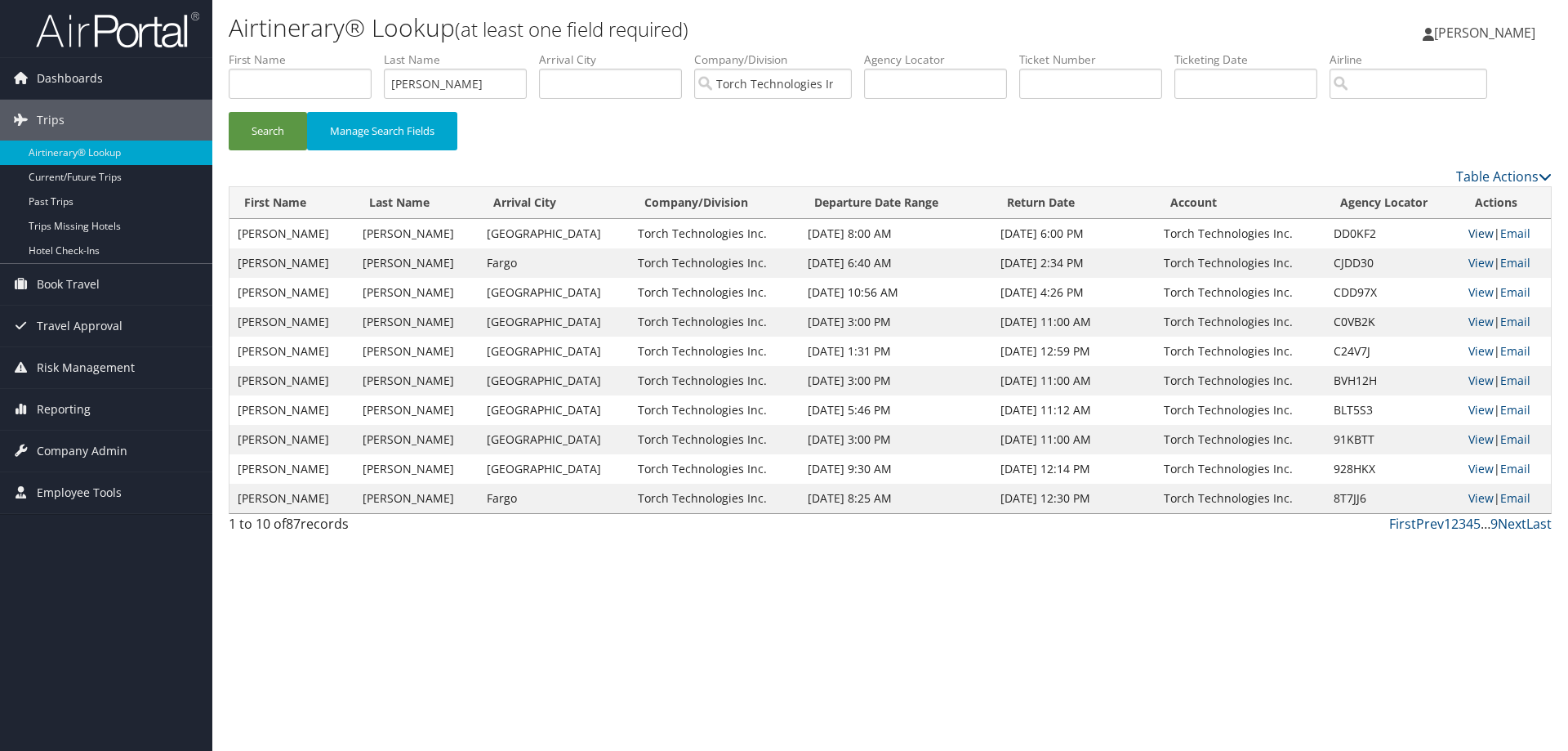
click at [1468, 232] on link "View" at bounding box center [1481, 233] width 25 height 15
drag, startPoint x: 454, startPoint y: 84, endPoint x: 316, endPoint y: 84, distance: 138.0
click at [321, 51] on ul "First Name Last Name Wright Departure City Arrival City Company/Division Torch …" at bounding box center [890, 51] width 1323 height 0
click at [274, 128] on button "Search" at bounding box center [268, 131] width 78 height 39
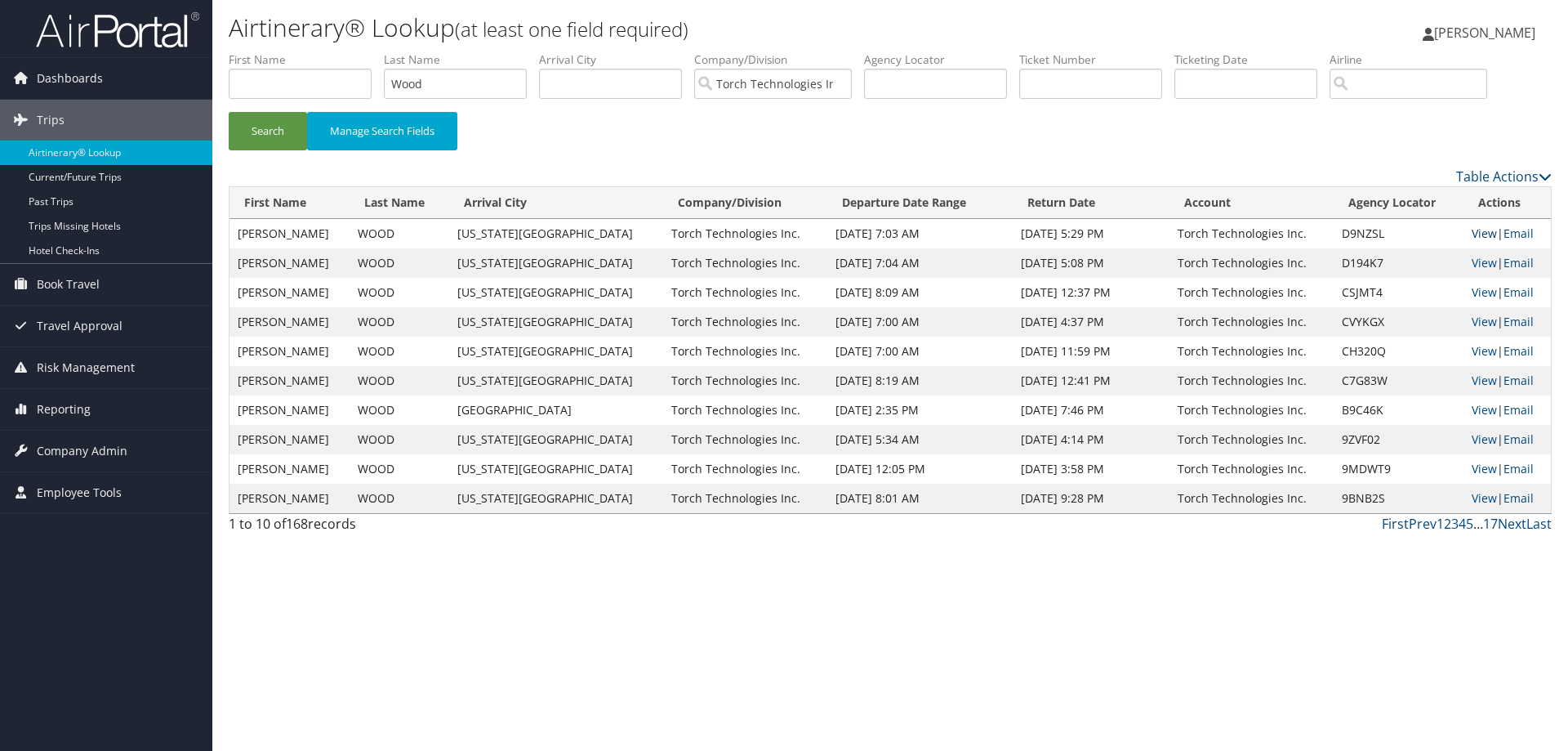
click at [1473, 232] on link "View" at bounding box center [1484, 233] width 25 height 15
drag, startPoint x: 454, startPoint y: 90, endPoint x: 366, endPoint y: 88, distance: 88.0
click at [366, 51] on ul "First Name Last Name Wood Departure City Arrival City Company/Division Torch Te…" at bounding box center [890, 51] width 1323 height 0
click at [269, 124] on button "Search" at bounding box center [268, 131] width 78 height 39
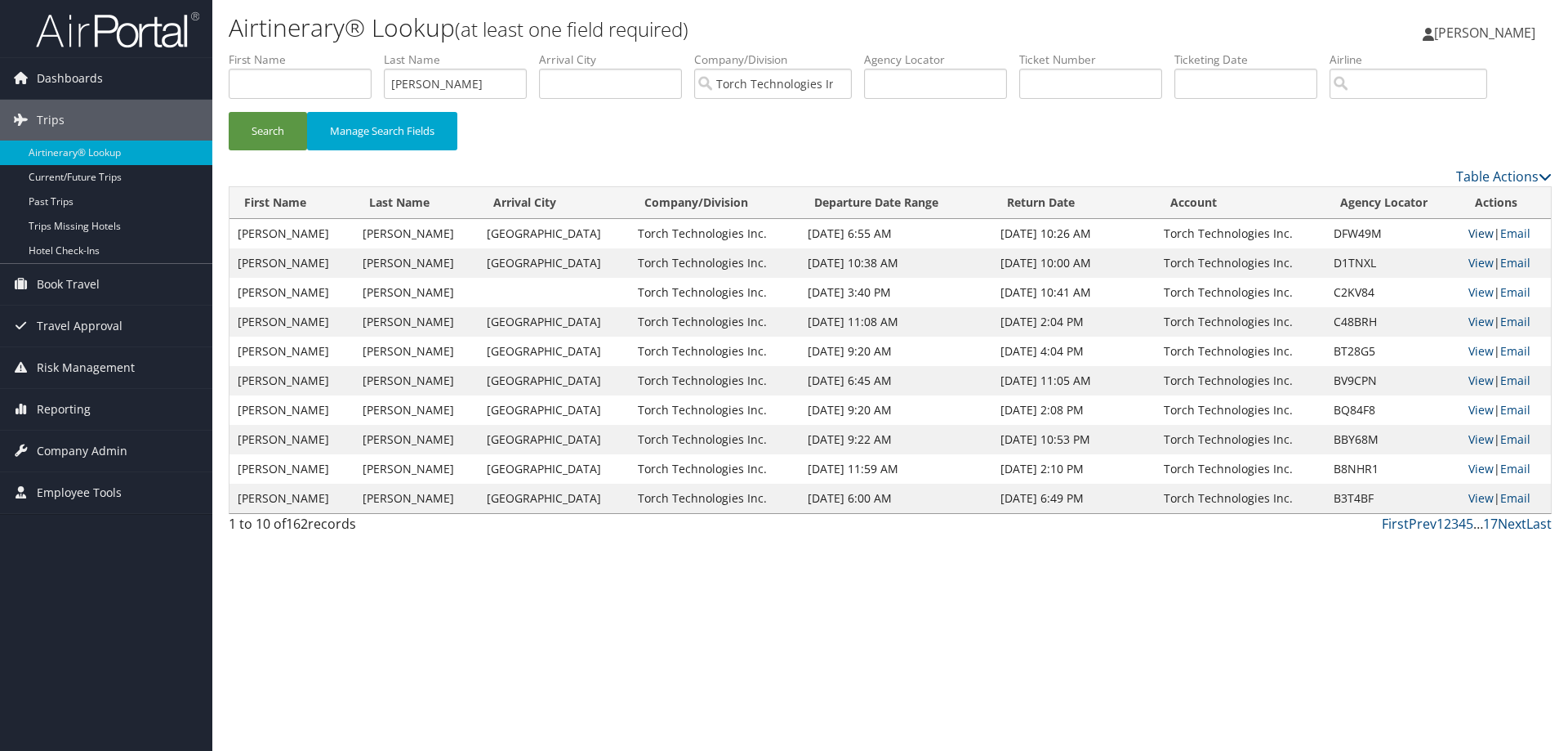
click at [1470, 230] on link "View" at bounding box center [1481, 233] width 25 height 15
drag, startPoint x: 461, startPoint y: 87, endPoint x: 365, endPoint y: 88, distance: 96.0
click at [365, 51] on ul "First Name Last Name Wilson Departure City Arrival City Company/Division Torch …" at bounding box center [890, 51] width 1323 height 0
click at [272, 132] on button "Search" at bounding box center [268, 131] width 78 height 39
click at [1476, 234] on link "View" at bounding box center [1481, 233] width 25 height 15
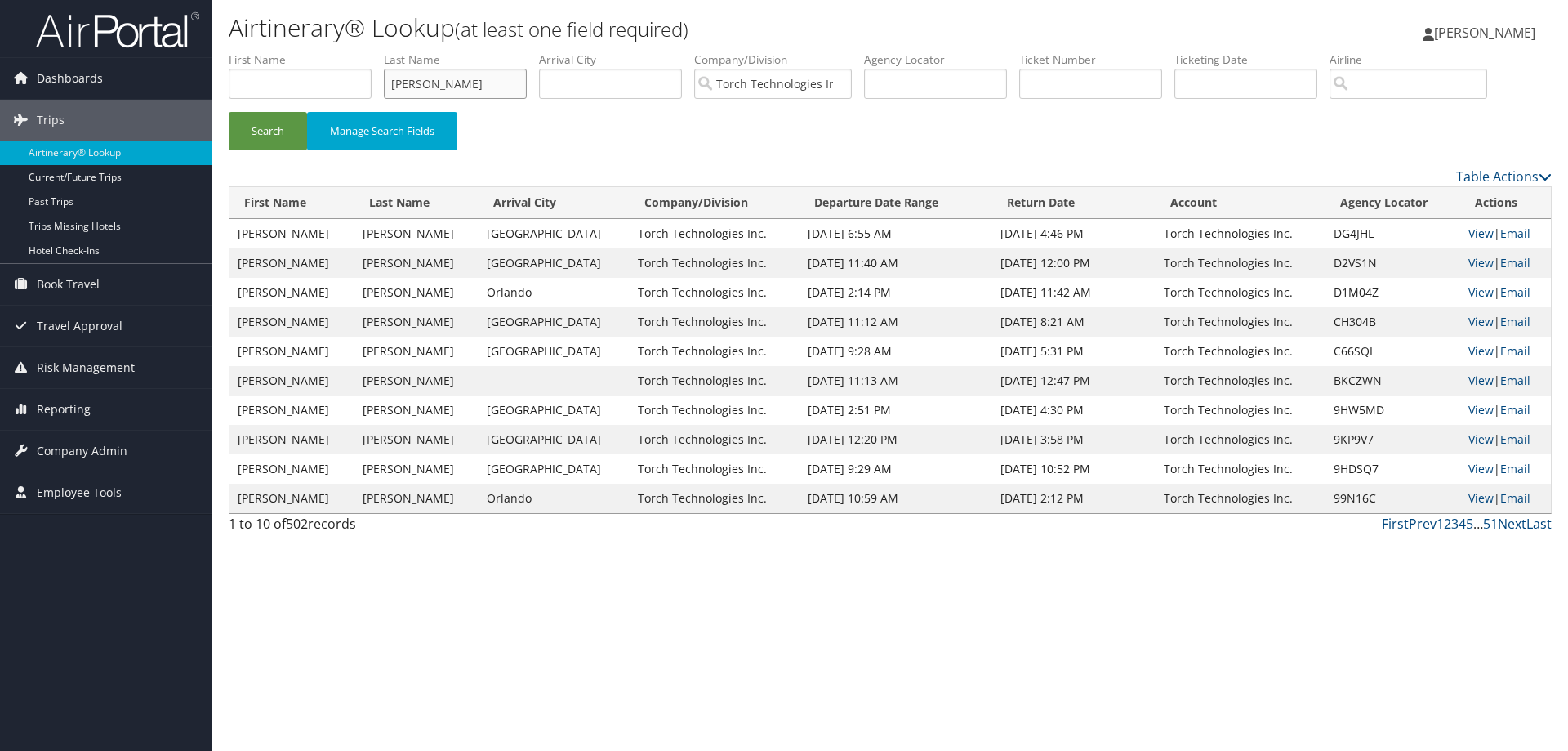
drag, startPoint x: 453, startPoint y: 84, endPoint x: 366, endPoint y: 97, distance: 88.0
click at [366, 51] on ul "First Name Last Name Williams Departure City Arrival City Company/Division Torc…" at bounding box center [890, 51] width 1323 height 0
click at [266, 134] on button "Search" at bounding box center [268, 131] width 78 height 39
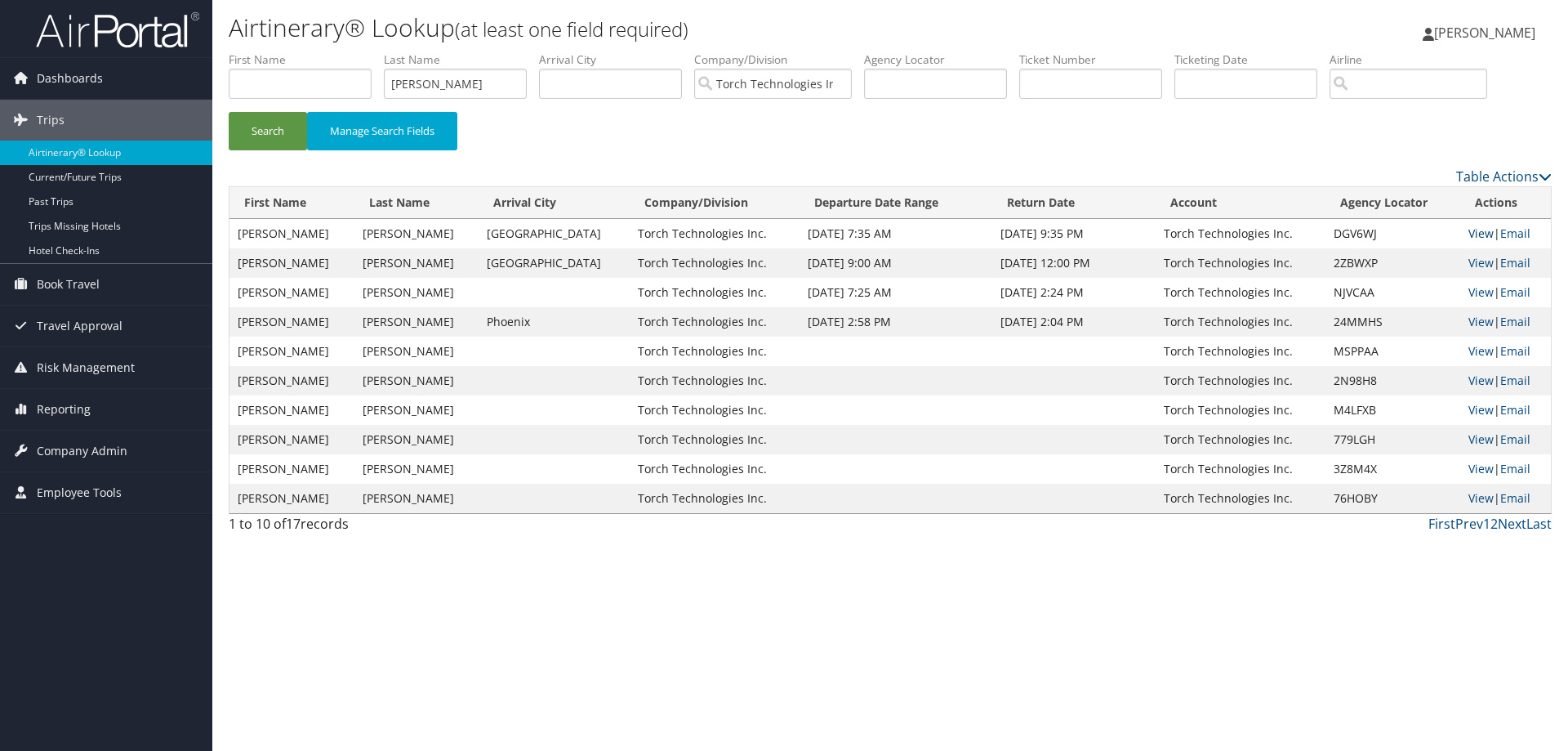
click at [1471, 234] on link "View" at bounding box center [1481, 233] width 25 height 15
drag, startPoint x: 481, startPoint y: 86, endPoint x: 348, endPoint y: 87, distance: 133.0
click at [348, 51] on ul "First Name Last Name Webster Departure City Arrival City Company/Division Torch…" at bounding box center [890, 51] width 1323 height 0
click at [267, 129] on button "Search" at bounding box center [268, 131] width 78 height 39
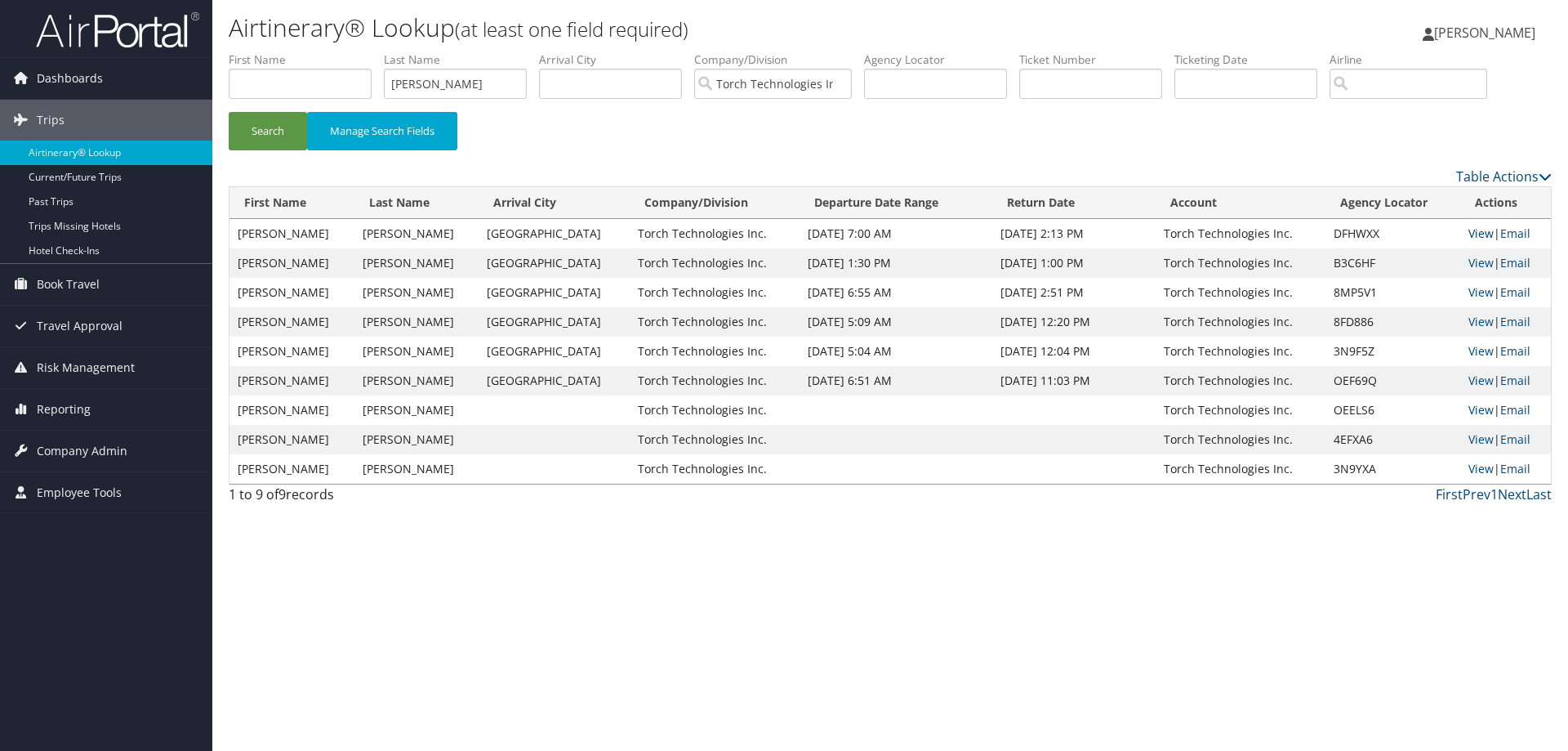
click at [1473, 231] on link "View" at bounding box center [1481, 233] width 25 height 15
drag, startPoint x: 480, startPoint y: 83, endPoint x: 365, endPoint y: 83, distance: 115.0
click at [365, 51] on ul "First Name Last Name Wallis Departure City Arrival City Company/Division Torch …" at bounding box center [890, 51] width 1323 height 0
click at [263, 131] on button "Search" at bounding box center [268, 131] width 78 height 39
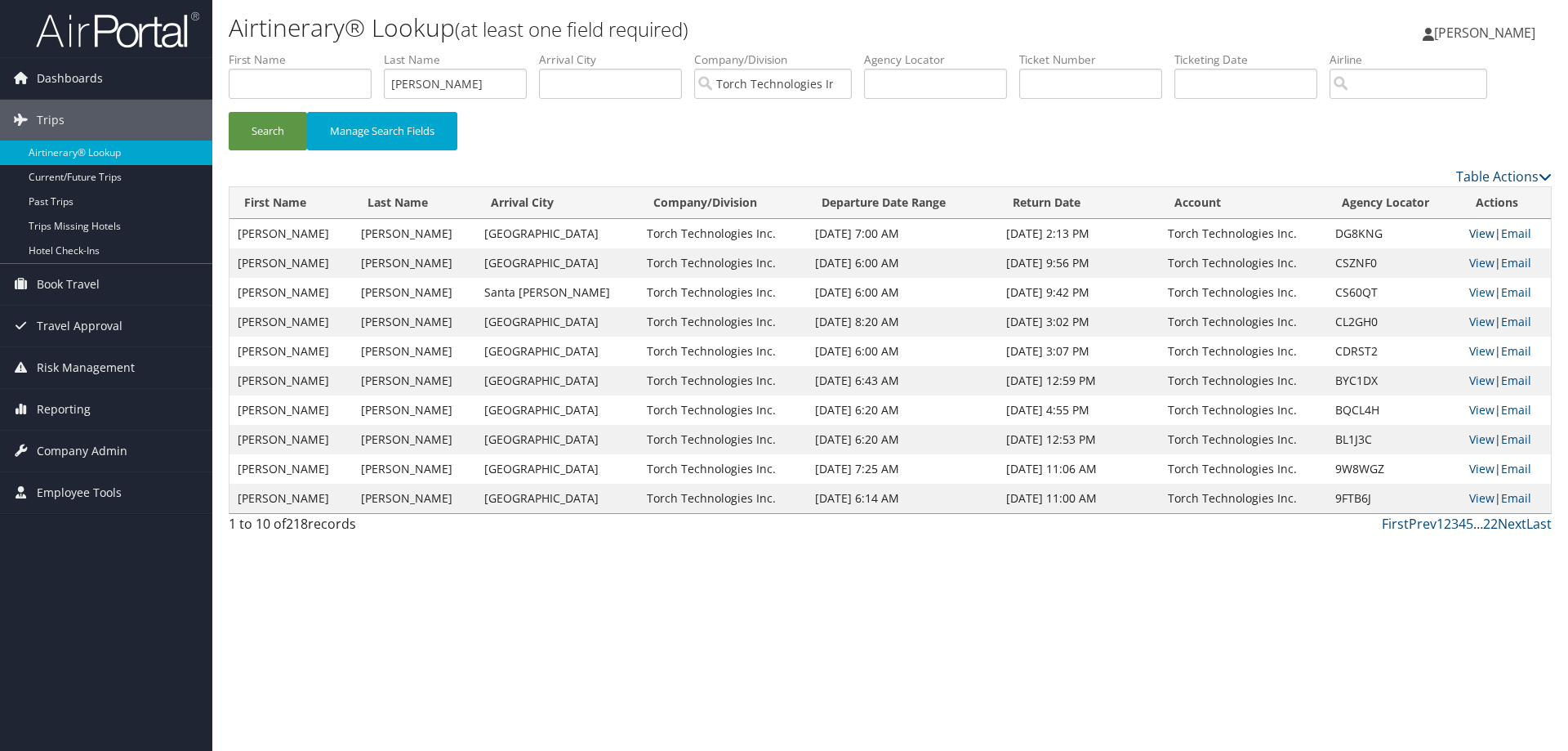
click at [1475, 231] on link "View" at bounding box center [1482, 233] width 25 height 15
drag, startPoint x: 456, startPoint y: 87, endPoint x: 374, endPoint y: 87, distance: 82.0
click at [374, 51] on ul "First Name Last Name Waller Departure City Arrival City Company/Division Torch …" at bounding box center [890, 51] width 1323 height 0
click at [267, 128] on button "Search" at bounding box center [268, 131] width 78 height 39
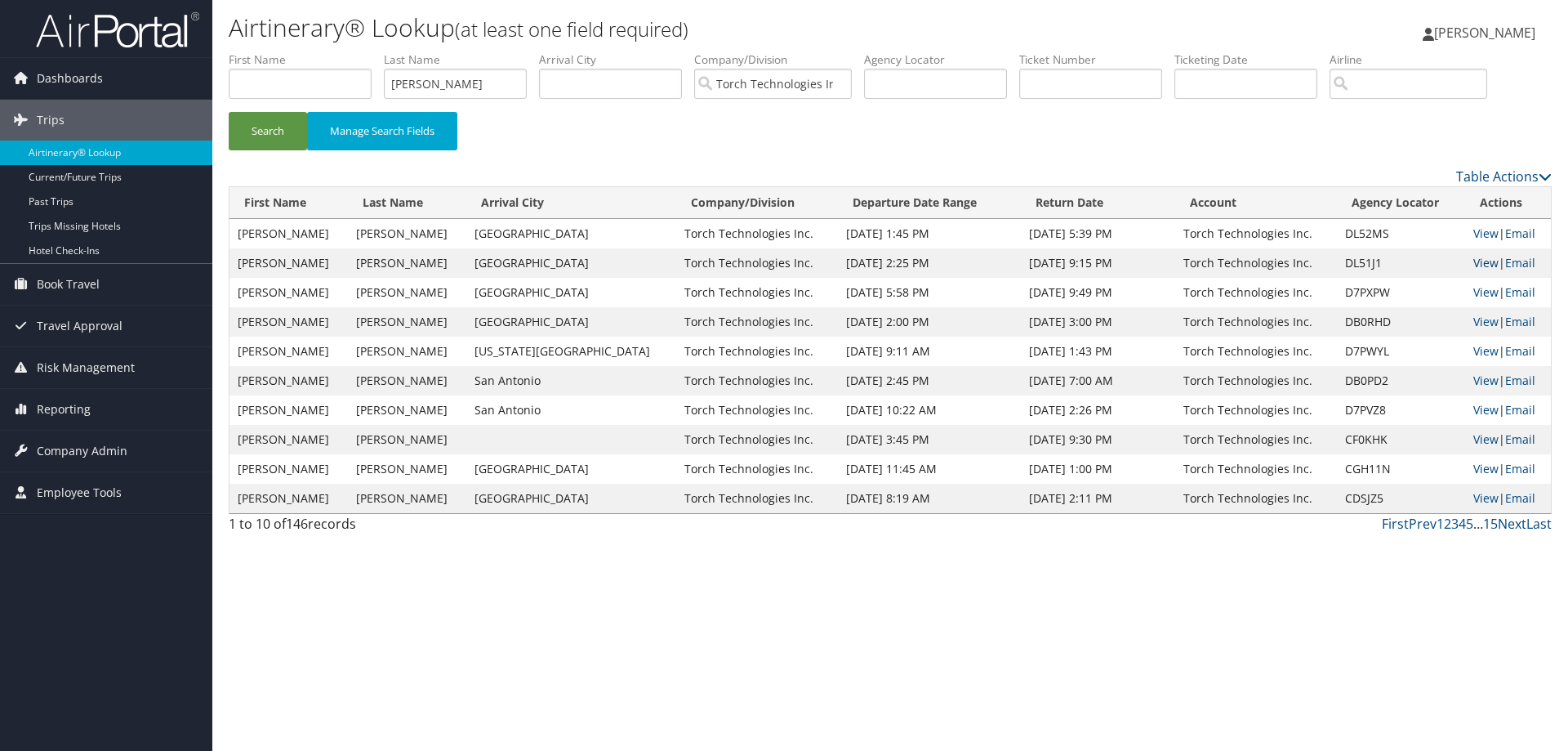
click at [1474, 261] on link "View" at bounding box center [1486, 262] width 25 height 15
click at [1476, 294] on link "View" at bounding box center [1486, 292] width 25 height 15
click at [1474, 319] on link "View" at bounding box center [1486, 321] width 25 height 15
click at [1474, 378] on link "View" at bounding box center [1486, 380] width 25 height 15
click at [1475, 350] on link "View" at bounding box center [1486, 350] width 25 height 15
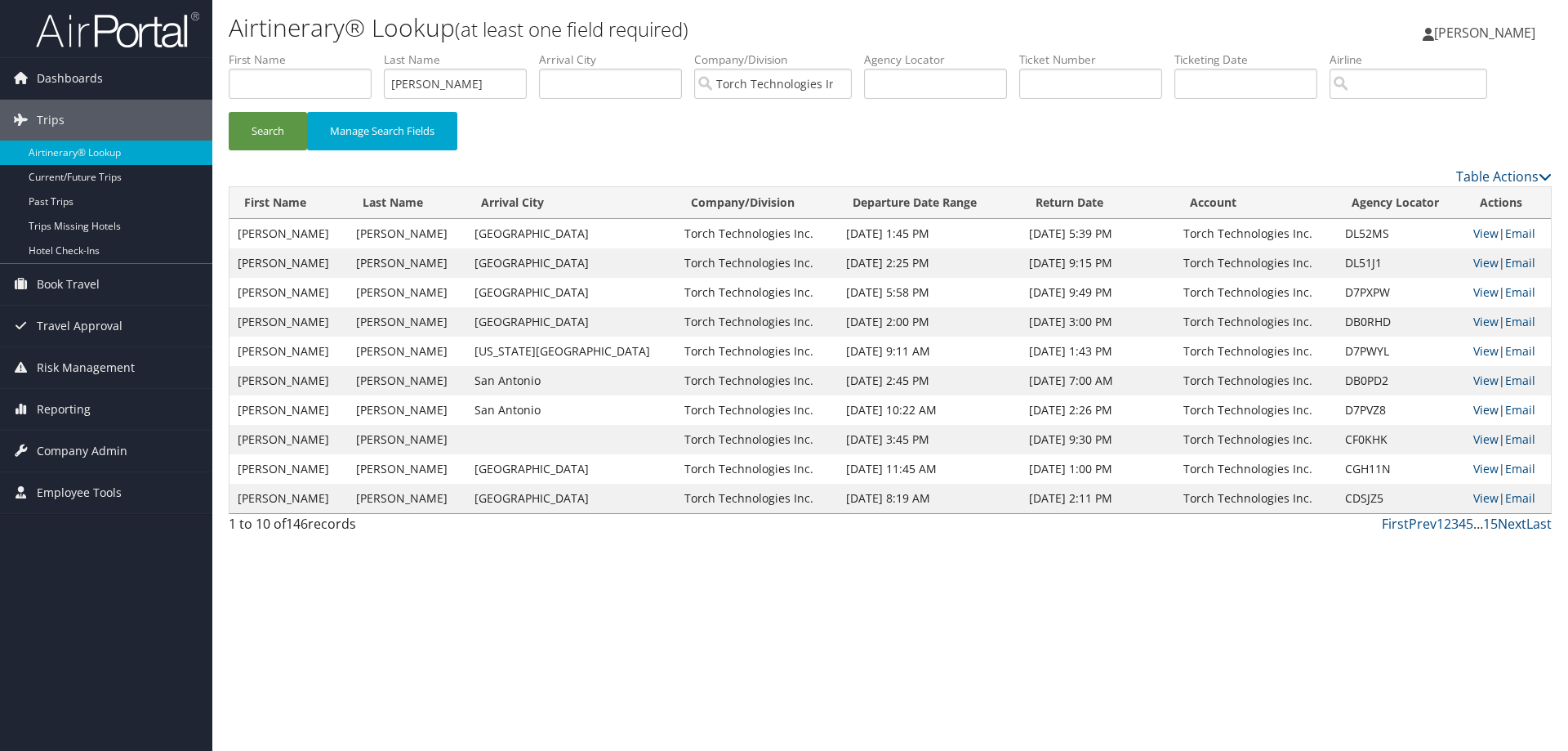
click at [1474, 407] on link "View" at bounding box center [1486, 409] width 25 height 15
drag, startPoint x: 448, startPoint y: 82, endPoint x: 332, endPoint y: 78, distance: 116.1
click at [339, 51] on ul "First Name Last Name Walker Departure City Arrival City Company/Division Torch …" at bounding box center [890, 51] width 1323 height 0
click at [472, 88] on input "Walker" at bounding box center [454, 84] width 143 height 31
click at [260, 132] on button "Search" at bounding box center [268, 131] width 78 height 39
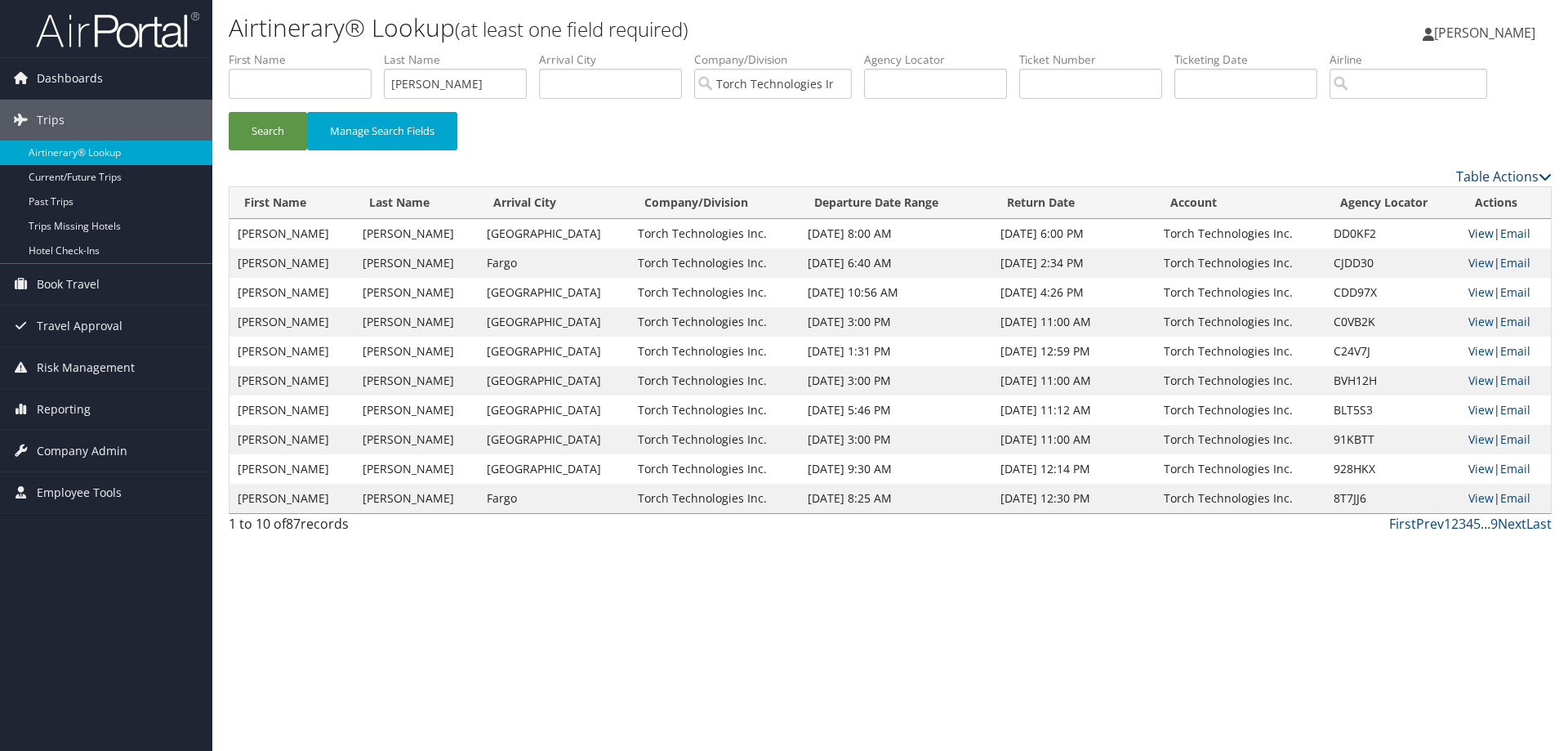
click at [1473, 232] on link "View" at bounding box center [1481, 233] width 25 height 15
drag, startPoint x: 478, startPoint y: 85, endPoint x: 365, endPoint y: 87, distance: 113.0
click at [365, 51] on ul "First Name Last Name Wright Departure City Arrival City Company/Division Torch …" at bounding box center [890, 51] width 1323 height 0
type input "Westbrooks"
click at [270, 128] on button "Search" at bounding box center [268, 131] width 78 height 39
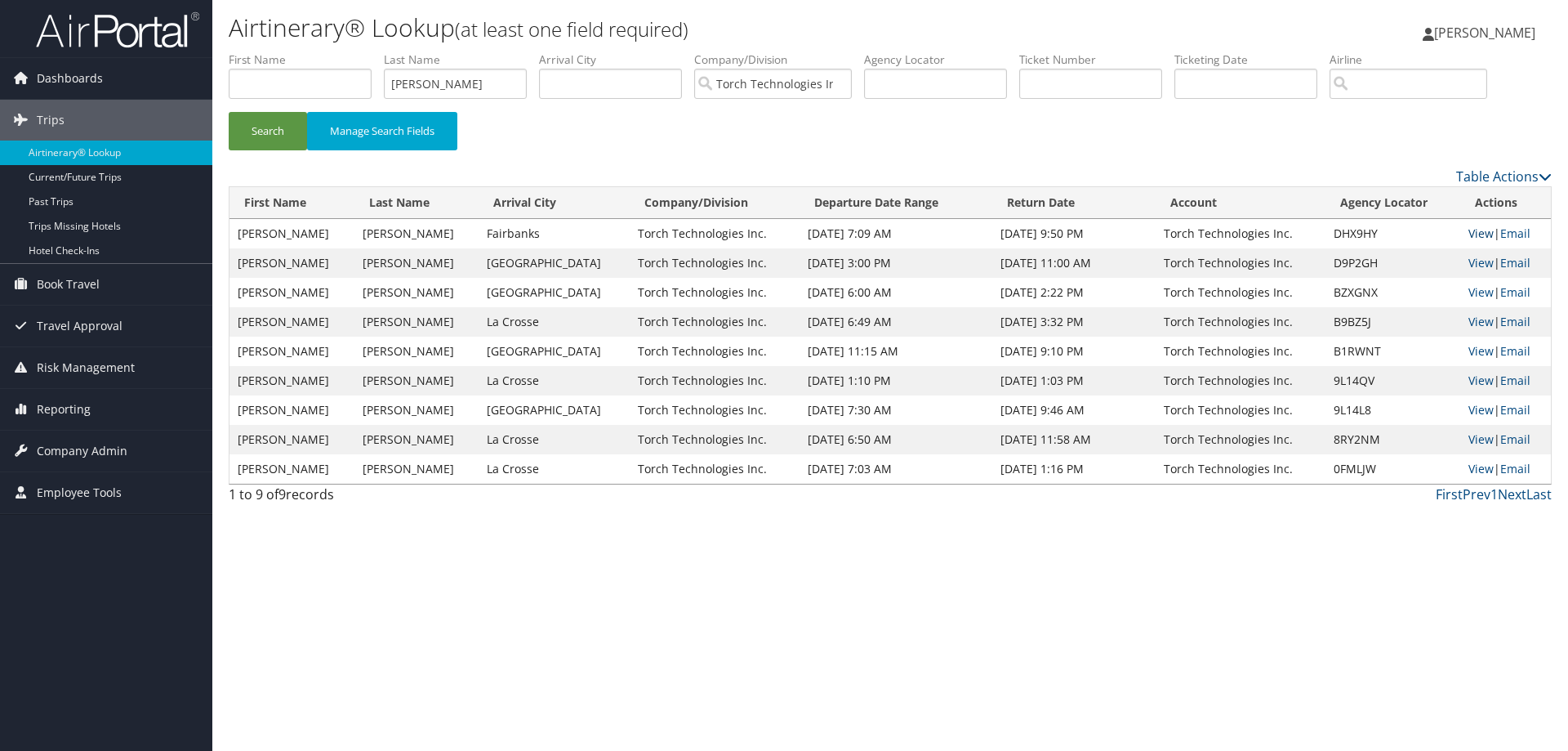
click at [1468, 234] on link "View" at bounding box center [1481, 233] width 25 height 15
click at [1516, 33] on span "[PERSON_NAME]" at bounding box center [1484, 32] width 101 height 18
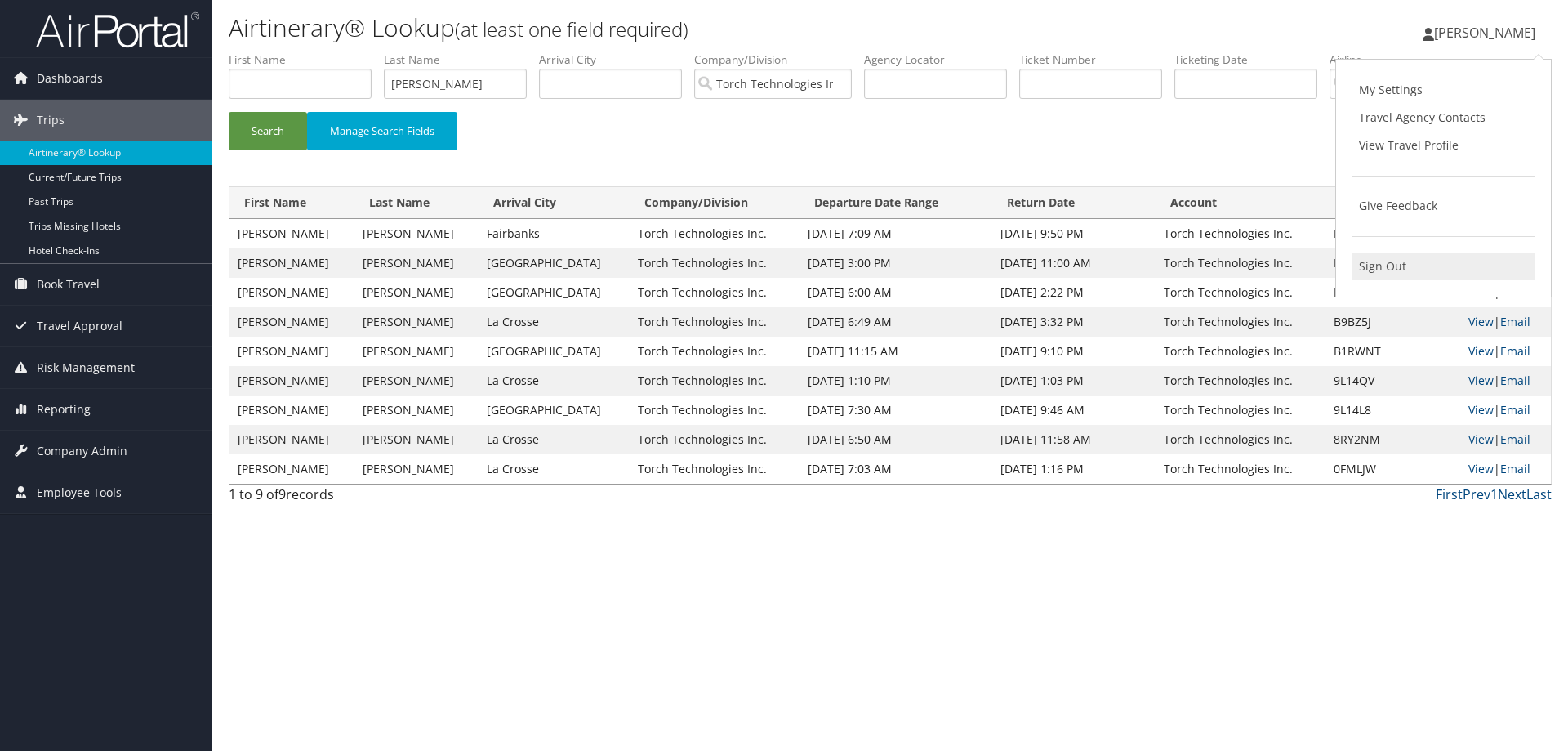
click at [1387, 269] on link "Sign Out" at bounding box center [1443, 266] width 182 height 28
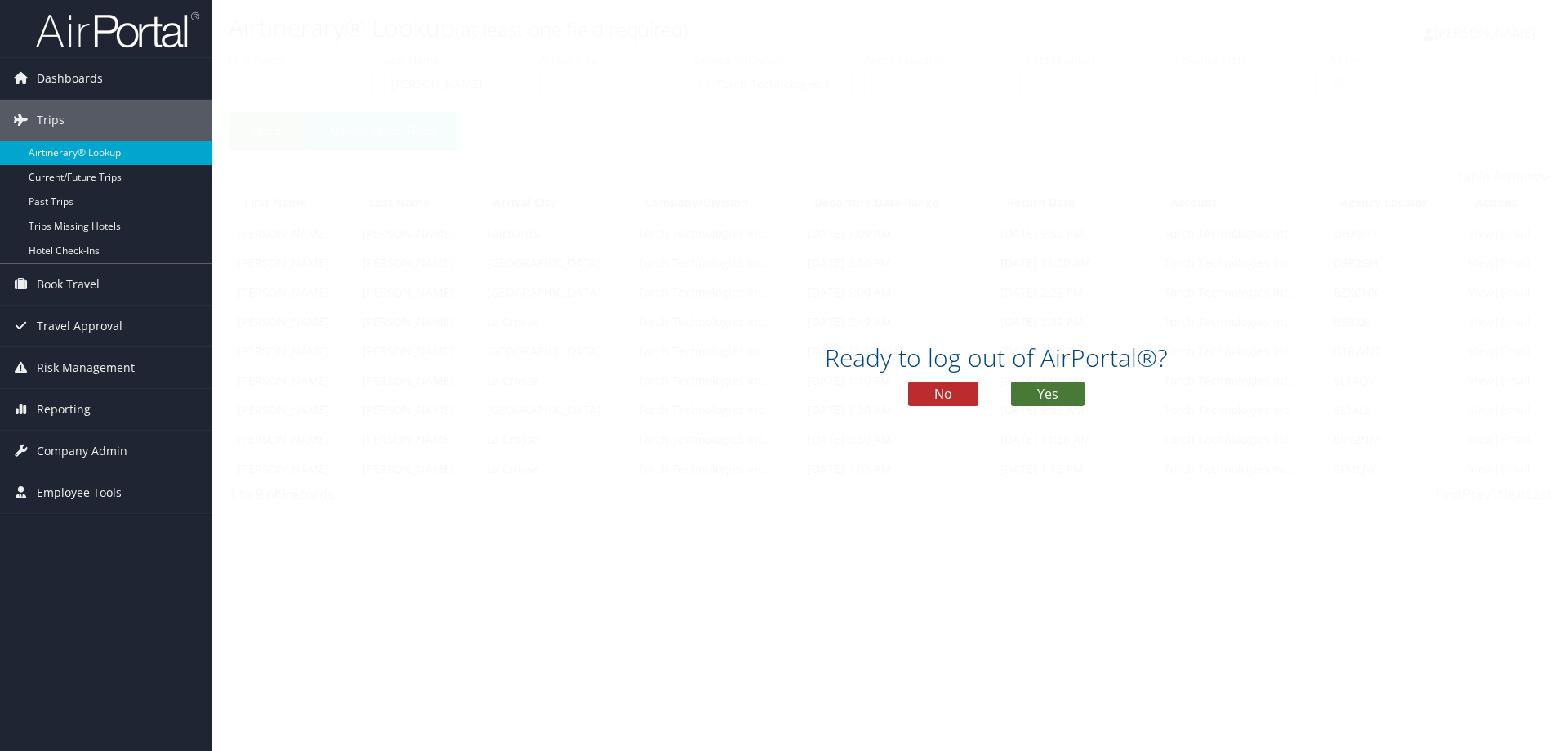
click at [1053, 393] on button "Yes" at bounding box center [1048, 393] width 74 height 24
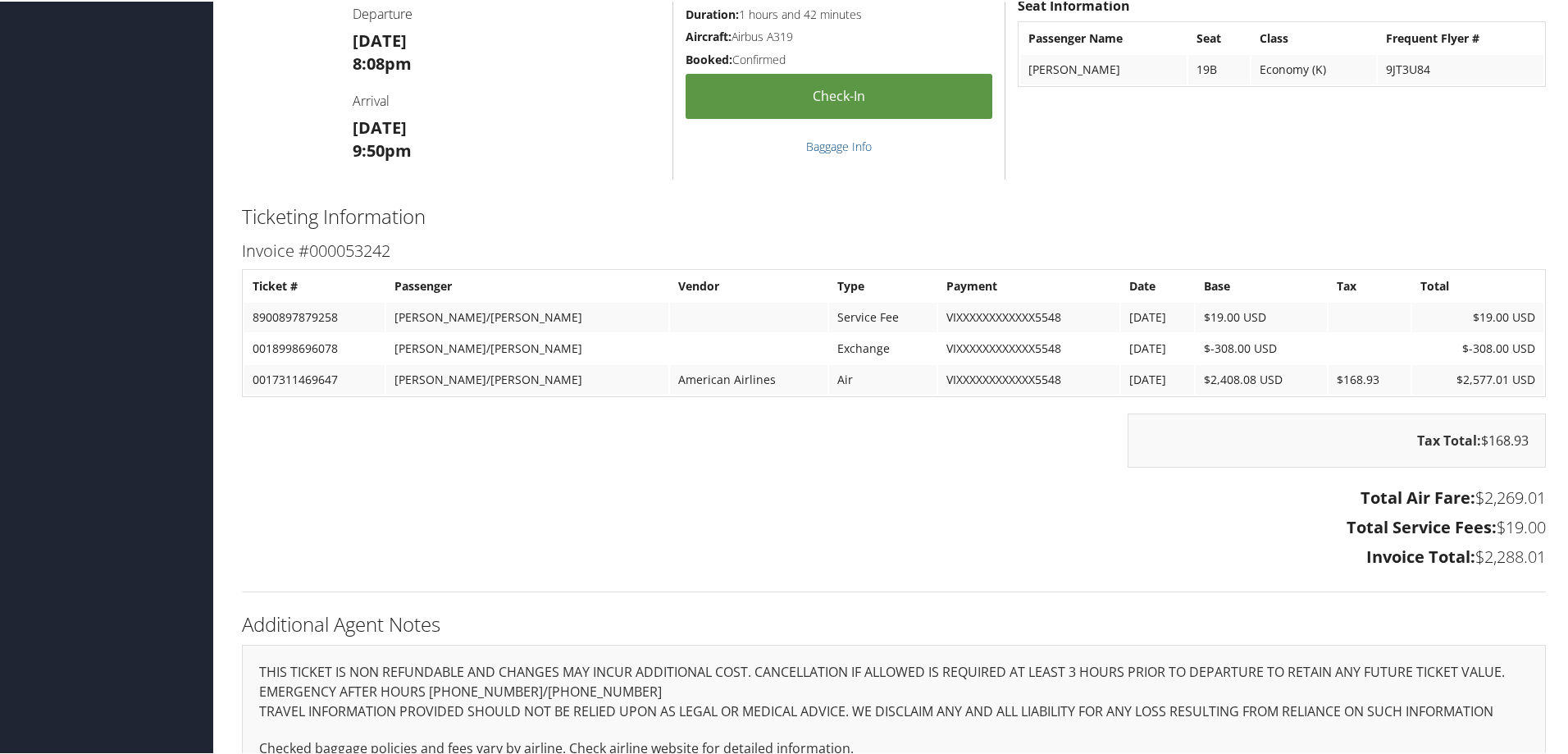
scroll to position [3035, 0]
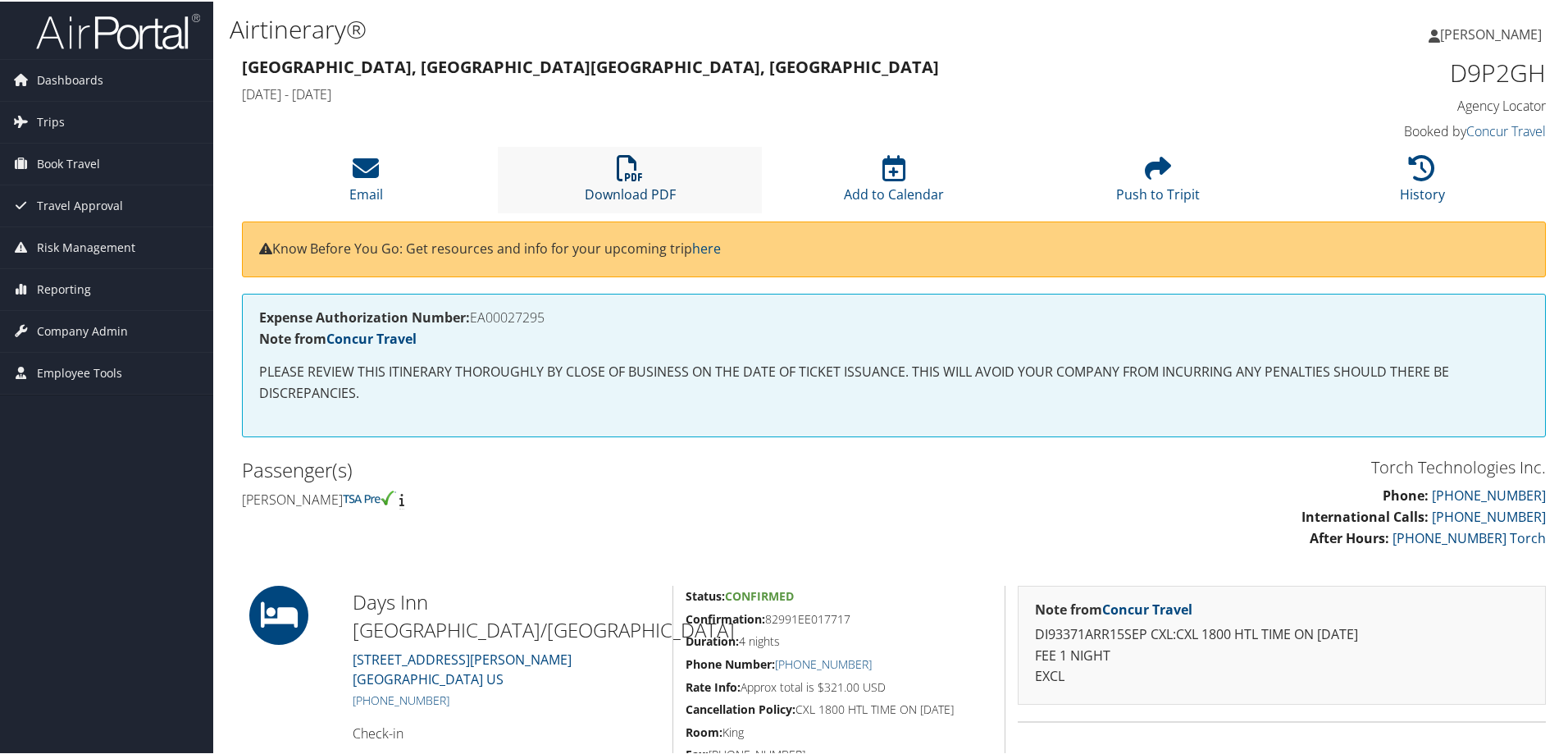
click at [630, 168] on icon at bounding box center [629, 166] width 26 height 26
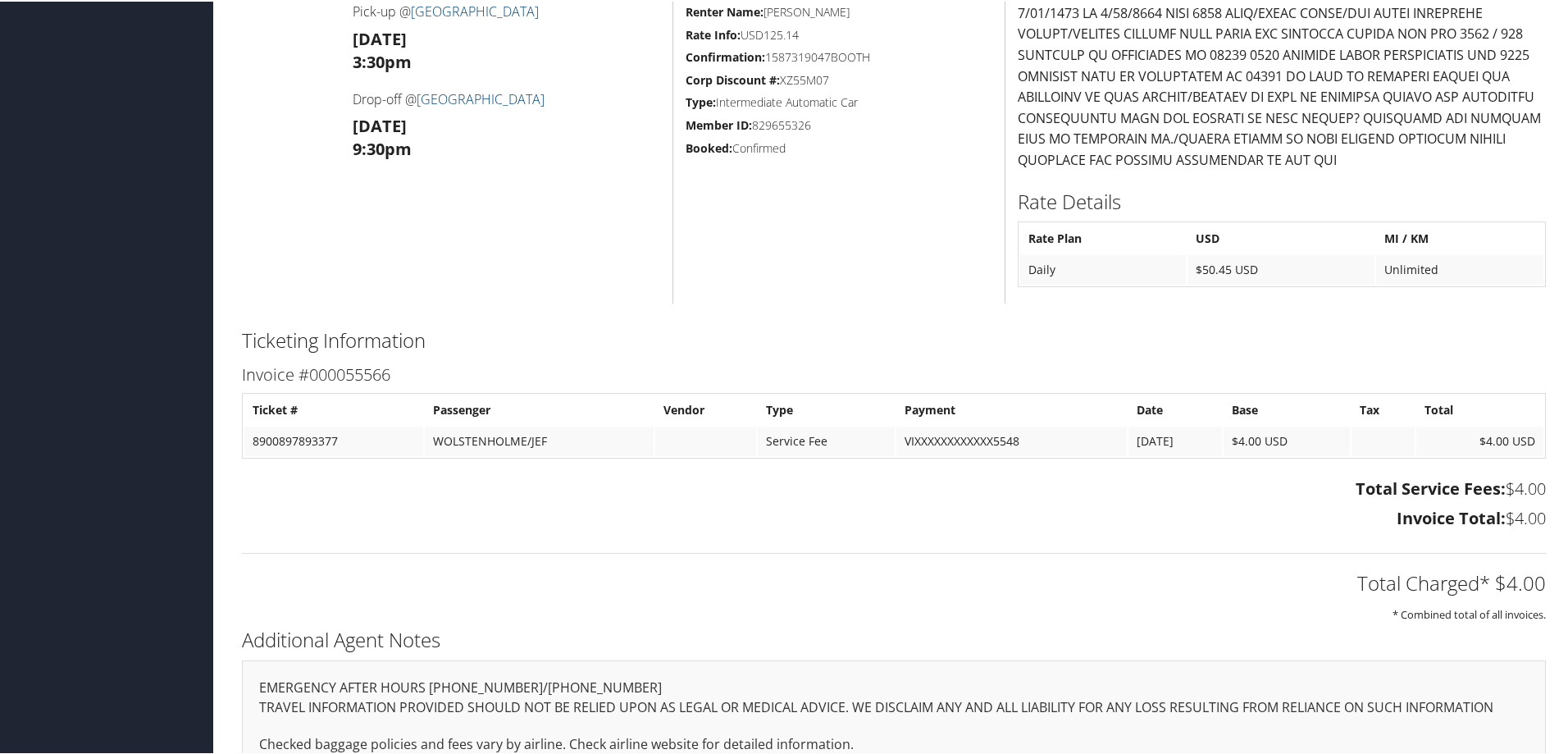
scroll to position [984, 0]
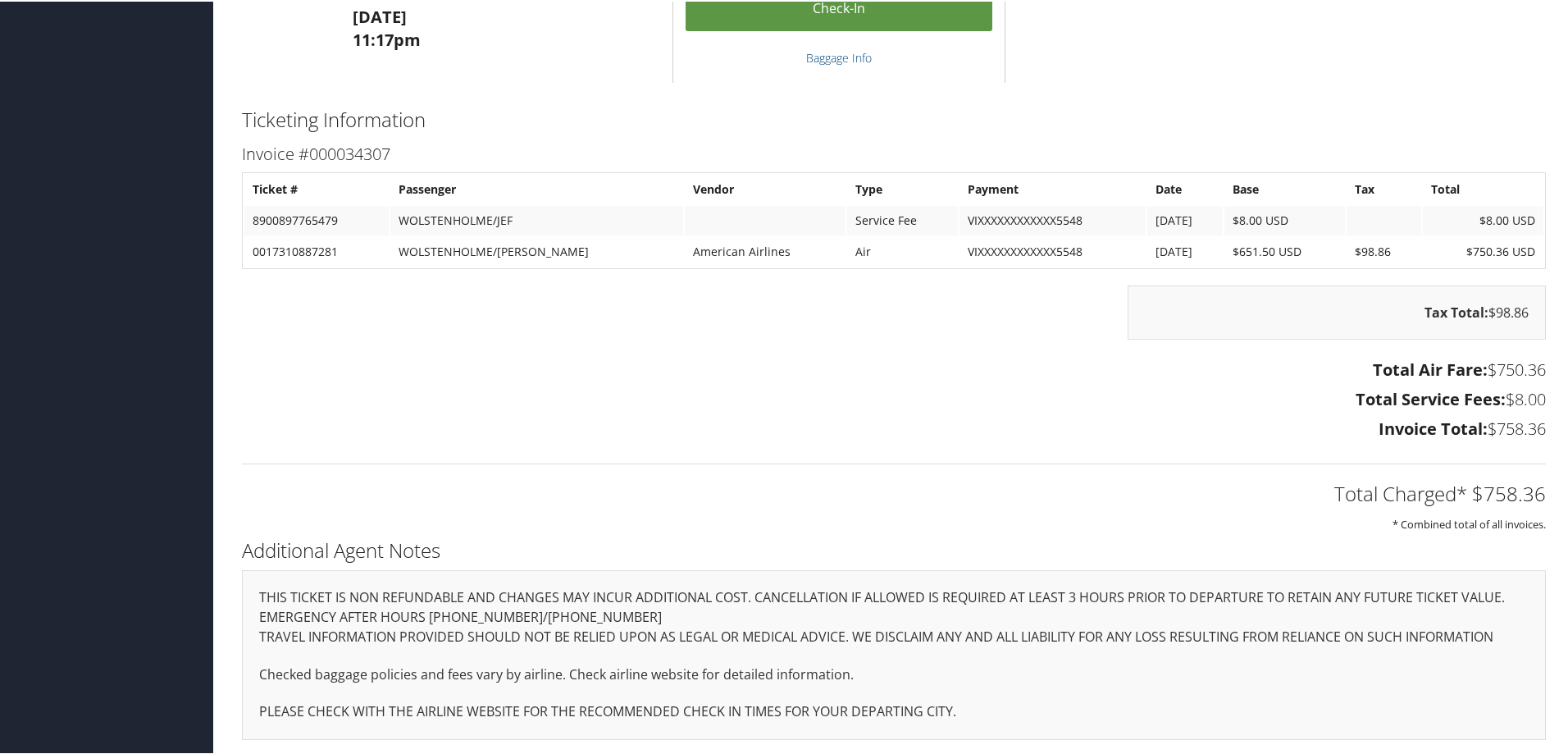
scroll to position [2338, 0]
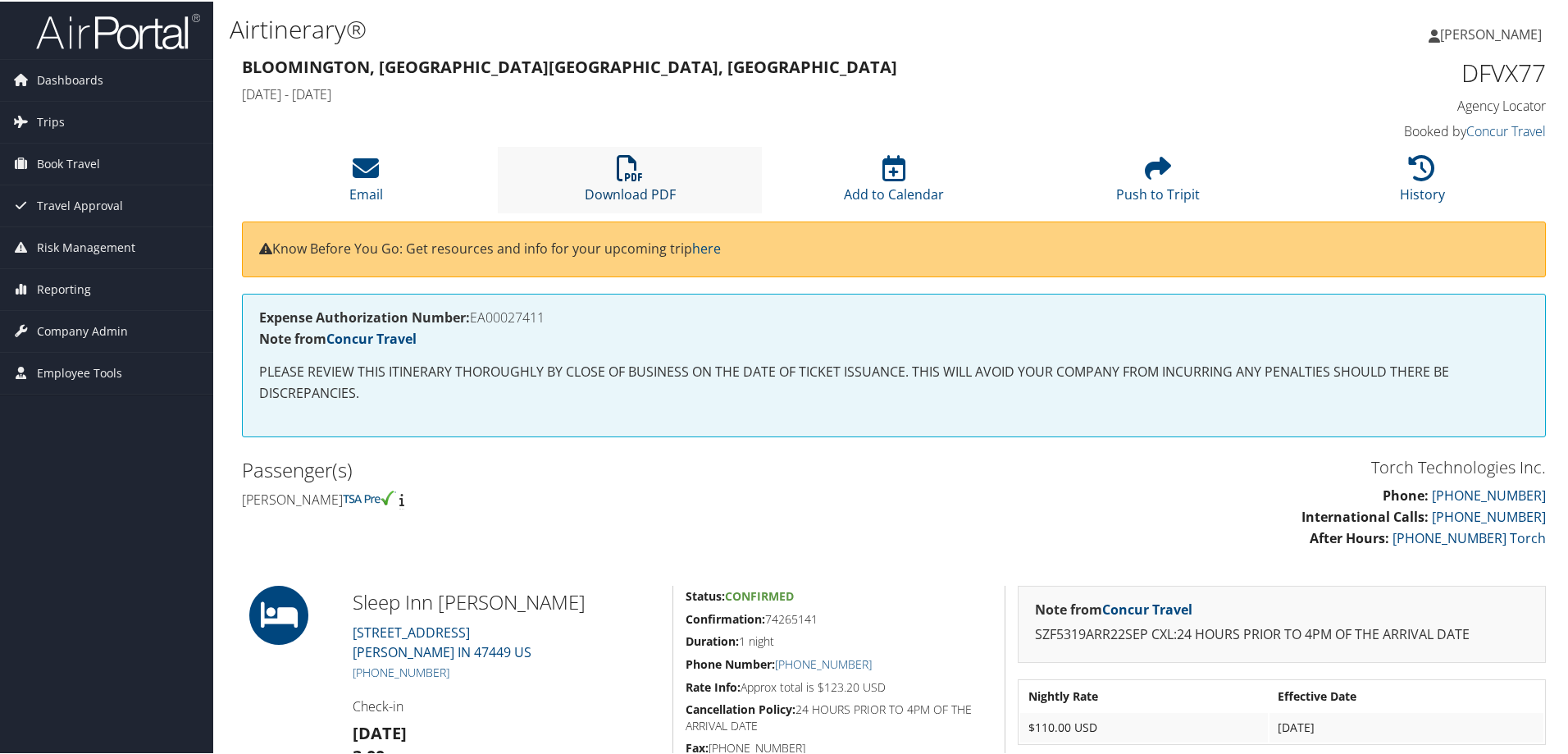
click at [630, 165] on icon at bounding box center [629, 166] width 26 height 26
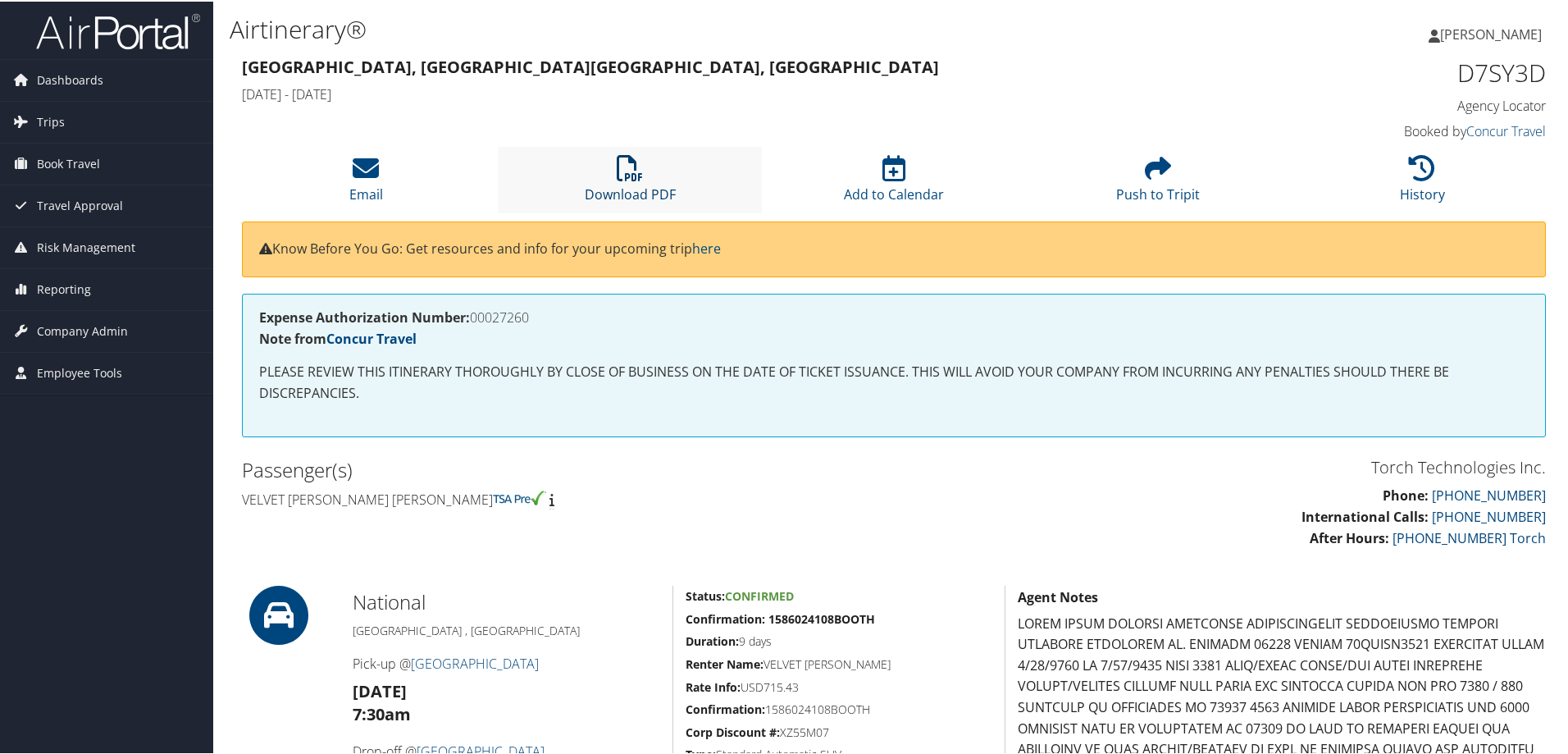
click at [621, 168] on icon at bounding box center [629, 166] width 26 height 26
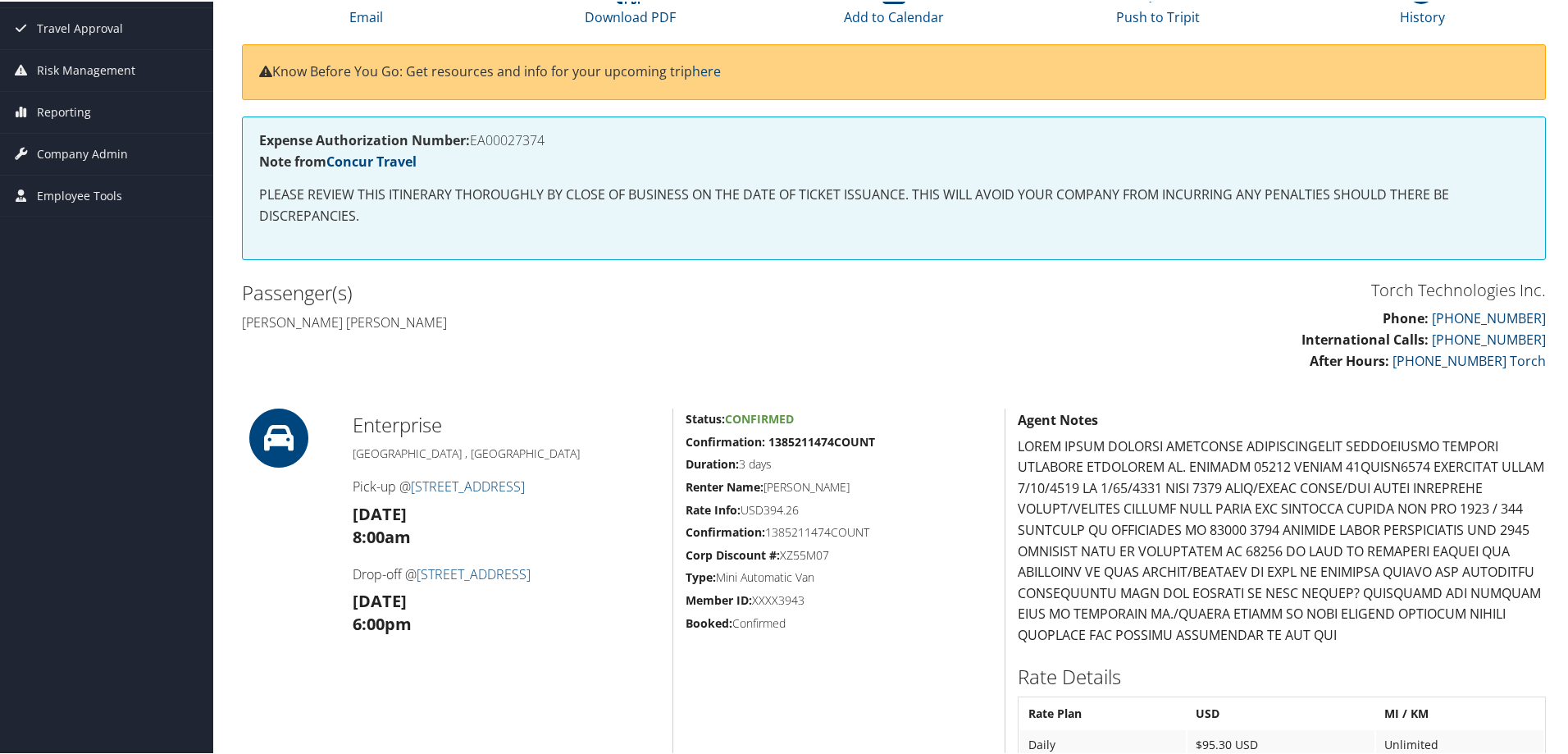
scroll to position [164, 0]
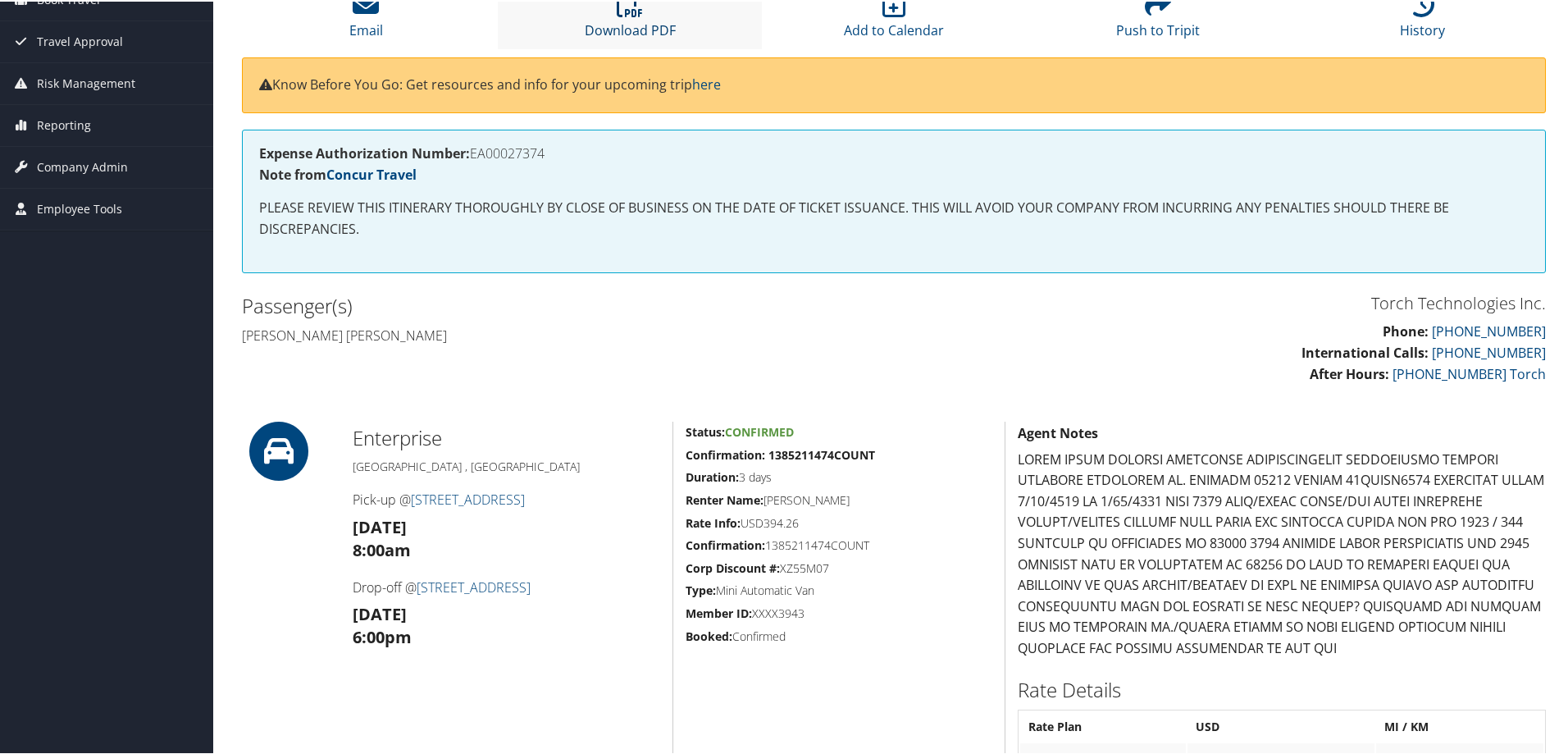
click at [637, 20] on link "Download PDF" at bounding box center [629, 18] width 91 height 40
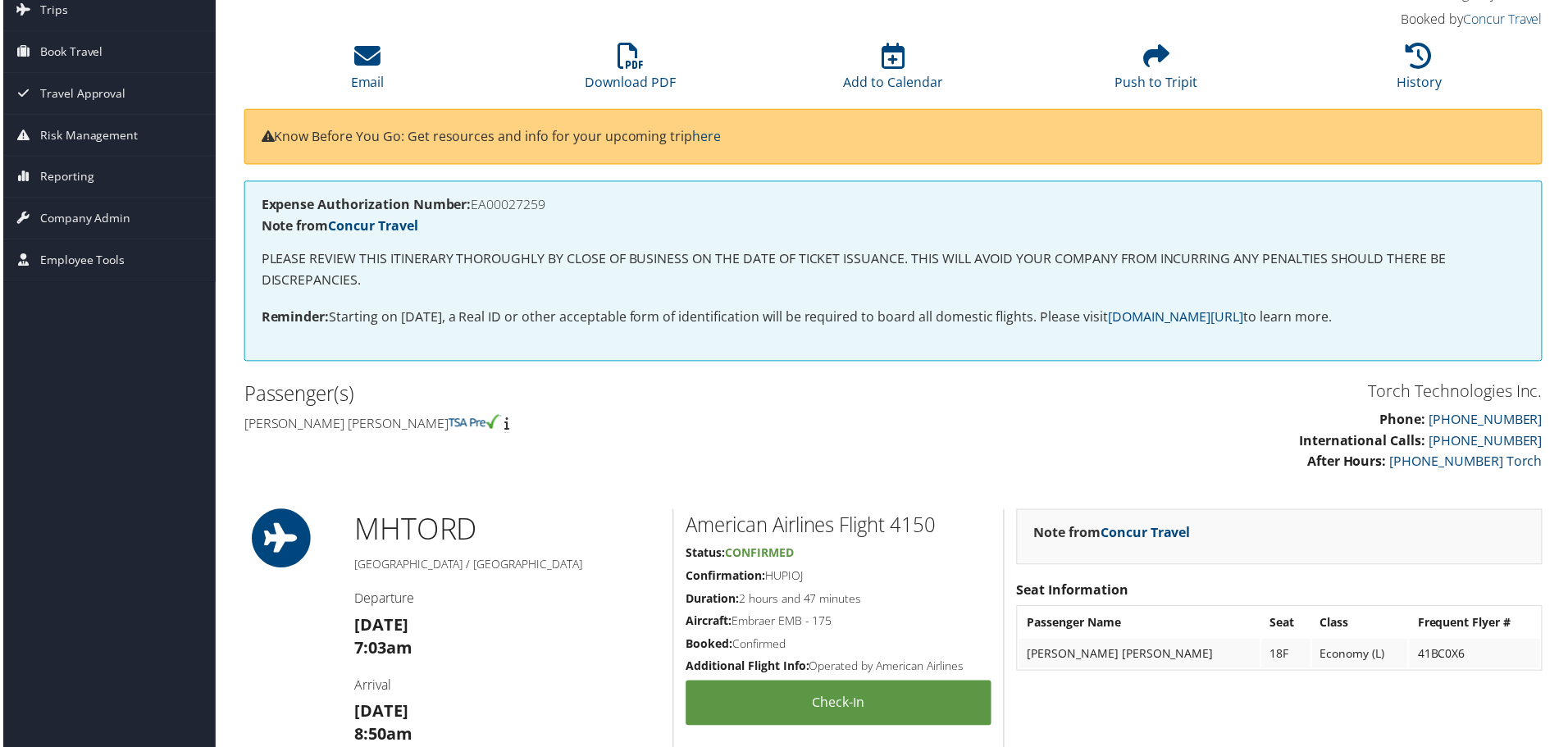
scroll to position [82, 0]
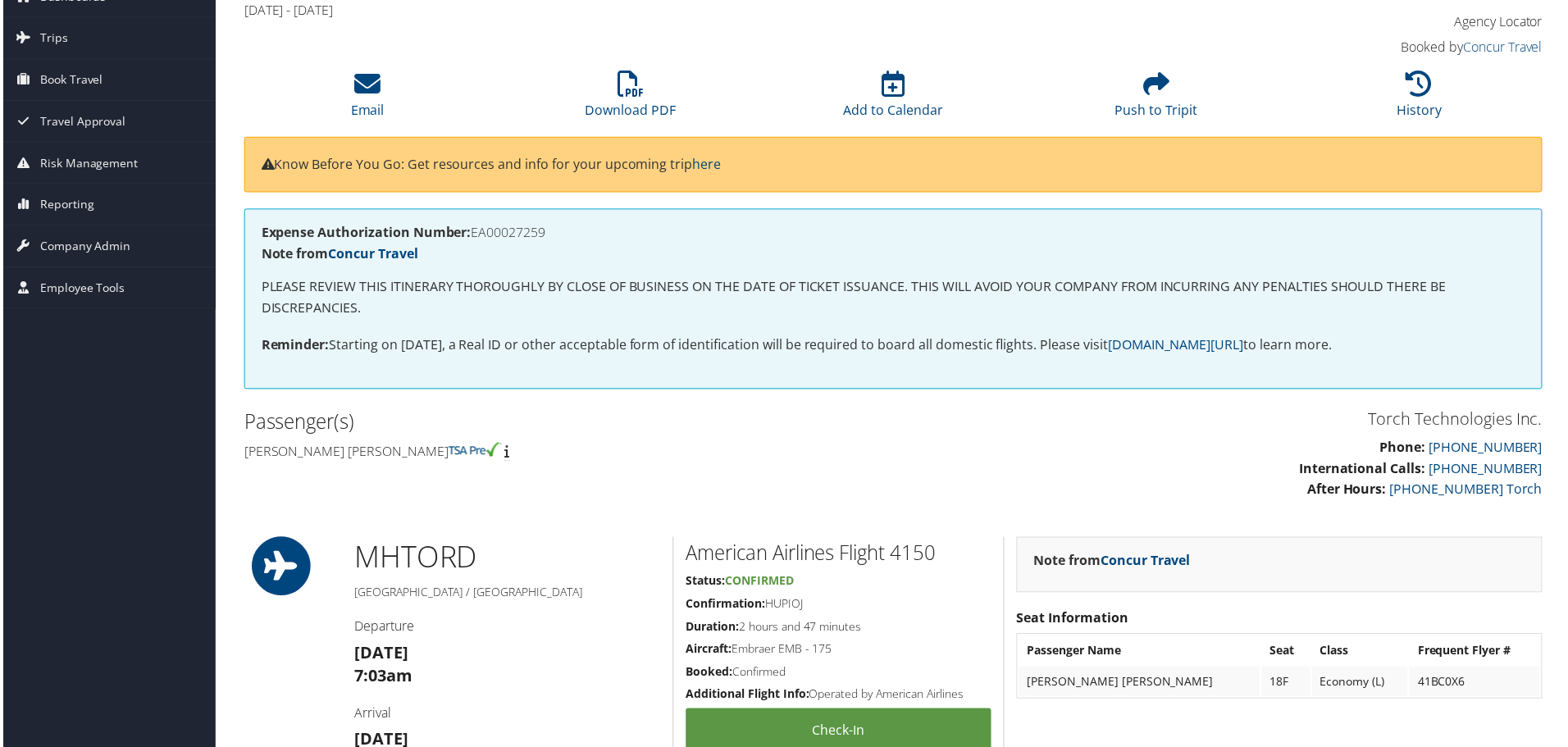
click at [621, 557] on h1 "MHT ORD" at bounding box center [506, 559] width 307 height 41
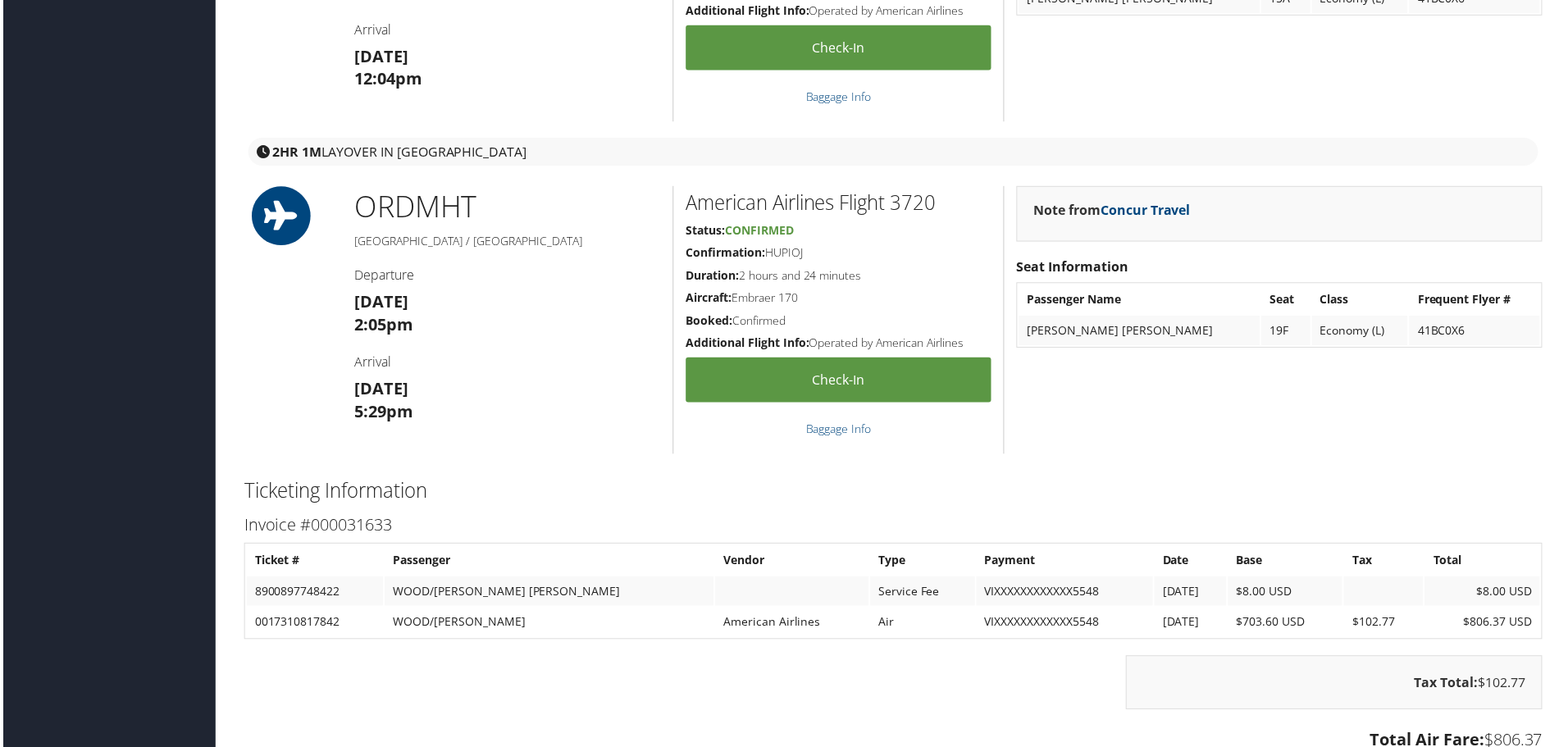
scroll to position [1639, 0]
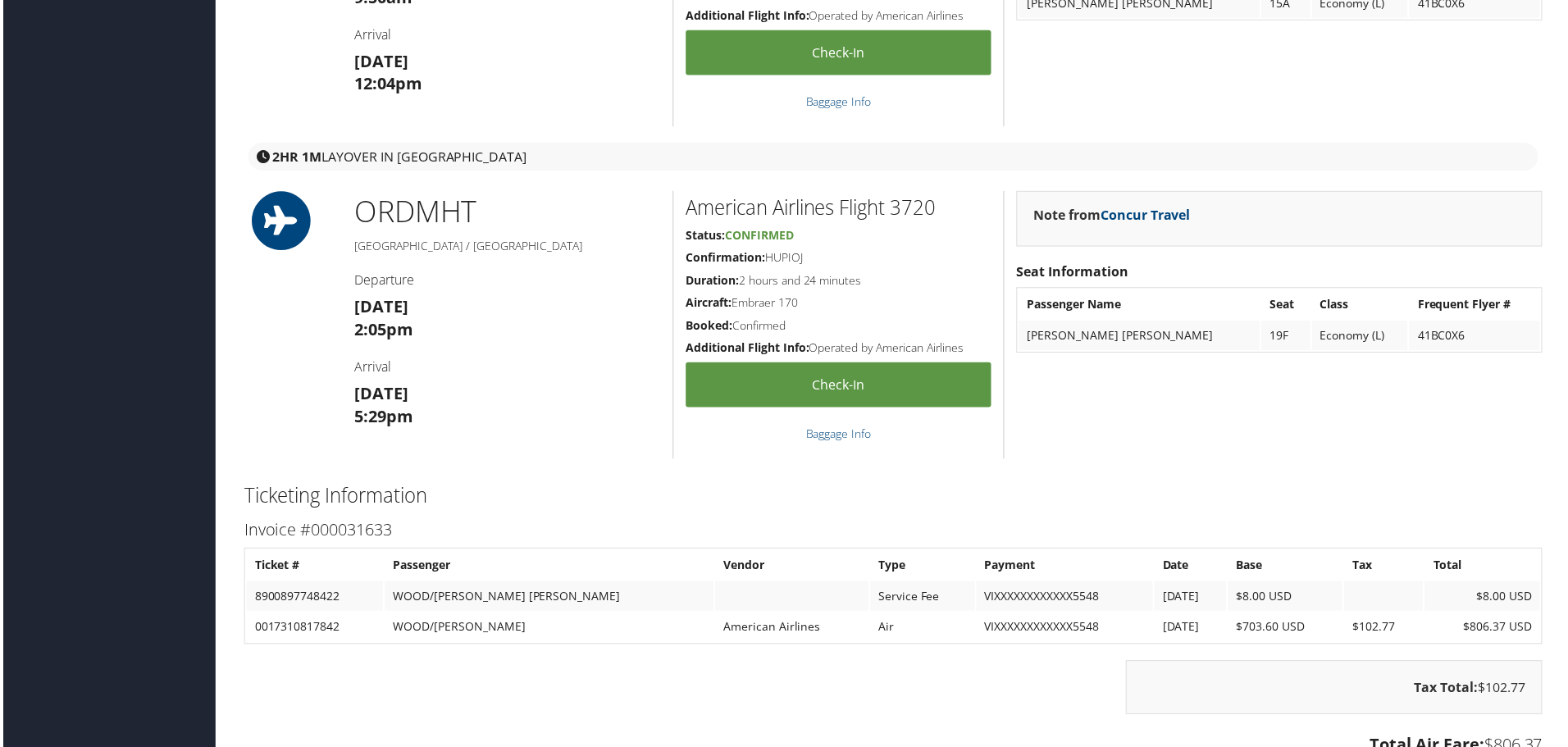
click at [855, 527] on h3 "Invoice #000031633" at bounding box center [894, 532] width 1304 height 23
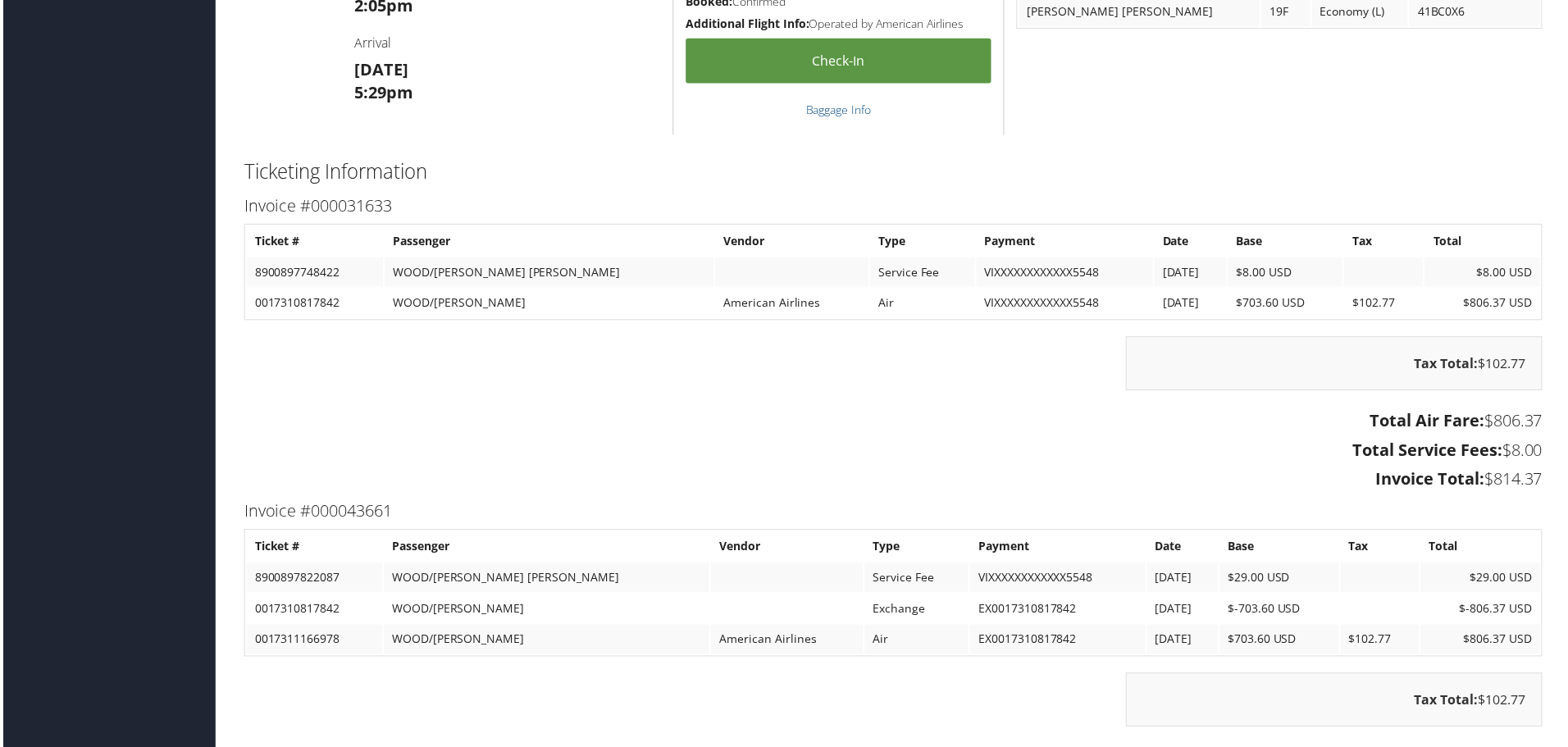
scroll to position [1967, 0]
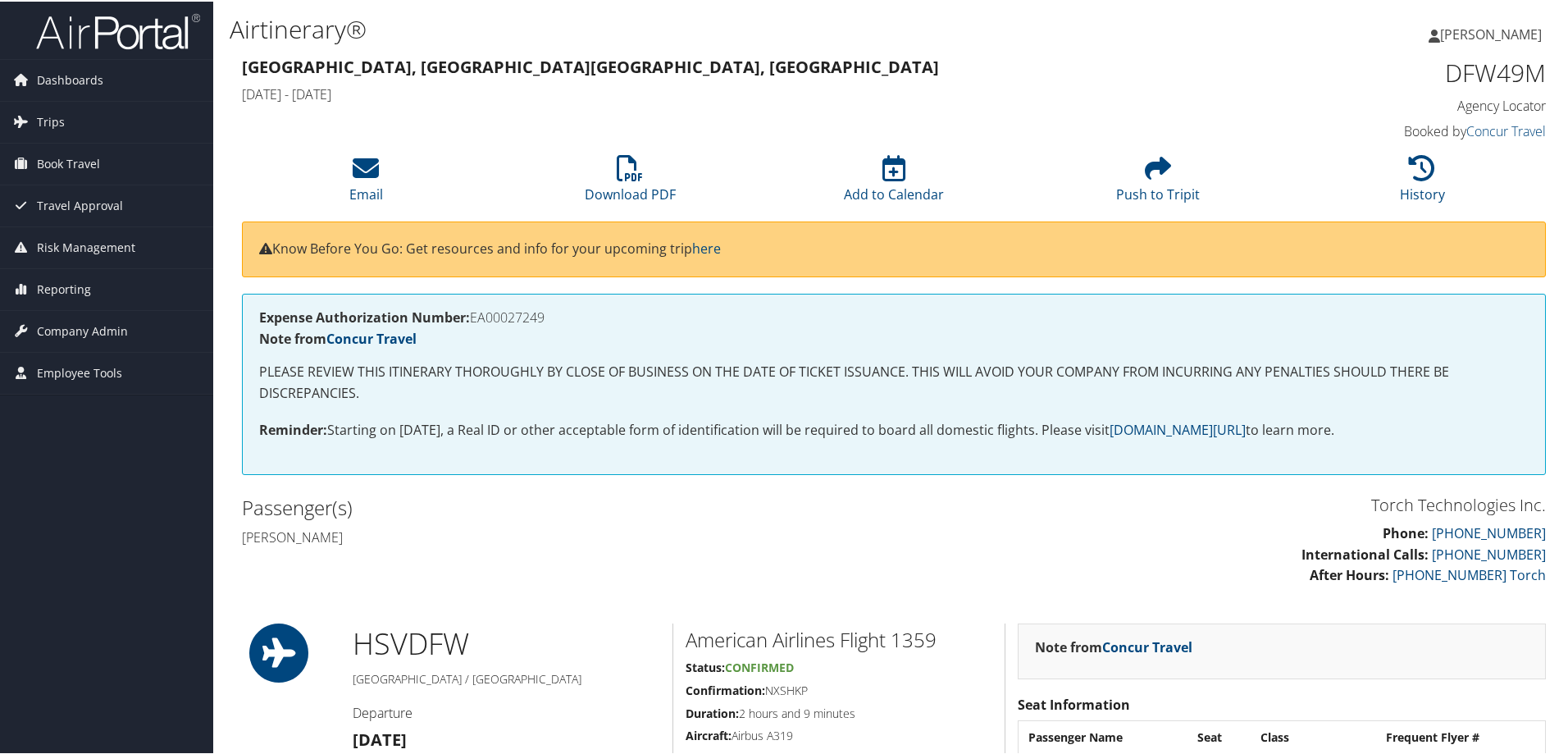
click at [537, 471] on div "Expense Authorization Number: EA00027249 Note from Concur Travel PLEASE REVIEW …" at bounding box center [894, 382] width 1304 height 181
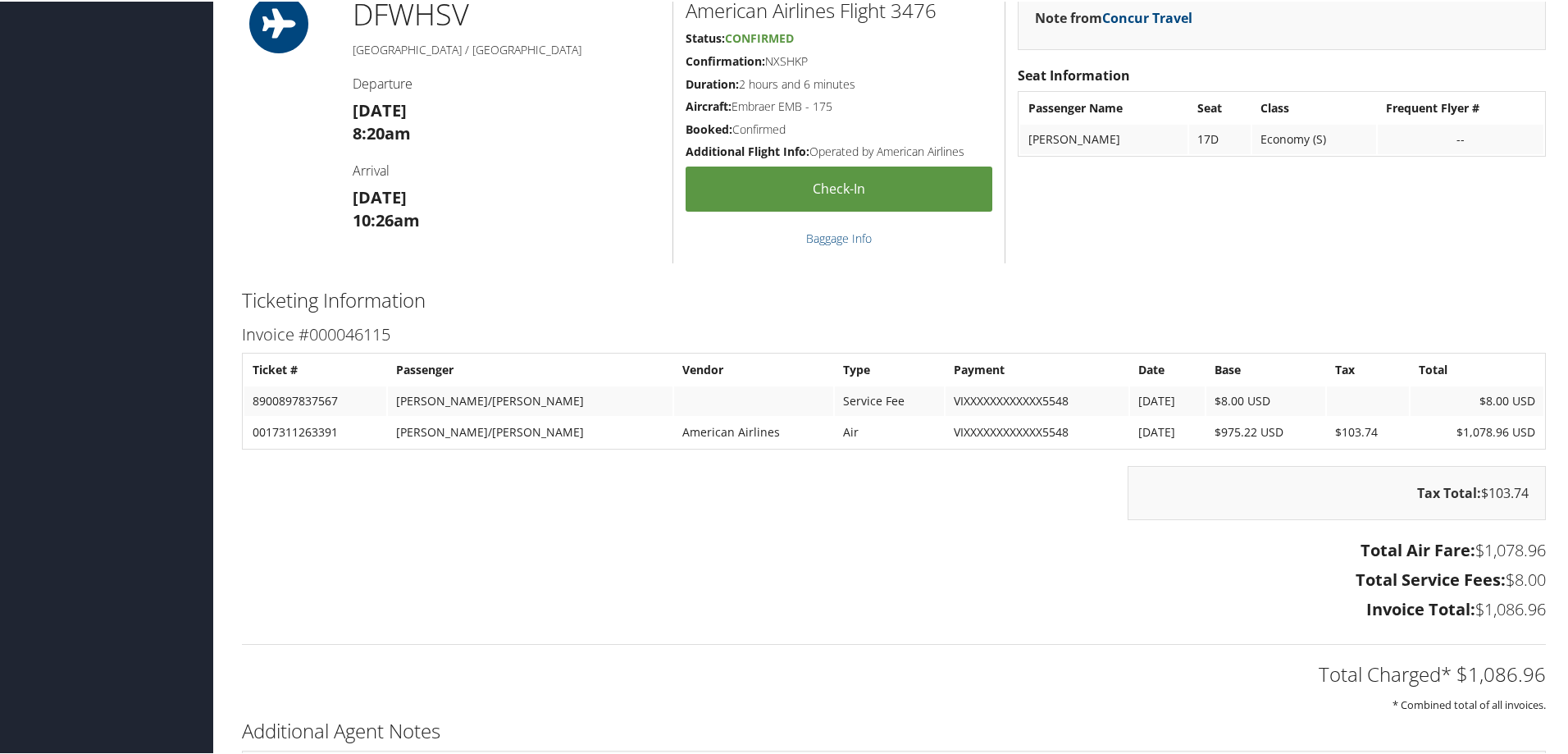
scroll to position [1476, 0]
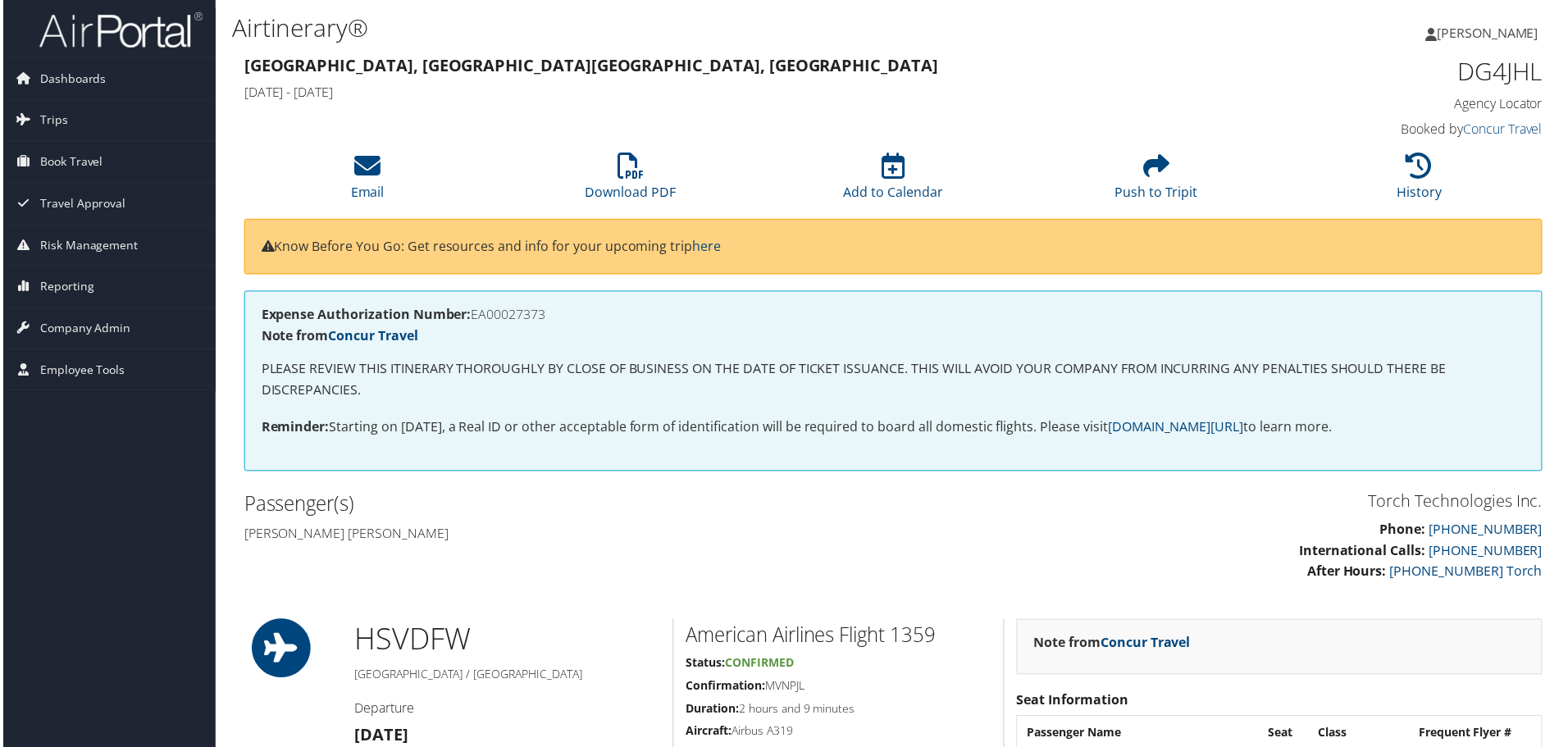
click at [503, 458] on div "Expense Authorization Number: EA00027373 Note from Concur Travel PLEASE REVIEW …" at bounding box center [894, 382] width 1304 height 181
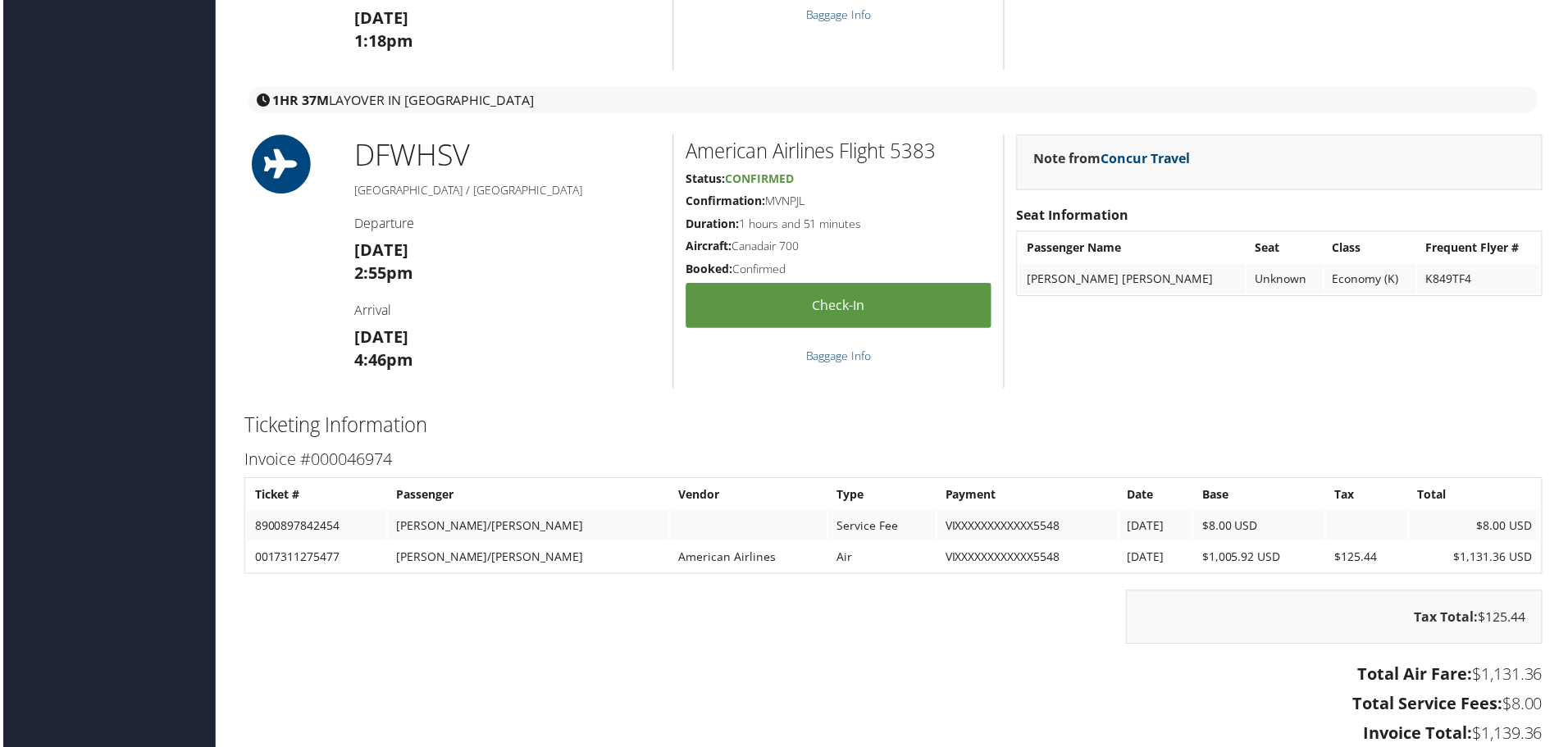
scroll to position [2131, 0]
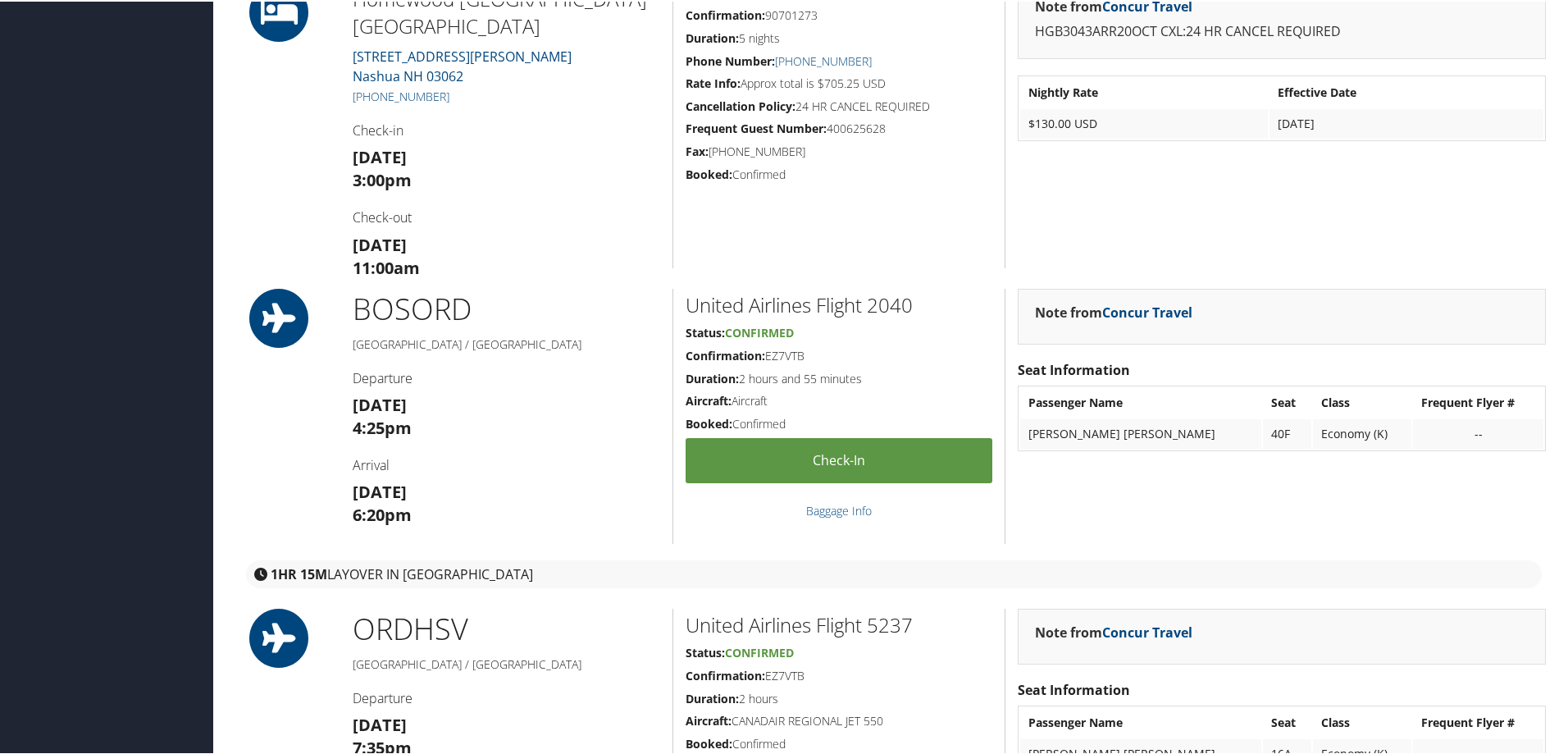
scroll to position [1887, 0]
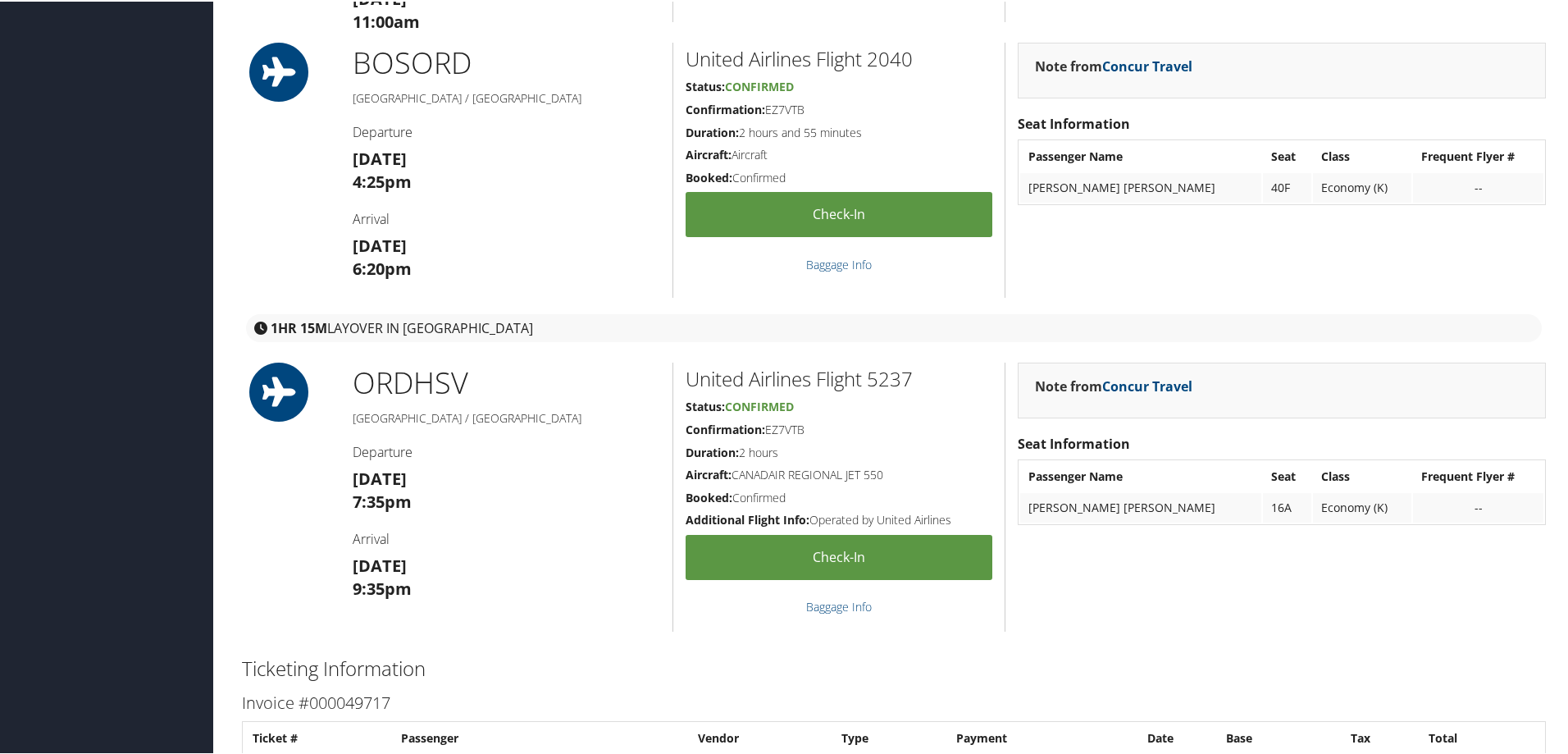
click at [638, 306] on div "1HR 15M layover in [GEOGRAPHIC_DATA]" at bounding box center [894, 317] width 1328 height 44
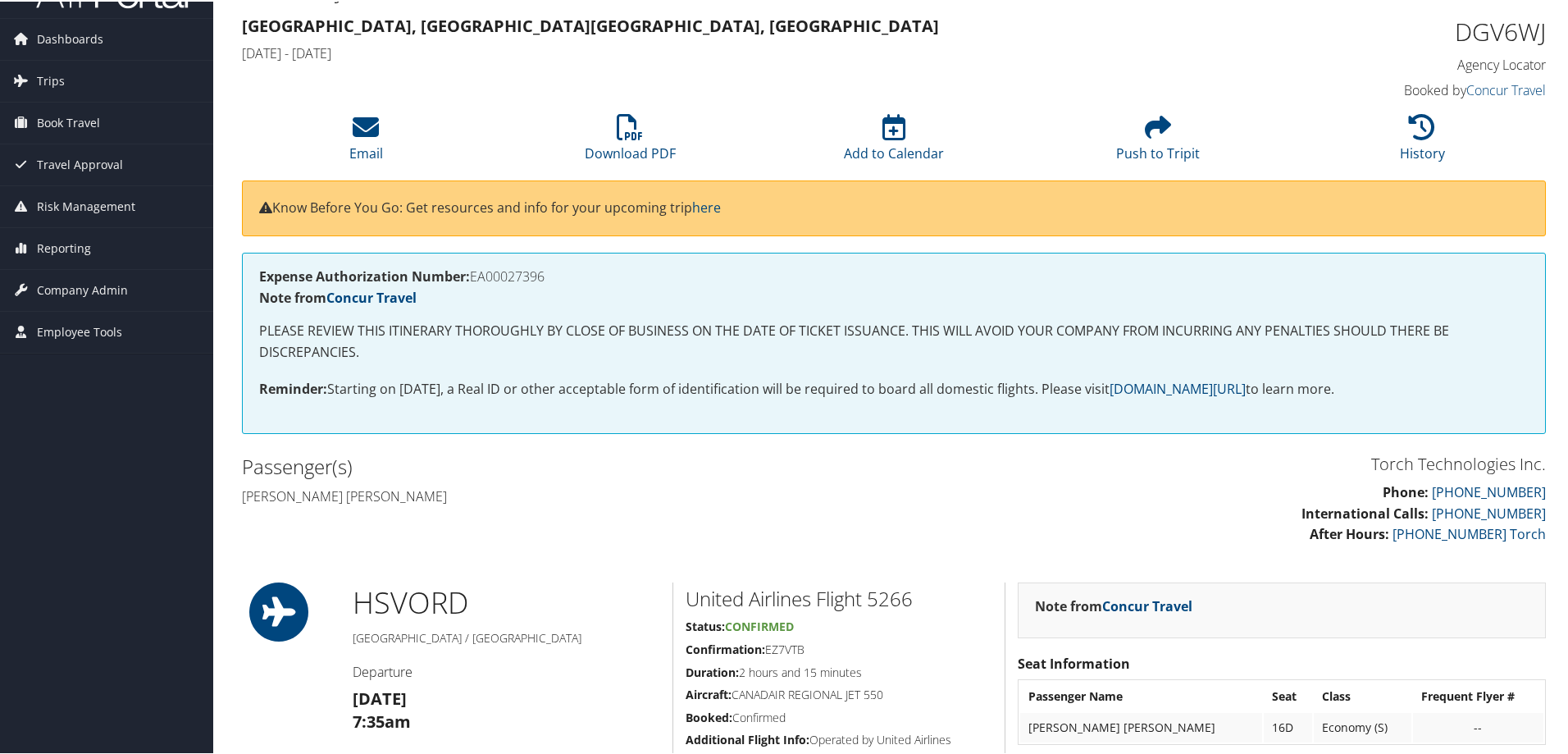
scroll to position [0, 0]
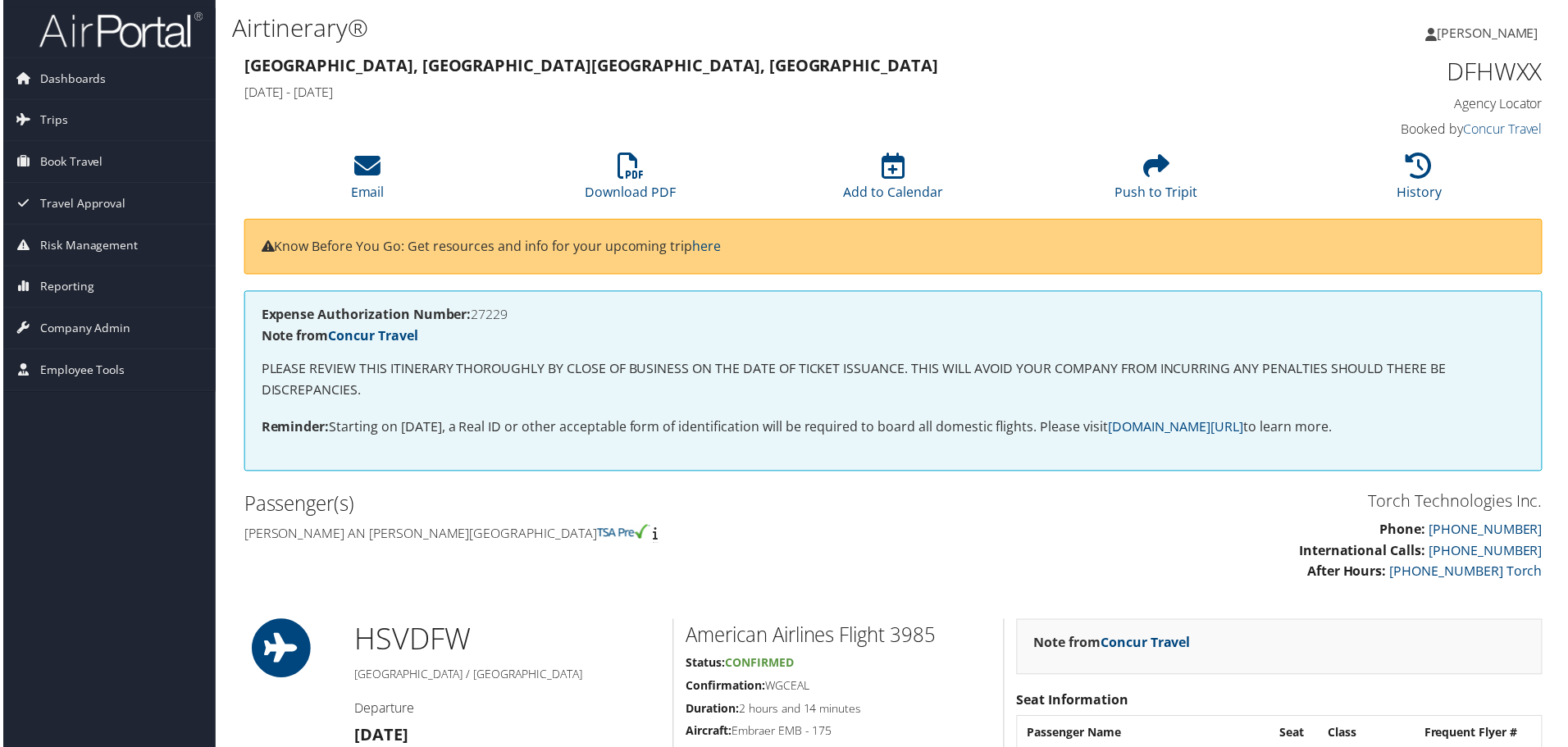
click at [687, 447] on div "Expense Authorization Number: 27229 Note from Concur Travel PLEASE REVIEW THIS …" at bounding box center [894, 382] width 1304 height 181
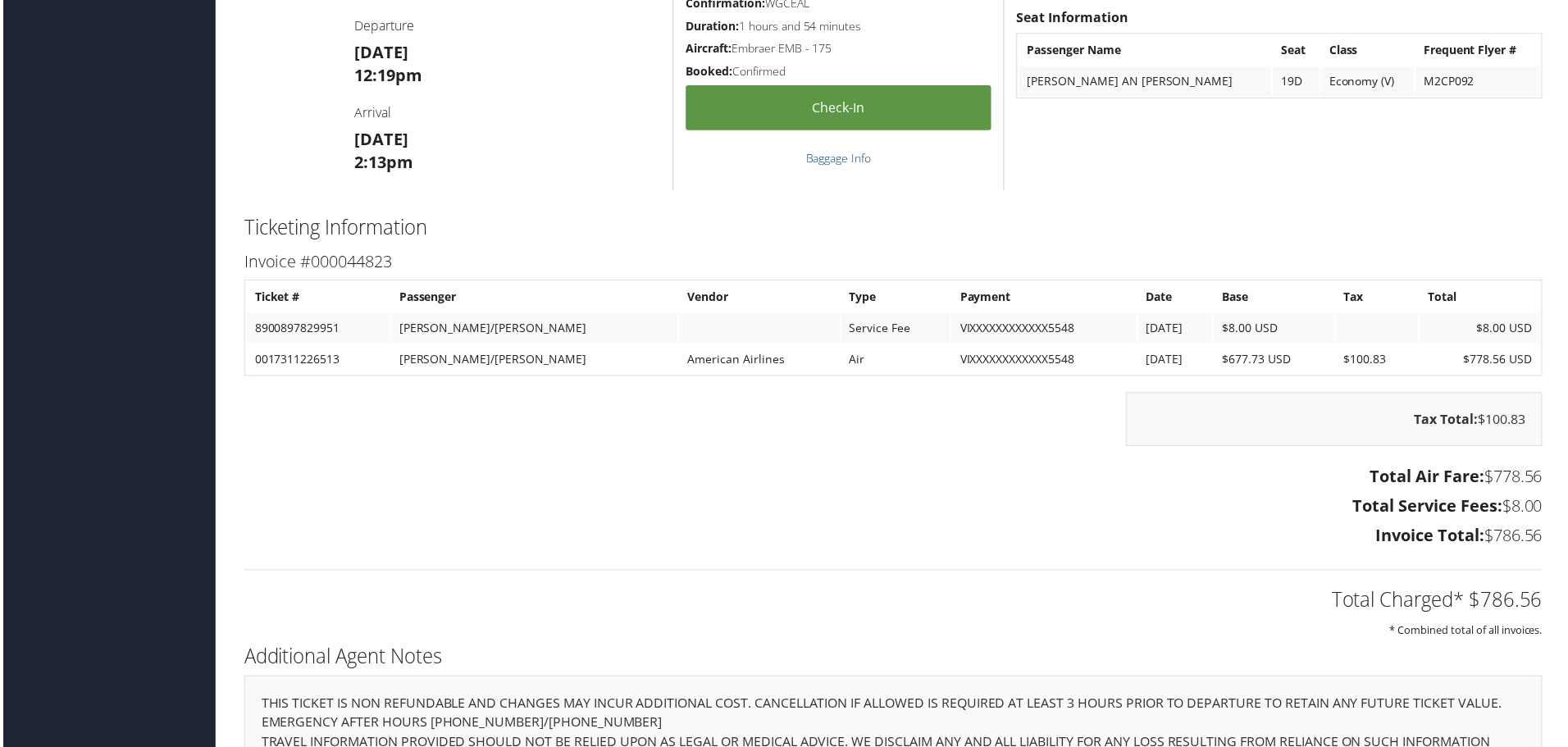
scroll to position [2213, 0]
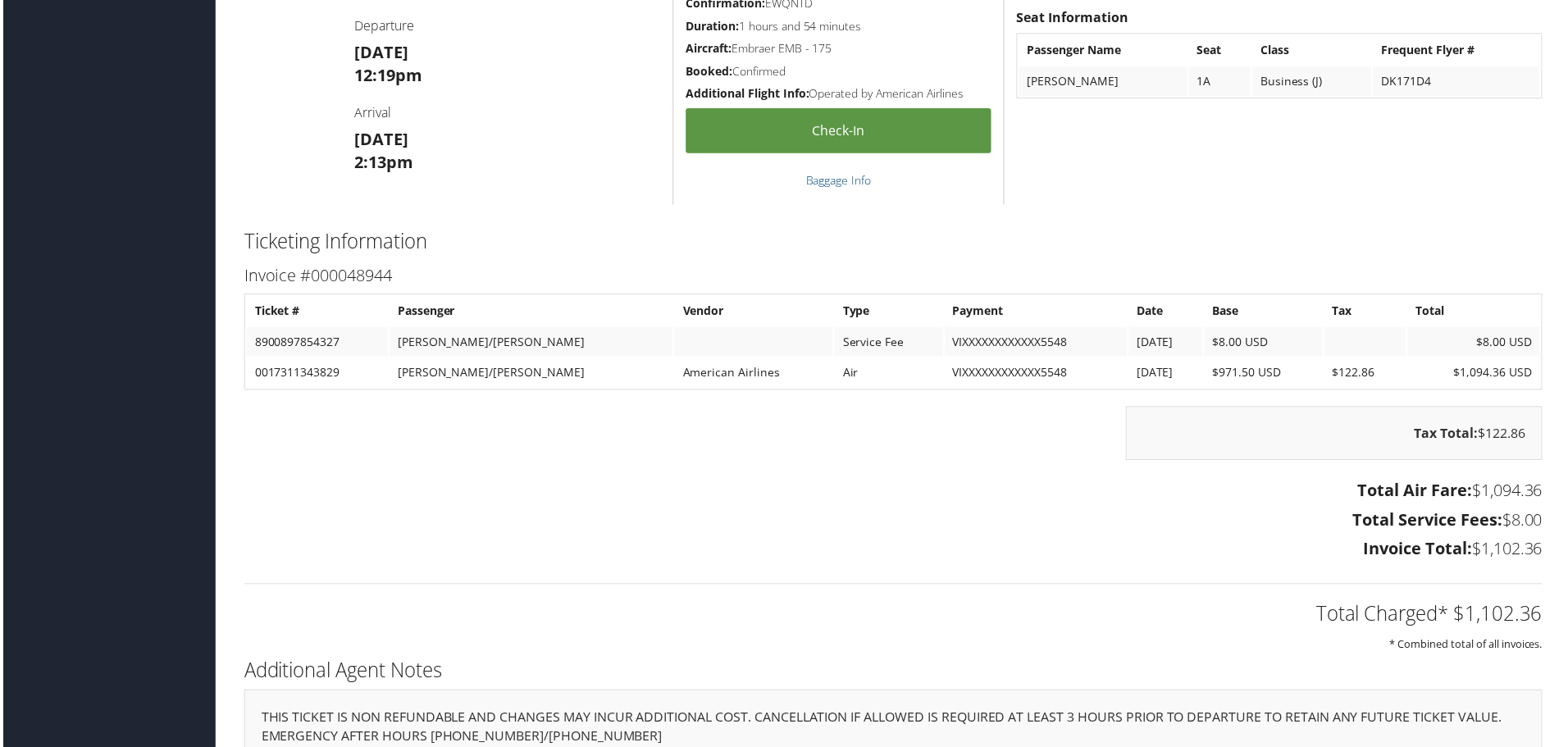
scroll to position [1885, 0]
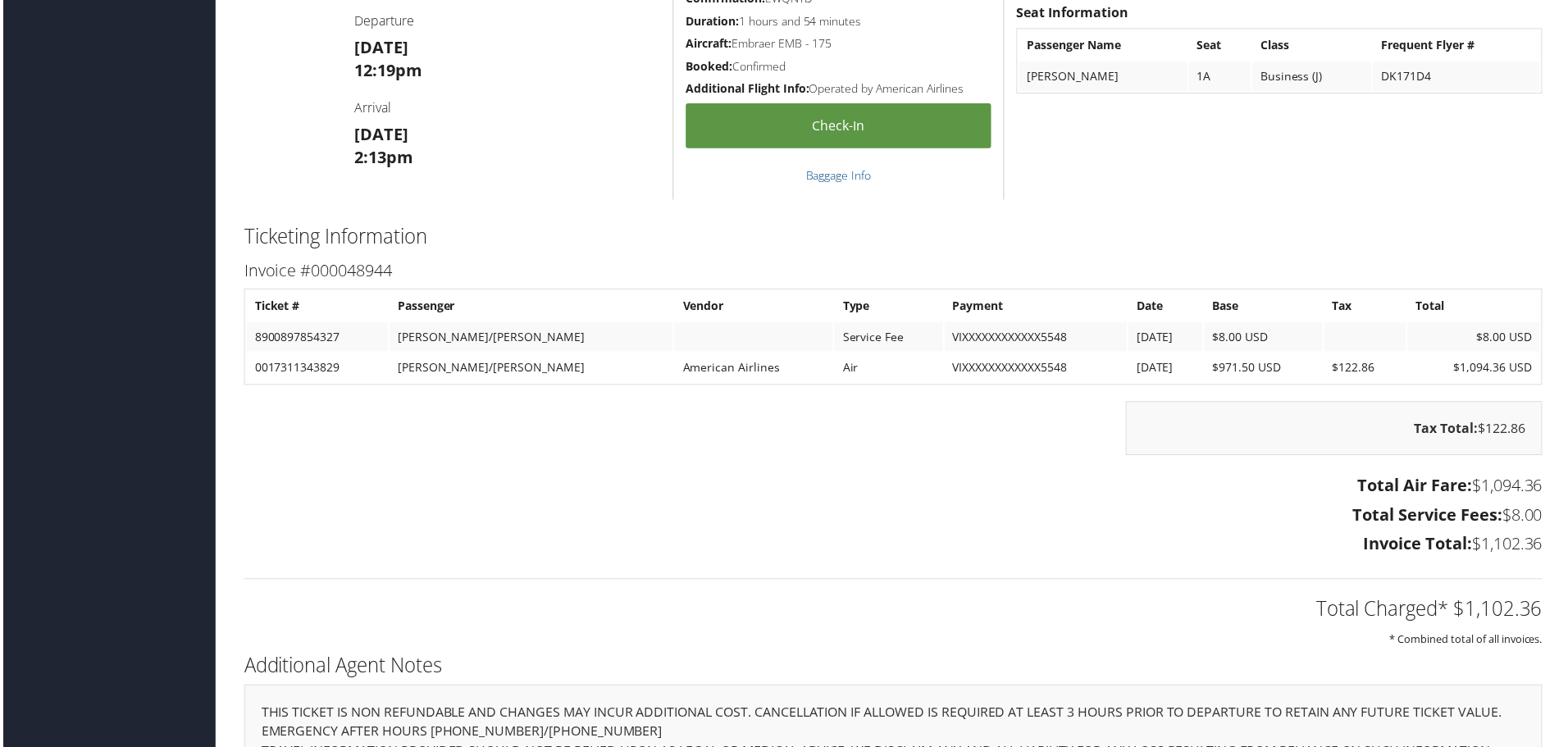
click at [576, 195] on div "DFW HSV Dallas / Huntsville Departure Fri 24 Oct 12:19pm Arrival Fri 24 Oct 2:1…" at bounding box center [506, 67] width 332 height 269
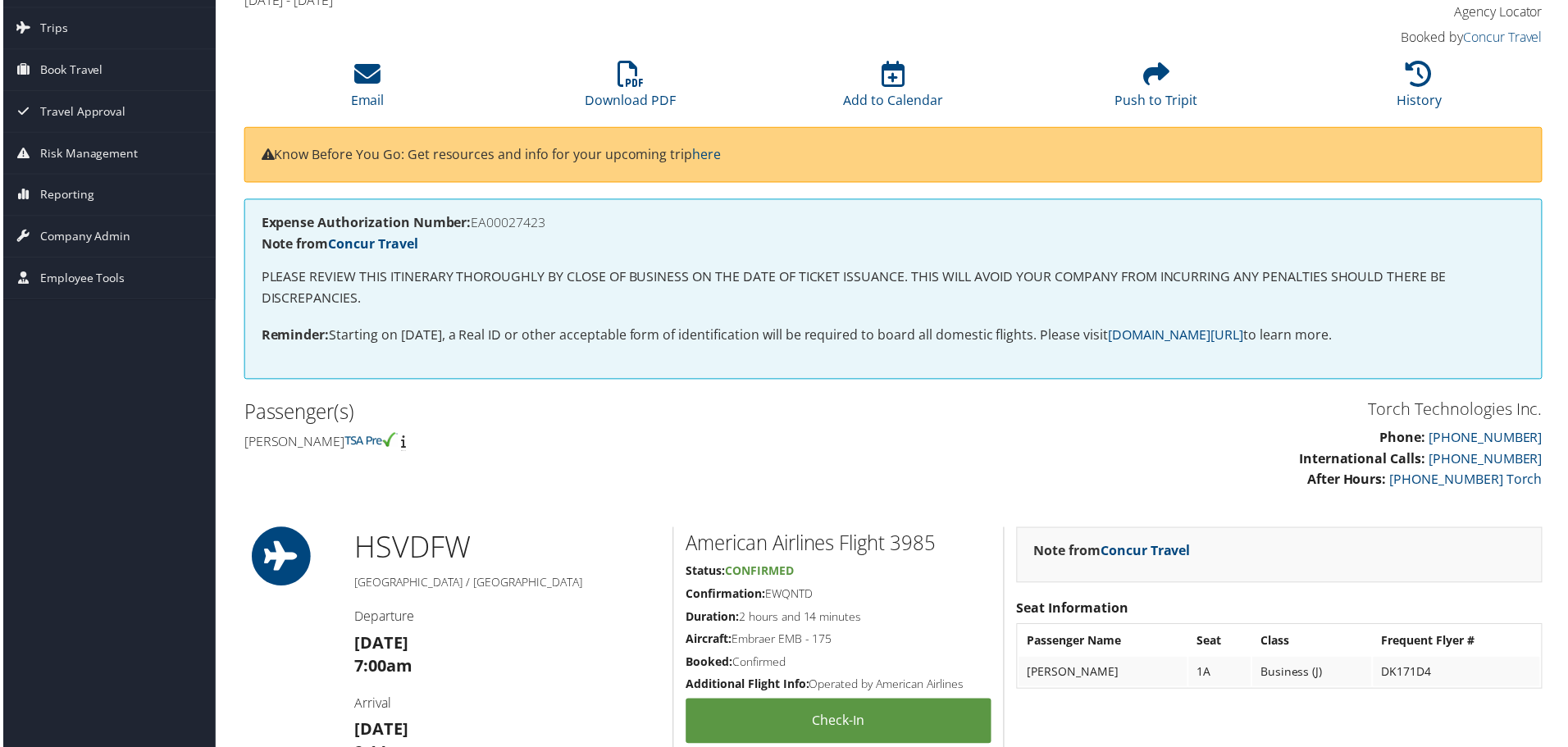
scroll to position [82, 0]
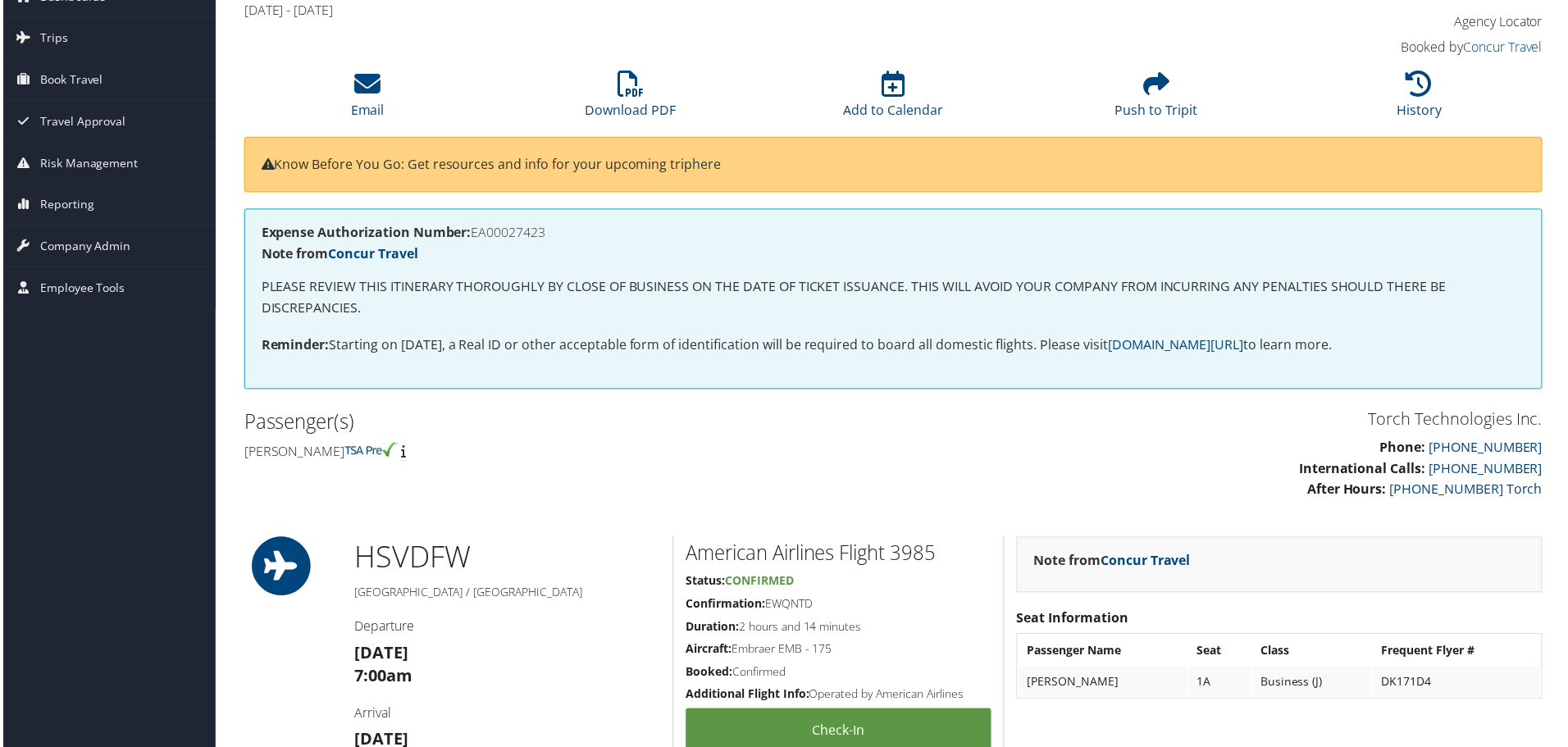
click at [640, 445] on h4 "James patrick Waller" at bounding box center [561, 453] width 639 height 18
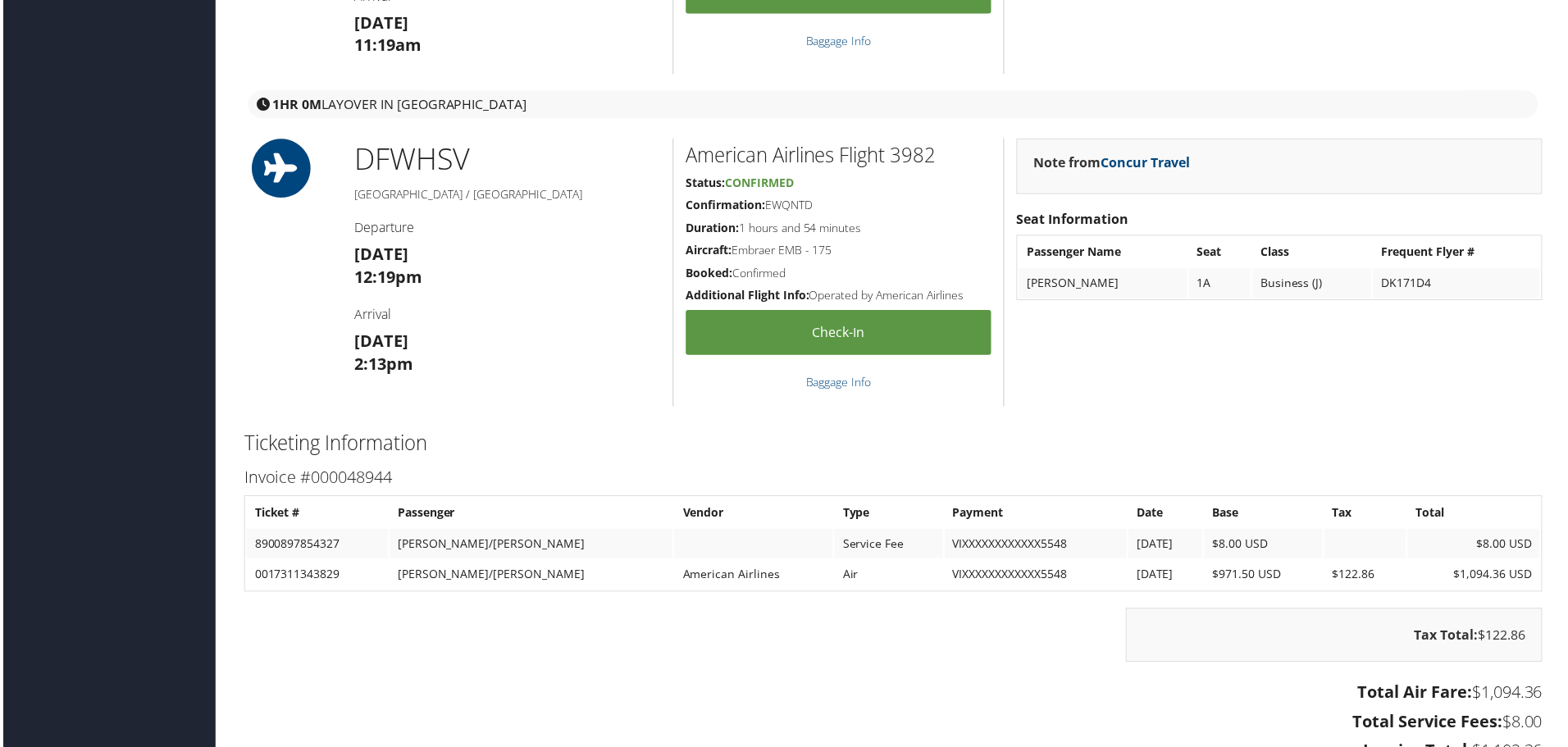
scroll to position [1639, 0]
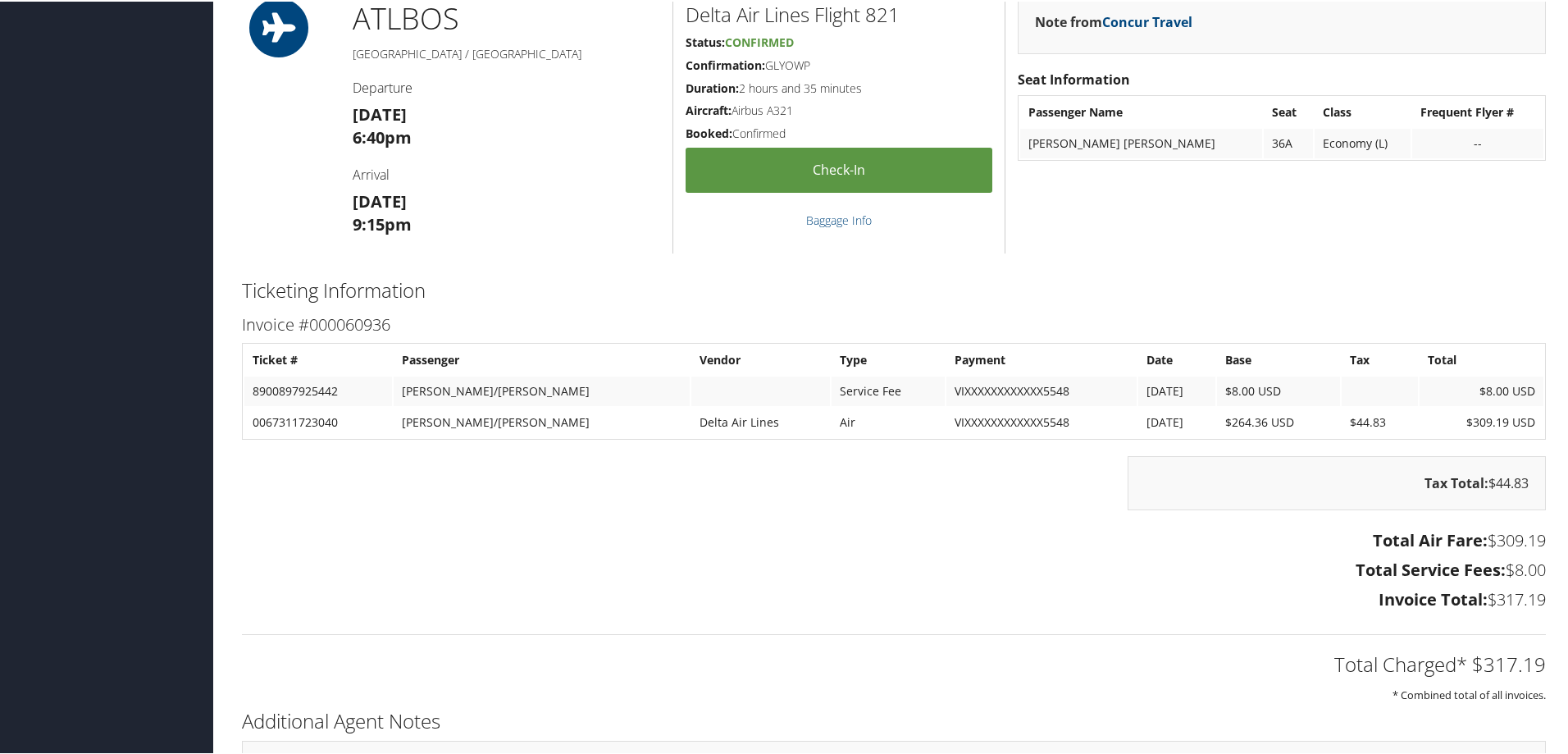
scroll to position [984, 0]
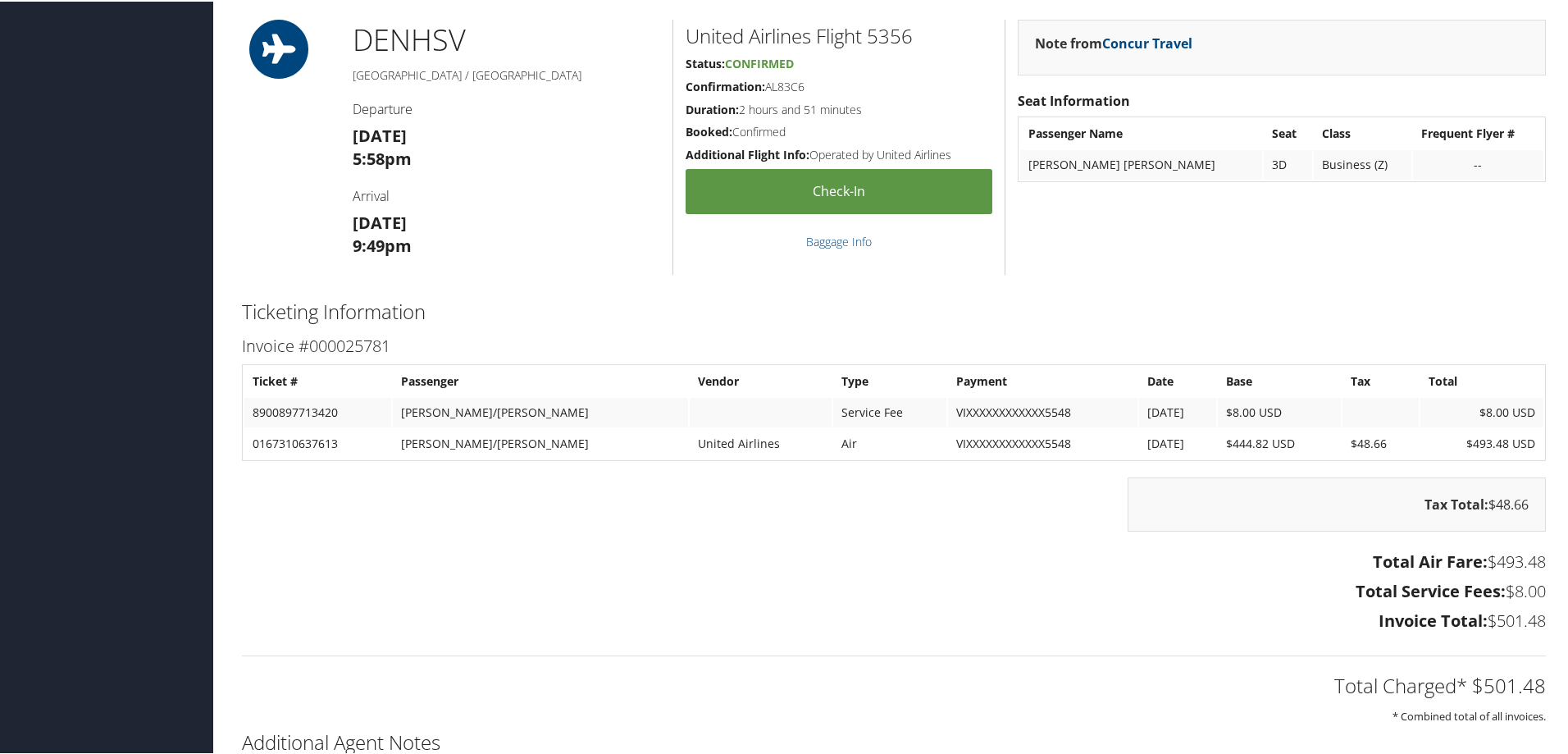
scroll to position [575, 0]
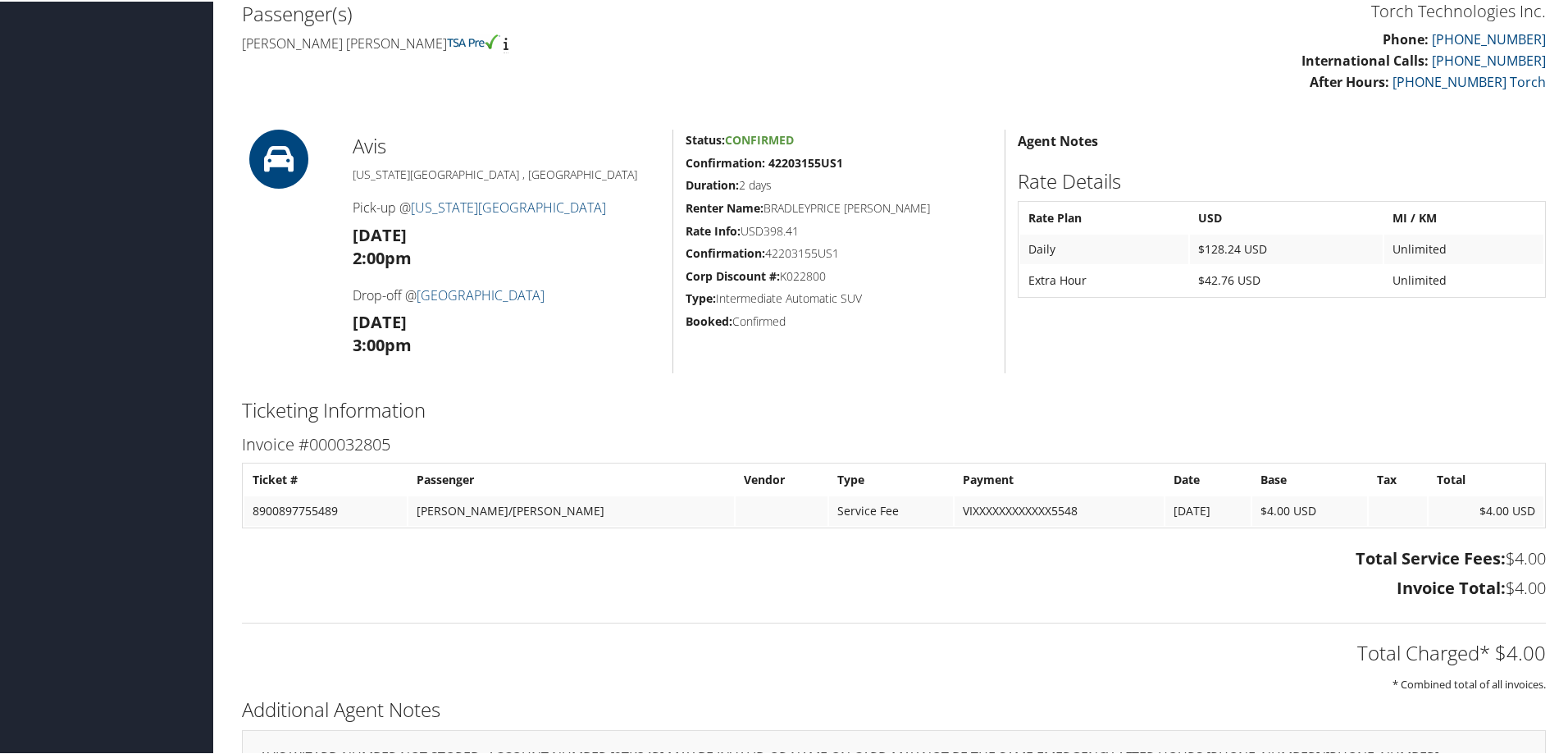
scroll to position [432, 0]
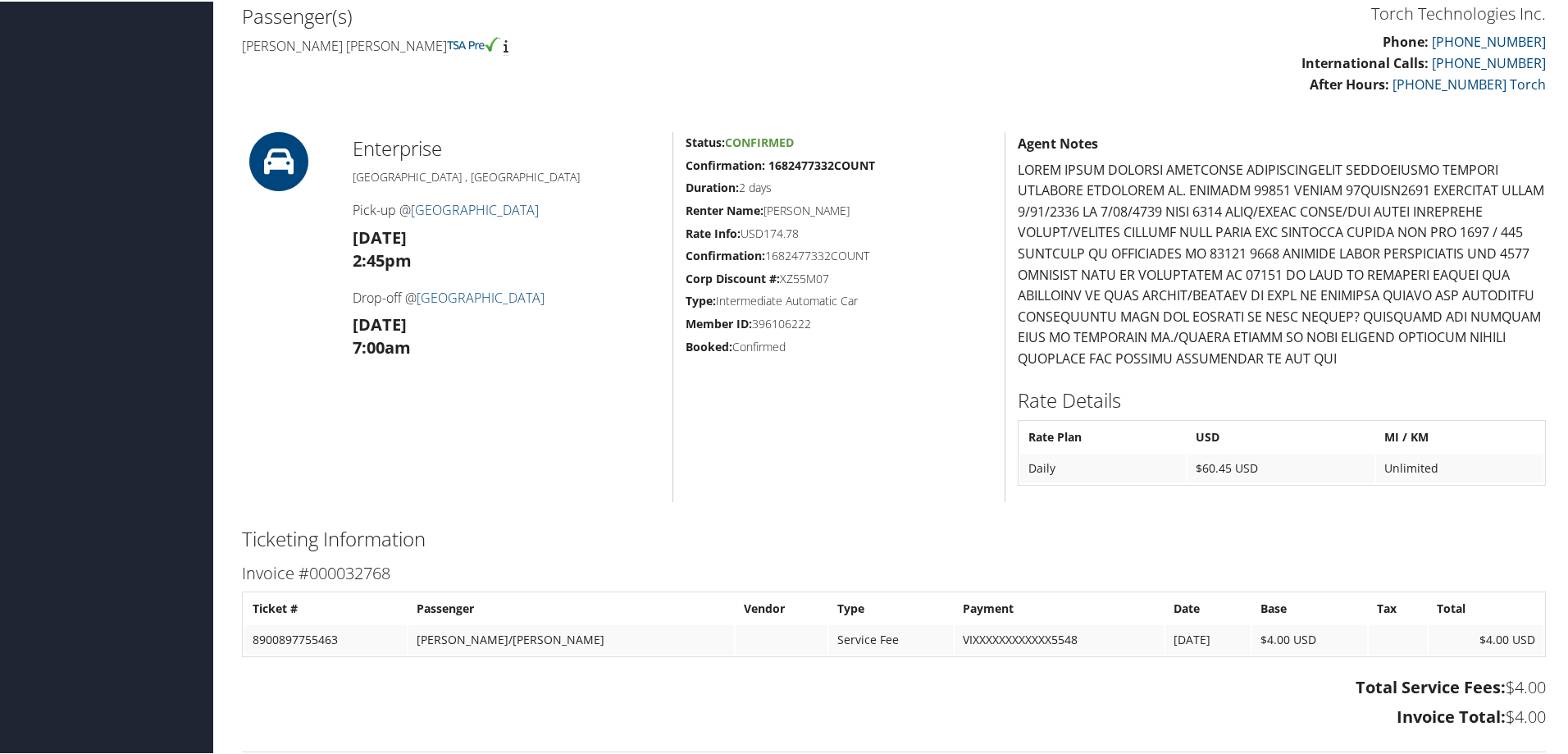
scroll to position [394, 0]
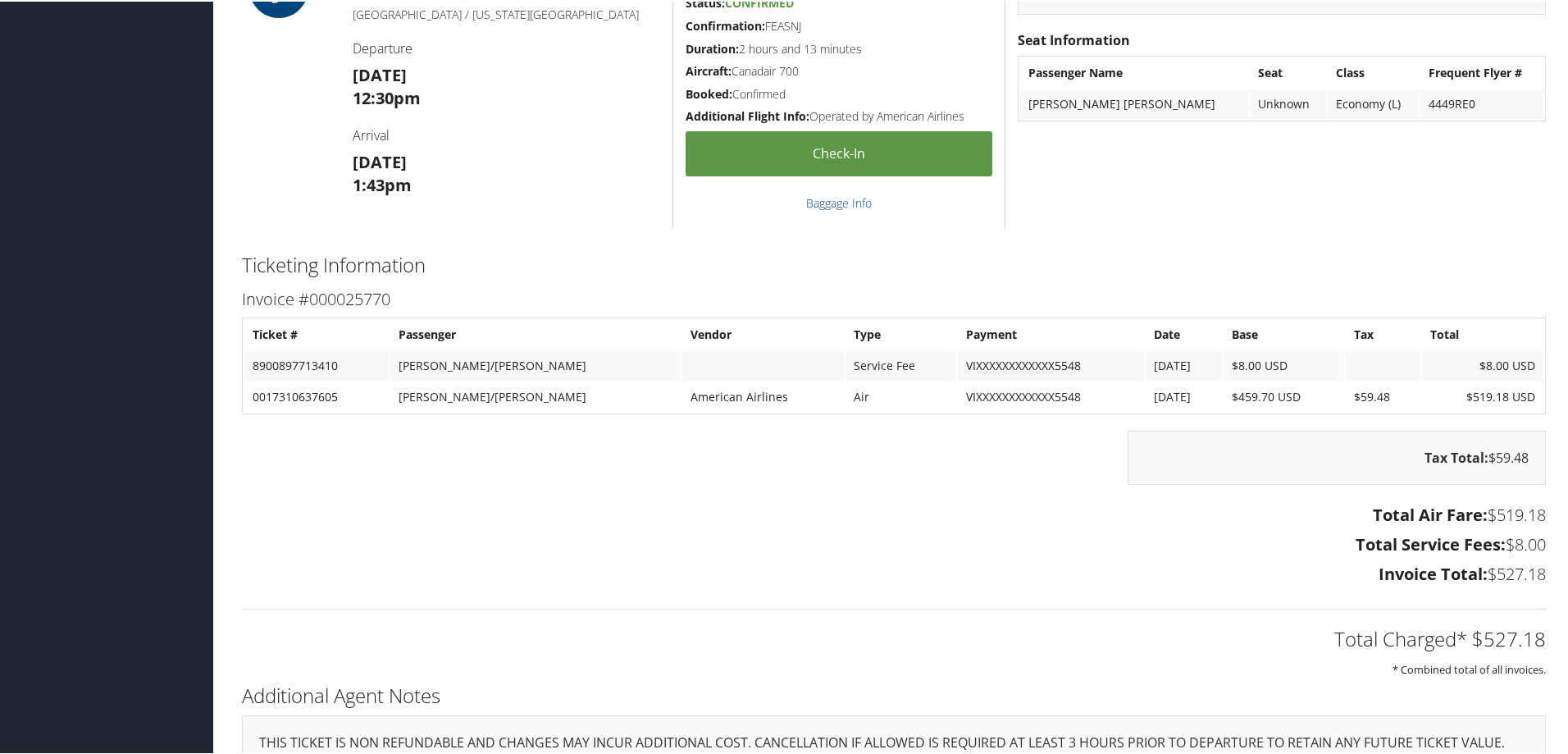
scroll to position [1066, 0]
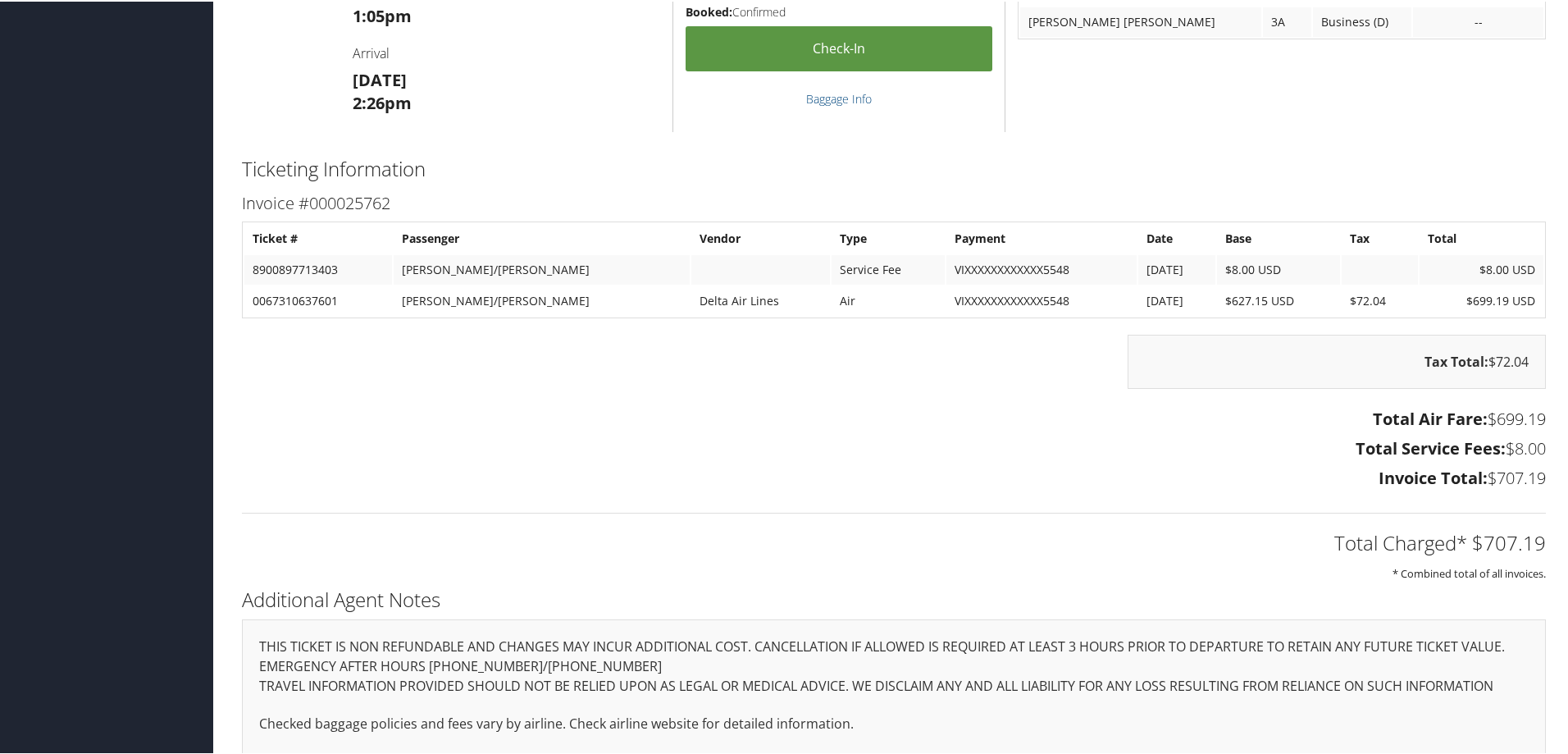
scroll to position [984, 0]
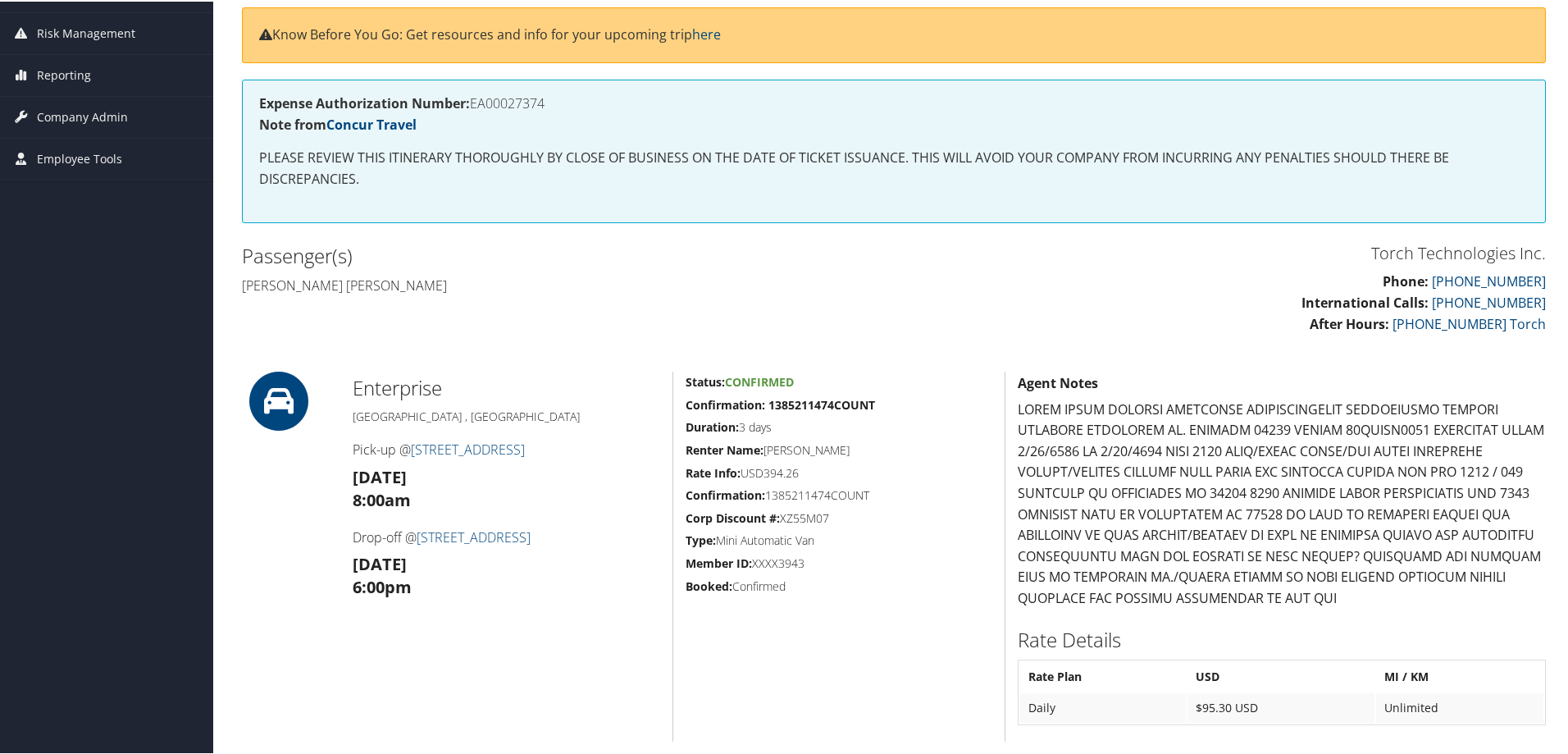
scroll to position [246, 0]
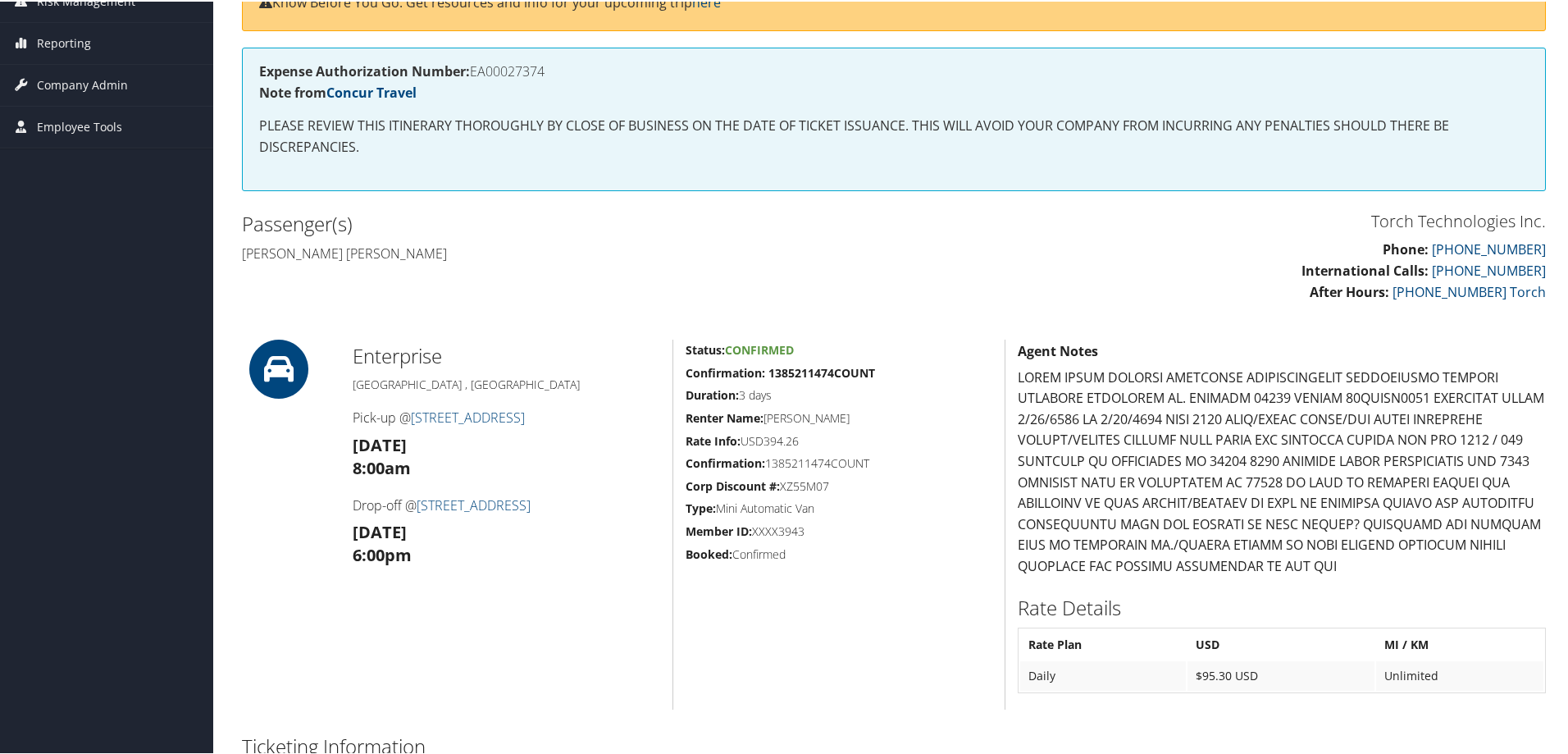
click at [420, 220] on h2 "Passenger(s)" at bounding box center [561, 222] width 639 height 28
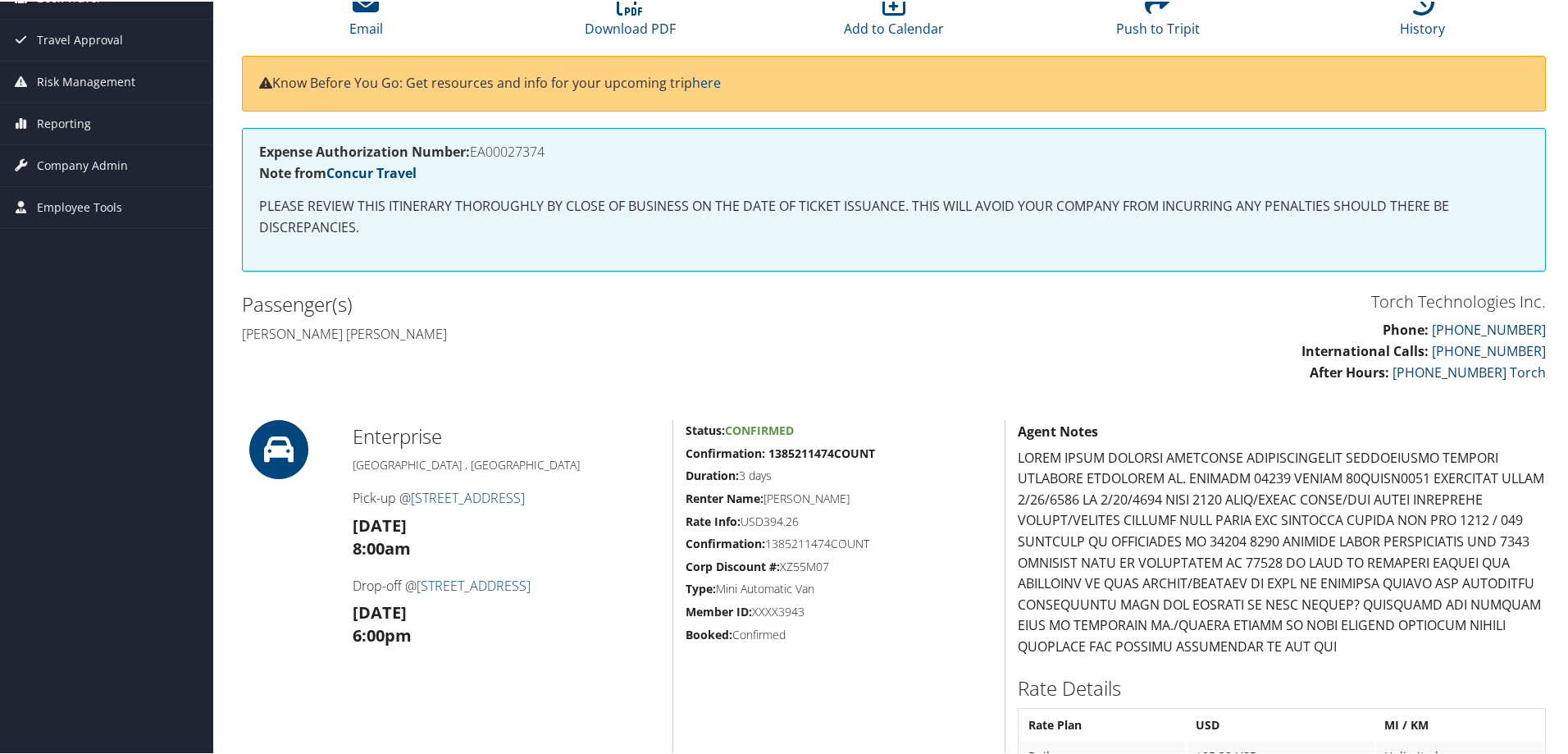
scroll to position [0, 0]
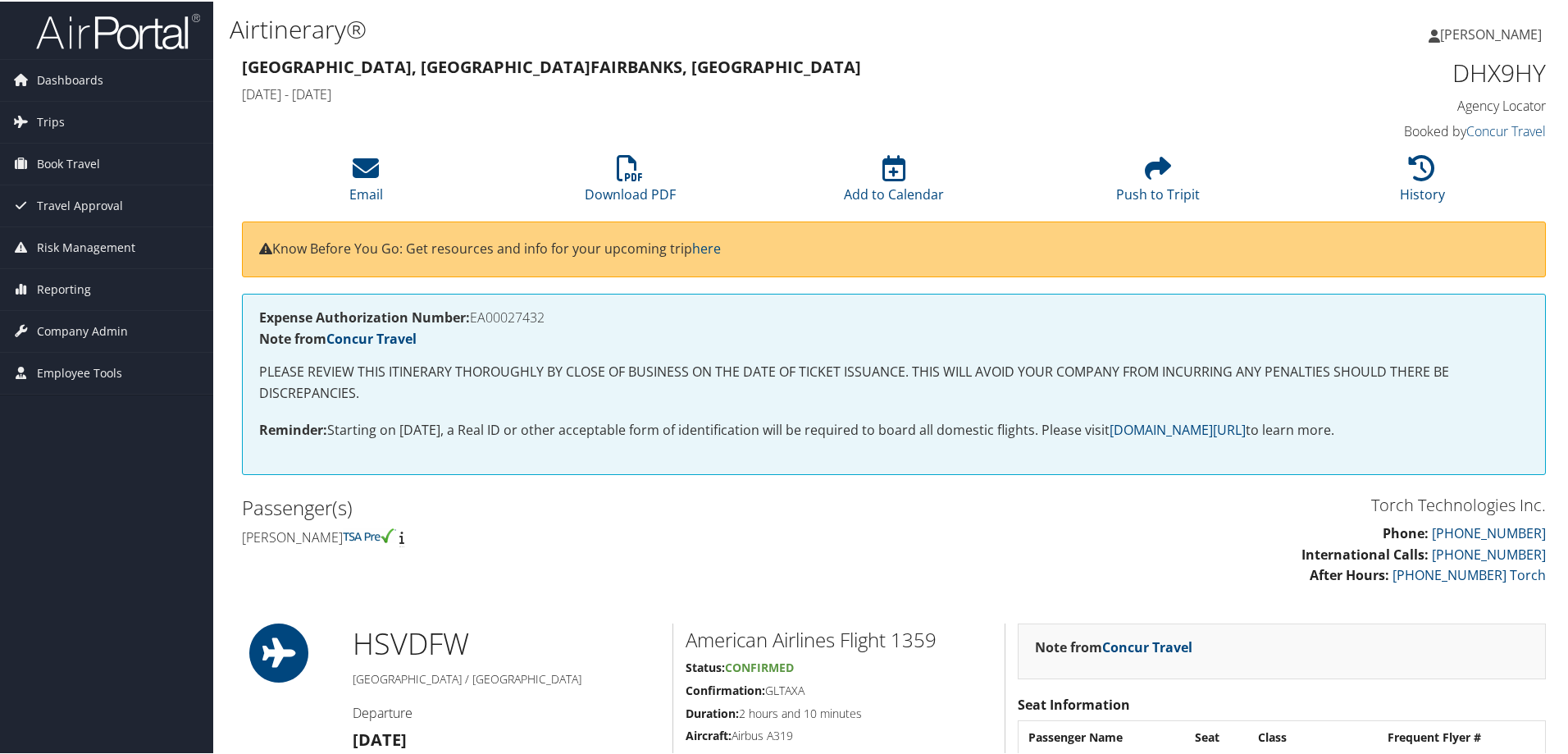
click at [542, 459] on div "Expense Authorization Number: EA00027432 Note from Concur Travel PLEASE REVIEW …" at bounding box center [894, 382] width 1304 height 181
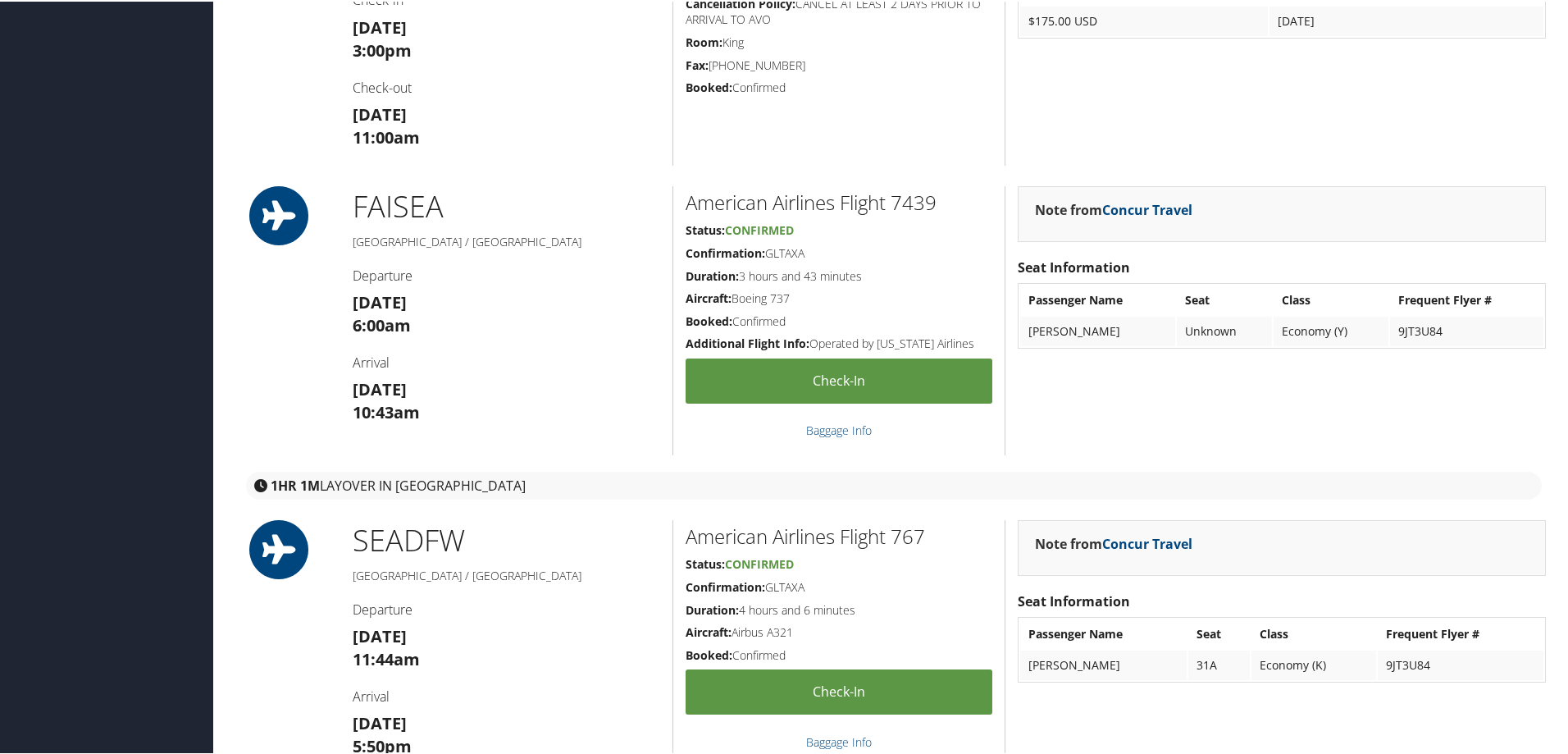
scroll to position [2133, 0]
